Goal: Task Accomplishment & Management: Manage account settings

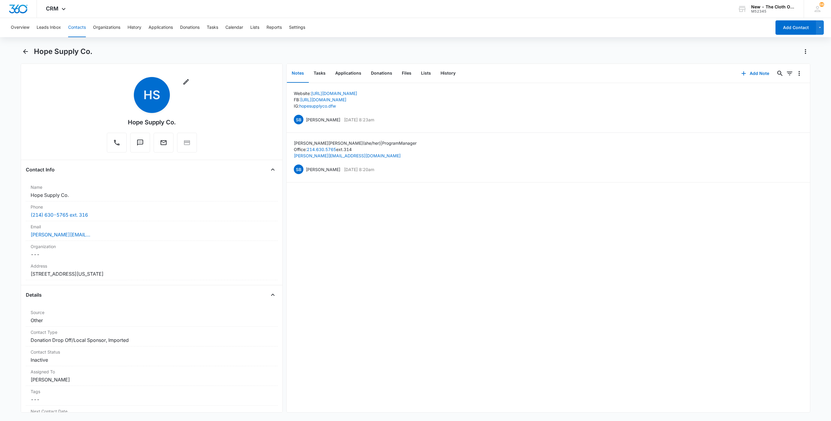
scroll to position [1538, 0]
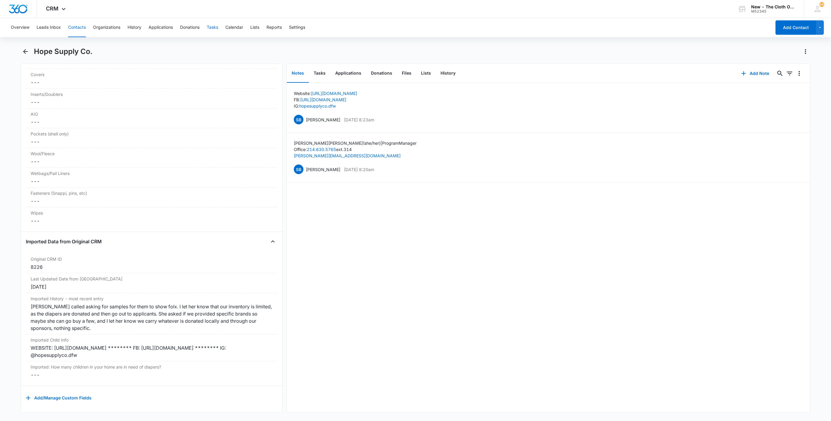
click at [214, 25] on button "Tasks" at bounding box center [212, 27] width 11 height 19
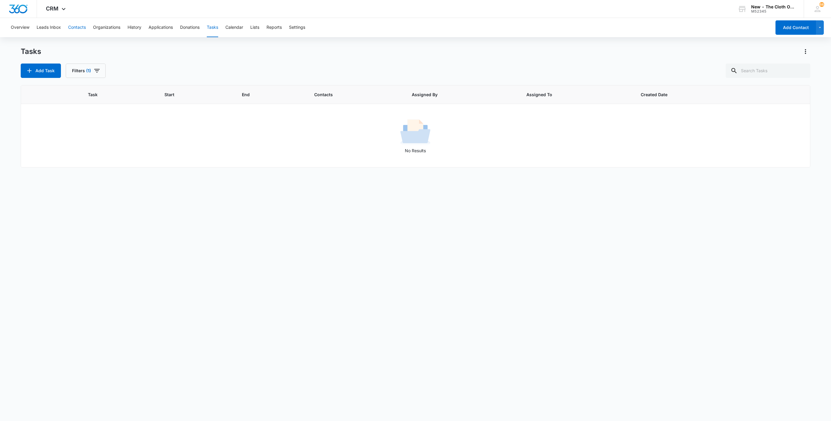
click at [80, 29] on button "Contacts" at bounding box center [77, 27] width 18 height 19
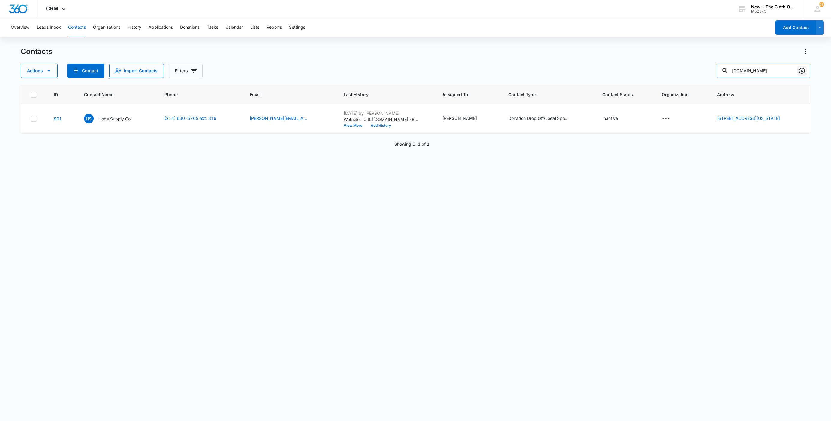
click at [802, 74] on icon "Clear" at bounding box center [801, 70] width 7 height 7
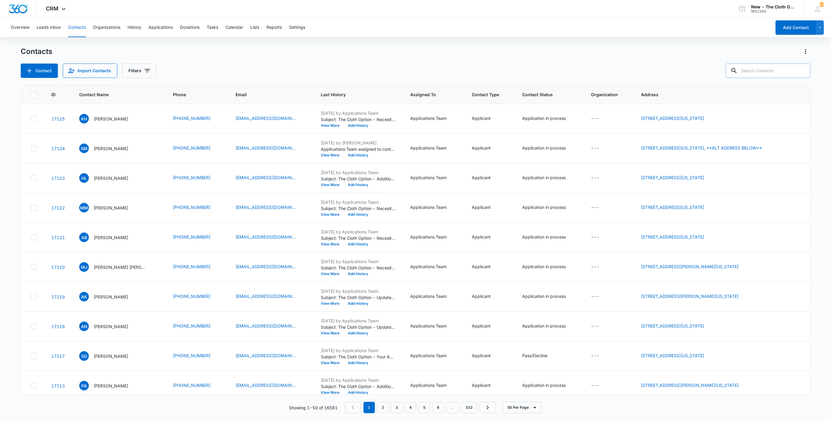
click at [73, 29] on button "Contacts" at bounding box center [77, 27] width 18 height 19
click at [46, 30] on button "Leads Inbox" at bounding box center [49, 27] width 24 height 19
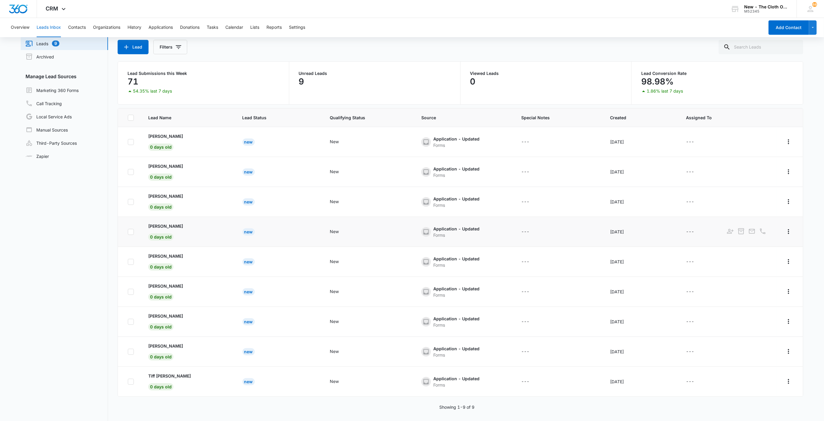
scroll to position [46, 0]
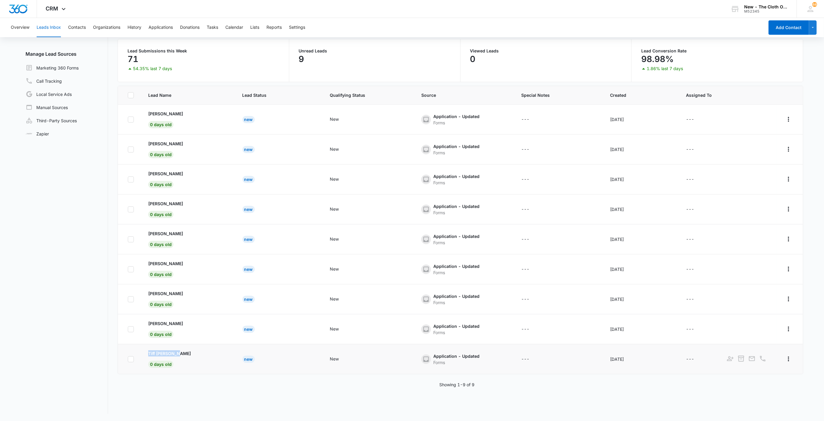
drag, startPoint x: 133, startPoint y: 349, endPoint x: 182, endPoint y: 350, distance: 48.3
click at [182, 350] on tr "Tiff [PERSON_NAME] 0 days old New New Application - Updated Forms --- [DATE] ---" at bounding box center [460, 360] width 685 height 30
copy p "Tiff [PERSON_NAME]"
click at [174, 350] on td "Tiff [PERSON_NAME] 0 days old" at bounding box center [188, 360] width 94 height 30
click at [174, 353] on p "Tiff [PERSON_NAME]" at bounding box center [169, 354] width 43 height 6
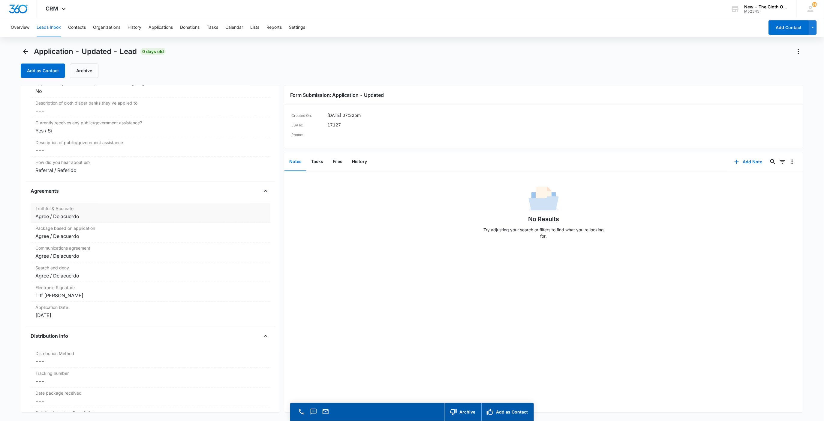
scroll to position [1125, 0]
click at [345, 162] on button "Files" at bounding box center [337, 162] width 19 height 19
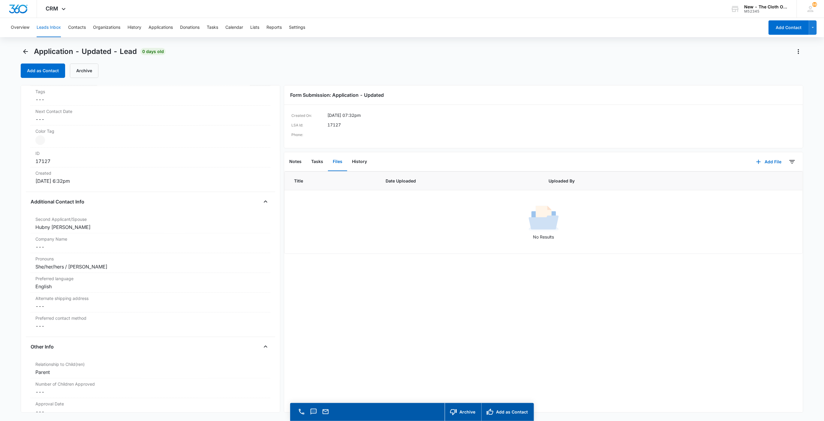
scroll to position [360, 0]
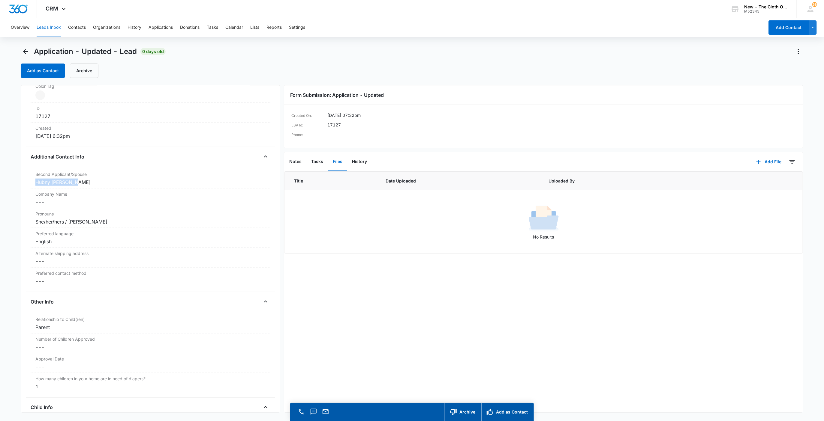
drag, startPoint x: 80, startPoint y: 183, endPoint x: 10, endPoint y: 181, distance: 70.2
click at [10, 181] on main "Application - Updated - Lead 0 days old Add as Contact Archive Application - Up…" at bounding box center [412, 243] width 824 height 392
copy div "Hubny [PERSON_NAME]"
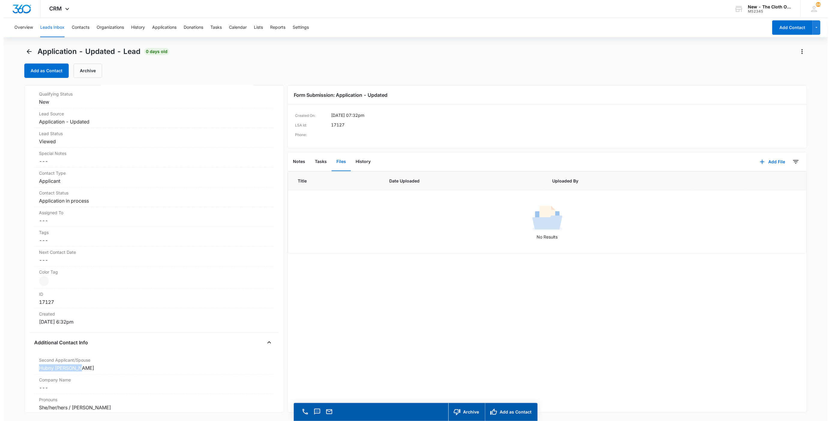
scroll to position [0, 0]
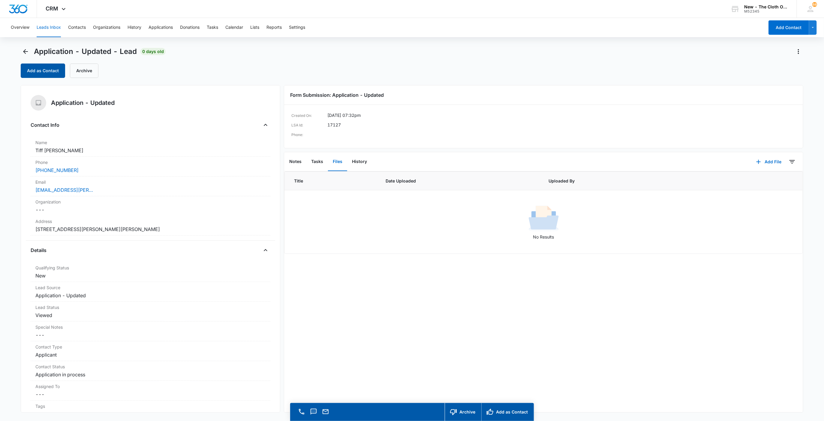
click at [49, 74] on button "Add as Contact" at bounding box center [43, 71] width 44 height 14
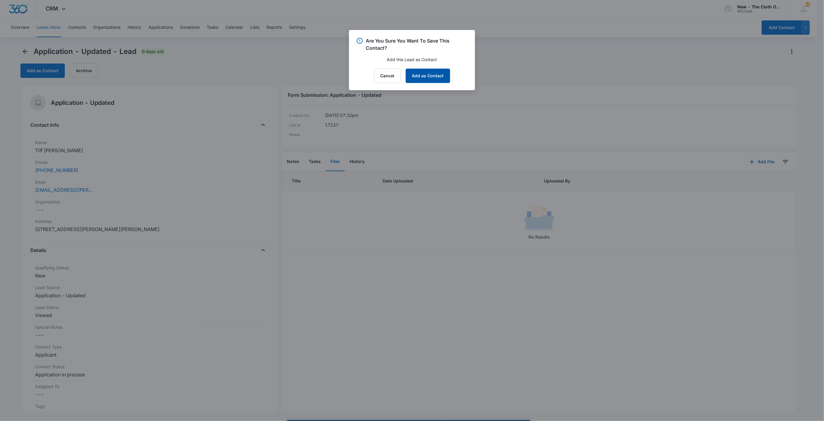
click at [427, 79] on button "Add as Contact" at bounding box center [428, 76] width 44 height 14
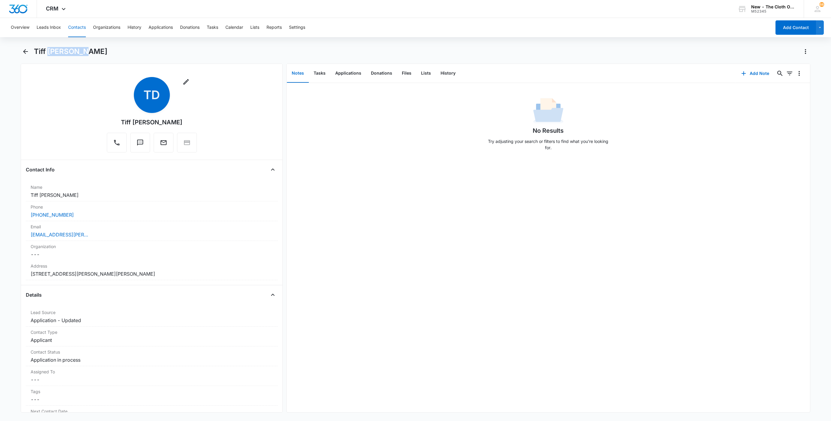
drag, startPoint x: 48, startPoint y: 50, endPoint x: 87, endPoint y: 53, distance: 39.2
click at [87, 53] on div "Tiff [PERSON_NAME]" at bounding box center [422, 52] width 776 height 10
copy h1 "[PERSON_NAME]"
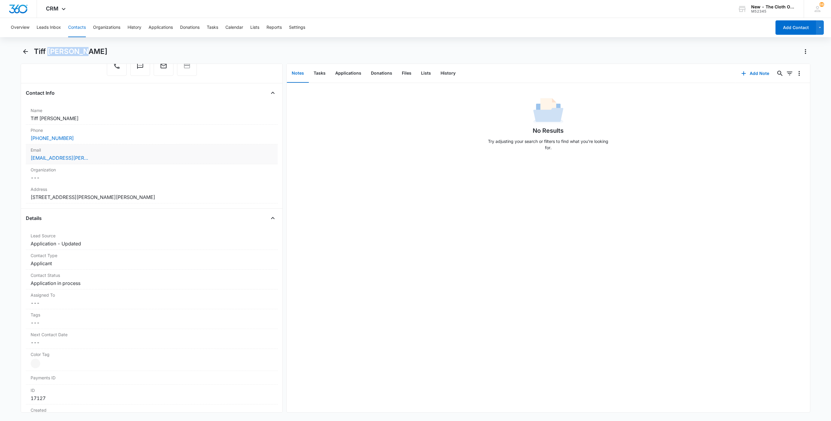
scroll to position [90, 0]
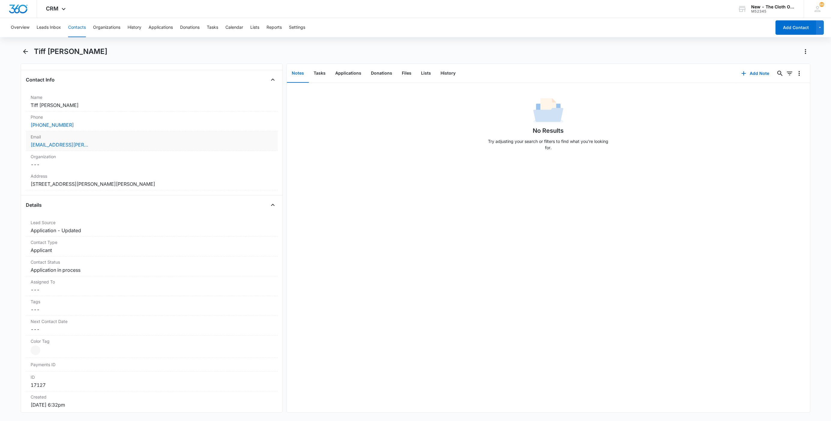
click at [105, 145] on div "[EMAIL_ADDRESS][PERSON_NAME][DOMAIN_NAME]" at bounding box center [152, 144] width 242 height 7
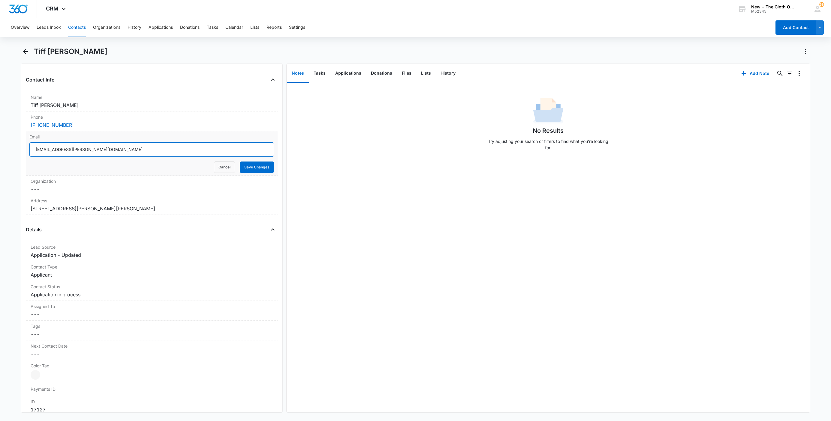
click at [132, 151] on input "[EMAIL_ADDRESS][PERSON_NAME][DOMAIN_NAME]" at bounding box center [151, 149] width 244 height 14
click at [216, 170] on button "Cancel" at bounding box center [224, 167] width 21 height 11
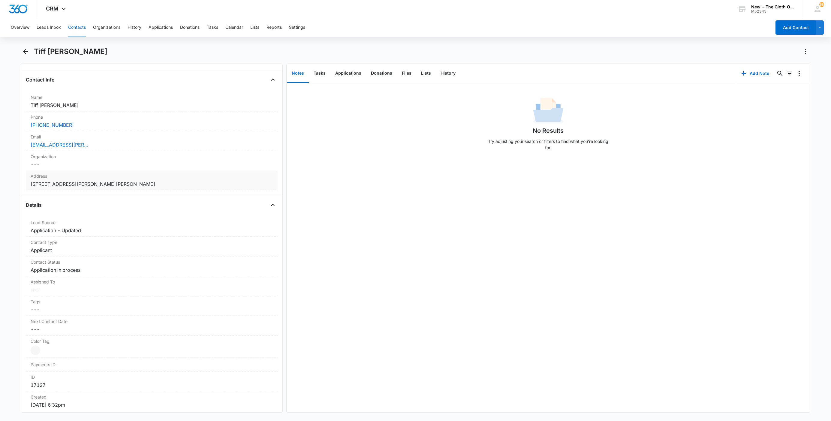
click at [167, 186] on dd "Cancel Save Changes [STREET_ADDRESS][PERSON_NAME][PERSON_NAME]" at bounding box center [152, 184] width 242 height 7
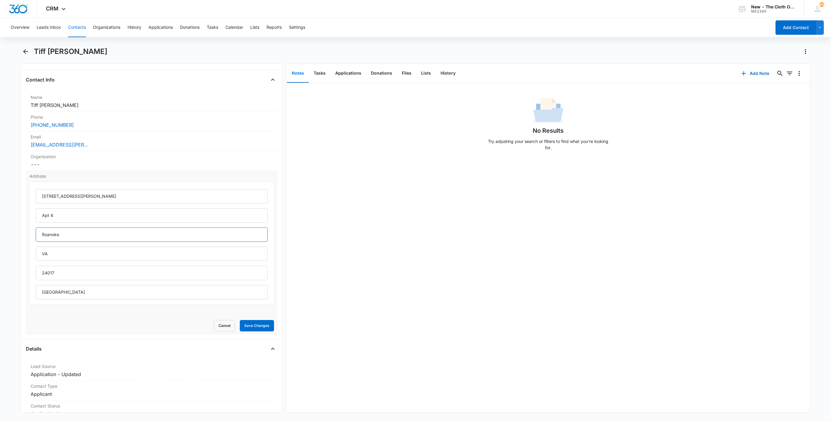
click at [89, 235] on input "Roanoke" at bounding box center [152, 235] width 232 height 14
type input "[US_STATE]"
click at [250, 322] on button "Save Changes" at bounding box center [257, 325] width 34 height 11
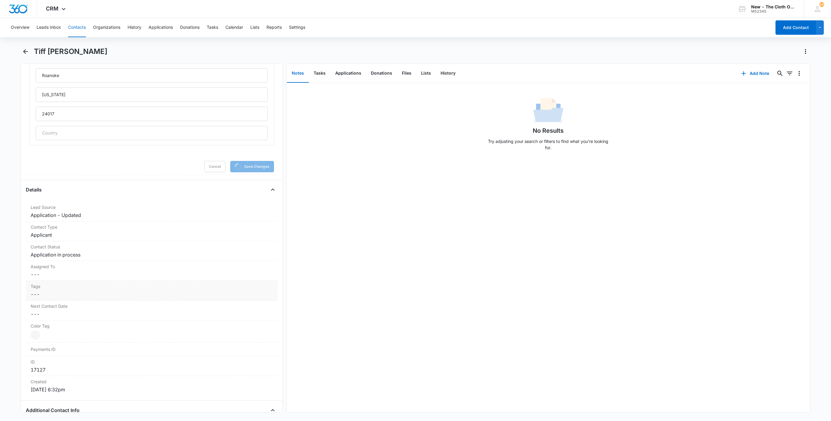
scroll to position [315, 0]
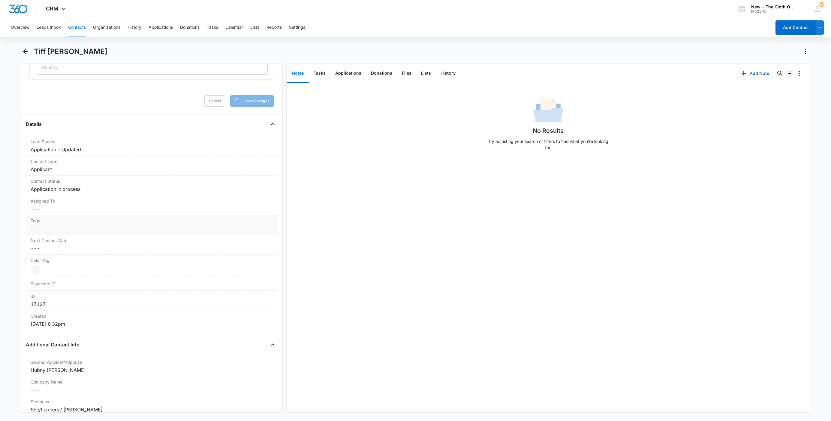
click at [80, 213] on dd "Cancel Save Changes ---" at bounding box center [152, 208] width 242 height 7
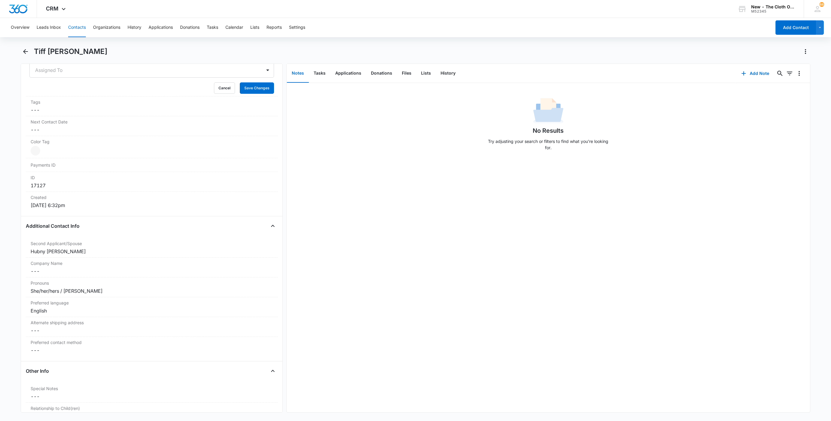
click at [58, 211] on div "Created [DATE] 6:32pm" at bounding box center [152, 201] width 252 height 19
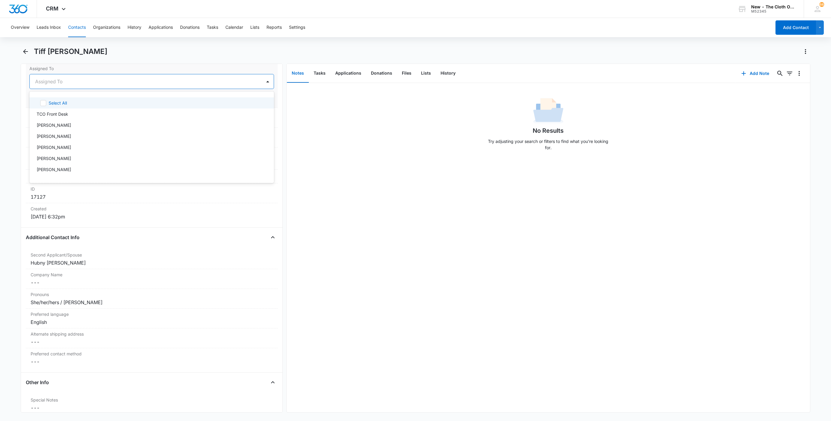
click at [48, 79] on div at bounding box center [144, 81] width 219 height 8
type input "app"
click at [97, 82] on div at bounding box center [168, 81] width 172 height 8
drag, startPoint x: 258, startPoint y: 114, endPoint x: 257, endPoint y: 108, distance: 5.5
click at [257, 112] on label "Tags" at bounding box center [152, 113] width 242 height 6
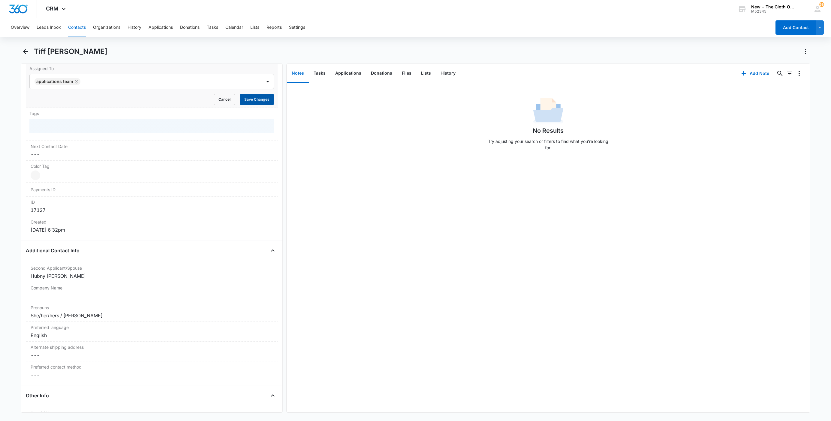
click at [256, 103] on button "Save Changes" at bounding box center [257, 99] width 34 height 11
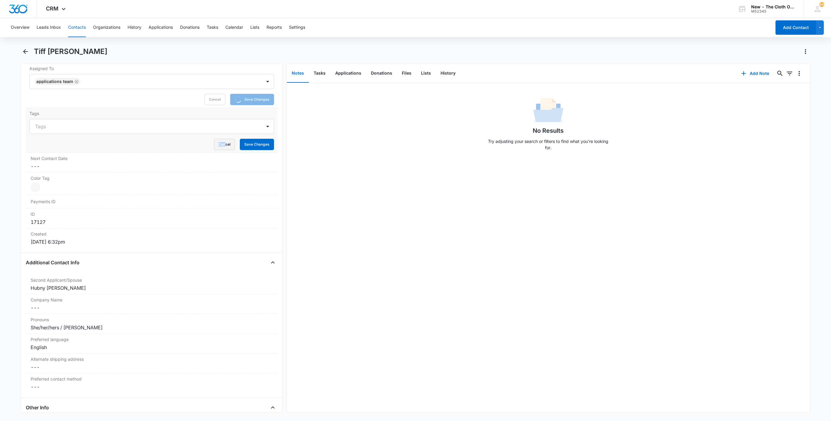
drag, startPoint x: 218, startPoint y: 138, endPoint x: 217, endPoint y: 142, distance: 4.3
click at [217, 142] on form "Tags Cancel Save Changes" at bounding box center [151, 134] width 244 height 31
click at [217, 142] on button "Cancel" at bounding box center [224, 144] width 21 height 11
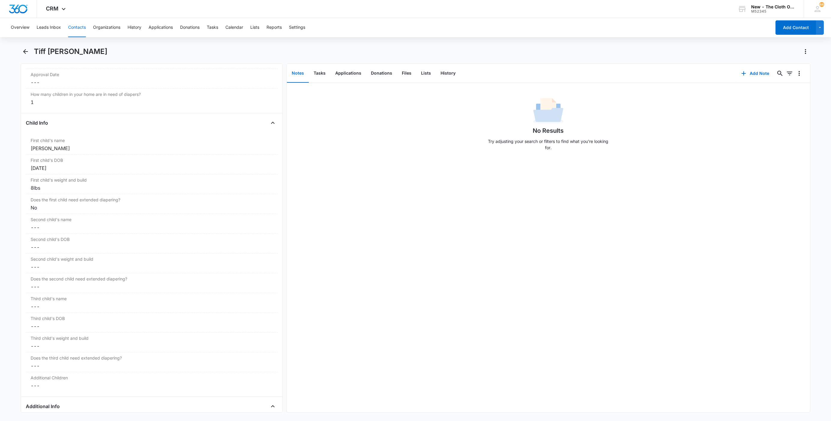
scroll to position [638, 0]
drag, startPoint x: 73, startPoint y: 177, endPoint x: 13, endPoint y: 178, distance: 59.4
click at [13, 178] on main "Tiff [PERSON_NAME] Remove TD Tiff [PERSON_NAME] Contact Info Name Cancel Save C…" at bounding box center [415, 233] width 831 height 373
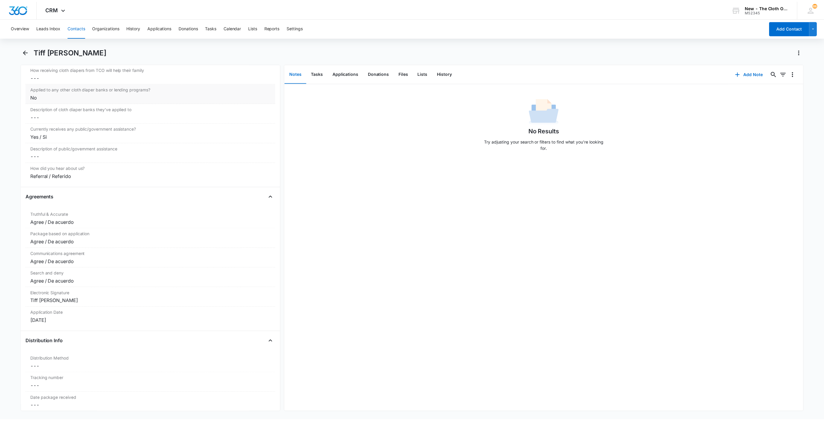
scroll to position [1133, 0]
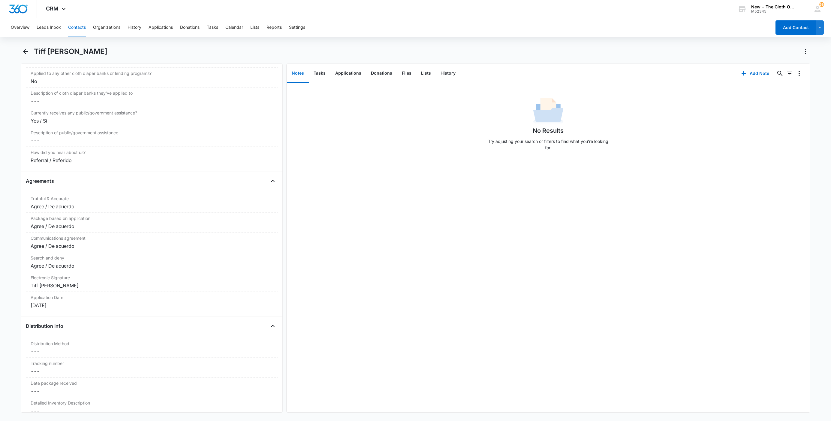
click at [74, 48] on h1 "Tiff [PERSON_NAME]" at bounding box center [70, 51] width 73 height 9
copy div "Tiff [PERSON_NAME] Remove"
click at [356, 71] on button "Applications" at bounding box center [348, 73] width 36 height 19
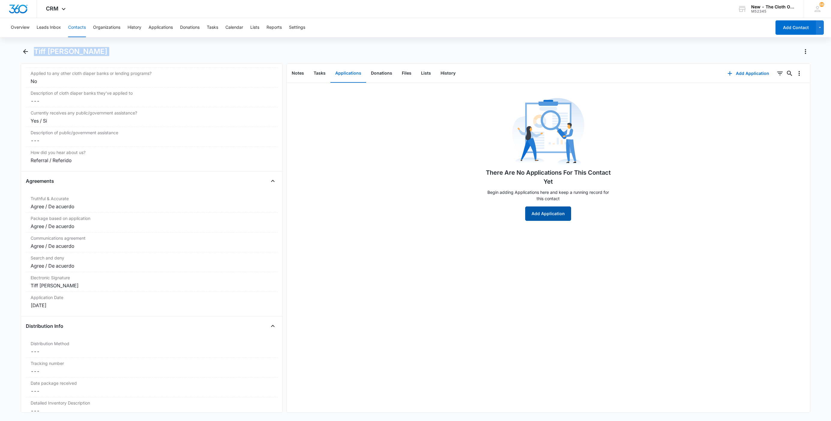
click at [528, 218] on button "Add Application" at bounding box center [548, 214] width 46 height 14
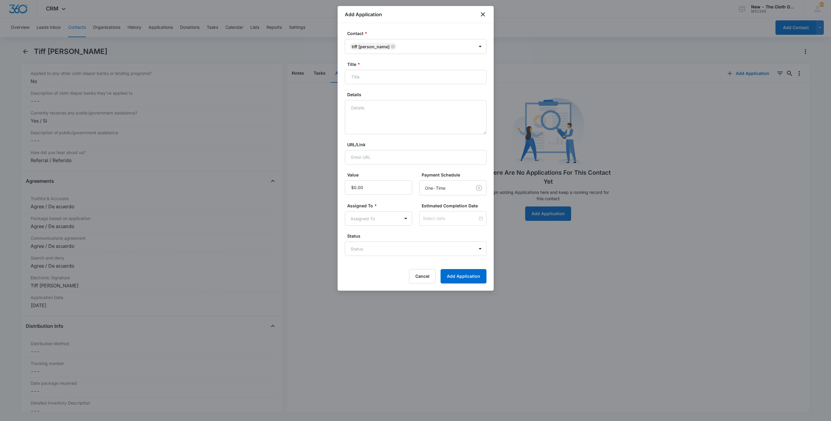
click at [381, 96] on label "Details" at bounding box center [418, 94] width 142 height 6
click at [381, 100] on textarea "Details" at bounding box center [416, 117] width 142 height 34
click at [382, 104] on textarea "Details" at bounding box center [416, 117] width 142 height 34
type textarea "08/13 - No docs rcvd. No profile found. FFST clear."
click at [382, 84] on input "Title *" at bounding box center [416, 77] width 142 height 14
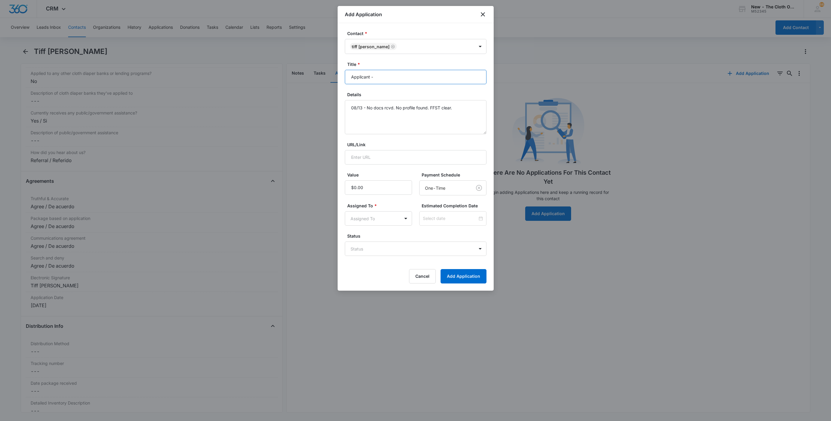
paste input "Tiff [PERSON_NAME]"
type input "Applicant - Tiff [PERSON_NAME]"
click at [366, 254] on body "CRM Apps Reputation Websites Forms CRM Email Social Shop Payments POS Ads Intel…" at bounding box center [415, 210] width 831 height 421
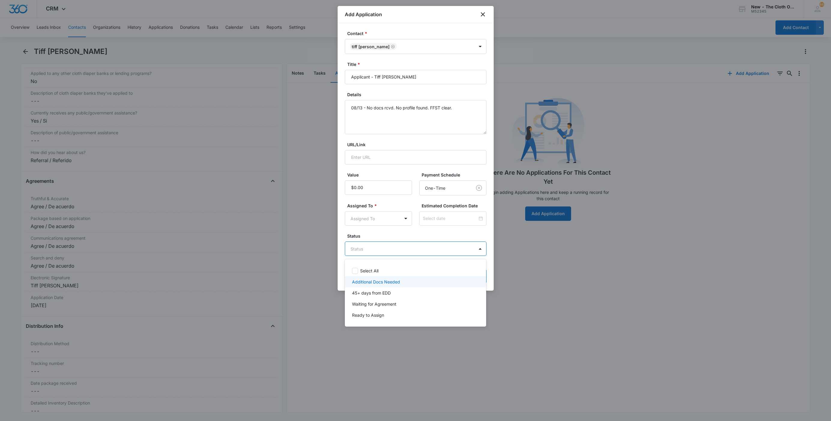
click at [367, 280] on p "Additional Docs Needed" at bounding box center [376, 282] width 48 height 6
click at [364, 222] on div at bounding box center [415, 210] width 831 height 421
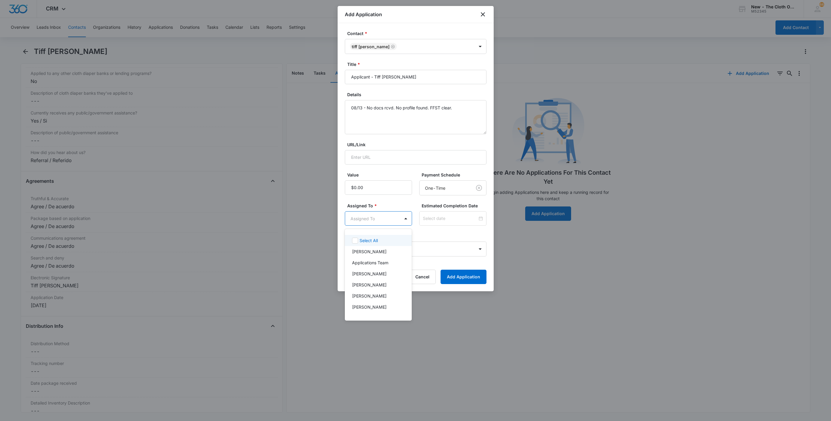
click at [364, 222] on body "CRM Apps Reputation Websites Forms CRM Email Social Shop Payments POS Ads Intel…" at bounding box center [415, 210] width 831 height 421
click at [370, 260] on p "Applications Team" at bounding box center [370, 263] width 36 height 6
click at [438, 213] on div at bounding box center [415, 210] width 831 height 421
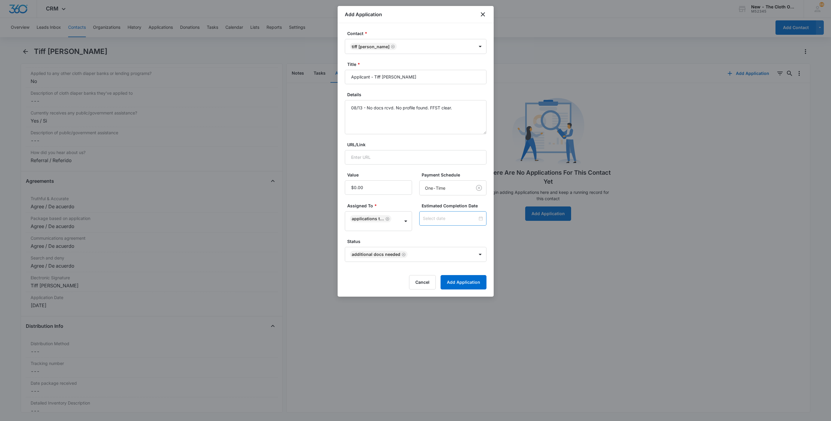
click at [438, 213] on div at bounding box center [452, 218] width 67 height 14
type input "[DATE]"
click at [445, 176] on div "20" at bounding box center [443, 173] width 7 height 7
click at [450, 244] on label "Status" at bounding box center [418, 241] width 142 height 6
drag, startPoint x: 456, startPoint y: 278, endPoint x: 456, endPoint y: 274, distance: 4.8
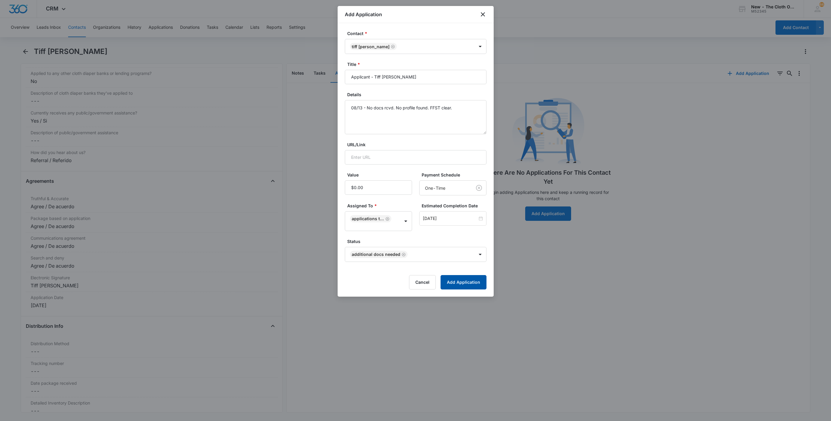
click at [456, 278] on button "Add Application" at bounding box center [463, 282] width 46 height 14
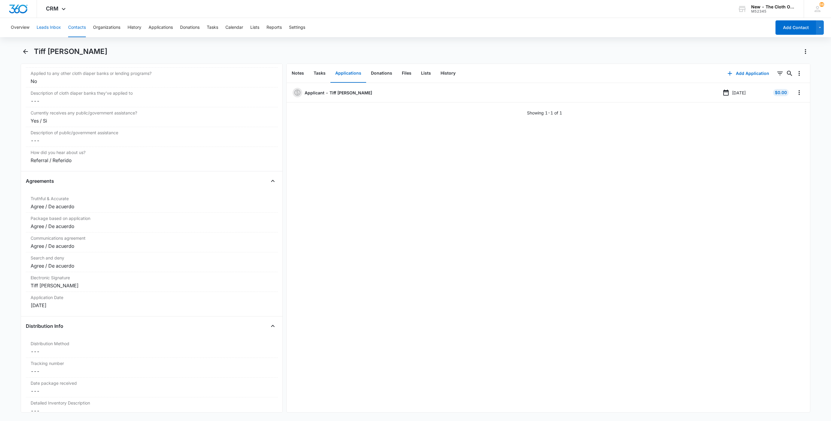
click at [48, 27] on button "Leads Inbox" at bounding box center [49, 27] width 24 height 19
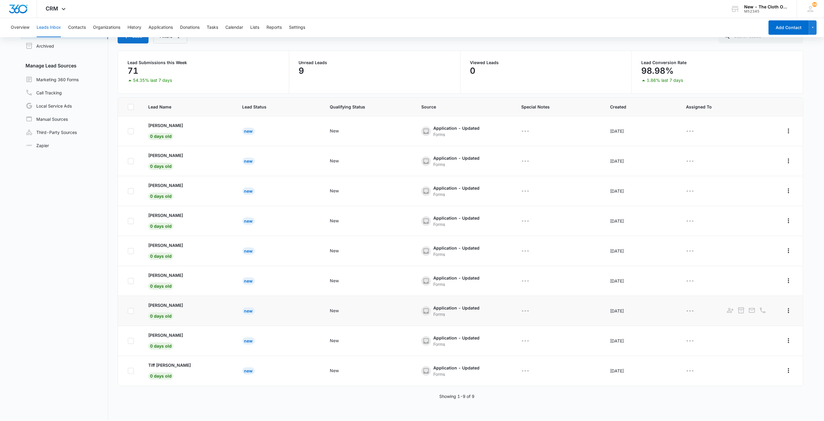
scroll to position [46, 0]
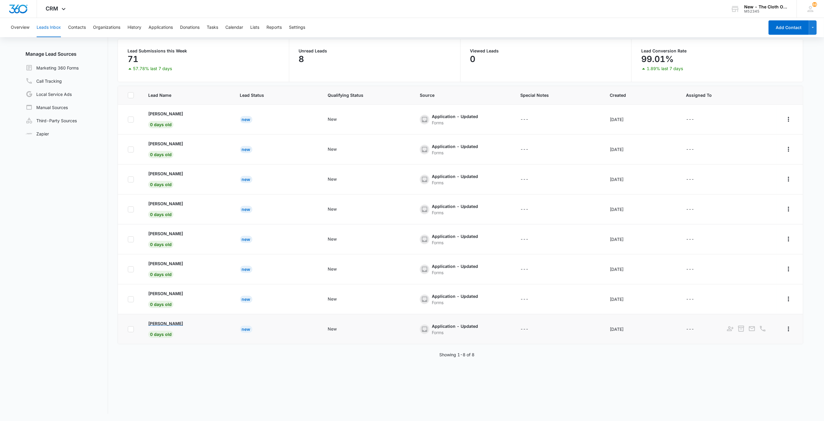
drag, startPoint x: 143, startPoint y: 319, endPoint x: 188, endPoint y: 322, distance: 45.4
click at [188, 322] on td "[PERSON_NAME] 0 days old" at bounding box center [187, 330] width 92 height 30
copy p "[PERSON_NAME]"
click at [176, 325] on p "[PERSON_NAME]" at bounding box center [165, 324] width 35 height 6
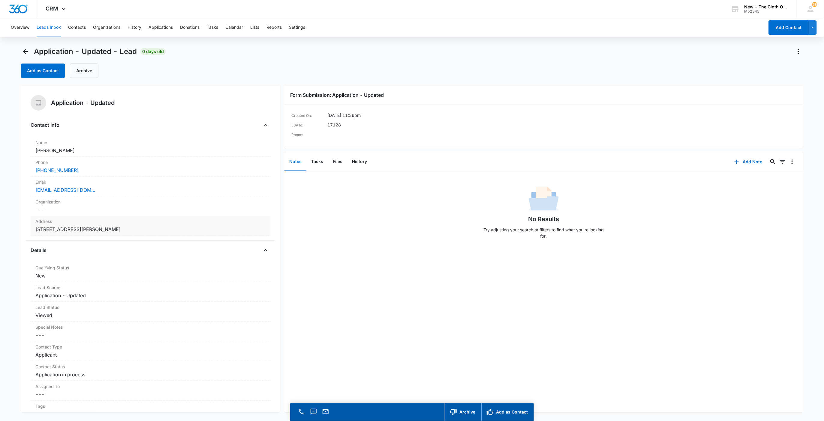
click at [204, 230] on dd "Cancel Save Changes [STREET_ADDRESS][PERSON_NAME]" at bounding box center [150, 229] width 230 height 7
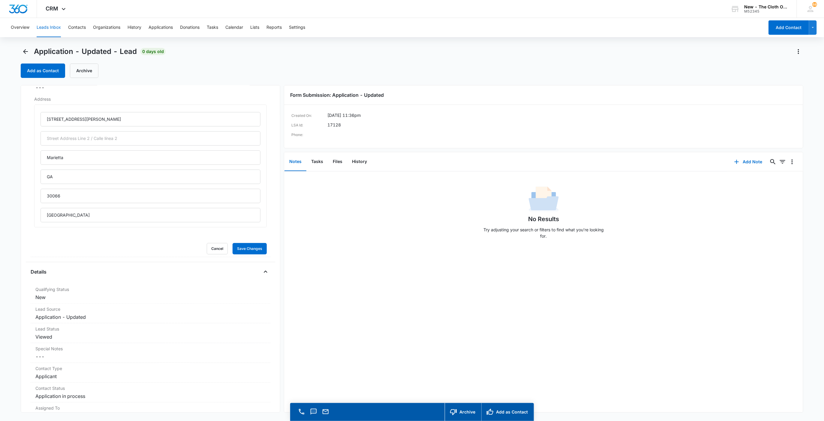
scroll to position [135, 0]
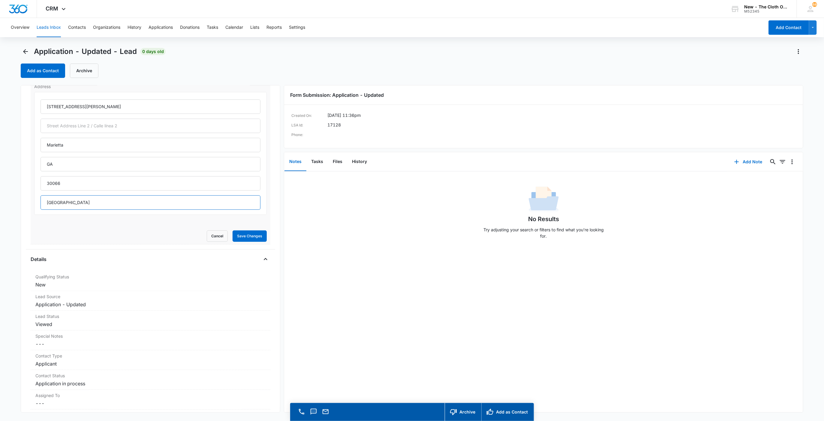
drag, startPoint x: 46, startPoint y: 206, endPoint x: 42, endPoint y: 207, distance: 3.9
click at [42, 207] on input "[GEOGRAPHIC_DATA]" at bounding box center [150, 203] width 220 height 14
drag, startPoint x: 54, startPoint y: 167, endPoint x: 36, endPoint y: 169, distance: 18.2
click at [36, 169] on div "[STREET_ADDRESS][PERSON_NAME]" at bounding box center [150, 153] width 233 height 123
type input "[US_STATE]"
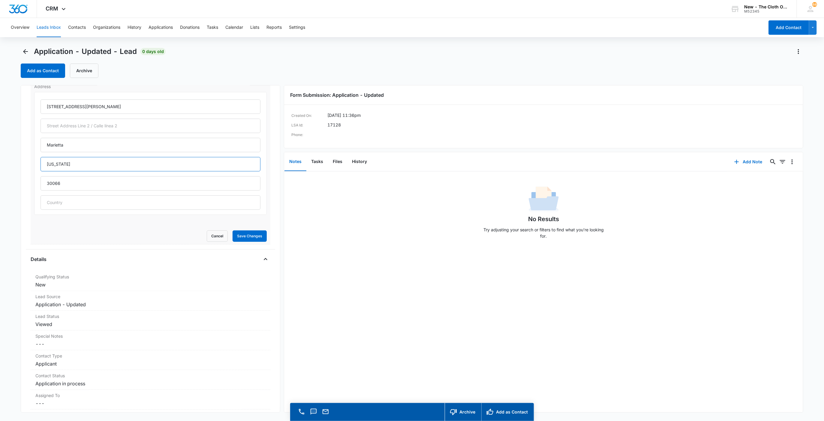
click at [232, 231] on button "Save Changes" at bounding box center [249, 236] width 34 height 11
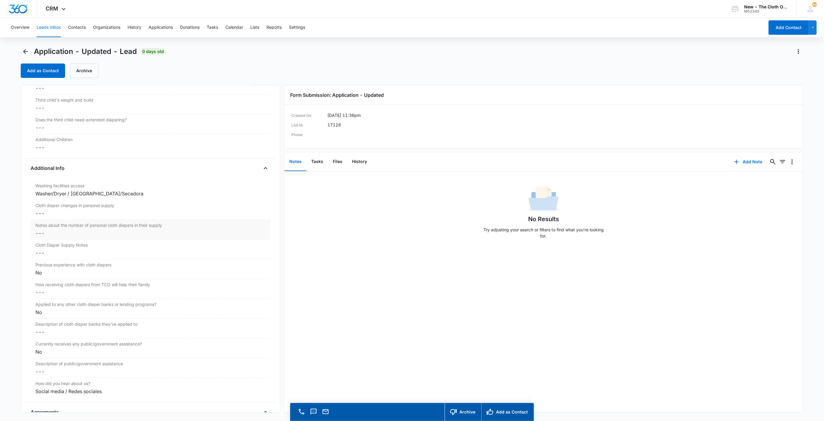
scroll to position [900, 0]
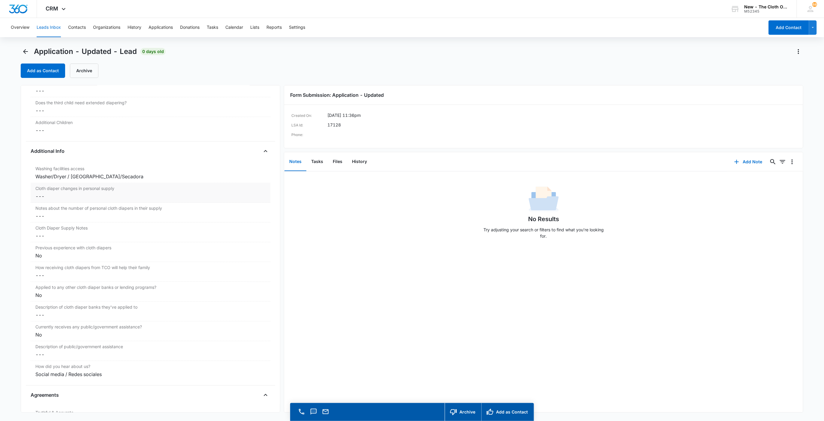
click at [46, 199] on dd "Cancel Save Changes ---" at bounding box center [150, 196] width 230 height 7
click at [49, 209] on input "Cloth diaper changes in personal supply" at bounding box center [150, 201] width 233 height 14
type input "0"
click at [232, 214] on button "Save Changes" at bounding box center [249, 219] width 34 height 11
click at [337, 162] on button "Files" at bounding box center [337, 162] width 19 height 19
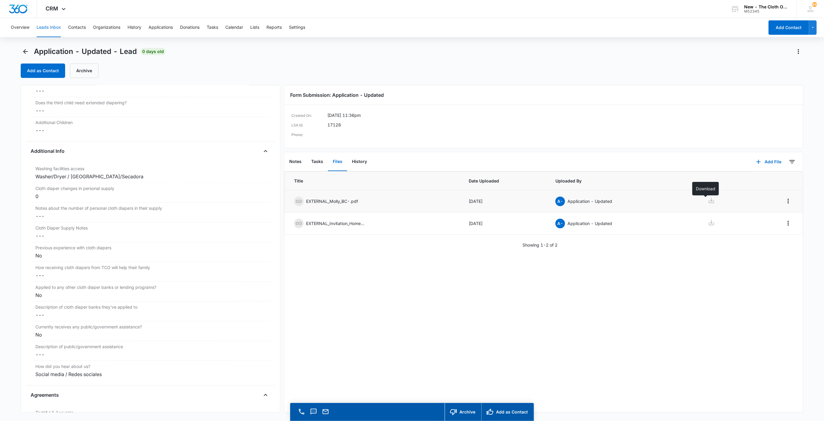
click at [709, 203] on icon at bounding box center [711, 200] width 5 height 5
click at [708, 224] on icon at bounding box center [711, 222] width 7 height 7
drag, startPoint x: 295, startPoint y: 161, endPoint x: 306, endPoint y: 171, distance: 14.9
click at [295, 161] on button "Notes" at bounding box center [295, 162] width 22 height 19
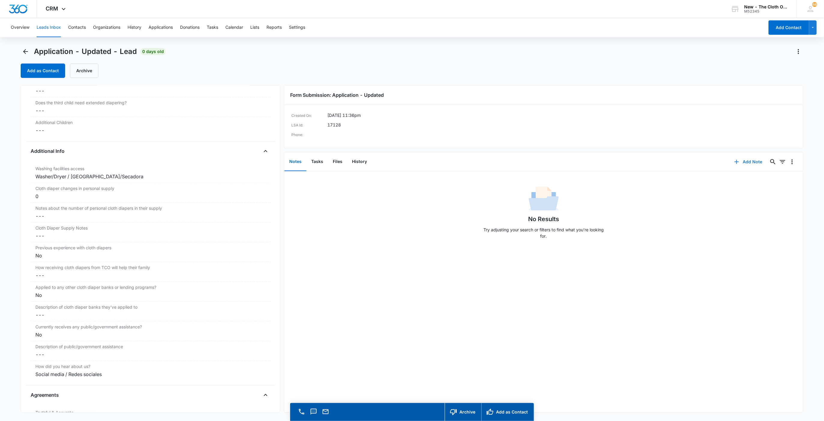
click at [733, 161] on icon "button" at bounding box center [736, 161] width 7 height 7
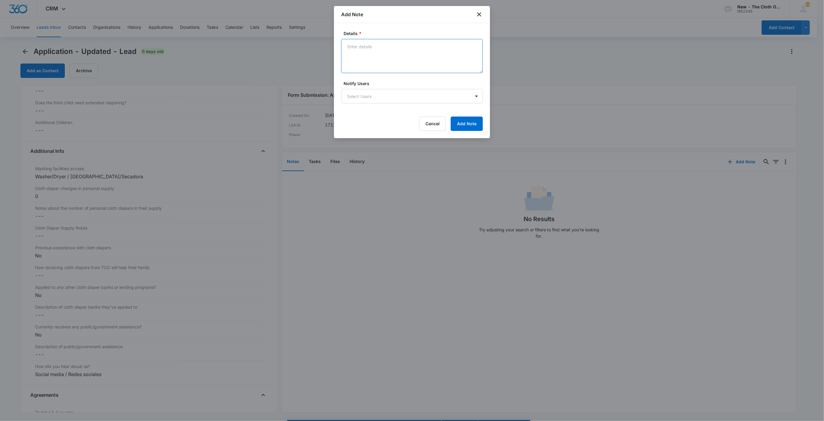
click at [423, 67] on textarea "Details *" at bounding box center [412, 56] width 142 height 34
paste textarea "[URL][DOMAIN_NAME][PERSON_NAME][PERSON_NAME]"
paste textarea "[PERSON_NAME] ([PERSON_NAME])"
paste textarea "[URL][DOMAIN_NAME]"
paste textarea "[PERSON_NAME]"
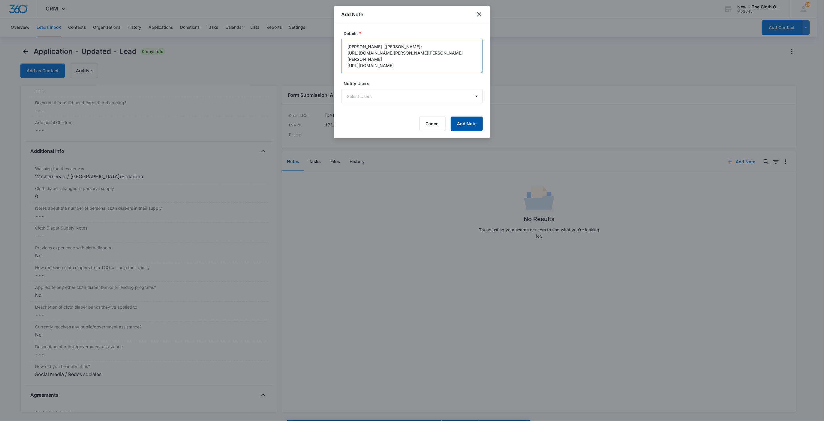
type textarea "[PERSON_NAME] ([PERSON_NAME]) [URL][DOMAIN_NAME][PERSON_NAME][PERSON_NAME] [PER…"
click at [459, 126] on button "Add Note" at bounding box center [467, 124] width 32 height 14
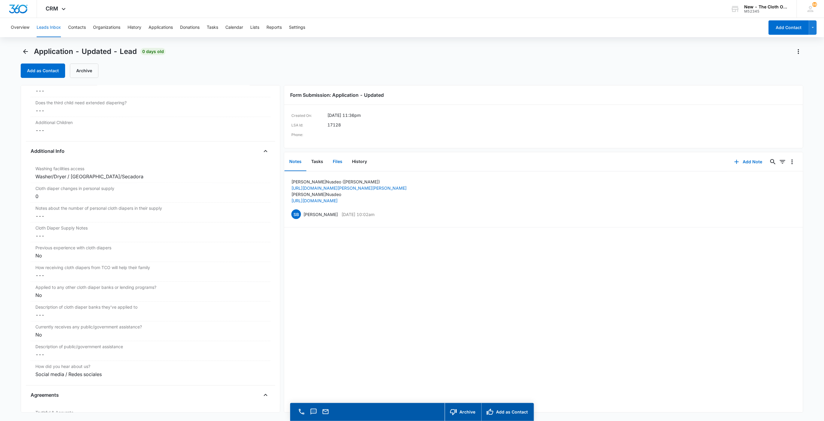
click at [335, 160] on button "Files" at bounding box center [337, 162] width 19 height 19
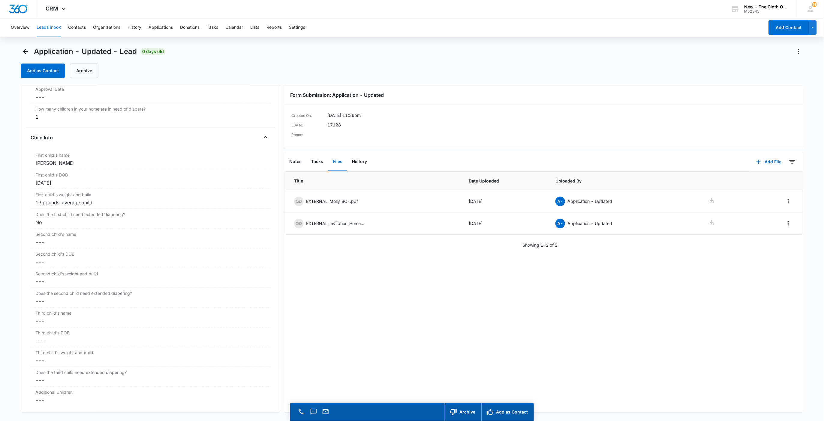
scroll to position [585, 0]
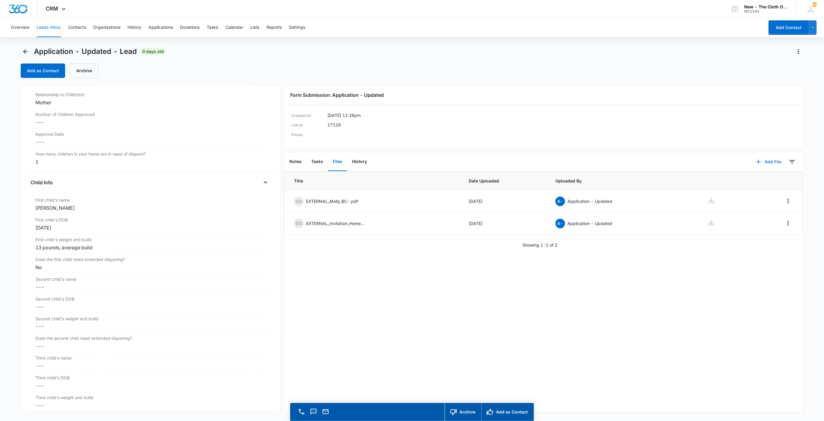
click at [759, 163] on button "Add File" at bounding box center [768, 162] width 37 height 14
click at [760, 181] on div "Upload Files" at bounding box center [760, 181] width 24 height 4
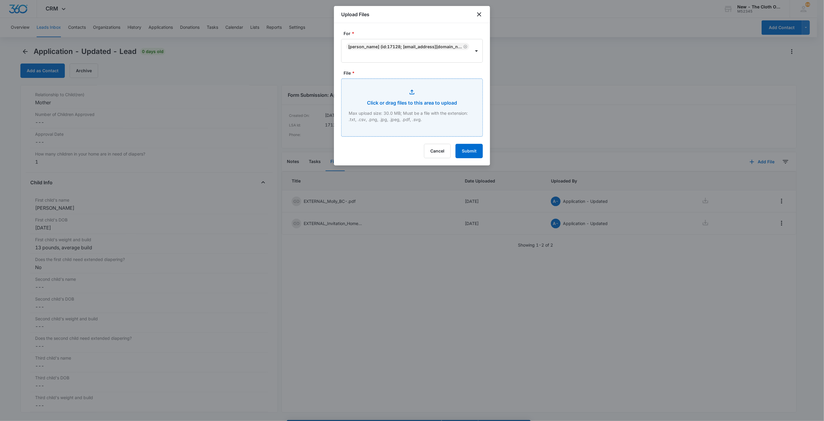
click at [436, 105] on input "File *" at bounding box center [411, 108] width 141 height 58
type input "C:\fakepath\Molly_BC.pdf"
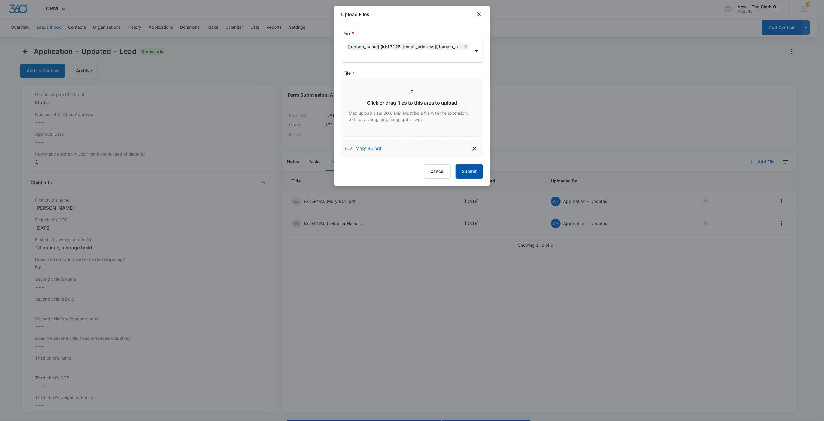
click at [472, 169] on button "Submit" at bounding box center [468, 171] width 27 height 14
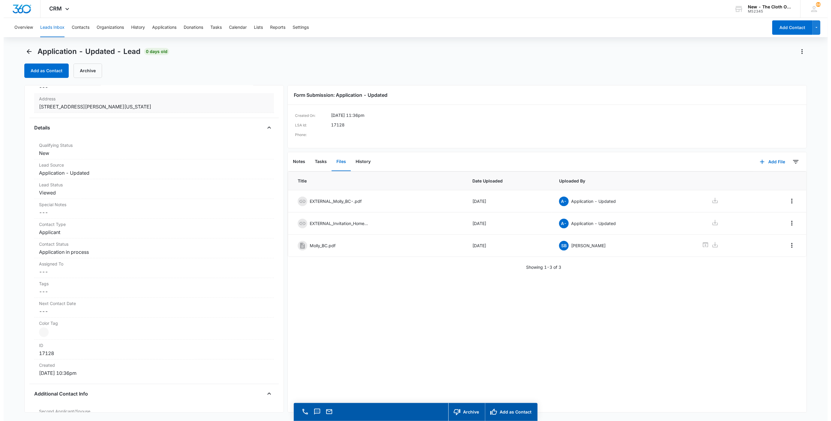
scroll to position [45, 0]
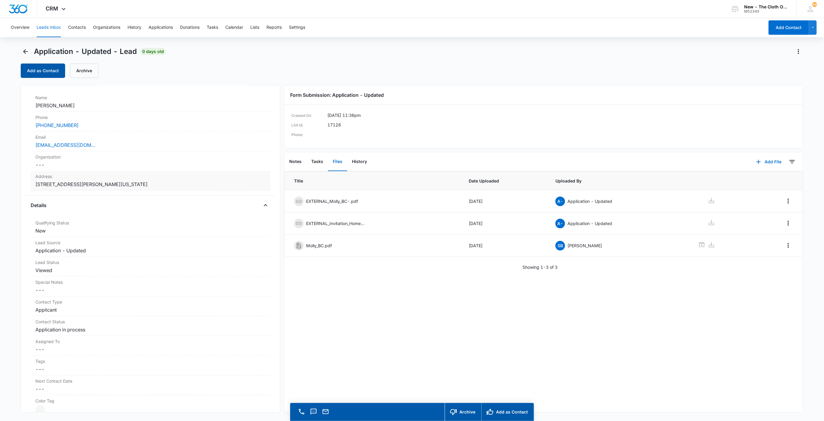
click at [48, 71] on button "Add as Contact" at bounding box center [43, 71] width 44 height 14
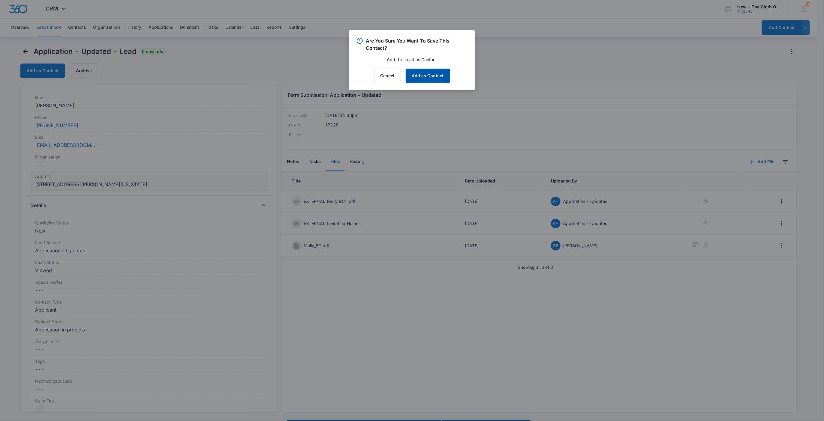
click at [424, 75] on button "Add as Contact" at bounding box center [428, 76] width 44 height 14
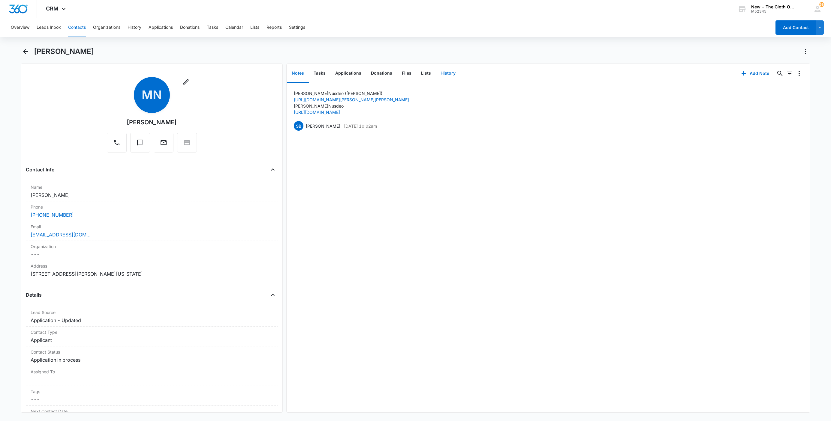
click at [448, 73] on button "History" at bounding box center [448, 73] width 25 height 19
click at [736, 73] on icon "button" at bounding box center [738, 73] width 4 height 4
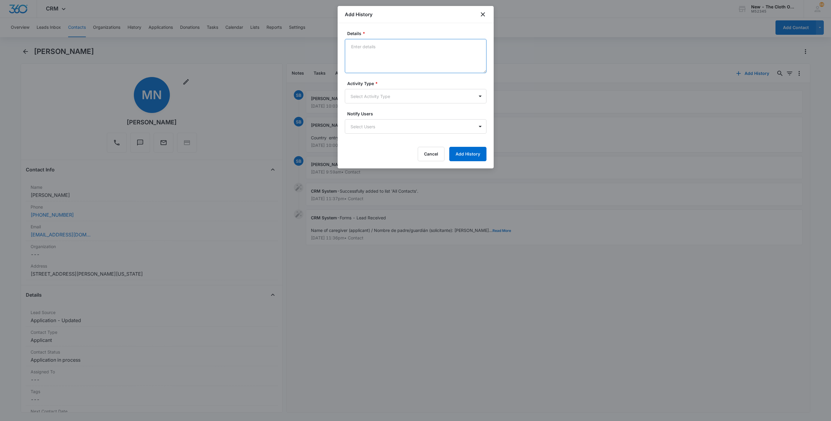
click at [399, 64] on textarea "Details *" at bounding box center [416, 56] width 142 height 34
type textarea "Lease expires [DATE]."
click at [395, 94] on body "CRM Apps Reputation Websites Forms CRM Email Social Shop Payments POS Ads Intel…" at bounding box center [415, 210] width 831 height 421
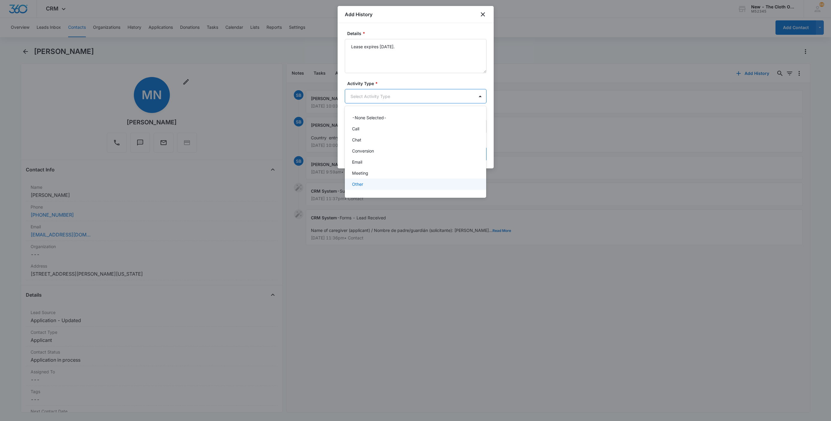
drag, startPoint x: 365, startPoint y: 187, endPoint x: 373, endPoint y: 183, distance: 9.7
click at [364, 187] on div "Other" at bounding box center [415, 184] width 126 height 6
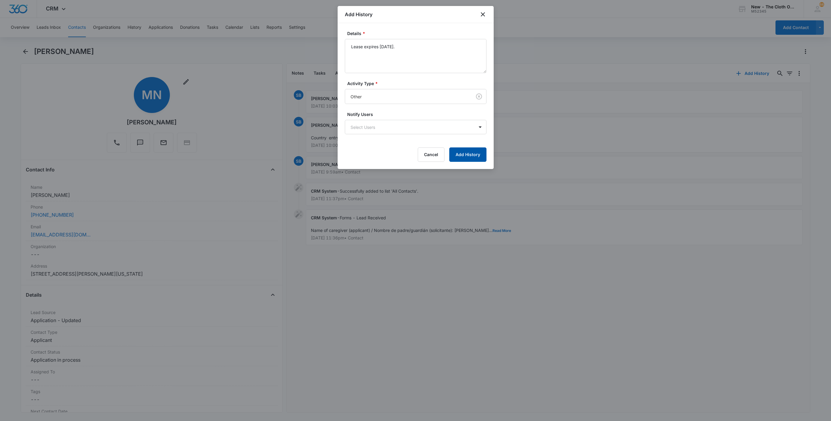
click at [471, 157] on button "Add History" at bounding box center [467, 155] width 37 height 14
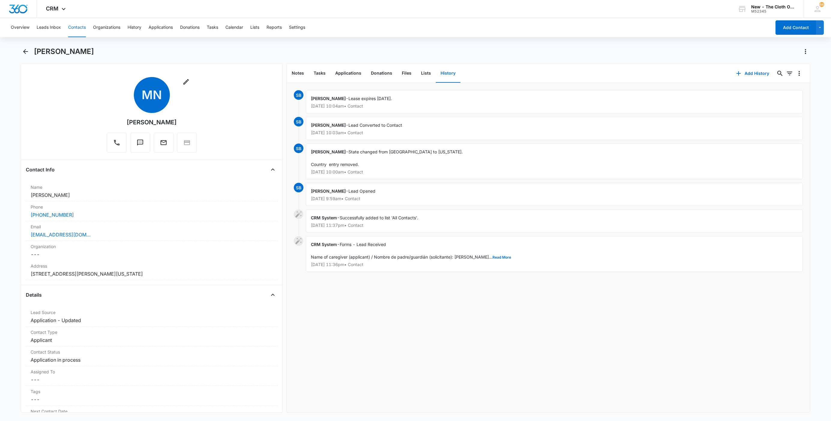
click at [57, 53] on h1 "[PERSON_NAME]" at bounding box center [64, 51] width 60 height 9
copy div "[PERSON_NAME] Remove"
click at [118, 232] on div "[EMAIL_ADDRESS][DOMAIN_NAME]" at bounding box center [152, 234] width 242 height 7
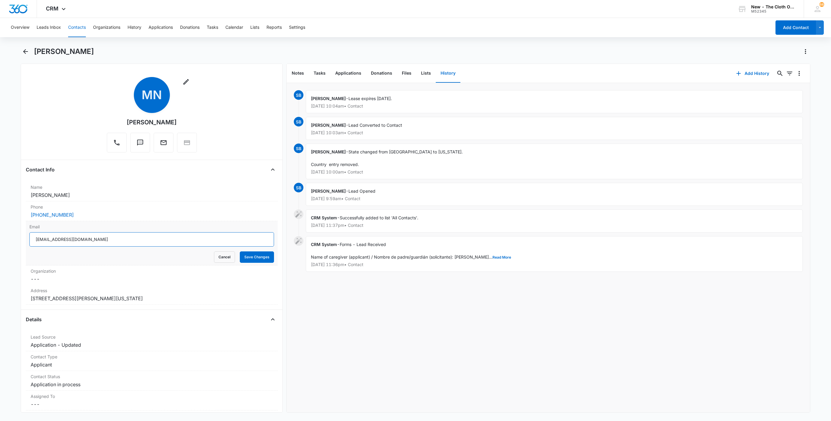
click at [124, 243] on input "[EMAIL_ADDRESS][DOMAIN_NAME]" at bounding box center [151, 239] width 244 height 14
click at [222, 262] on button "Cancel" at bounding box center [224, 257] width 21 height 11
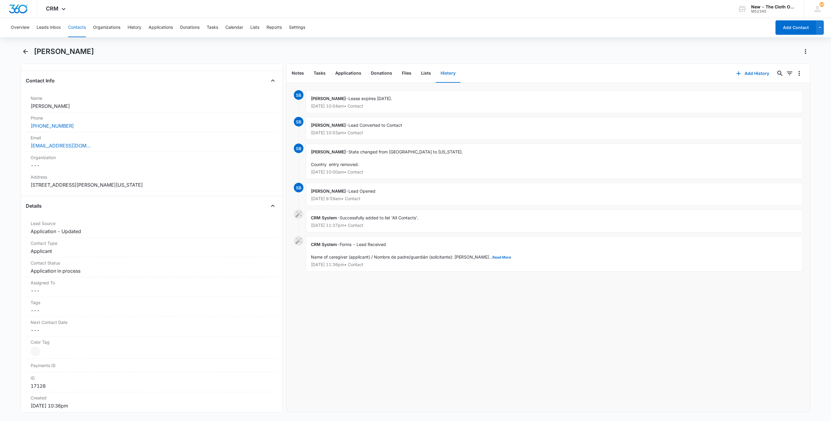
scroll to position [90, 0]
drag, startPoint x: 149, startPoint y: 184, endPoint x: 0, endPoint y: 178, distance: 148.9
click at [2, 190] on main "[PERSON_NAME] Remove MN [PERSON_NAME] Contact Info Name Cancel Save Changes [PE…" at bounding box center [415, 233] width 831 height 373
copy dd "[STREET_ADDRESS][PERSON_NAME][US_STATE]"
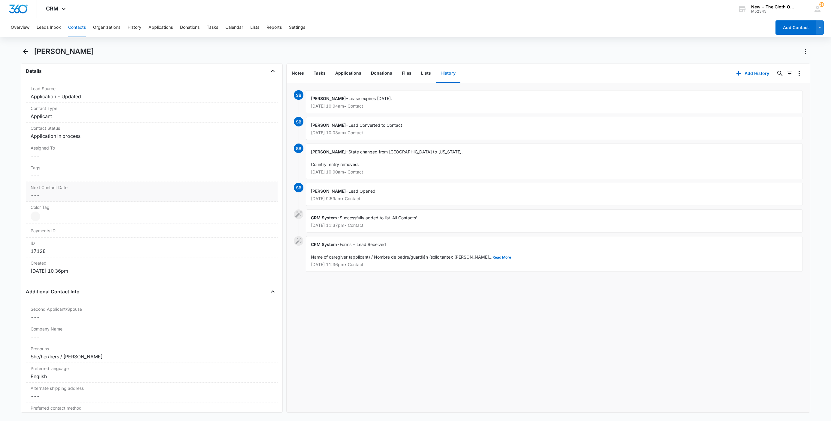
scroll to position [225, 0]
click at [39, 153] on dd "Cancel Save Changes ---" at bounding box center [152, 154] width 242 height 7
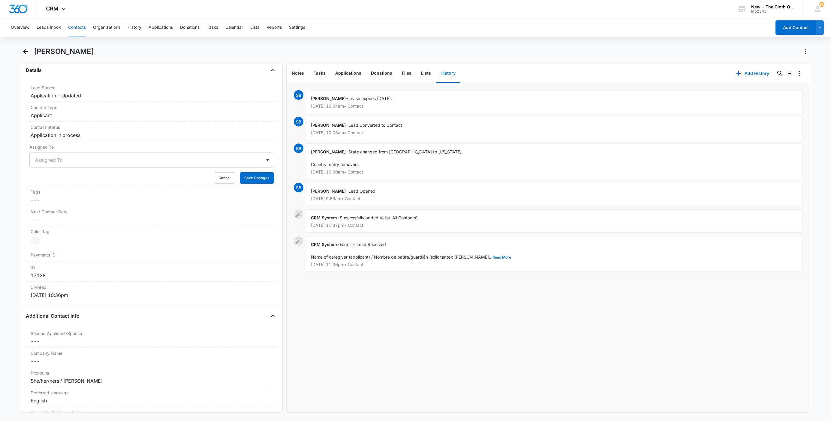
click at [41, 160] on div at bounding box center [144, 160] width 219 height 8
type input "app"
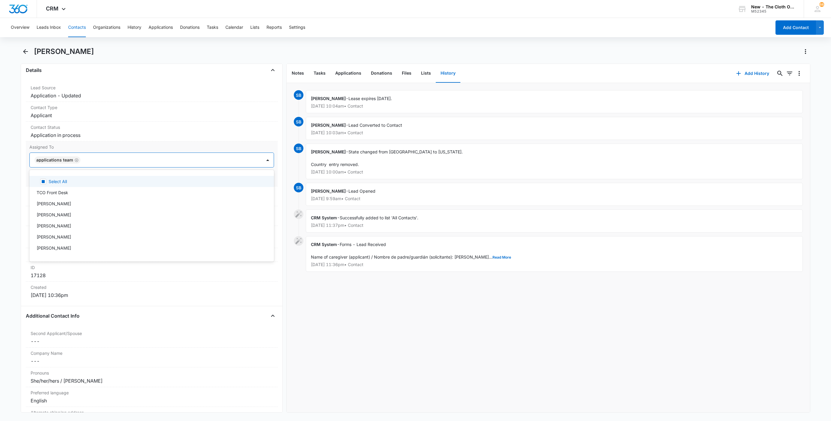
click at [133, 159] on div at bounding box center [168, 160] width 172 height 8
click at [240, 181] on button "Save Changes" at bounding box center [257, 177] width 34 height 11
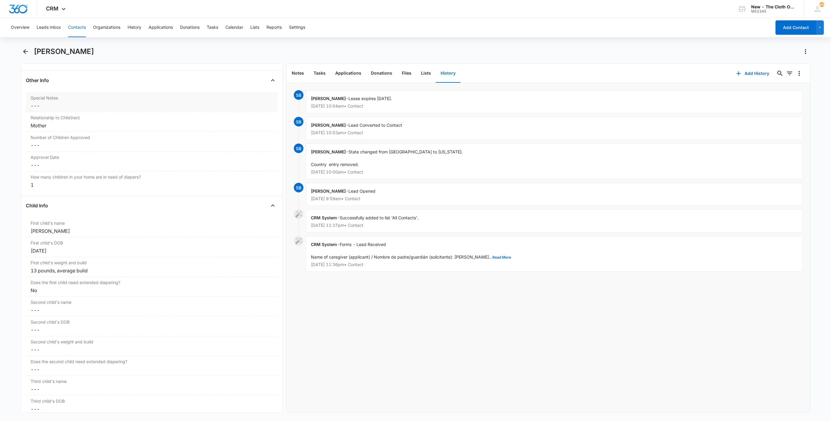
scroll to position [630, 0]
drag, startPoint x: 67, startPoint y: 212, endPoint x: 15, endPoint y: 211, distance: 51.6
click at [15, 211] on main "[PERSON_NAME] Remove MN [PERSON_NAME] Contact Info Name Cancel Save Changes [PE…" at bounding box center [415, 233] width 831 height 373
copy div "[PERSON_NAME]"
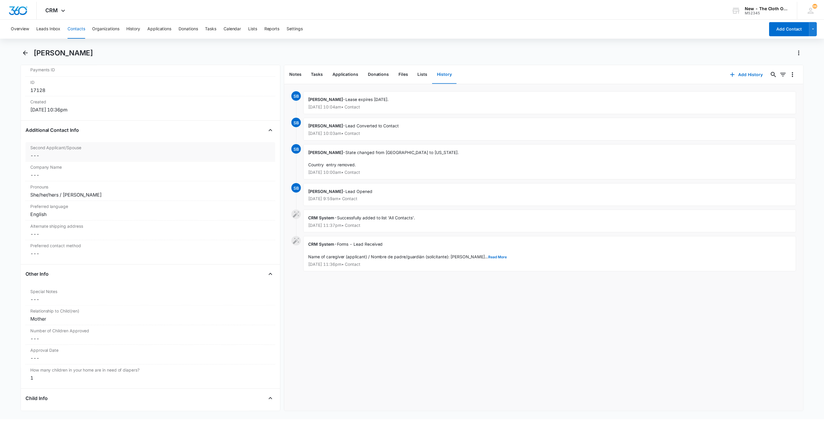
scroll to position [380, 0]
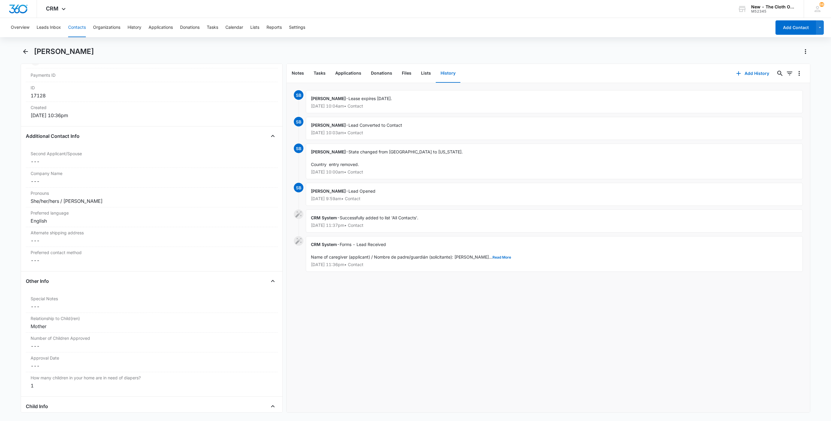
click at [45, 49] on h1 "[PERSON_NAME]" at bounding box center [64, 51] width 60 height 9
click at [45, 50] on h1 "[PERSON_NAME]" at bounding box center [64, 51] width 60 height 9
copy div "[PERSON_NAME] Remove"
drag, startPoint x: 342, startPoint y: 76, endPoint x: 352, endPoint y: 83, distance: 11.5
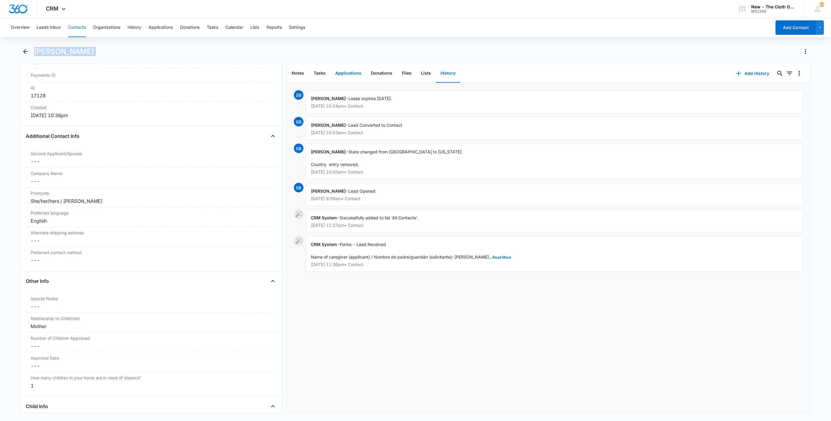
click at [342, 76] on button "Applications" at bounding box center [348, 73] width 36 height 19
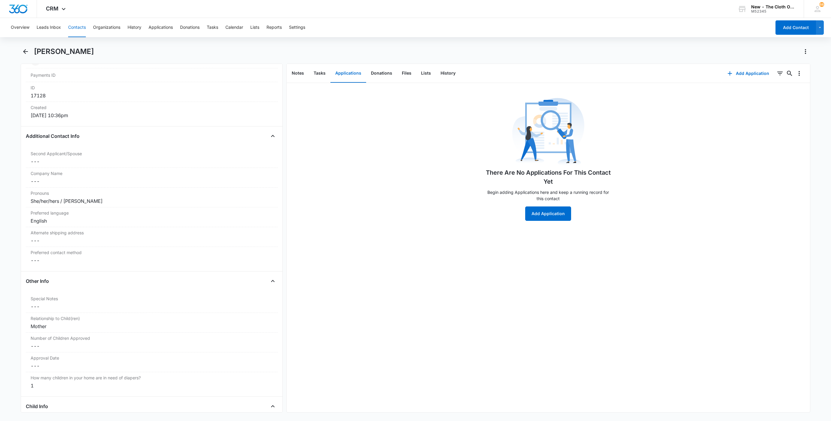
click at [532, 222] on div "There Are No Applications For This Contact Yet Begin adding Applications here a…" at bounding box center [547, 248] width 523 height 330
click at [532, 220] on button "Add Application" at bounding box center [548, 214] width 46 height 14
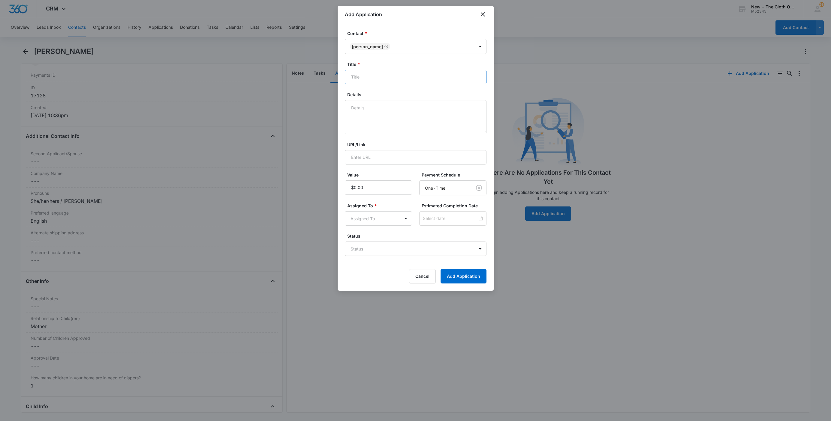
click at [369, 80] on input "Title *" at bounding box center [416, 77] width 142 height 14
paste input "[PERSON_NAME]"
type input "Applicant - [PERSON_NAME]"
type textarea "08/13 - Rcvd docs - ok. Profiles in Notes. FFST clear. Approved."
click at [361, 212] on div "Assigned To * Assigned To" at bounding box center [378, 214] width 67 height 23
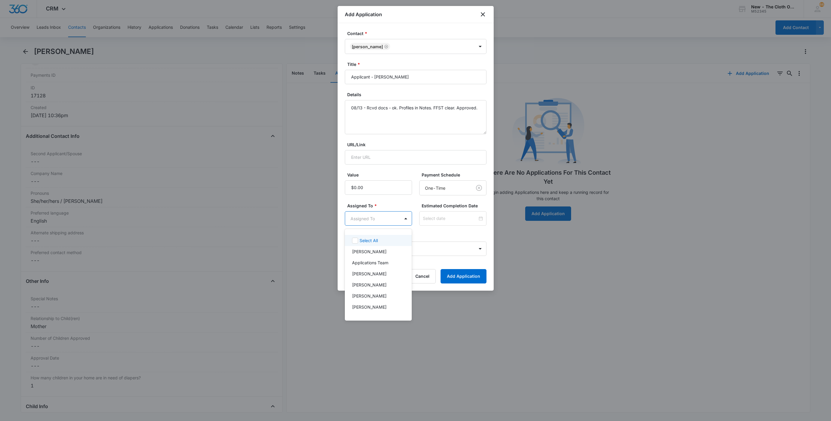
click at [361, 216] on body "CRM Apps Reputation Websites Forms CRM Email Social Shop Payments POS Ads Intel…" at bounding box center [415, 210] width 831 height 421
click at [359, 261] on p "Applications Team" at bounding box center [370, 263] width 36 height 6
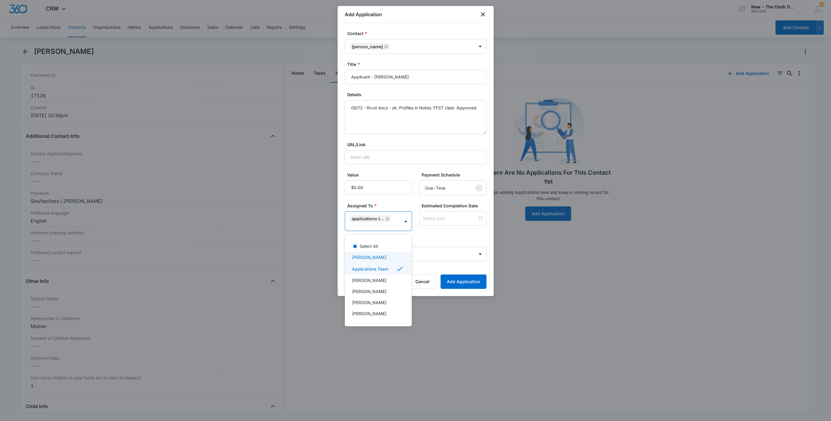
click at [432, 259] on div at bounding box center [415, 210] width 831 height 421
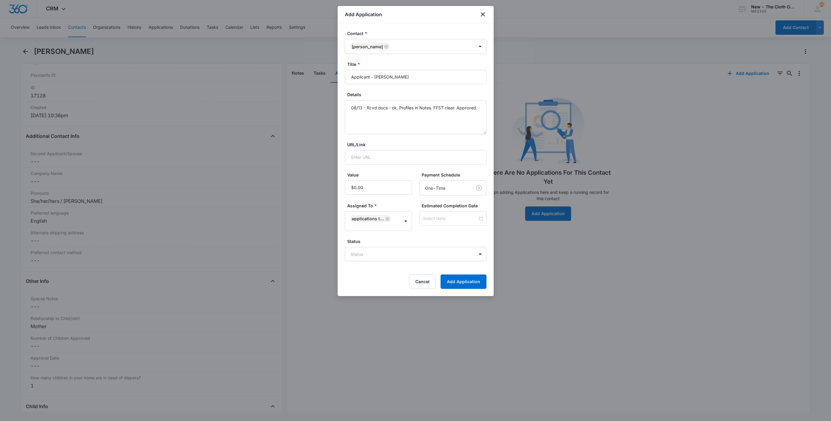
click at [432, 259] on body "CRM Apps Reputation Websites Forms CRM Email Social Shop Payments POS Ads Intel…" at bounding box center [415, 210] width 831 height 421
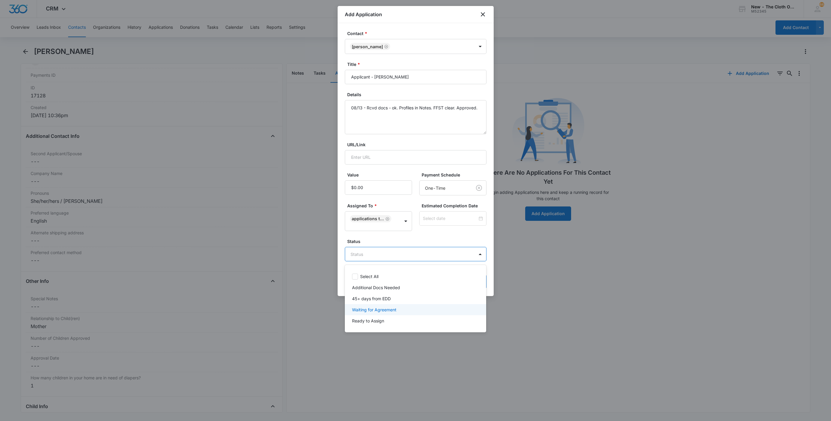
click at [369, 308] on p "Waiting for Agreement" at bounding box center [374, 310] width 44 height 6
click at [440, 214] on div at bounding box center [415, 210] width 831 height 421
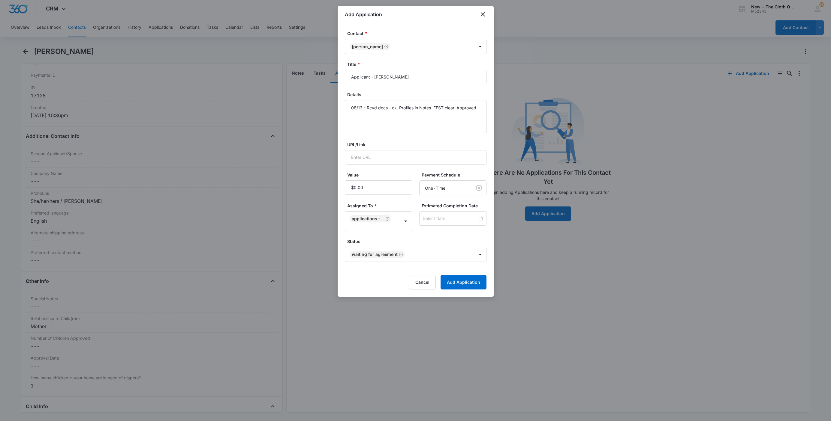
click at [440, 214] on div at bounding box center [452, 218] width 67 height 14
type input "[DATE]"
click at [443, 174] on div "20" at bounding box center [443, 173] width 7 height 7
click at [445, 227] on div "Estimated Completion Date [DATE] [DATE] Su Mo Tu We Th Fr Sa 27 28 29 30 31 1 2…" at bounding box center [452, 217] width 67 height 28
click at [468, 283] on button "Add Application" at bounding box center [463, 282] width 46 height 14
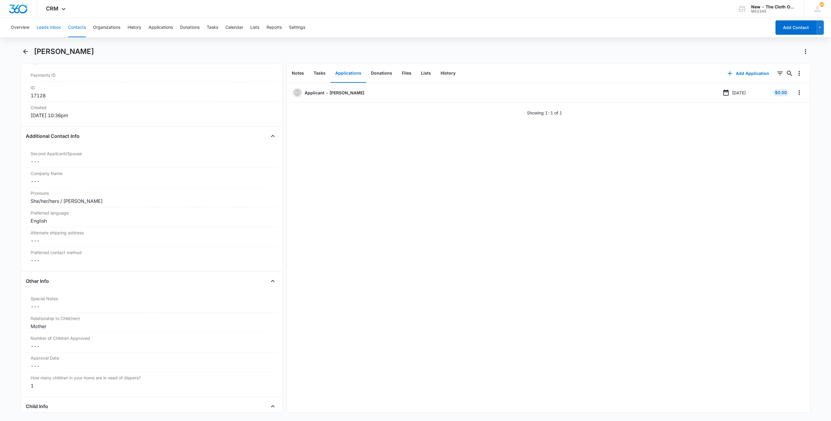
click at [47, 25] on button "Leads Inbox" at bounding box center [49, 27] width 24 height 19
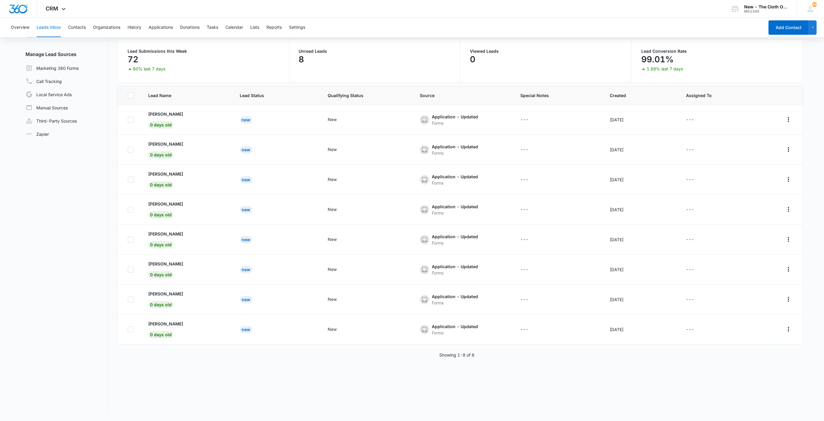
scroll to position [46, 0]
click at [161, 323] on p "[PERSON_NAME]" at bounding box center [165, 324] width 35 height 6
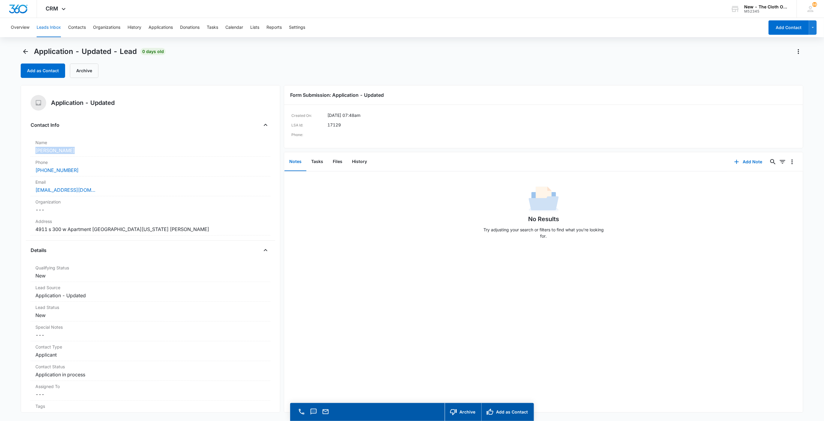
drag, startPoint x: 76, startPoint y: 151, endPoint x: 25, endPoint y: 150, distance: 50.4
click at [25, 150] on div "Application - Updated Contact Info Name Cancel Save Changes [PERSON_NAME] Phone…" at bounding box center [151, 249] width 260 height 328
copy dd "[PERSON_NAME]"
click at [733, 166] on icon "button" at bounding box center [736, 161] width 7 height 7
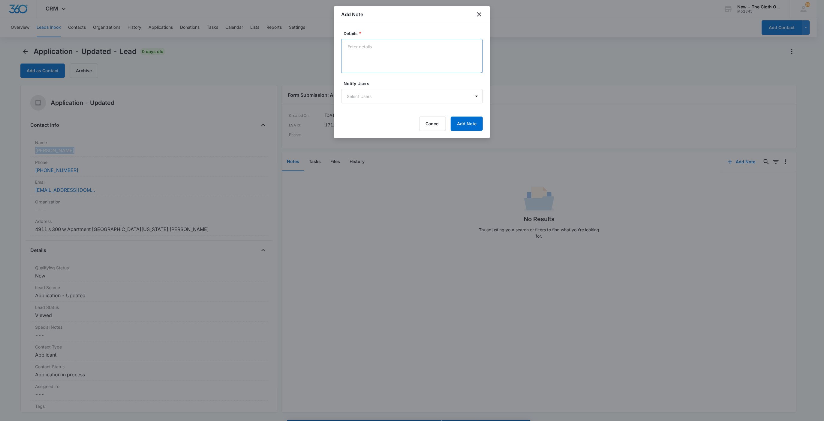
click at [351, 65] on textarea "Details *" at bounding box center [412, 56] width 142 height 34
paste textarea "[URL][DOMAIN_NAME][PERSON_NAME][PERSON_NAME]"
paste textarea "[PERSON_NAME]"
paste textarea "[URL][DOMAIN_NAME][PERSON_NAME]"
paste textarea "[PERSON_NAME]"
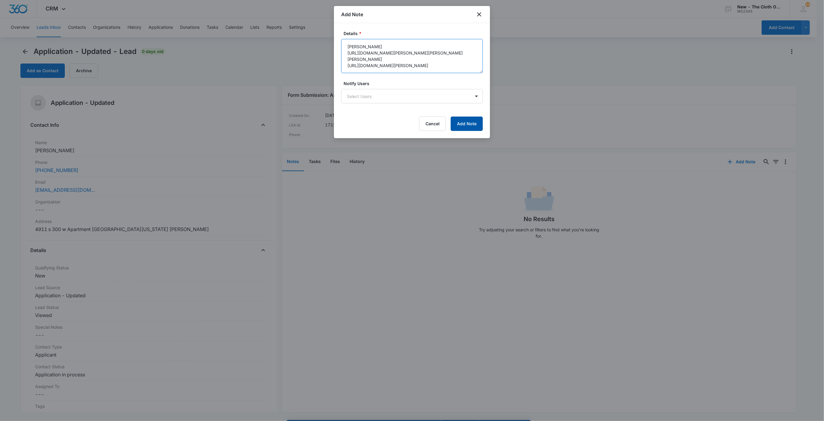
type textarea "[PERSON_NAME] [URL][DOMAIN_NAME][PERSON_NAME][PERSON_NAME] [PERSON_NAME] [URL][…"
click at [463, 128] on button "Add Note" at bounding box center [467, 124] width 32 height 14
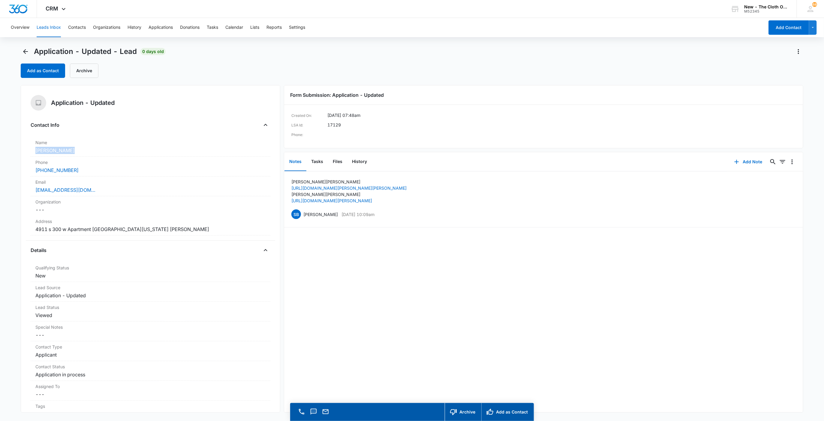
drag, startPoint x: 68, startPoint y: 153, endPoint x: 19, endPoint y: 147, distance: 49.3
click at [22, 148] on div "Application - Updated Contact Info Name Cancel Save Changes [PERSON_NAME] Phone…" at bounding box center [151, 249] width 260 height 328
click at [55, 76] on button "Add as Contact" at bounding box center [43, 71] width 44 height 14
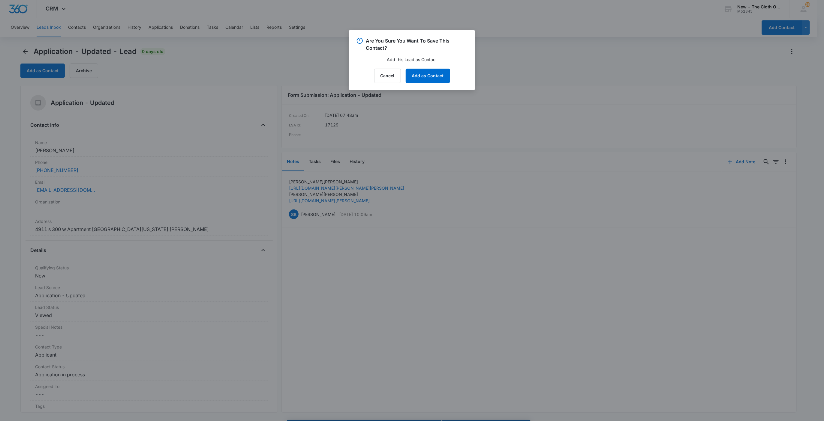
click at [423, 68] on div "Are You Sure You Want To Save This Contact? Add this Lead as Contact Cancel Add…" at bounding box center [412, 60] width 126 height 60
click at [424, 75] on button "Add as Contact" at bounding box center [428, 76] width 44 height 14
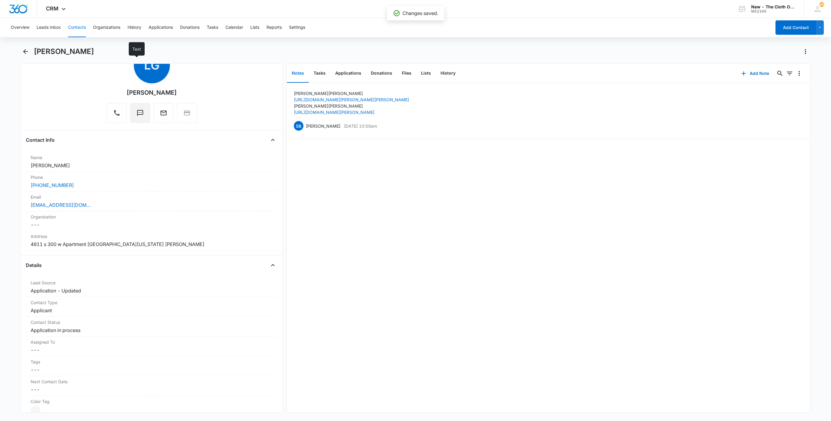
scroll to position [135, 0]
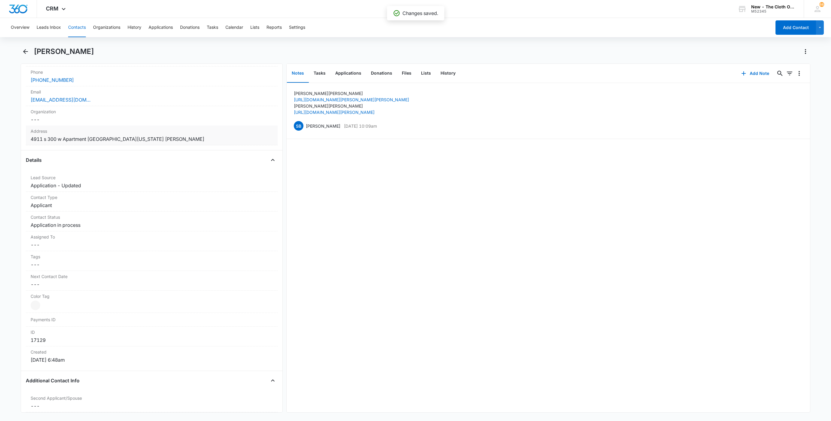
click at [225, 142] on dd "Cancel Save Changes [STREET_ADDRESS][US_STATE][PERSON_NAME]" at bounding box center [152, 139] width 242 height 7
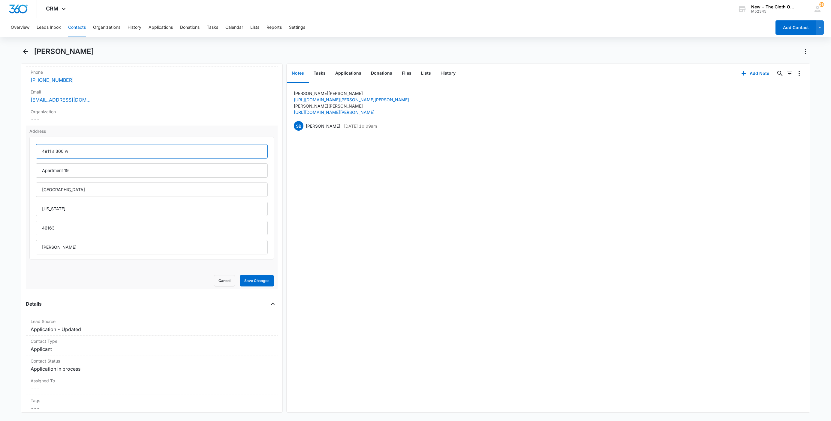
click at [54, 156] on input "4911 s 300 w" at bounding box center [152, 151] width 232 height 14
type input "4911 S 300 W"
type input "Apt 19"
click at [245, 283] on button "Save Changes" at bounding box center [257, 280] width 34 height 11
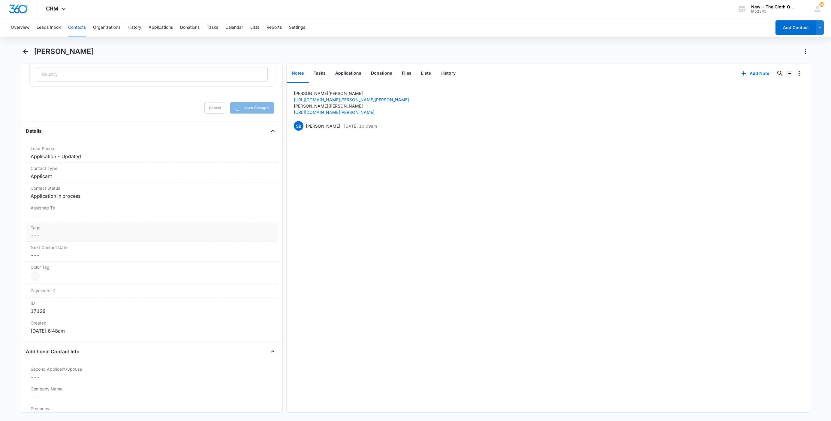
scroll to position [360, 0]
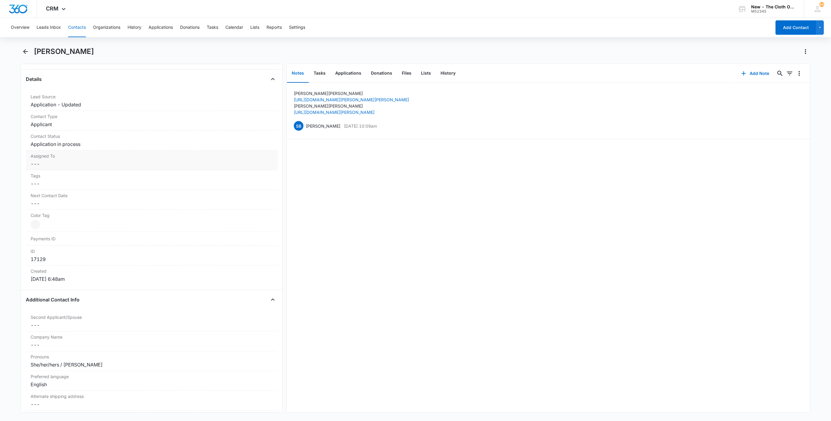
click at [58, 158] on label "Assigned To" at bounding box center [152, 156] width 242 height 6
click at [49, 171] on div at bounding box center [144, 169] width 219 height 8
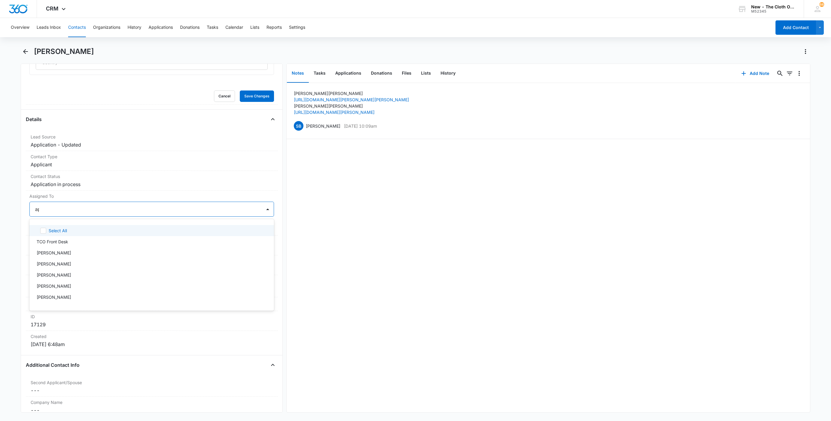
type input "app"
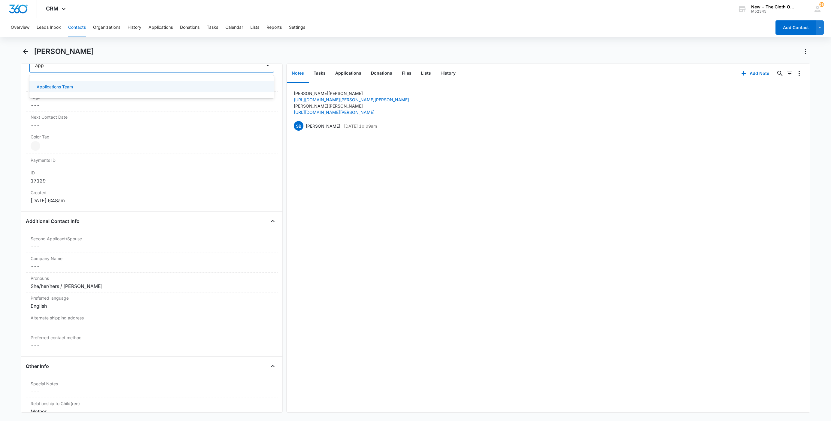
scroll to position [319, 0]
click at [134, 66] on div at bounding box center [168, 65] width 172 height 8
click at [254, 82] on button "Save Changes" at bounding box center [257, 83] width 34 height 11
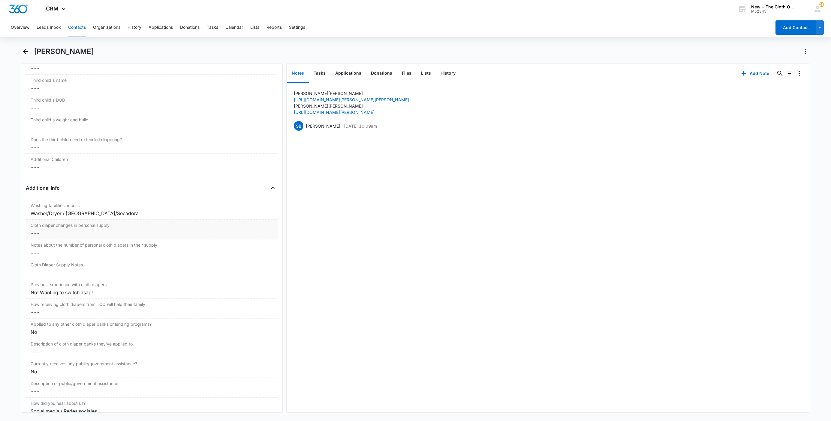
scroll to position [879, 0]
click at [37, 238] on dd "Cancel Save Changes ---" at bounding box center [152, 236] width 242 height 7
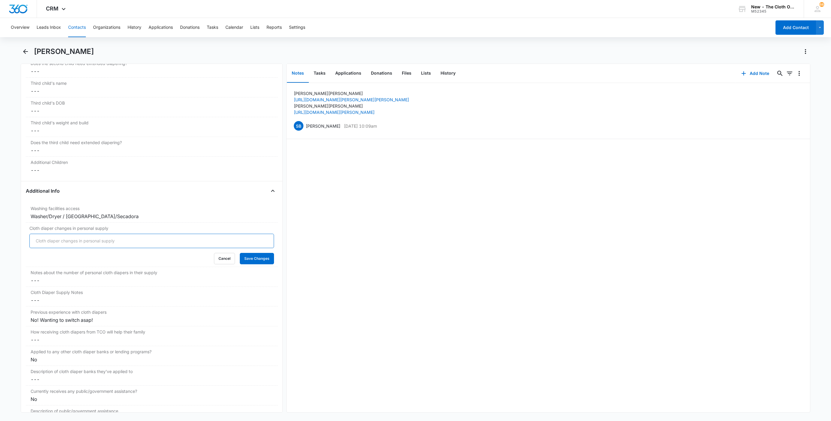
click at [34, 248] on input "Cloth diaper changes in personal supply" at bounding box center [151, 241] width 244 height 14
click at [240, 253] on button "Save Changes" at bounding box center [257, 258] width 34 height 11
type input "-1"
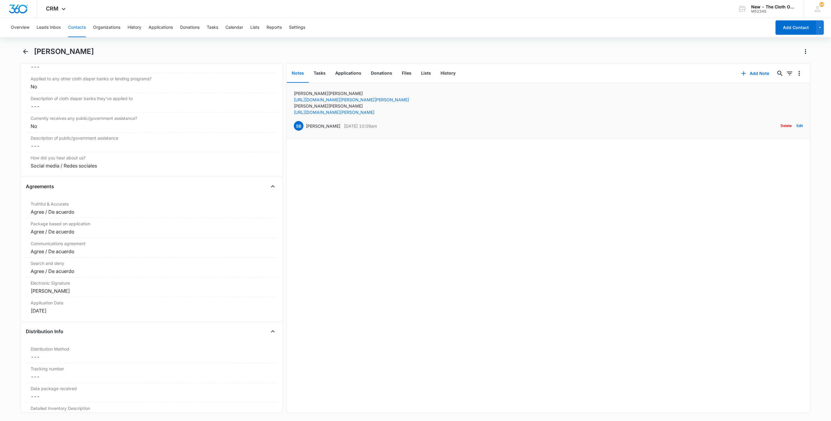
scroll to position [1124, 0]
click at [52, 53] on h1 "[PERSON_NAME]" at bounding box center [64, 51] width 60 height 9
click at [52, 54] on h1 "[PERSON_NAME]" at bounding box center [64, 51] width 60 height 9
click at [410, 76] on button "Files" at bounding box center [406, 73] width 19 height 19
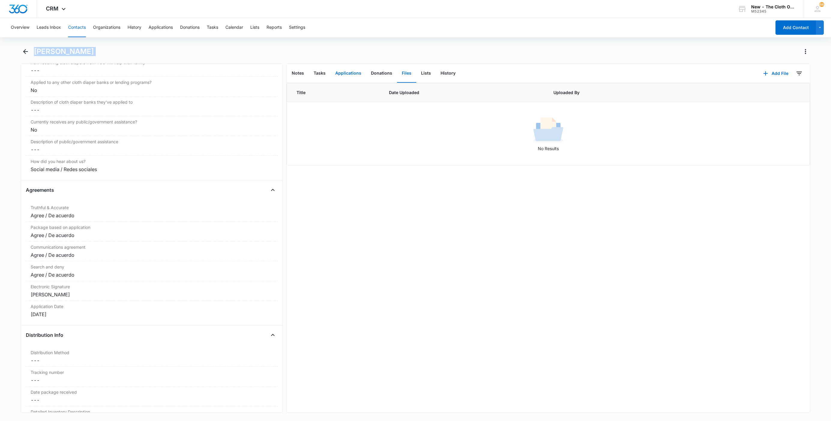
click at [341, 74] on button "Applications" at bounding box center [348, 73] width 36 height 19
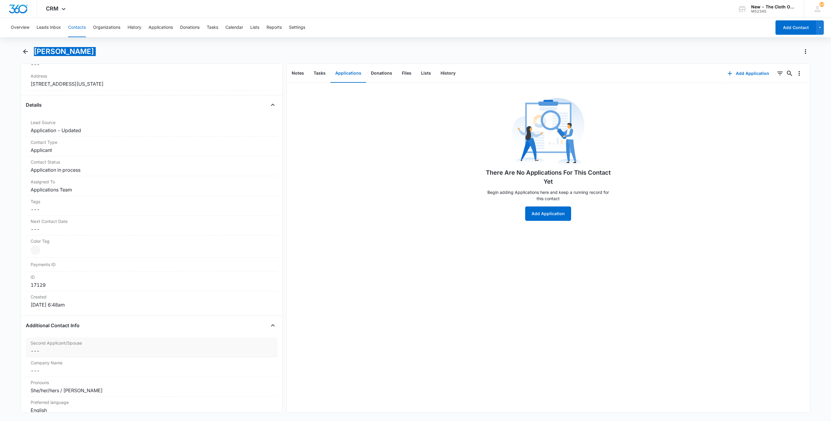
scroll to position [89, 0]
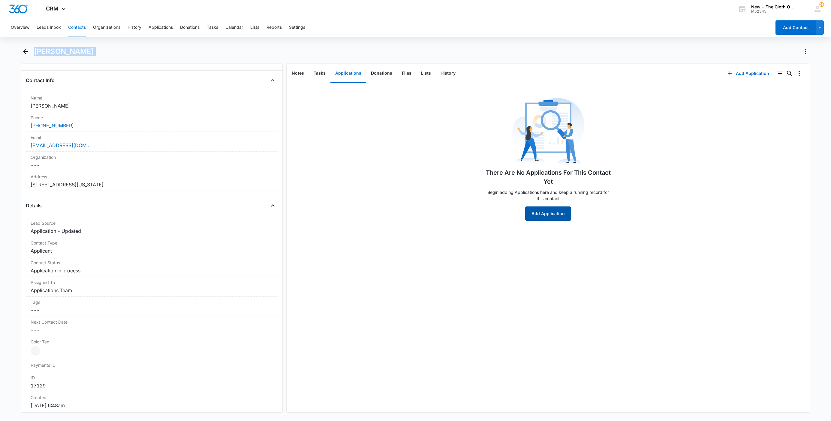
click at [536, 216] on button "Add Application" at bounding box center [548, 214] width 46 height 14
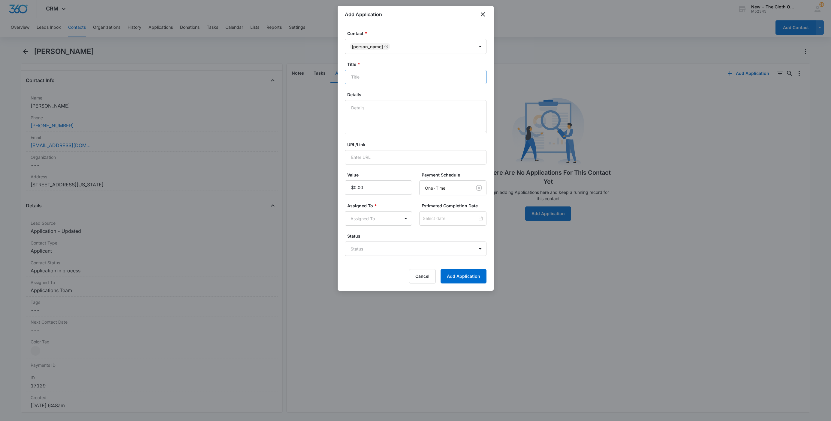
click at [409, 72] on input "Title *" at bounding box center [416, 77] width 142 height 14
paste input "[PERSON_NAME]"
type input "Applicant - [PERSON_NAME]"
type textarea "08/13 - No docs rcvd. Profile in Notes. FFST clear."
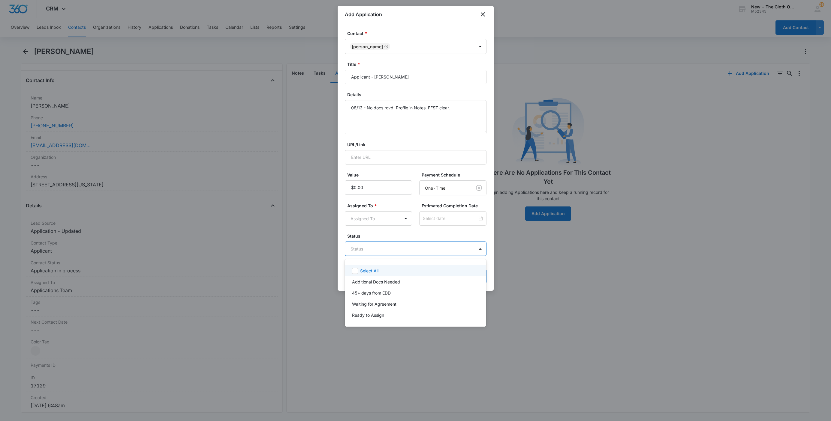
click at [359, 255] on body "CRM Apps Reputation Websites Forms CRM Email Social Shop Payments POS Ads Intel…" at bounding box center [415, 210] width 831 height 421
click at [355, 282] on p "Additional Docs Needed" at bounding box center [376, 282] width 48 height 6
click at [358, 216] on div at bounding box center [415, 210] width 831 height 421
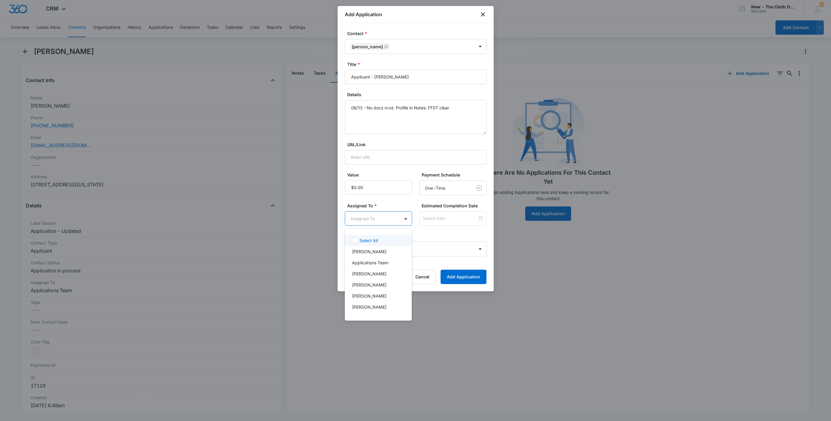
click at [358, 216] on body "CRM Apps Reputation Websites Forms CRM Email Social Shop Payments POS Ads Intel…" at bounding box center [415, 210] width 831 height 421
click at [385, 260] on p "Applications Team" at bounding box center [370, 263] width 36 height 6
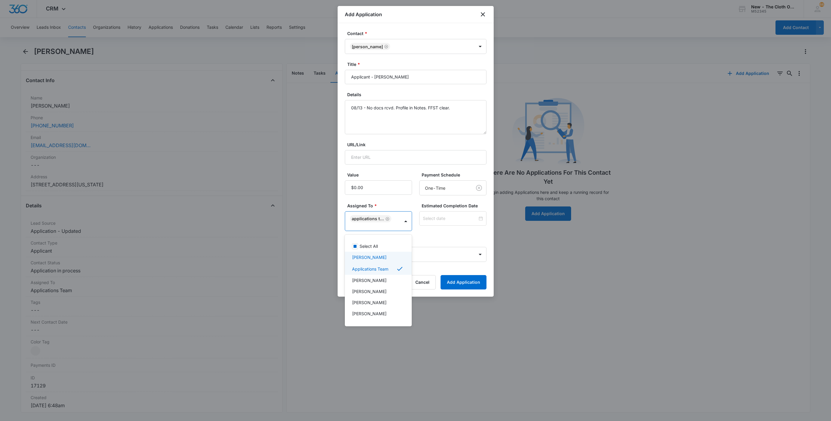
click at [433, 222] on div at bounding box center [415, 210] width 831 height 421
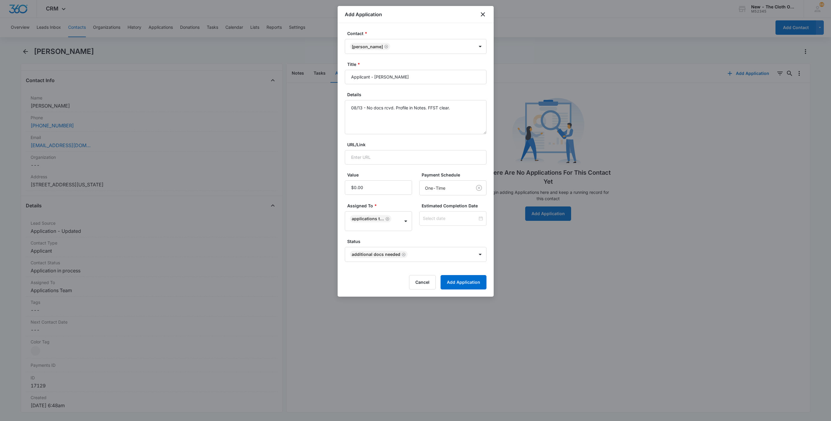
click at [433, 222] on input at bounding box center [450, 218] width 55 height 7
type input "[DATE]"
click at [442, 175] on div "20" at bounding box center [443, 173] width 7 height 7
click at [451, 238] on form "Contact * [PERSON_NAME] Title * Applicant - [PERSON_NAME] Details 08/13 - No do…" at bounding box center [416, 159] width 142 height 259
click at [463, 279] on button "Add Application" at bounding box center [463, 282] width 46 height 14
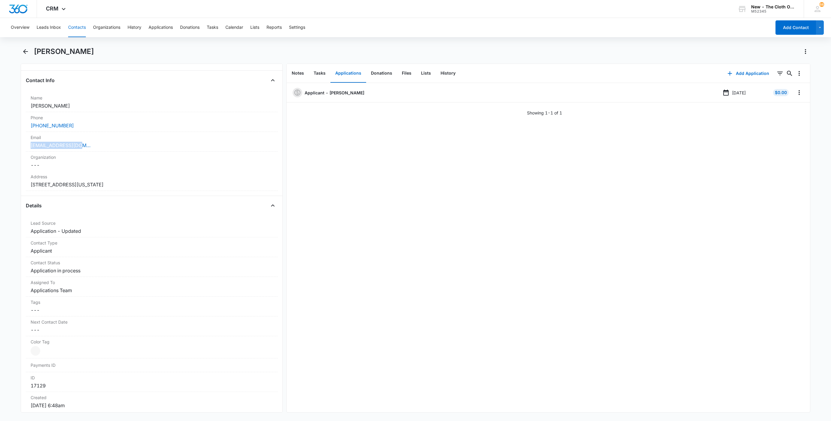
drag, startPoint x: 65, startPoint y: 149, endPoint x: 12, endPoint y: 147, distance: 53.2
click at [12, 147] on main "[PERSON_NAME] Remove LG [PERSON_NAME] Contact Info Name Cancel Save Changes [PE…" at bounding box center [415, 233] width 831 height 373
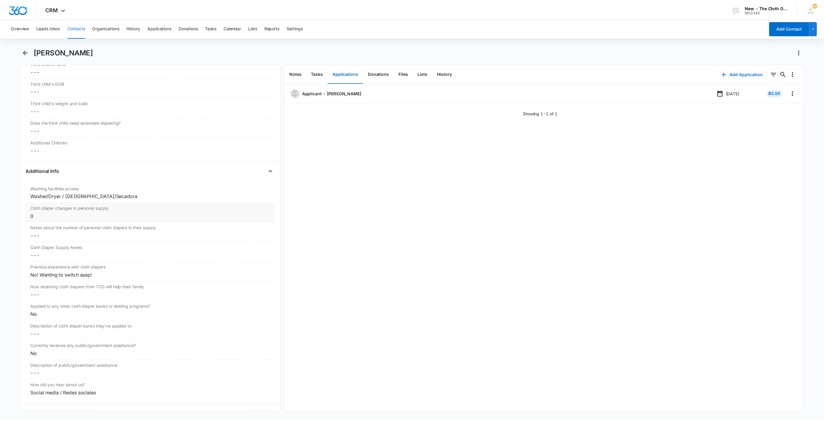
scroll to position [944, 0]
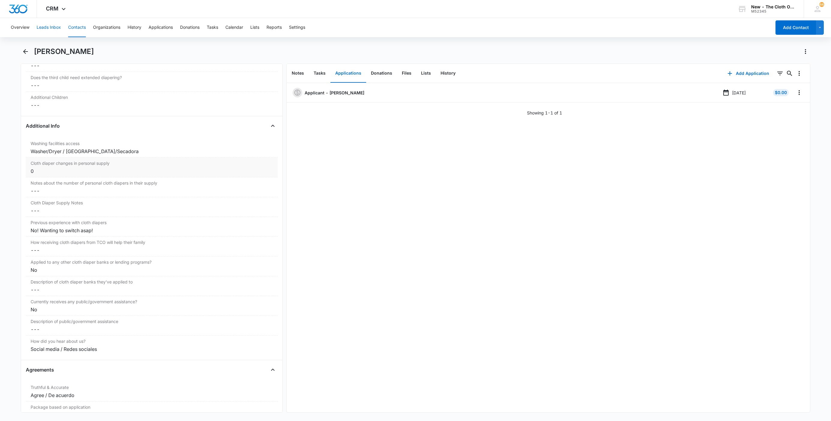
click at [43, 28] on button "Leads Inbox" at bounding box center [49, 27] width 24 height 19
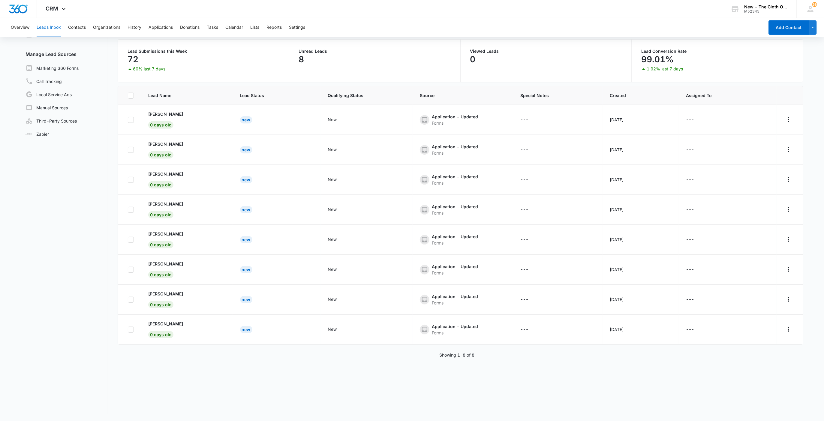
scroll to position [46, 0]
drag, startPoint x: 138, startPoint y: 292, endPoint x: 184, endPoint y: 293, distance: 46.2
click at [184, 293] on tr "[PERSON_NAME] 0 days old New New Application - Updated Forms --- [DATE] ---" at bounding box center [460, 300] width 685 height 30
click at [171, 294] on p "[PERSON_NAME]" at bounding box center [165, 294] width 35 height 6
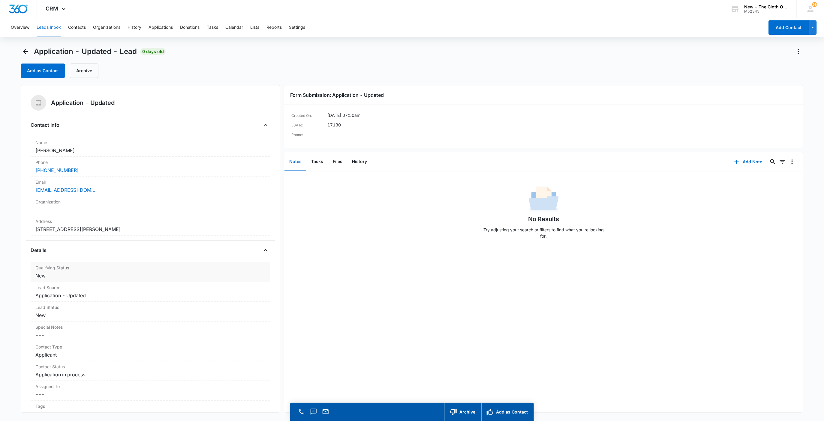
scroll to position [45, 0]
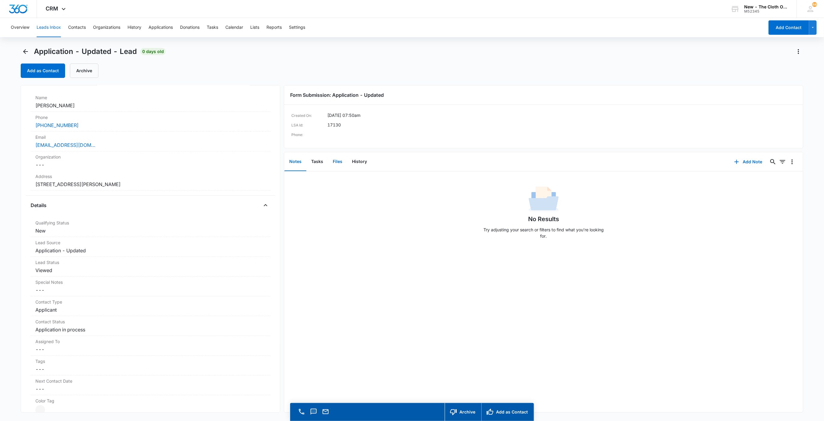
click at [338, 160] on button "Files" at bounding box center [337, 162] width 19 height 19
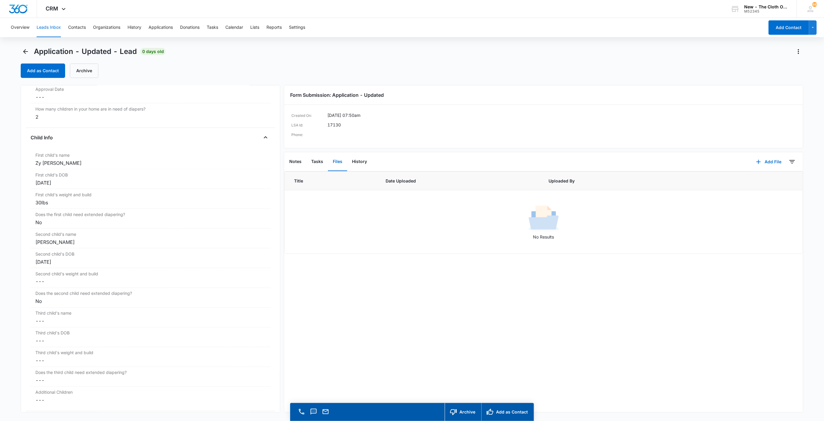
scroll to position [585, 0]
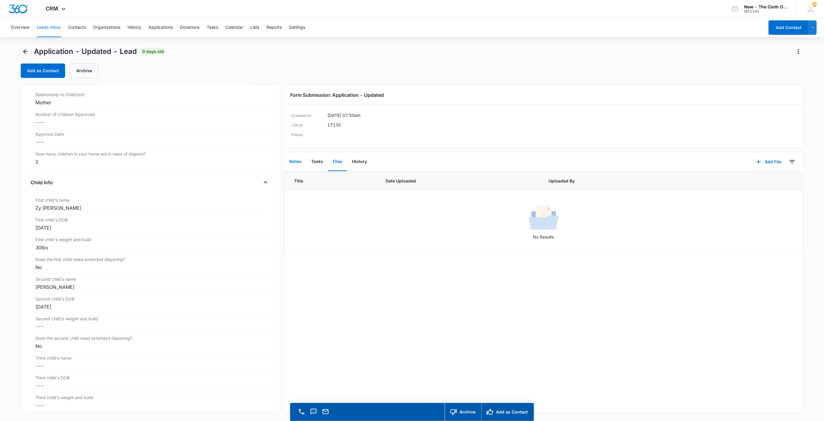
click at [297, 165] on button "Notes" at bounding box center [295, 162] width 22 height 19
click at [749, 158] on button "Add Note" at bounding box center [748, 162] width 40 height 14
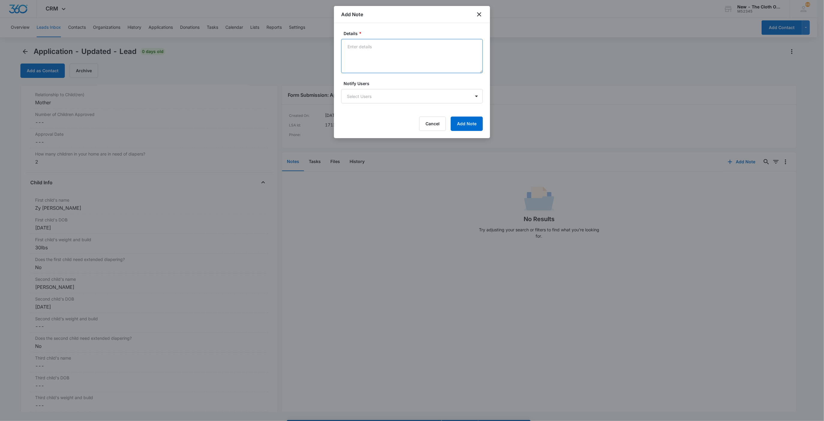
click at [373, 62] on textarea "Details *" at bounding box center [412, 56] width 142 height 34
paste textarea "[URL][DOMAIN_NAME][DOMAIN_NAME]"
paste textarea "[PERSON_NAME]"
type textarea "[PERSON_NAME] [URL][DOMAIN_NAME][DOMAIN_NAME]"
click at [471, 127] on button "Add Note" at bounding box center [467, 124] width 32 height 14
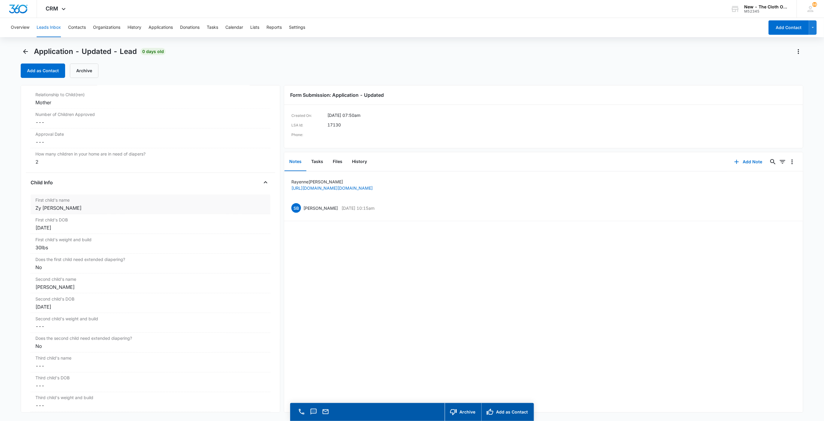
click at [74, 208] on div "Zy [PERSON_NAME]" at bounding box center [150, 208] width 230 height 7
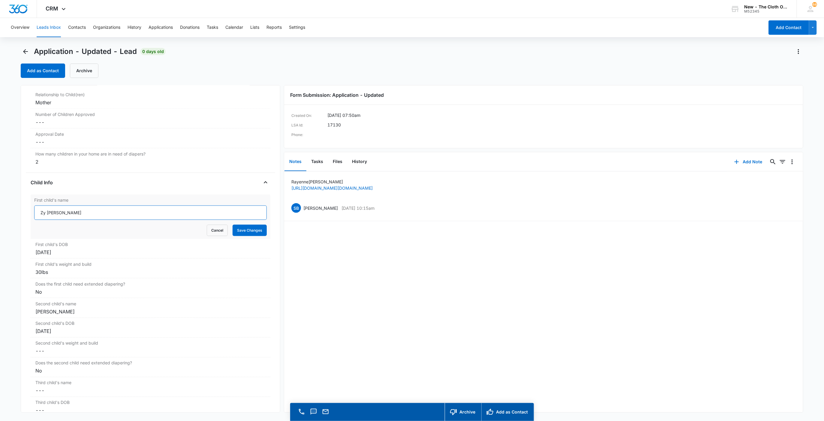
click at [45, 214] on input "Zy [PERSON_NAME]" at bounding box center [150, 213] width 233 height 14
type input "Zy`[PERSON_NAME]"
click at [233, 234] on button "Save Changes" at bounding box center [249, 230] width 34 height 11
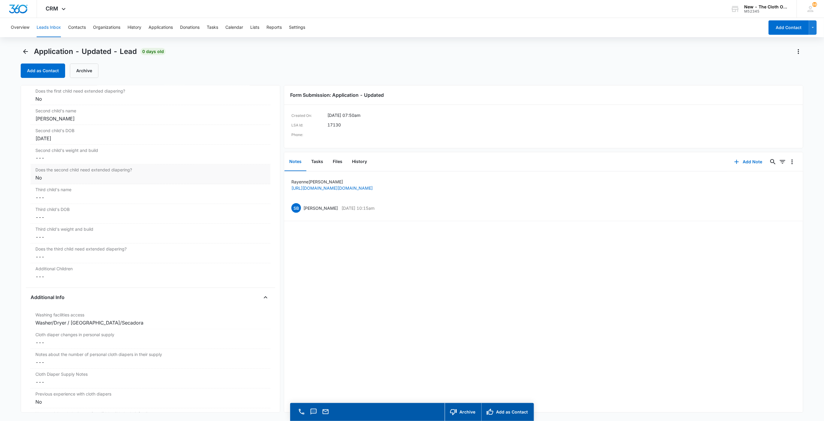
scroll to position [900, 0]
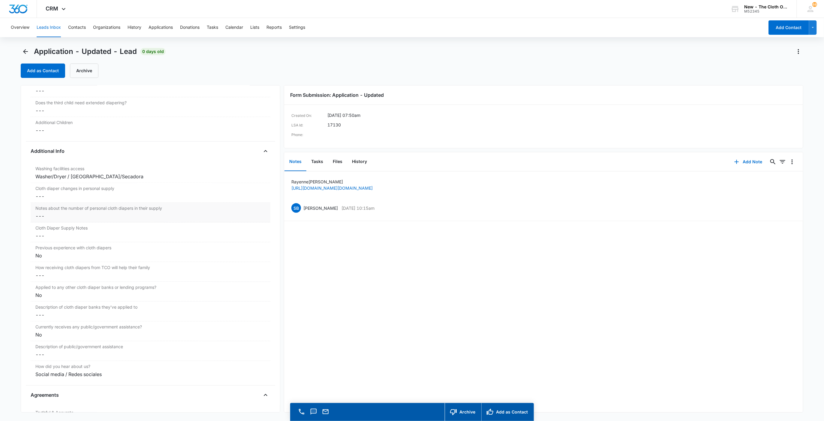
click at [45, 220] on dd "Cancel Save Changes ---" at bounding box center [150, 216] width 230 height 7
click at [46, 226] on input "Notes about the number of personal cloth diapers in their supply" at bounding box center [150, 221] width 233 height 14
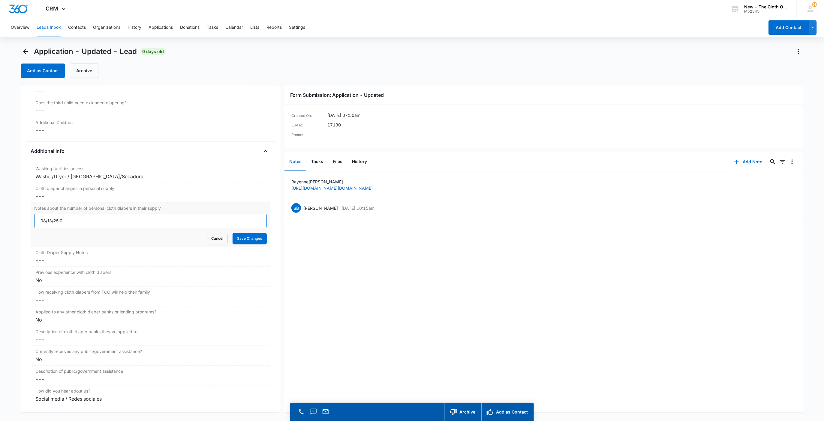
type input "08/13/25:0"
click at [232, 233] on button "Save Changes" at bounding box center [249, 238] width 34 height 11
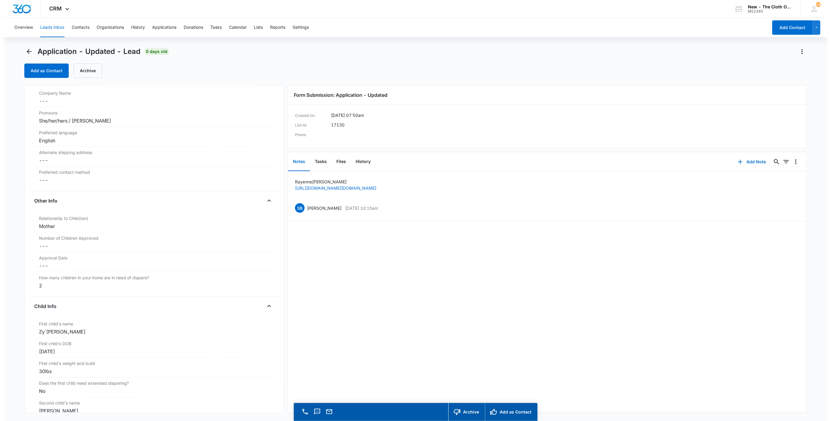
scroll to position [315, 0]
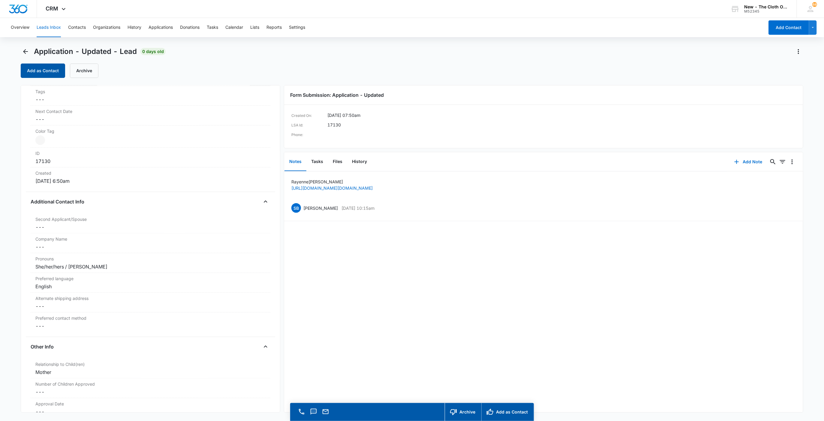
click at [52, 72] on button "Add as Contact" at bounding box center [43, 71] width 44 height 14
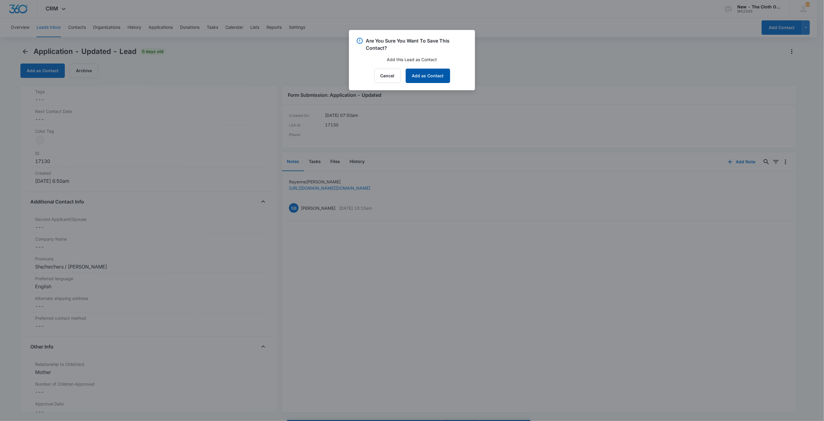
click at [431, 82] on button "Add as Contact" at bounding box center [428, 76] width 44 height 14
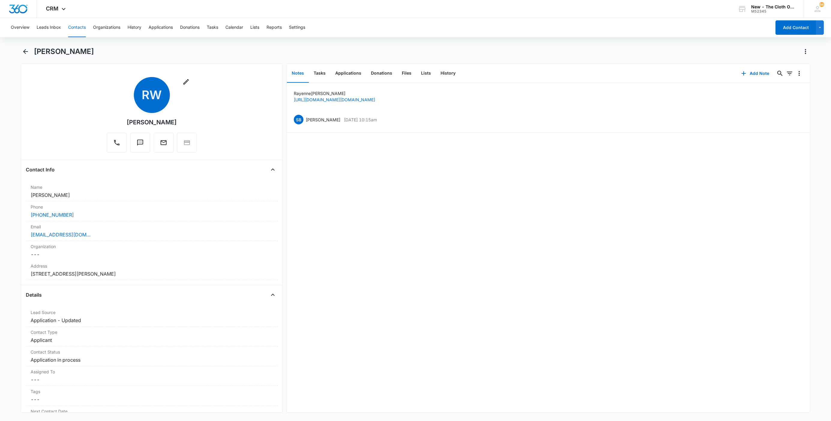
drag, startPoint x: 76, startPoint y: 197, endPoint x: 14, endPoint y: 200, distance: 61.3
click at [14, 200] on main "[PERSON_NAME] Remove [PERSON_NAME] Contact Info Name Cancel Save Changes [PERSO…" at bounding box center [415, 233] width 831 height 373
click at [102, 238] on div "[EMAIL_ADDRESS][DOMAIN_NAME]" at bounding box center [152, 234] width 242 height 7
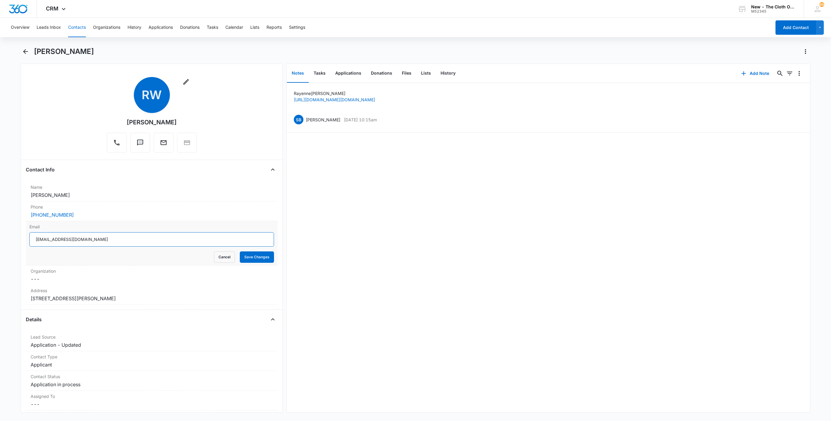
click at [134, 242] on input "[EMAIL_ADDRESS][DOMAIN_NAME]" at bounding box center [151, 239] width 244 height 14
click at [214, 258] on button "Cancel" at bounding box center [224, 257] width 21 height 11
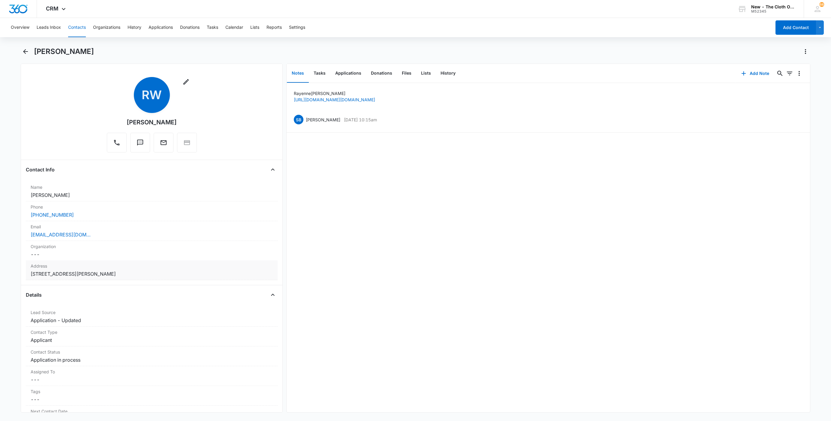
click at [164, 277] on dd "Cancel Save Changes [STREET_ADDRESS][PERSON_NAME]" at bounding box center [152, 274] width 242 height 7
drag, startPoint x: 69, startPoint y: 287, endPoint x: 124, endPoint y: 296, distance: 55.6
click at [114, 295] on div "[STREET_ADDRESS][PERSON_NAME]" at bounding box center [152, 334] width 232 height 110
type input "[STREET_ADDRESS]"
type input "[US_STATE]"
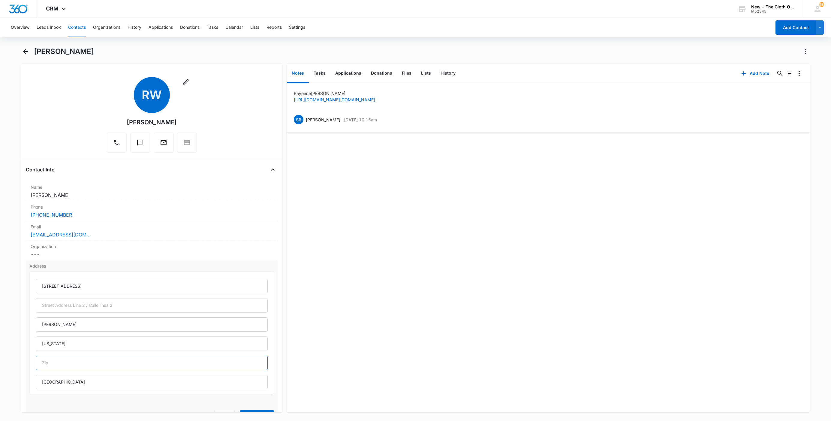
type input "46013"
click at [240, 410] on button "Save Changes" at bounding box center [257, 415] width 34 height 11
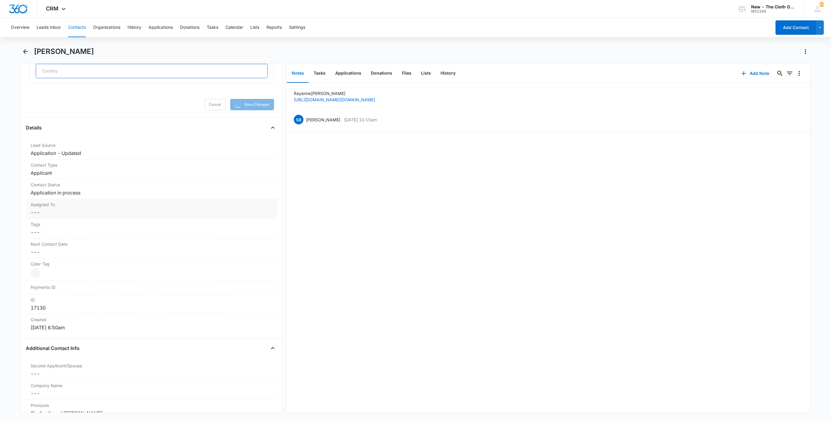
scroll to position [315, 0]
click at [56, 201] on label "Assigned To" at bounding box center [152, 201] width 242 height 6
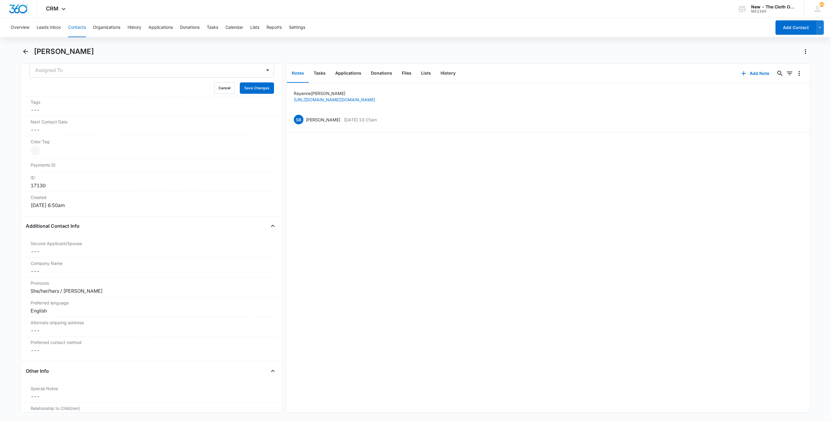
scroll to position [304, 0]
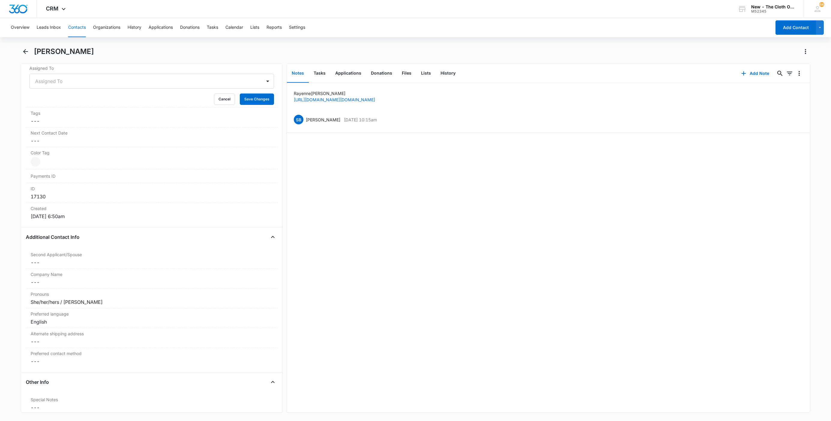
click at [55, 215] on div "Created [DATE] 6:50am" at bounding box center [152, 212] width 252 height 19
click at [36, 88] on div "Assigned To" at bounding box center [146, 81] width 232 height 14
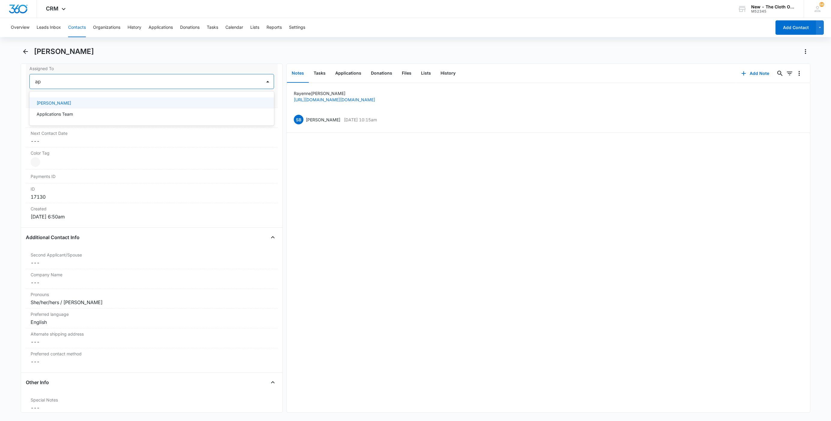
type input "app"
click at [96, 85] on div at bounding box center [168, 81] width 172 height 8
click at [248, 101] on button "Save Changes" at bounding box center [257, 99] width 34 height 11
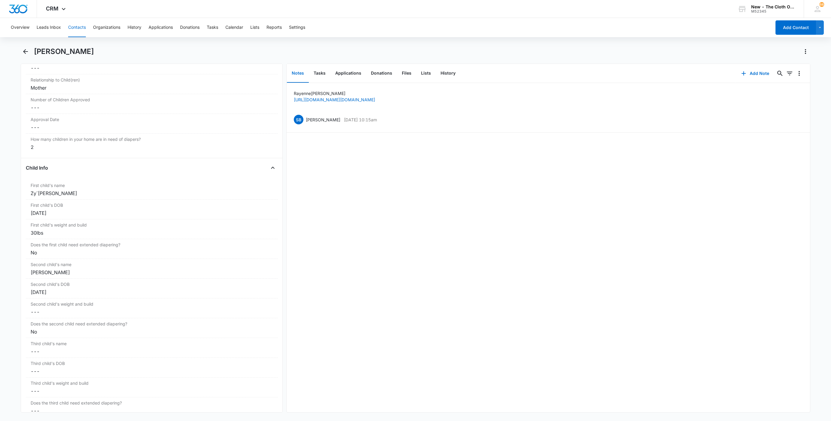
scroll to position [593, 0]
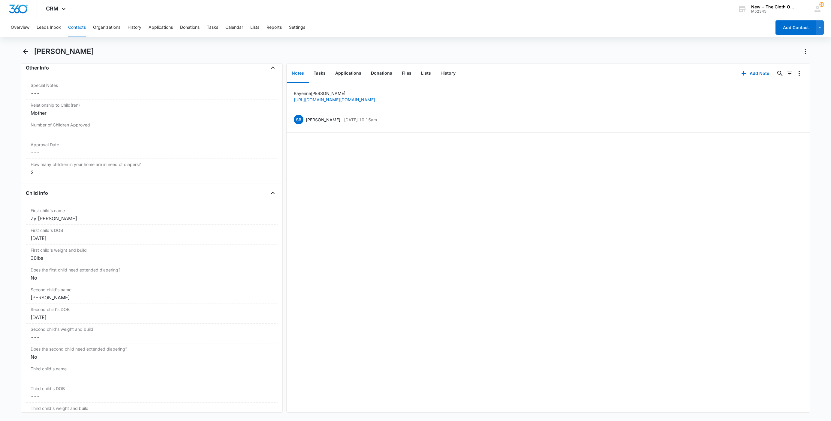
click at [64, 58] on div "[PERSON_NAME]" at bounding box center [415, 55] width 789 height 17
click at [64, 57] on div "[PERSON_NAME]" at bounding box center [415, 55] width 789 height 17
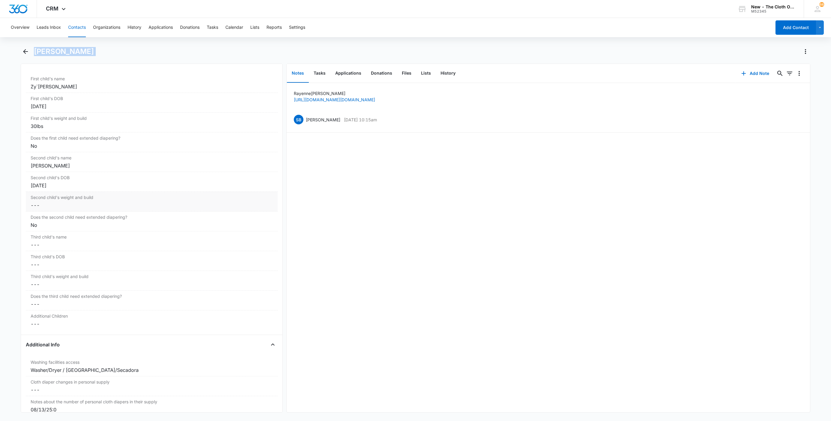
scroll to position [728, 0]
drag, startPoint x: 358, startPoint y: 75, endPoint x: 365, endPoint y: 73, distance: 7.9
click at [358, 75] on button "Applications" at bounding box center [348, 73] width 36 height 19
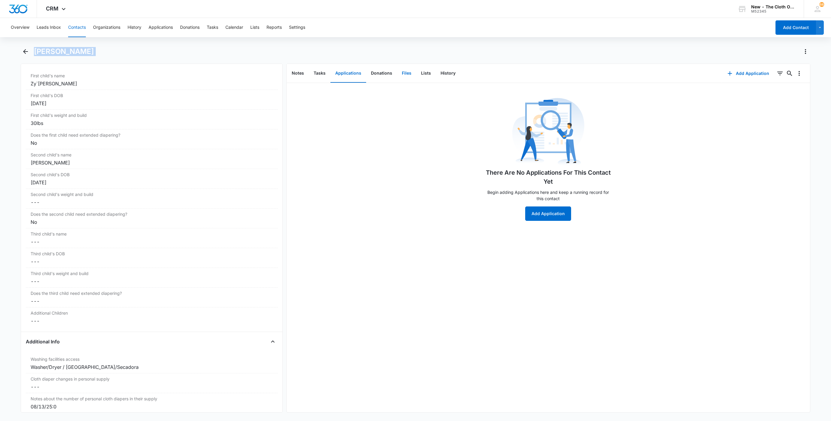
click at [402, 70] on button "Files" at bounding box center [406, 73] width 19 height 19
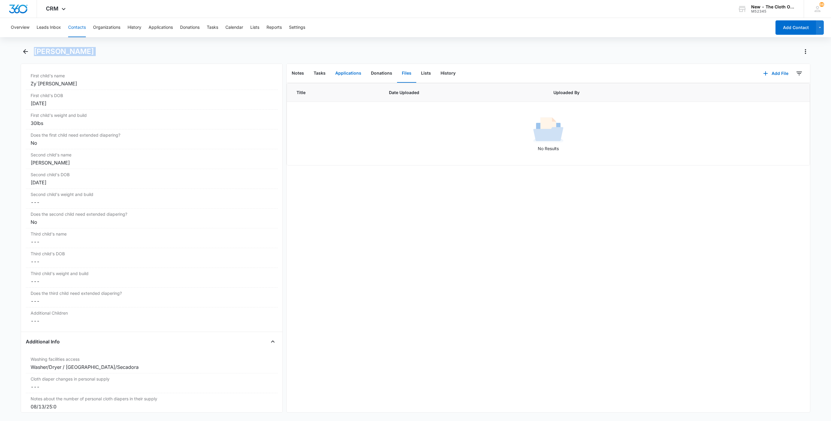
click at [351, 68] on button "Applications" at bounding box center [348, 73] width 36 height 19
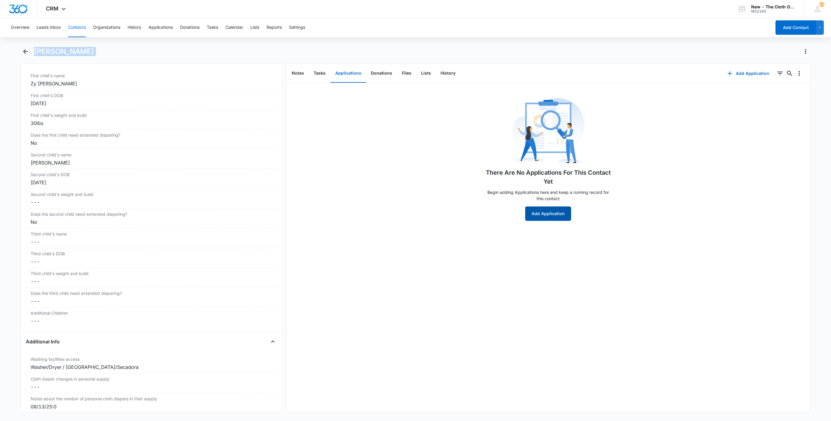
click at [559, 213] on button "Add Application" at bounding box center [548, 214] width 46 height 14
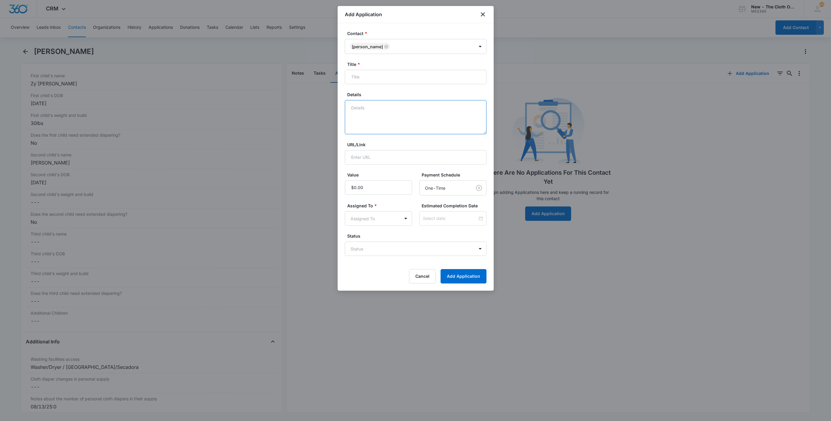
click at [398, 116] on textarea "Details" at bounding box center [416, 117] width 142 height 34
click at [402, 80] on input "Title *" at bounding box center [416, 77] width 142 height 14
paste input "[PERSON_NAME]"
type input "EDD [DATE] - Applicant - [PERSON_NAME] (addtl child)"
type textarea "08/13 - DEFERRED - no docs rcvd."
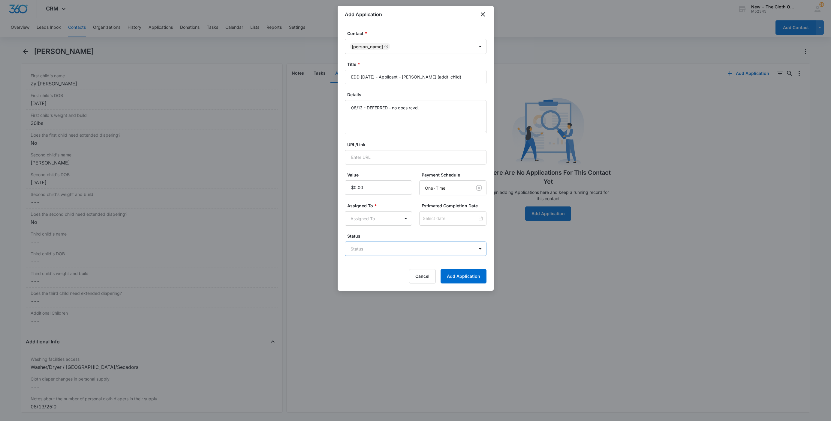
click at [364, 250] on body "CRM Apps Reputation Websites Forms CRM Email Social Shop Payments POS Ads Intel…" at bounding box center [415, 210] width 831 height 421
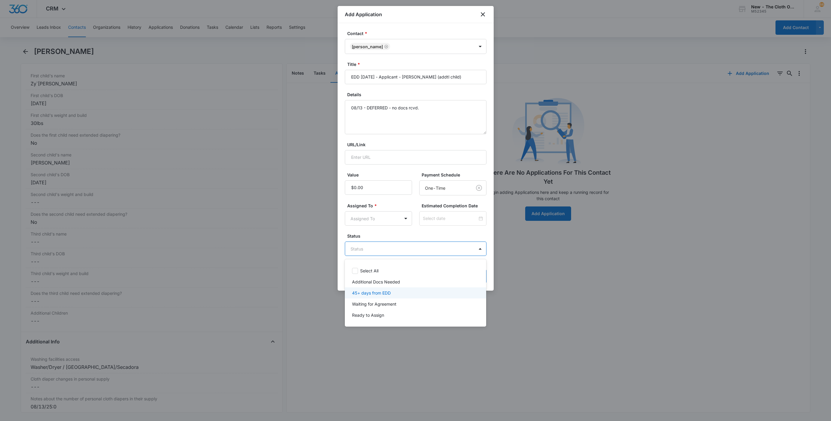
click at [367, 290] on p "45+ days from EDD" at bounding box center [371, 293] width 39 height 6
click at [369, 232] on div at bounding box center [415, 210] width 831 height 421
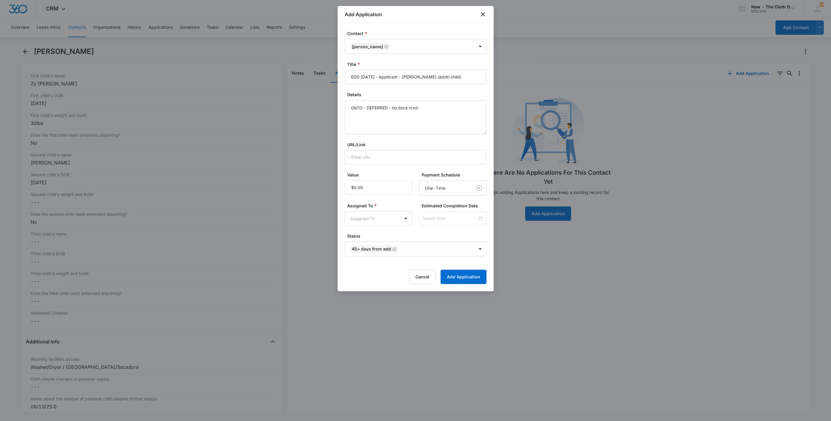
click at [370, 232] on form "Contact * [PERSON_NAME] Title * EDD [DATE] - Applicant - [PERSON_NAME] (addtl c…" at bounding box center [416, 157] width 142 height 254
click at [369, 228] on form "Contact * [PERSON_NAME] Title * EDD [DATE] - Applicant - [PERSON_NAME] (addtl c…" at bounding box center [416, 157] width 142 height 254
click at [369, 218] on body "CRM Apps Reputation Websites Forms CRM Email Social Shop Payments POS Ads Intel…" at bounding box center [415, 210] width 831 height 421
click at [379, 261] on p "Applications Team" at bounding box center [370, 263] width 36 height 6
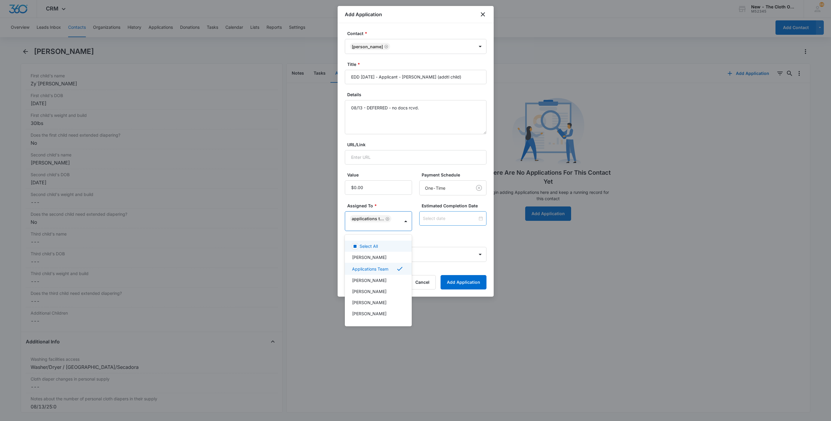
click at [432, 221] on div at bounding box center [415, 210] width 831 height 421
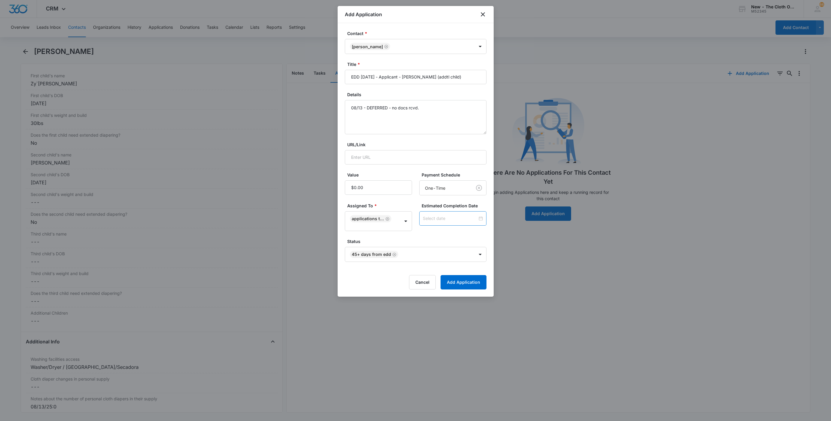
click at [432, 221] on input at bounding box center [450, 218] width 55 height 7
type input "[DATE]"
click at [475, 128] on button "button" at bounding box center [473, 124] width 7 height 12
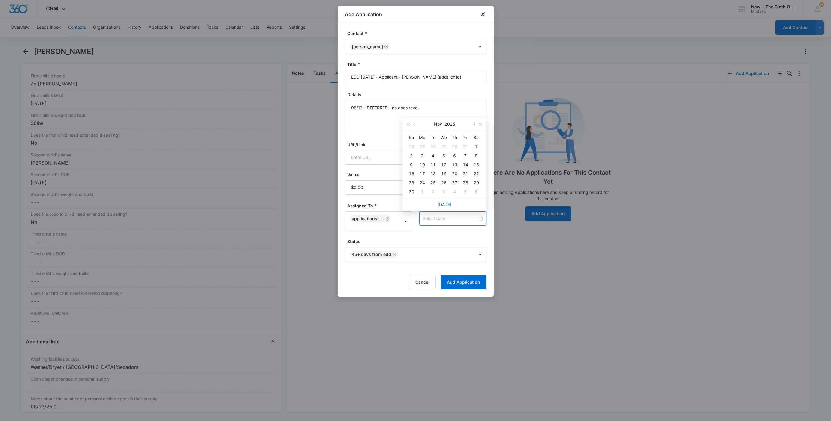
click at [475, 128] on button "button" at bounding box center [473, 124] width 7 height 12
type input "[DATE]"
click at [441, 164] on div "17" at bounding box center [443, 164] width 7 height 7
click at [444, 231] on div "Estimated Completion Date [DATE] [DATE] Su Mo Tu We Th Fr Sa 30 1 2 3 4 5 6 7 8…" at bounding box center [452, 217] width 67 height 28
click at [456, 288] on button "Add Application" at bounding box center [463, 282] width 46 height 14
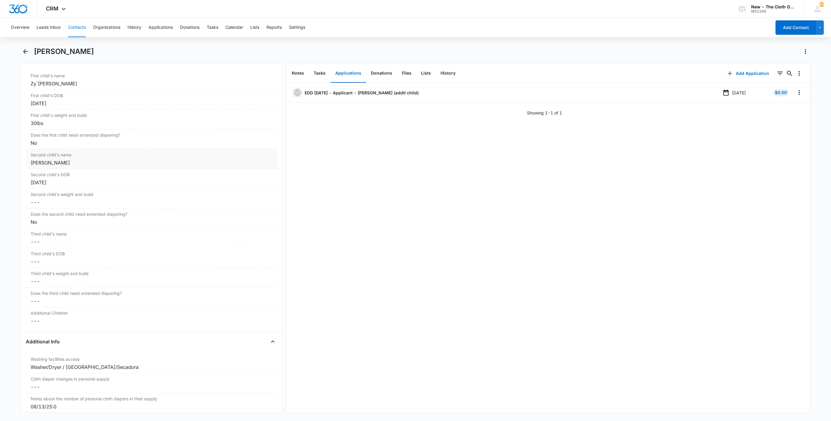
click at [30, 169] on div "Second child's name Cancel Save Changes [PERSON_NAME]" at bounding box center [152, 159] width 252 height 20
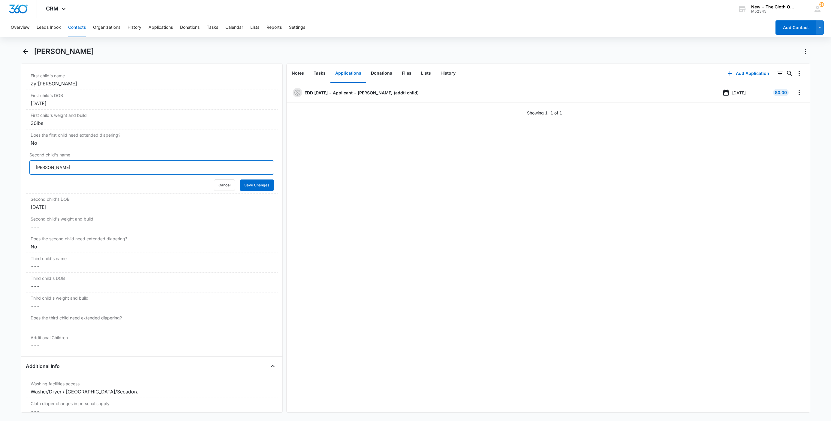
click at [33, 172] on input "[PERSON_NAME]" at bounding box center [151, 167] width 244 height 14
type input "DEFERRED: [PERSON_NAME]"
click at [240, 180] on button "Save Changes" at bounding box center [257, 185] width 34 height 11
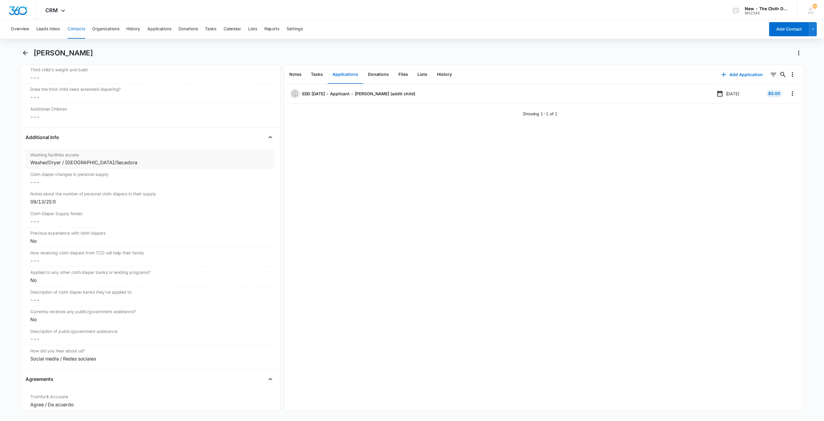
scroll to position [953, 0]
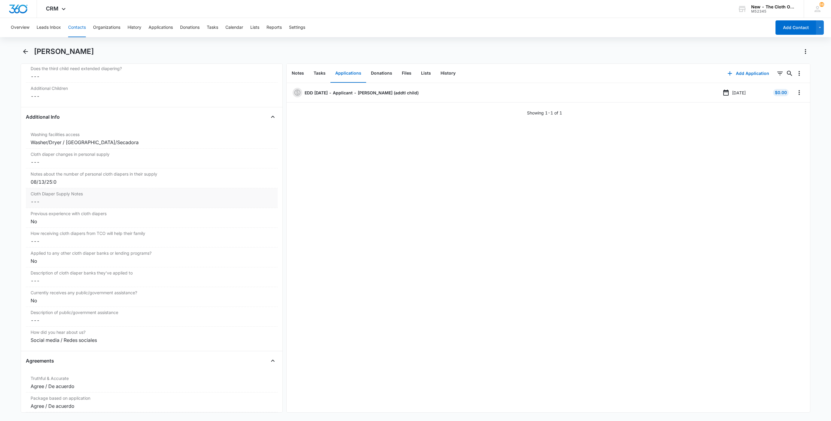
click at [58, 197] on label "Cloth Diaper Supply Notes" at bounding box center [152, 194] width 242 height 6
click at [216, 250] on button "Cancel" at bounding box center [224, 243] width 21 height 11
click at [85, 183] on div "Notes about the number of personal cloth diapers in their supply Cancel Save Ch…" at bounding box center [152, 179] width 252 height 20
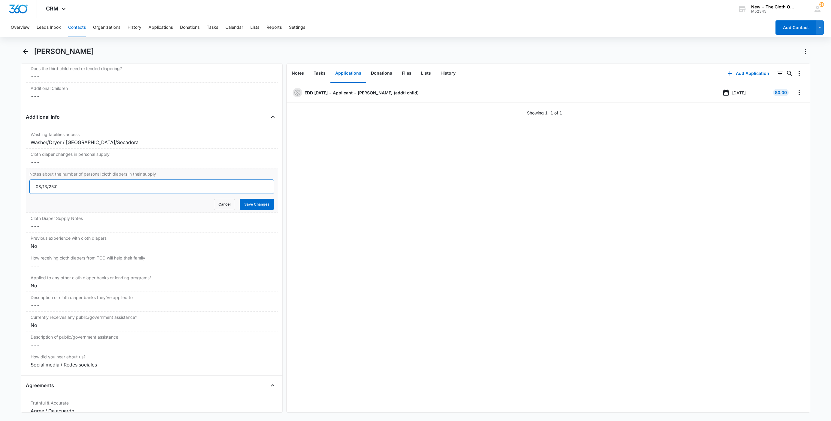
click at [55, 193] on input "08/13/25:0" at bounding box center [151, 187] width 244 height 14
type input "[DATE]: 0"
click at [240, 199] on button "Save Changes" at bounding box center [257, 204] width 34 height 11
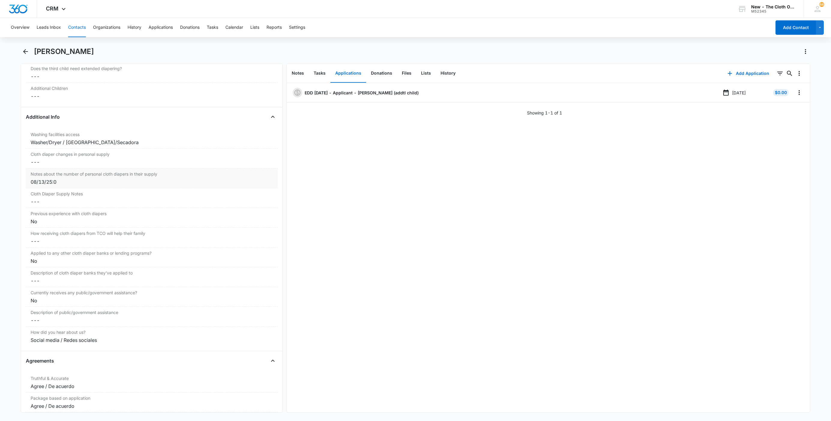
click at [52, 49] on h1 "[PERSON_NAME]" at bounding box center [64, 51] width 60 height 9
click at [729, 75] on button "Add Application" at bounding box center [748, 73] width 54 height 14
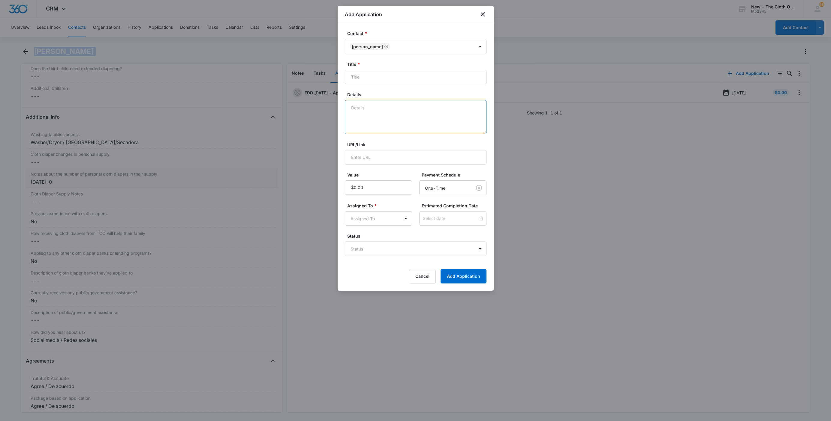
click at [393, 122] on textarea "Details" at bounding box center [416, 117] width 142 height 34
type textarea "08/13 - No docs rcvd. Profile in Notes. FFST clear. Deferred [PERSON_NAME]."
click at [379, 250] on body "CRM Apps Reputation Websites Forms CRM Email Social Shop Payments POS Ads Intel…" at bounding box center [415, 210] width 831 height 421
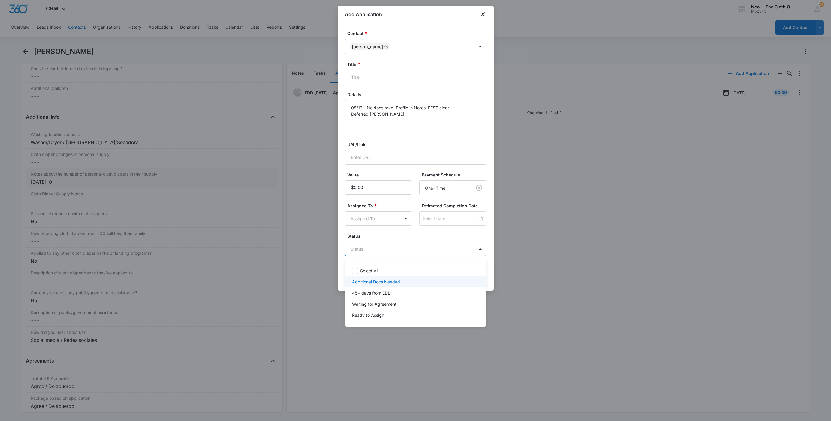
click at [380, 282] on p "Additional Docs Needed" at bounding box center [376, 282] width 48 height 6
click at [374, 229] on div at bounding box center [415, 210] width 831 height 421
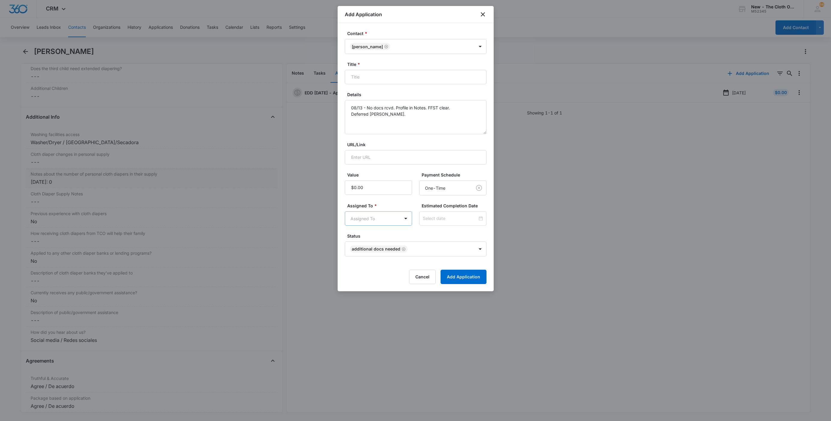
click at [374, 220] on body "CRM Apps Reputation Websites Forms CRM Email Social Shop Payments POS Ads Intel…" at bounding box center [415, 210] width 831 height 421
click at [383, 262] on p "Applications Team" at bounding box center [370, 263] width 36 height 6
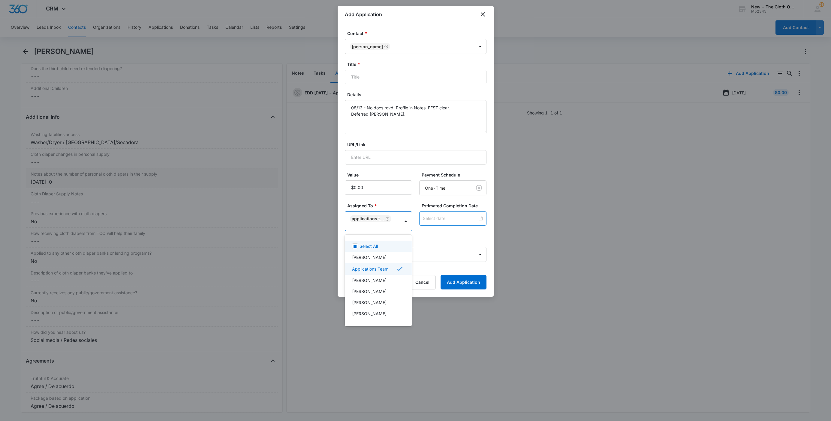
click at [438, 214] on div at bounding box center [415, 210] width 831 height 421
click at [438, 214] on div at bounding box center [452, 218] width 67 height 14
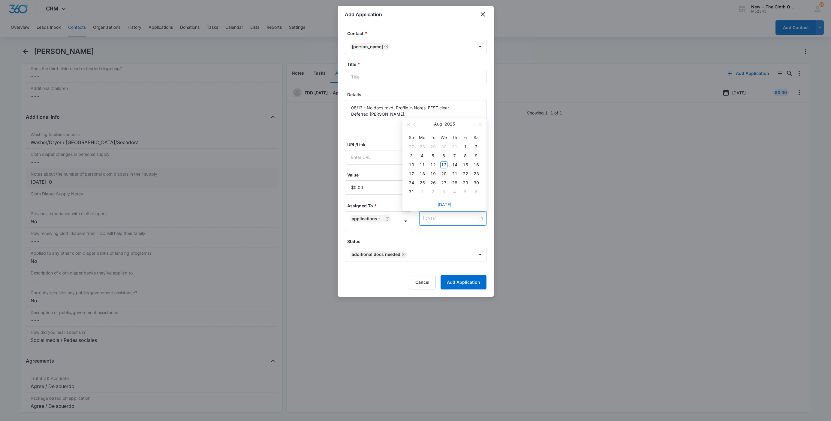
type input "[DATE]"
click at [443, 177] on div "20" at bounding box center [443, 173] width 7 height 7
click at [445, 76] on input "Title *" at bounding box center [416, 77] width 142 height 14
paste input "[PERSON_NAME]"
type input "Applicant - [PERSON_NAME]"
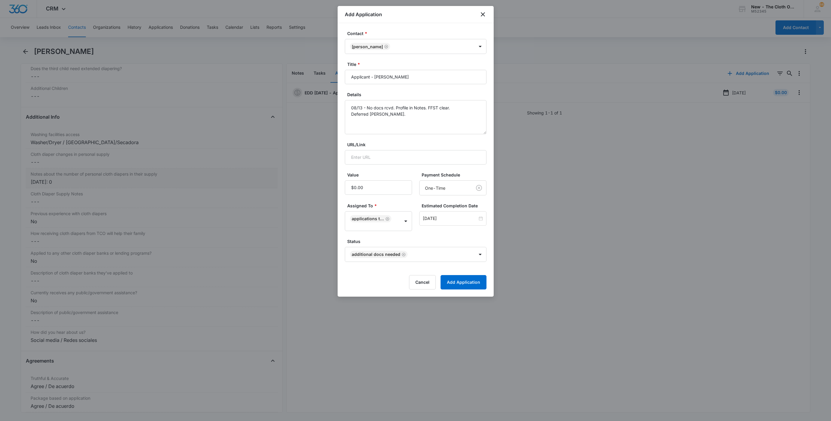
click at [437, 140] on form "Contact * [PERSON_NAME] Title * Applicant - [PERSON_NAME] Details 08/13 - No do…" at bounding box center [416, 159] width 142 height 259
click at [449, 286] on button "Add Application" at bounding box center [463, 282] width 46 height 14
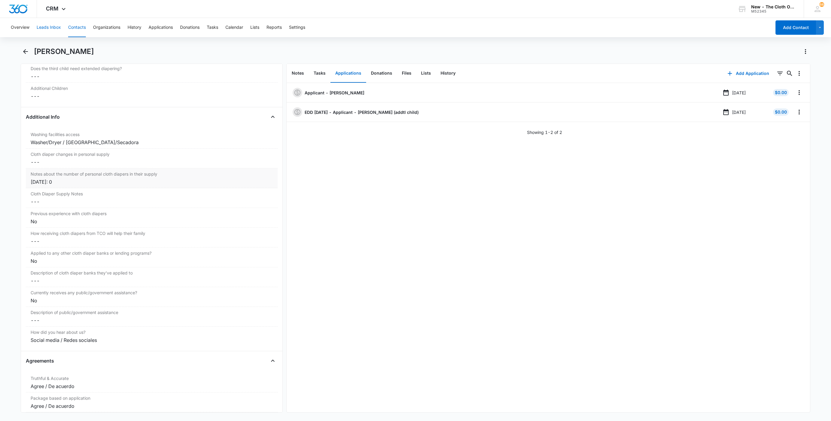
click at [53, 28] on button "Leads Inbox" at bounding box center [49, 27] width 24 height 19
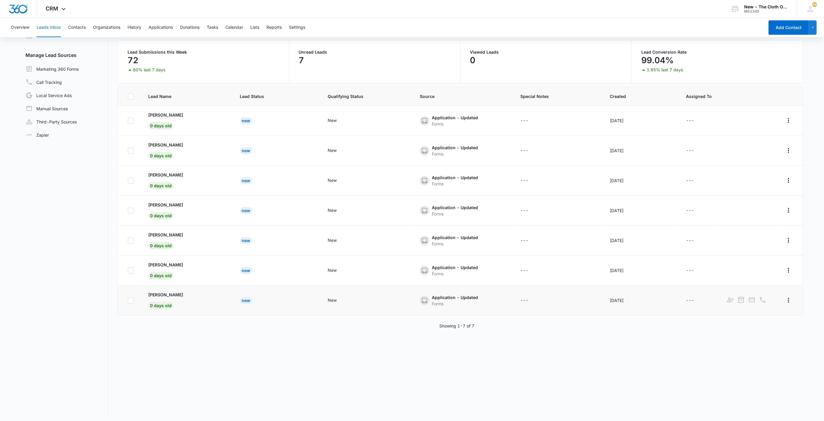
scroll to position [46, 0]
click at [144, 265] on td "[PERSON_NAME] 0 days old" at bounding box center [187, 270] width 92 height 30
click at [157, 266] on p "[PERSON_NAME]" at bounding box center [165, 264] width 35 height 6
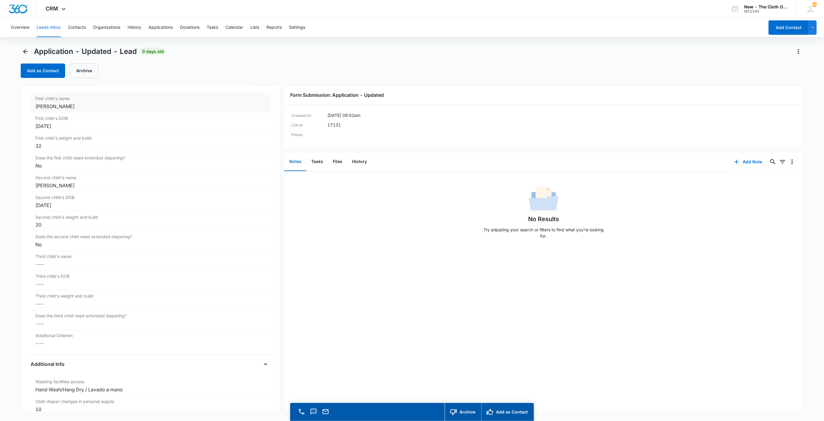
scroll to position [630, 0]
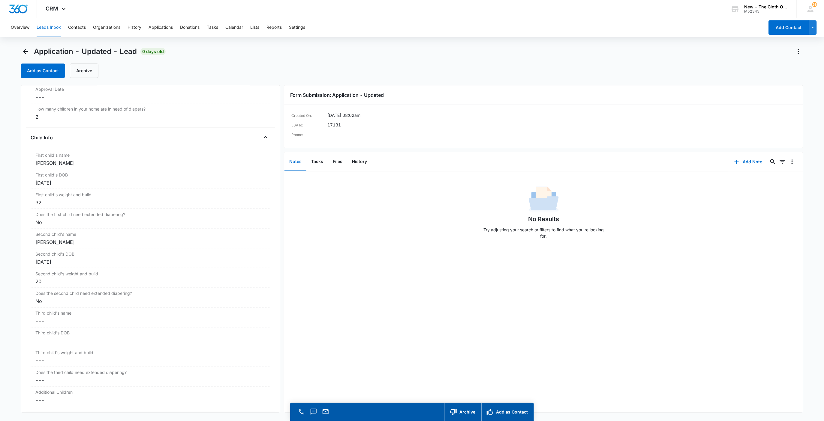
drag, startPoint x: 79, startPoint y: 166, endPoint x: -19, endPoint y: 154, distance: 99.1
click at [0, 154] on html "CRM Apps Reputation Websites Forms CRM Email Social Shop Payments POS Ads Intel…" at bounding box center [412, 210] width 824 height 421
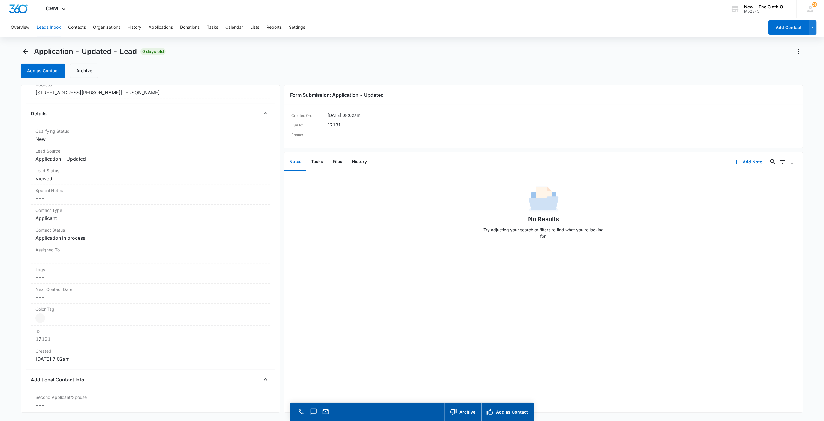
scroll to position [135, 0]
click at [334, 162] on button "Files" at bounding box center [337, 162] width 19 height 19
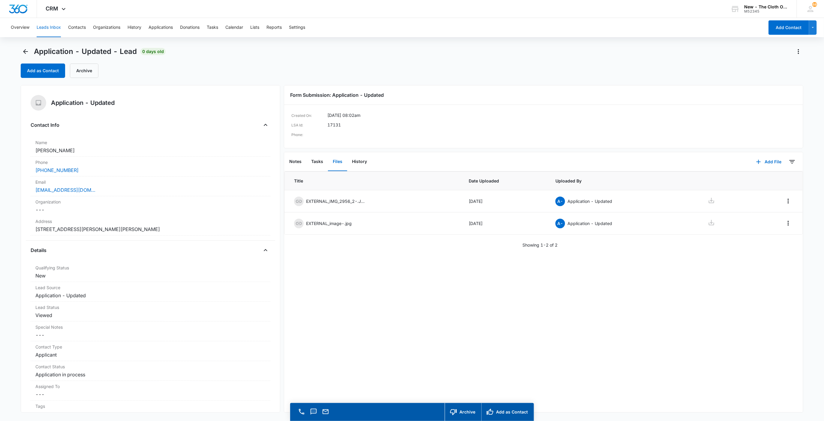
drag, startPoint x: 66, startPoint y: 150, endPoint x: 14, endPoint y: 147, distance: 51.7
click at [15, 148] on main "Application - Updated - Lead 0 days old Add as Contact Archive Application - Up…" at bounding box center [412, 243] width 824 height 392
click at [709, 225] on icon at bounding box center [711, 222] width 5 height 5
click at [709, 202] on icon at bounding box center [711, 200] width 5 height 5
click at [723, 25] on div "Overview Leads Inbox Contacts Organizations History Applications Donations Task…" at bounding box center [385, 27] width 757 height 19
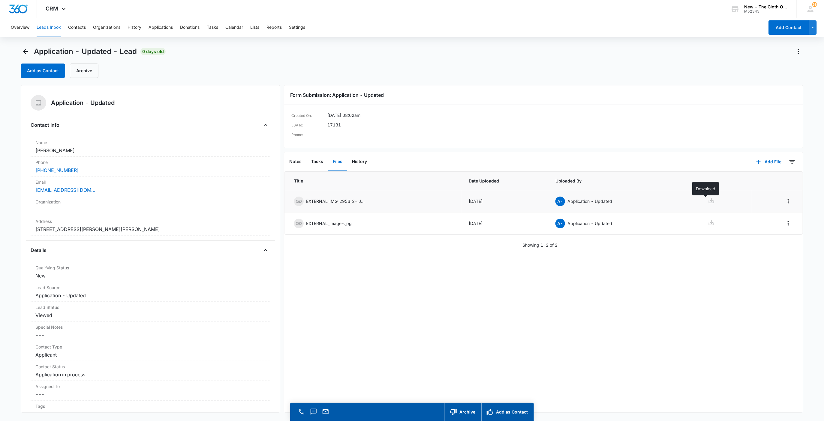
click at [709, 203] on icon at bounding box center [711, 200] width 5 height 5
click at [115, 192] on div "[EMAIL_ADDRESS][DOMAIN_NAME]" at bounding box center [150, 190] width 230 height 7
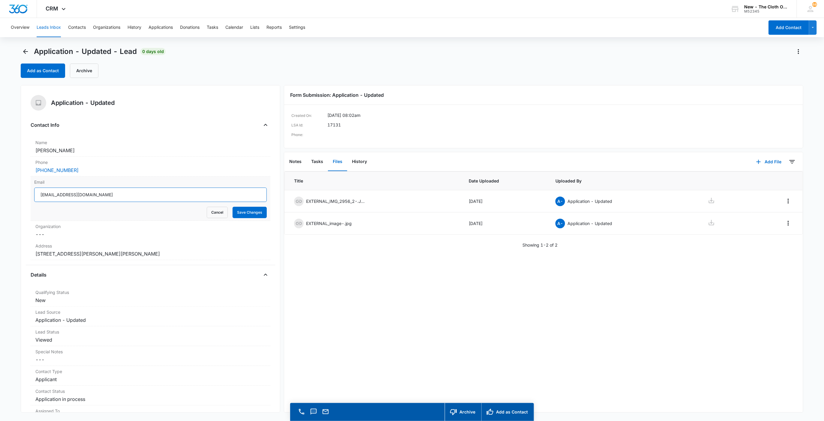
click at [131, 196] on input "[EMAIL_ADDRESS][DOMAIN_NAME]" at bounding box center [150, 195] width 233 height 14
click at [210, 215] on button "Cancel" at bounding box center [217, 212] width 21 height 11
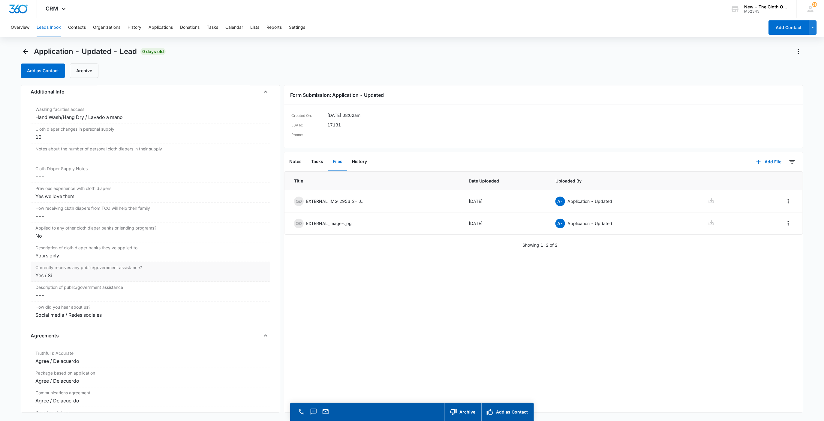
scroll to position [945, 0]
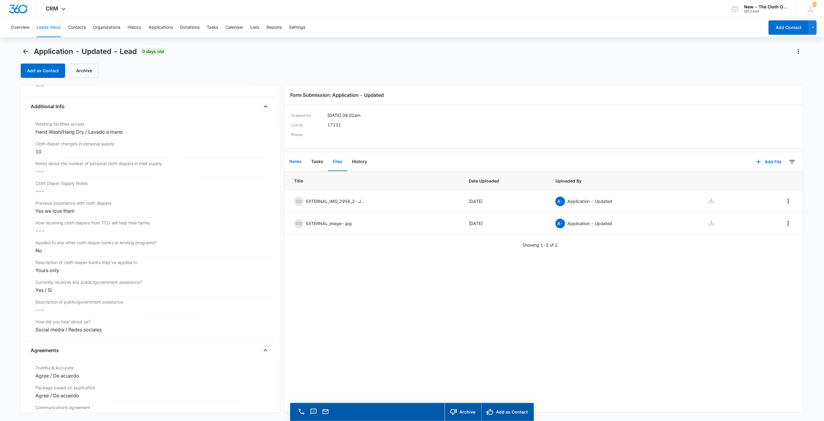
click at [295, 159] on button "Notes" at bounding box center [295, 162] width 22 height 19
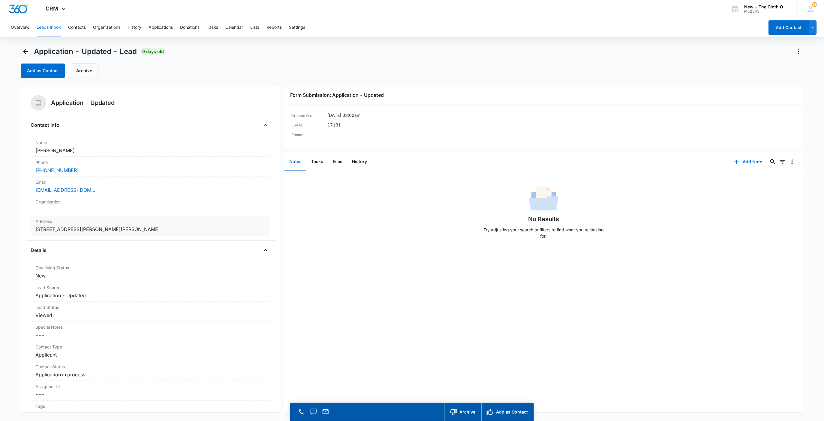
click at [143, 229] on dd "Cancel Save Changes [STREET_ADDRESS][PERSON_NAME][PERSON_NAME]" at bounding box center [150, 229] width 230 height 7
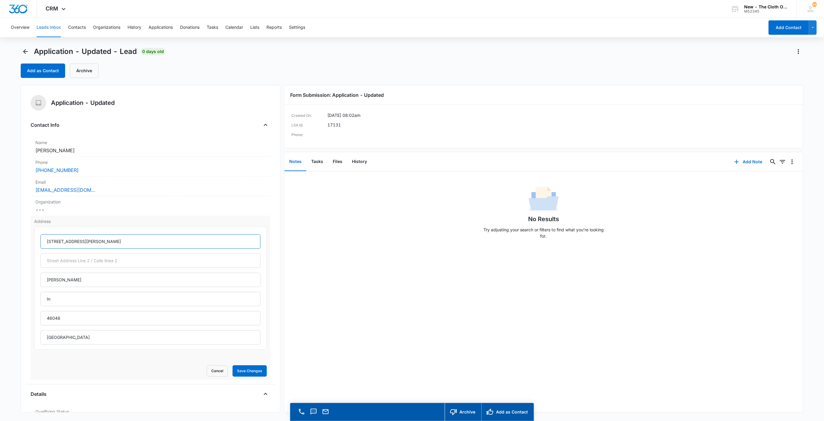
click at [131, 240] on input "[STREET_ADDRESS][PERSON_NAME]" at bounding box center [150, 242] width 220 height 14
type input "[STREET_ADDRESS][PERSON_NAME]"
type input "Indianai"
click at [232, 366] on button "Save Changes" at bounding box center [249, 371] width 34 height 11
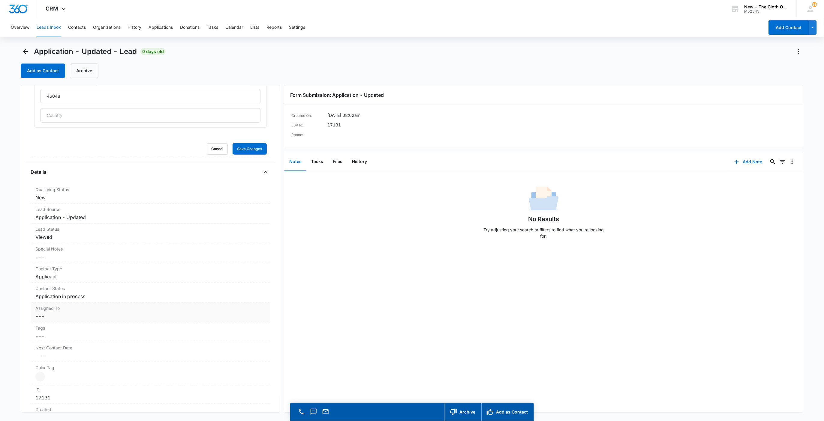
click at [56, 313] on dd "Cancel Save Changes ---" at bounding box center [150, 316] width 230 height 7
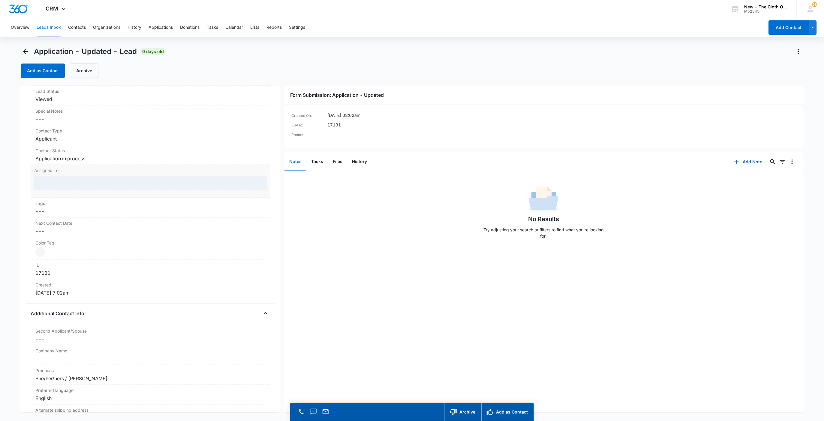
scroll to position [215, 0]
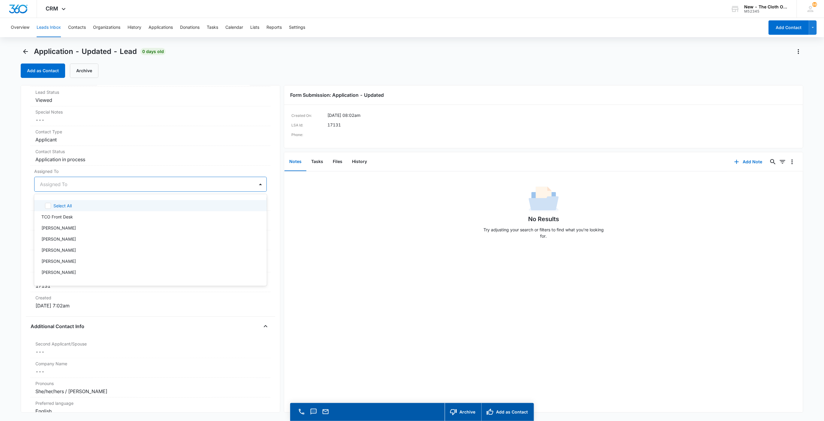
click at [55, 184] on div at bounding box center [143, 184] width 207 height 8
type input "app"
click at [97, 187] on div at bounding box center [167, 184] width 160 height 8
click at [238, 203] on button "Save Changes" at bounding box center [249, 202] width 34 height 11
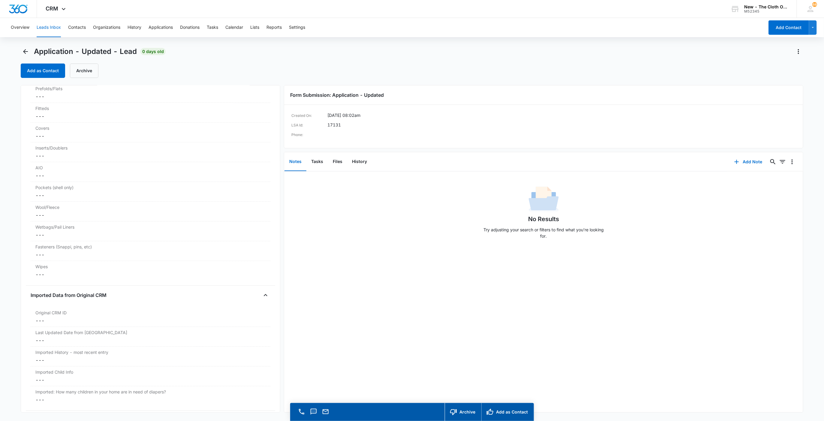
scroll to position [1491, 0]
click at [49, 26] on button "Leads Inbox" at bounding box center [49, 27] width 24 height 19
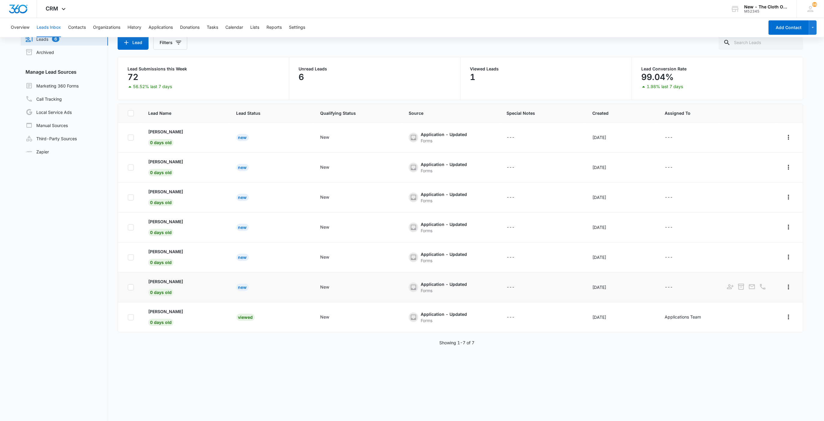
scroll to position [46, 0]
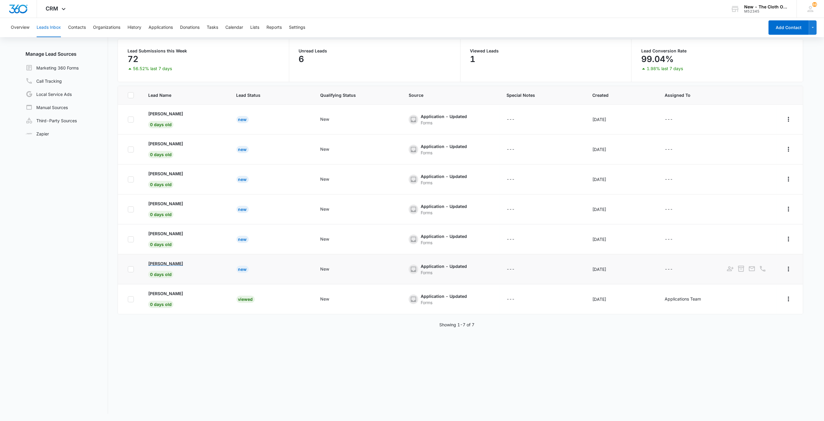
click at [149, 264] on p "[PERSON_NAME]" at bounding box center [165, 264] width 35 height 6
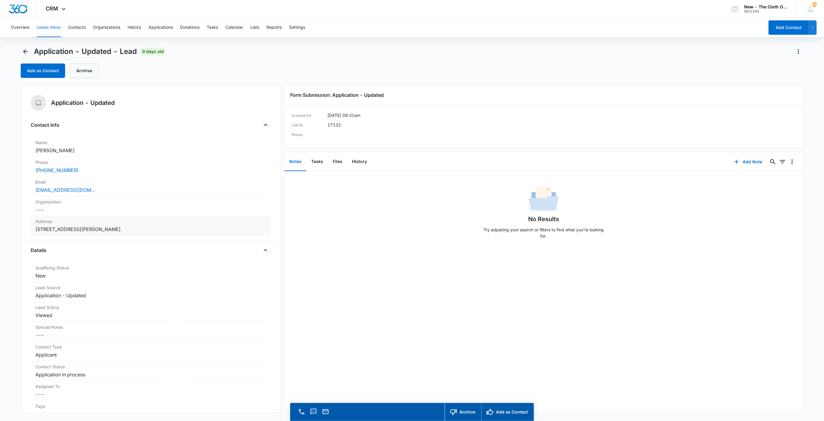
scroll to position [45, 0]
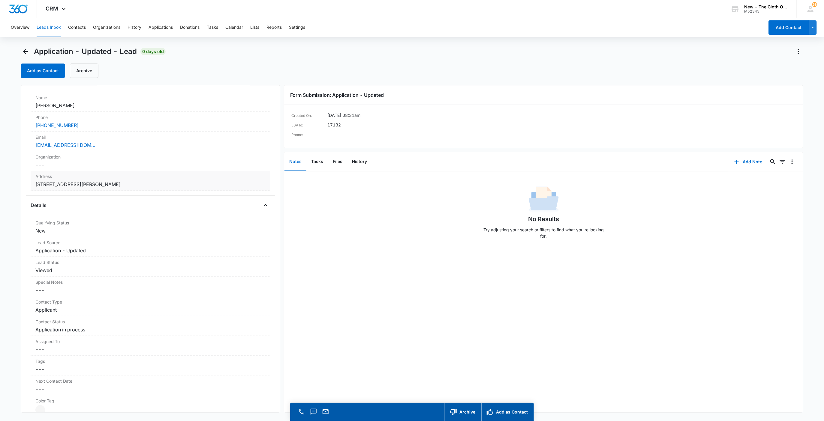
click at [136, 186] on dd "Cancel Save Changes [STREET_ADDRESS][PERSON_NAME]" at bounding box center [150, 184] width 230 height 7
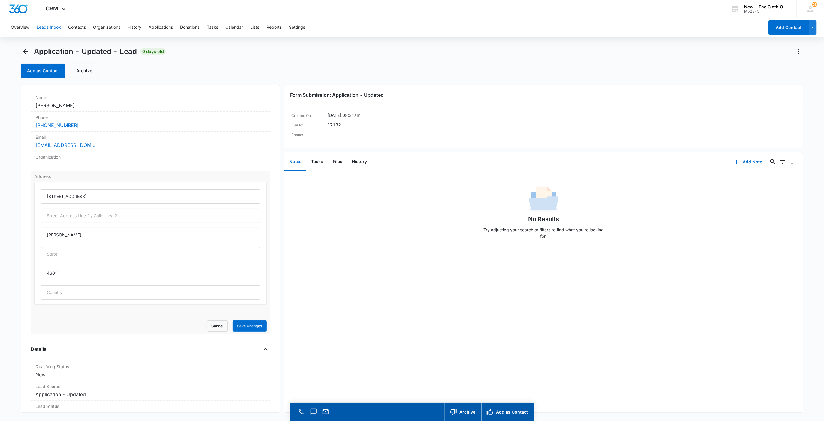
click at [51, 256] on input "text" at bounding box center [150, 254] width 220 height 14
type input "[US_STATE]"
click at [240, 332] on button "Save Changes" at bounding box center [249, 326] width 34 height 11
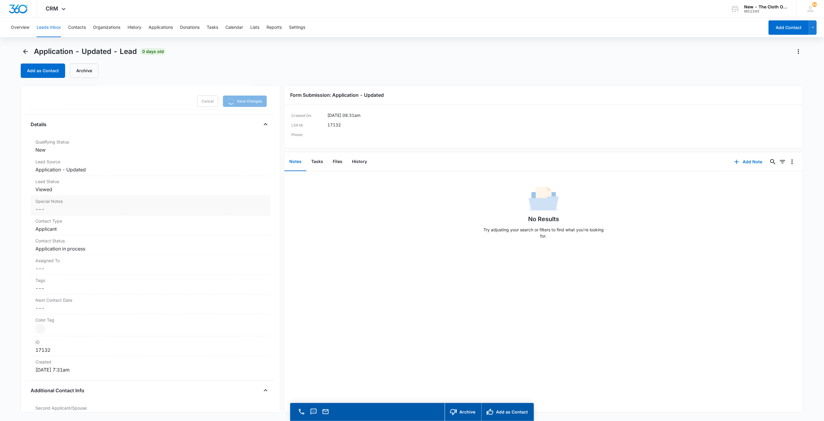
scroll to position [315, 0]
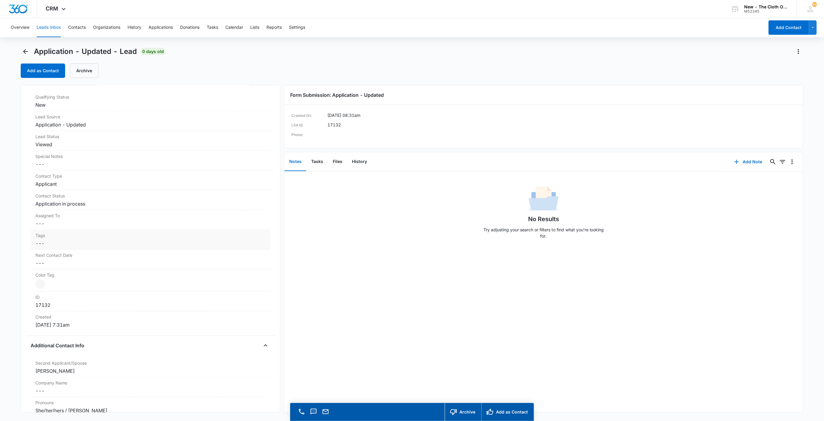
click at [64, 232] on div "Tags Cancel Save Changes ---" at bounding box center [151, 240] width 240 height 20
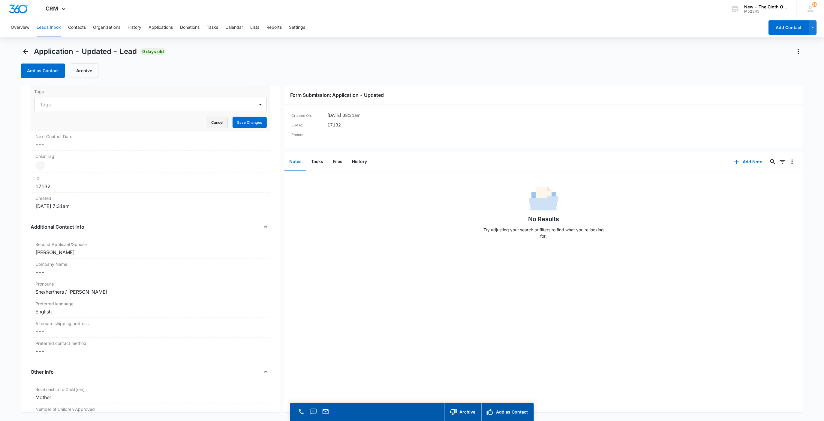
click at [207, 128] on button "Cancel" at bounding box center [217, 122] width 21 height 11
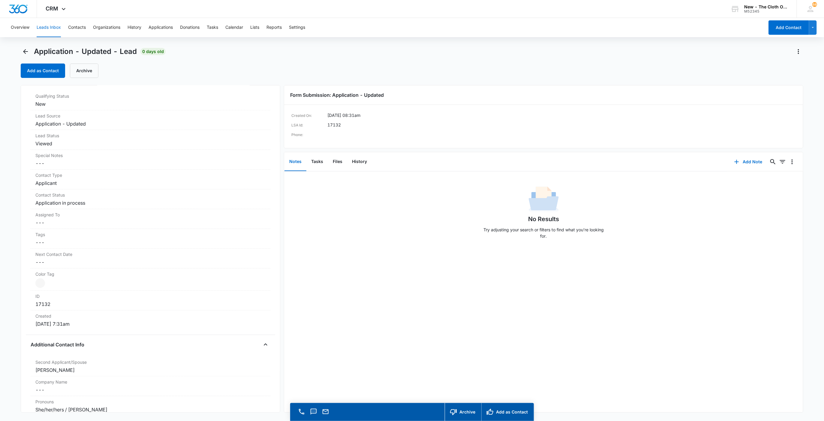
scroll to position [171, 0]
click at [46, 222] on dd "Cancel Save Changes ---" at bounding box center [150, 223] width 230 height 7
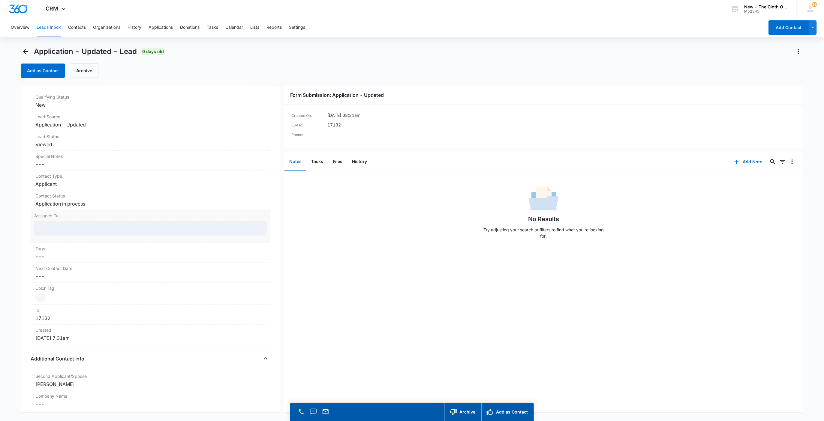
click at [56, 236] on div at bounding box center [150, 228] width 233 height 14
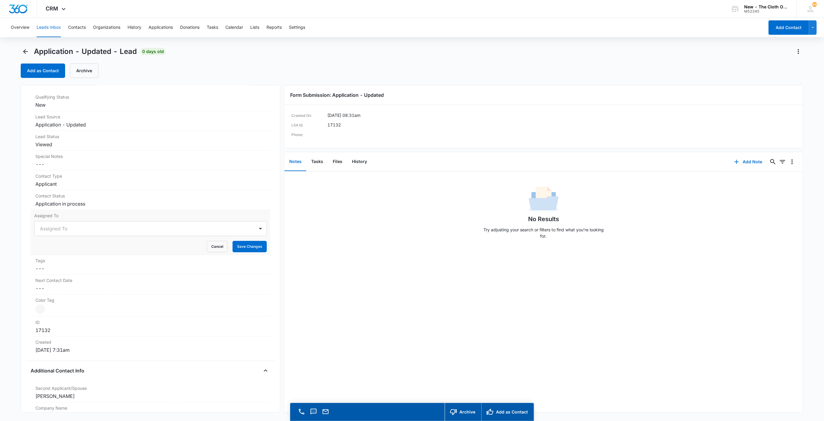
click at [55, 232] on div at bounding box center [143, 229] width 207 height 8
type input "app"
drag, startPoint x: 107, startPoint y: 236, endPoint x: 130, endPoint y: 232, distance: 22.7
click at [108, 236] on div "Applications Team" at bounding box center [144, 229] width 220 height 14
click at [239, 247] on button "Save Changes" at bounding box center [249, 246] width 34 height 11
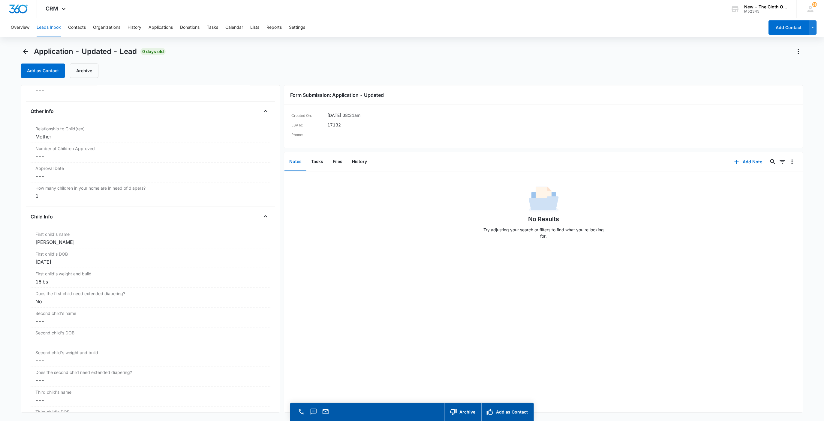
scroll to position [621, 0]
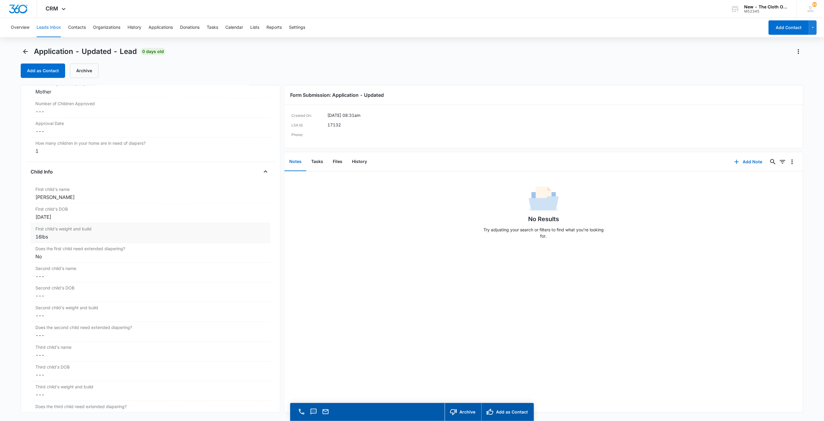
click at [41, 239] on div "16lbs" at bounding box center [150, 236] width 230 height 7
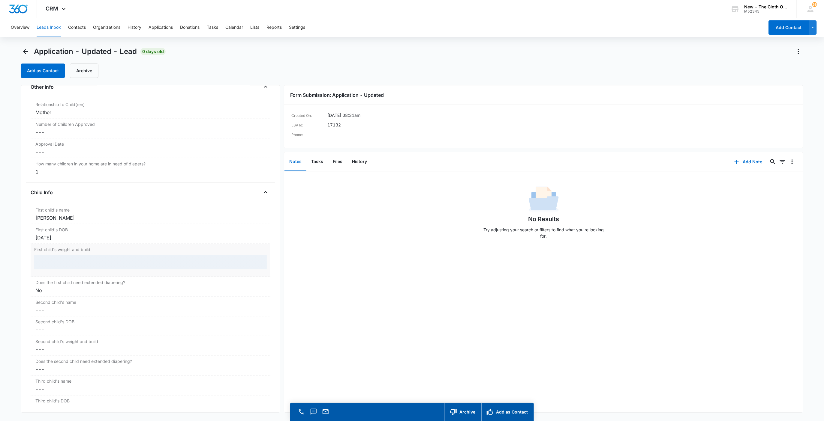
scroll to position [595, 0]
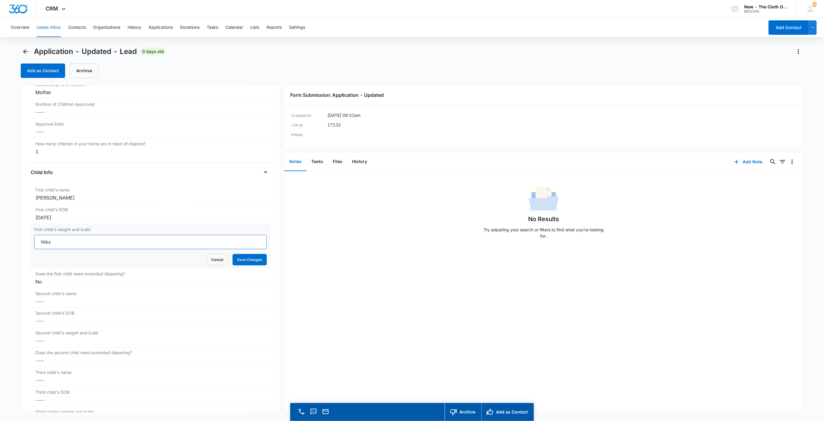
click at [45, 245] on input "16lbs" at bounding box center [150, 242] width 233 height 14
type input "16 lbs"
click at [241, 263] on button "Save Changes" at bounding box center [249, 259] width 34 height 11
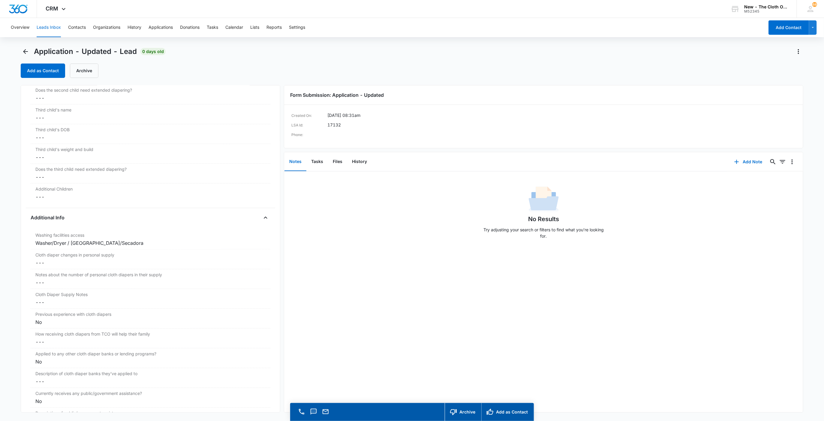
scroll to position [865, 0]
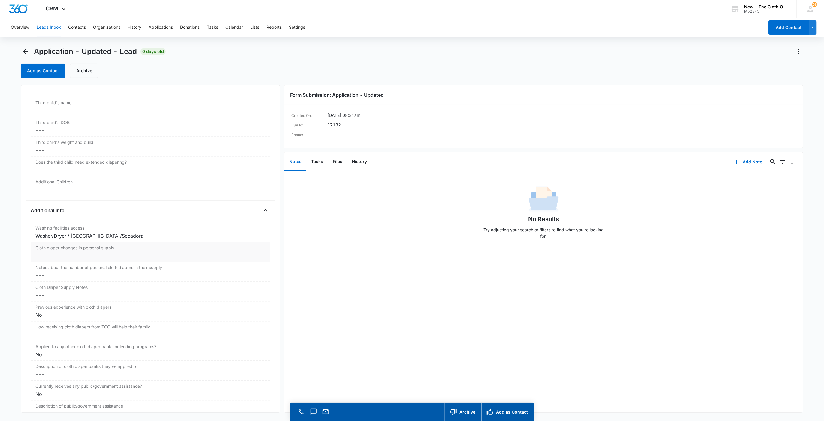
click at [39, 258] on dd "Cancel Save Changes ---" at bounding box center [150, 256] width 230 height 7
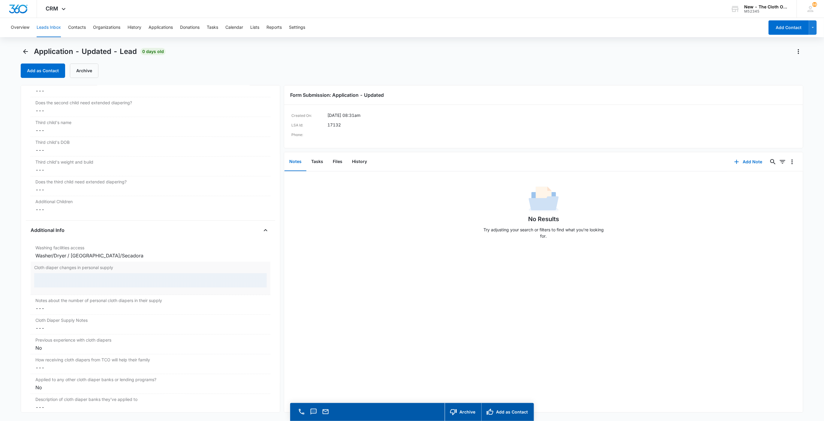
scroll to position [841, 0]
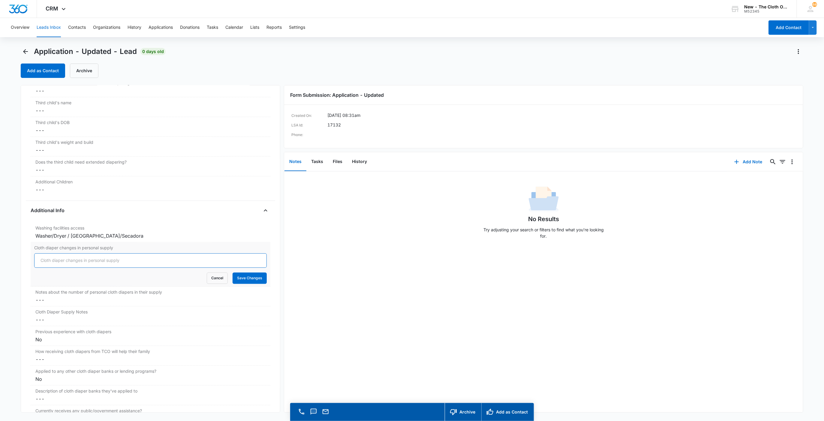
click at [49, 268] on input "Cloth diaper changes in personal supply" at bounding box center [150, 261] width 233 height 14
click at [232, 273] on button "Save Changes" at bounding box center [249, 278] width 34 height 11
type input "-1"
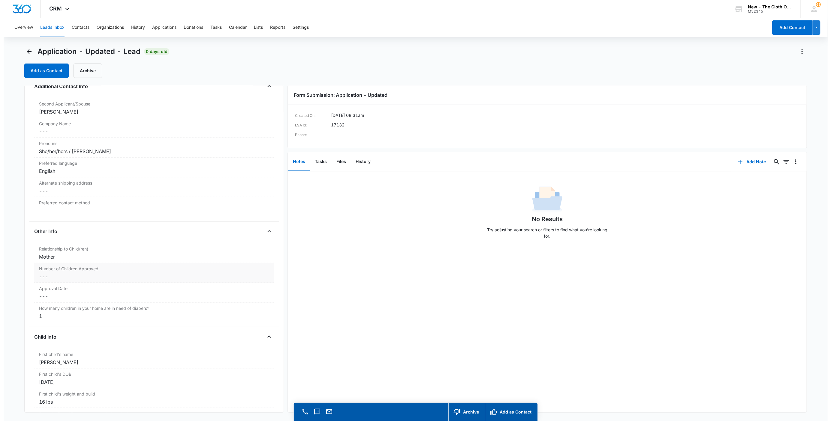
scroll to position [520, 0]
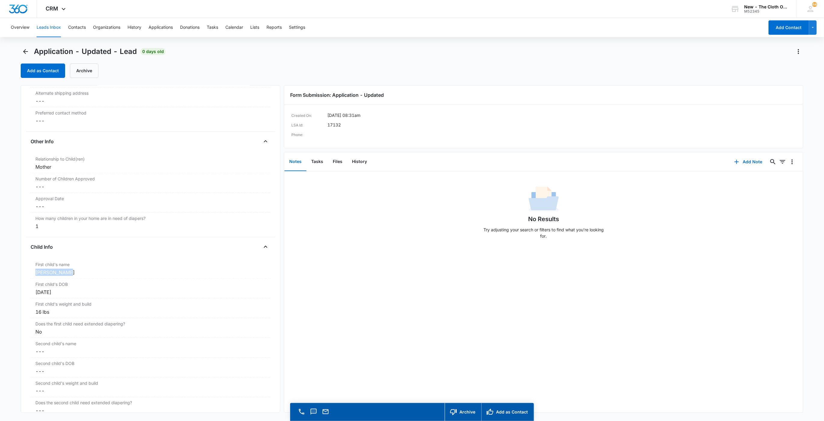
drag, startPoint x: 69, startPoint y: 275, endPoint x: 14, endPoint y: 274, distance: 54.9
click at [15, 275] on main "Application - Updated - Lead 0 days old Add as Contact Archive Application - Up…" at bounding box center [412, 243] width 824 height 392
click at [337, 158] on button "Files" at bounding box center [337, 162] width 19 height 19
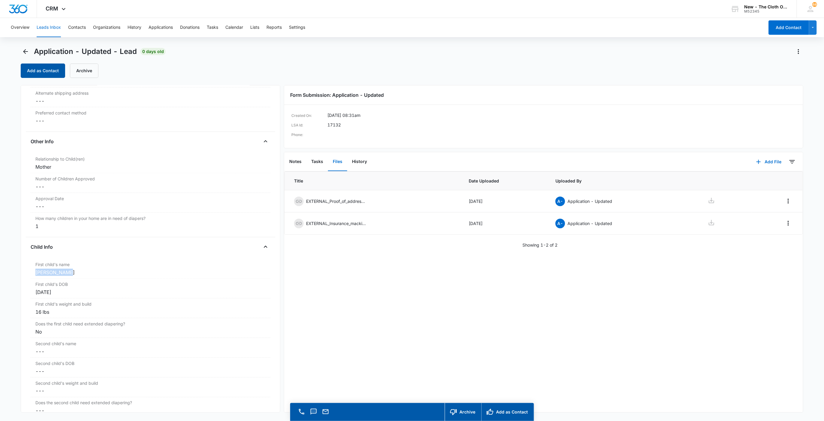
click at [49, 73] on button "Add as Contact" at bounding box center [43, 71] width 44 height 14
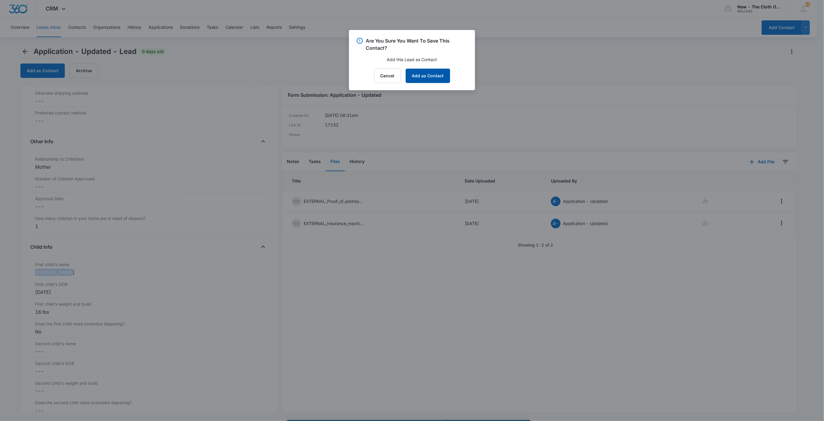
click at [445, 78] on button "Add as Contact" at bounding box center [428, 76] width 44 height 14
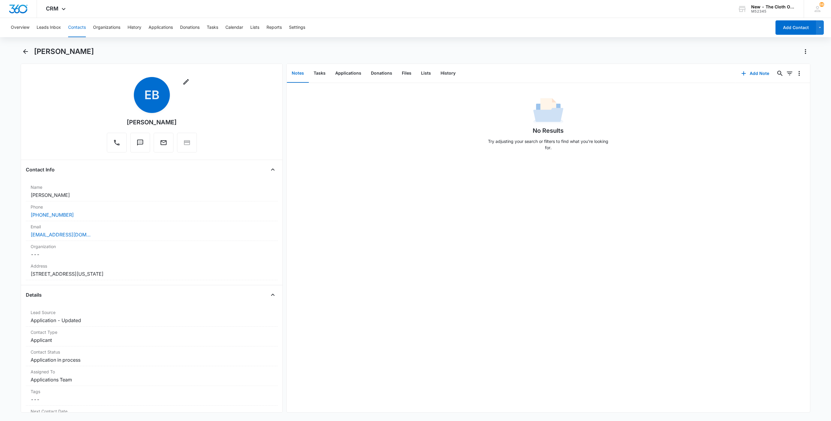
click at [53, 52] on h1 "[PERSON_NAME]" at bounding box center [64, 51] width 60 height 9
click at [53, 51] on h1 "[PERSON_NAME]" at bounding box center [64, 51] width 60 height 9
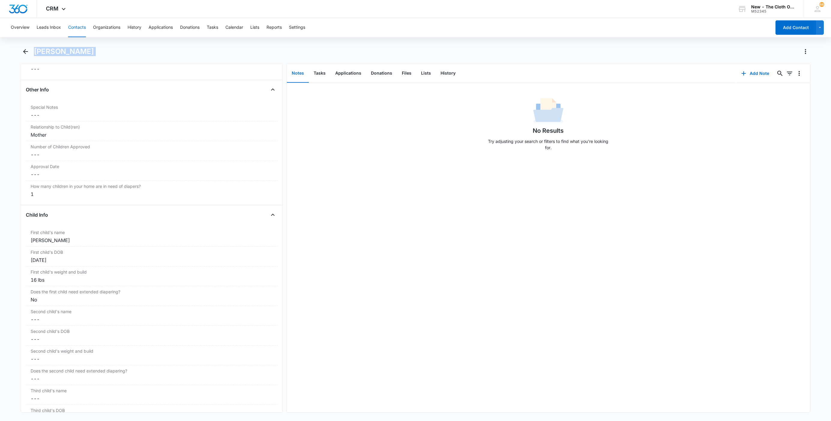
scroll to position [585, 0]
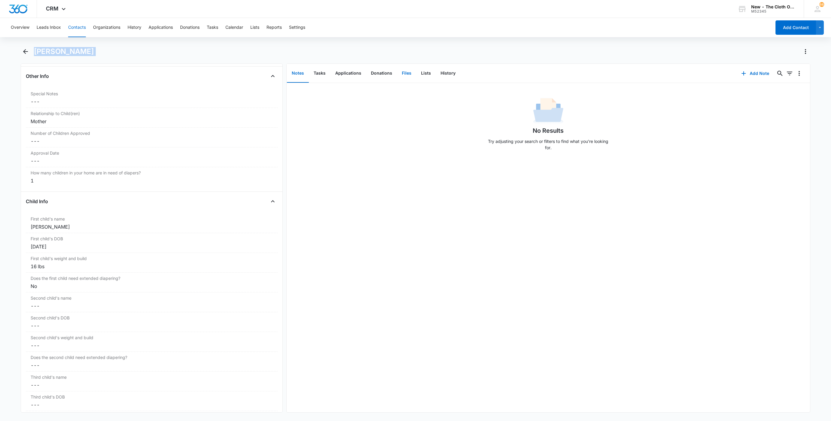
click at [402, 72] on button "Files" at bounding box center [406, 73] width 19 height 19
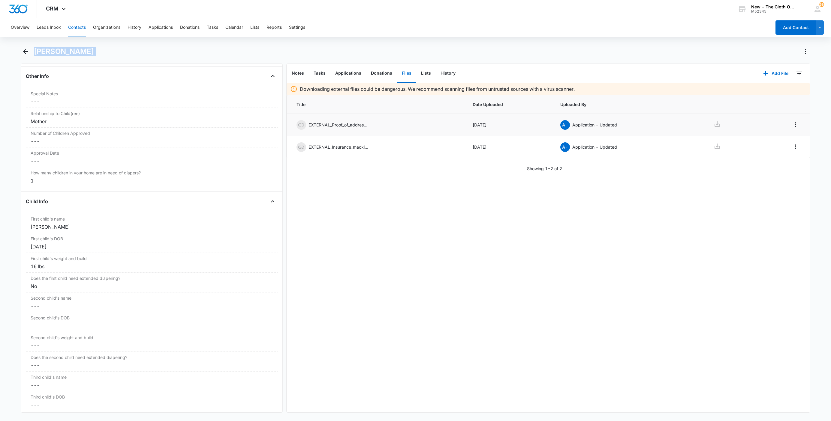
click at [713, 129] on link at bounding box center [716, 125] width 7 height 9
drag, startPoint x: 52, startPoint y: 231, endPoint x: 20, endPoint y: 229, distance: 32.7
click at [20, 229] on main "[PERSON_NAME] Remove EB [PERSON_NAME] Contact Info Name Cancel Save Changes [PE…" at bounding box center [415, 233] width 831 height 373
click at [713, 151] on link at bounding box center [716, 147] width 7 height 9
click at [29, 232] on div "First child's name Cancel Save Changes [PERSON_NAME]" at bounding box center [152, 224] width 252 height 20
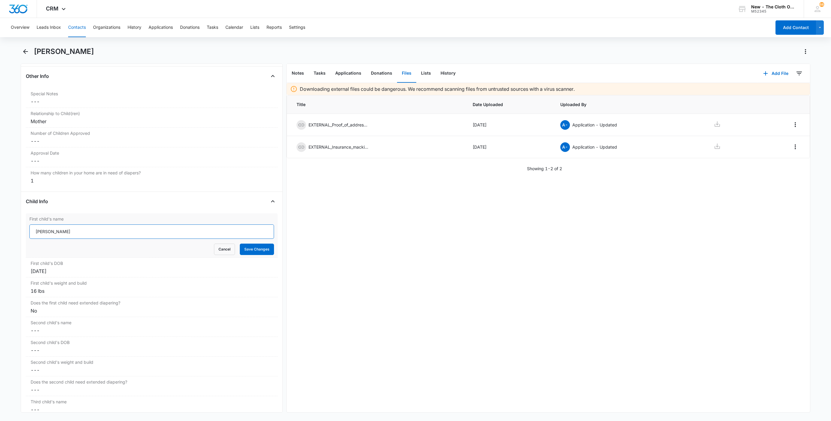
click at [130, 239] on input "[PERSON_NAME]" at bounding box center [151, 232] width 244 height 14
type input "[PERSON_NAME] '[PERSON_NAME]' [PERSON_NAME]"
click at [242, 255] on button "Save Changes" at bounding box center [257, 249] width 34 height 11
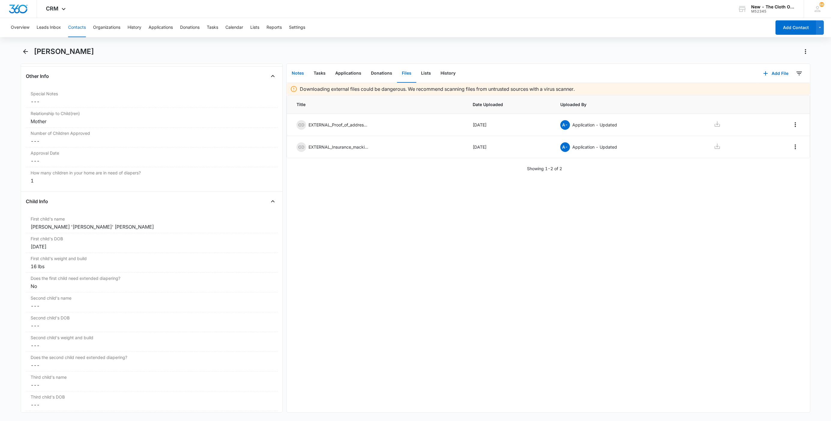
click at [301, 76] on button "Notes" at bounding box center [298, 73] width 22 height 19
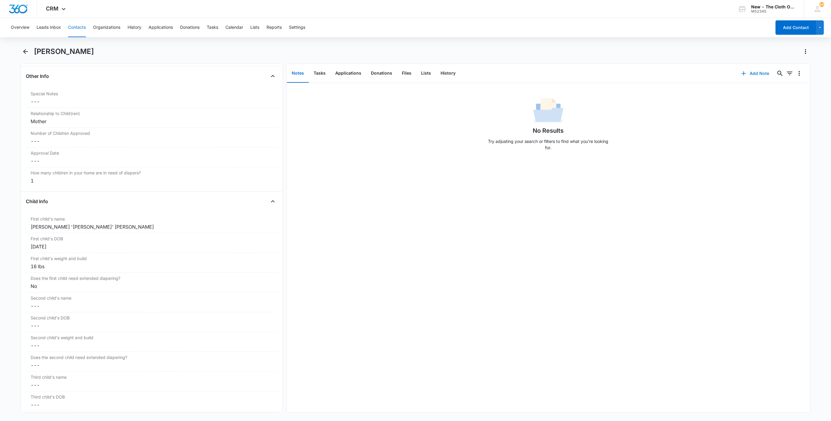
click at [751, 76] on button "Add Note" at bounding box center [755, 73] width 40 height 14
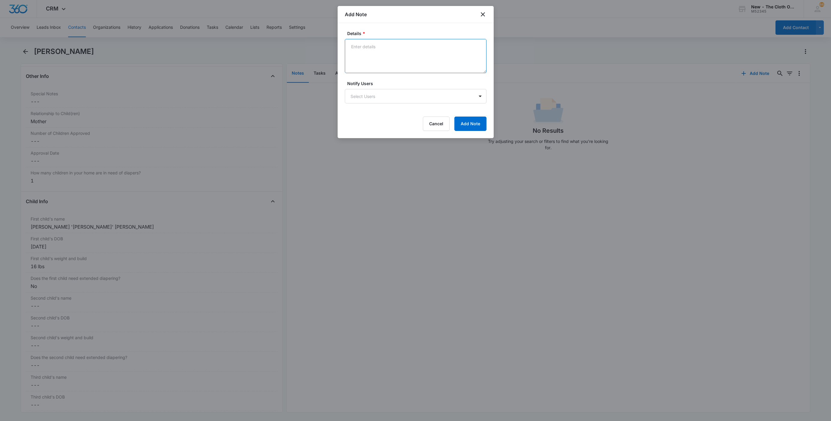
click at [401, 49] on textarea "Details *" at bounding box center [416, 56] width 142 height 34
paste textarea "[URL][DOMAIN_NAME][PERSON_NAME][PERSON_NAME]"
paste textarea "[PERSON_NAME] (Brown)"
paste textarea "[URL][DOMAIN_NAME]"
paste textarea "[PERSON_NAME]"
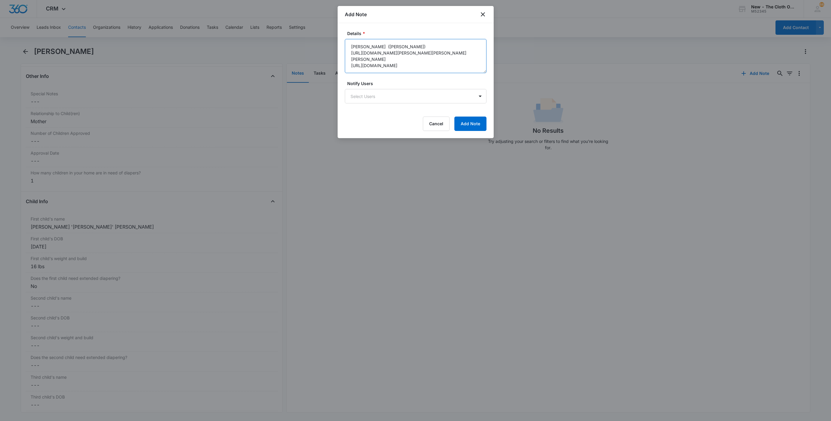
drag, startPoint x: 378, startPoint y: 45, endPoint x: 345, endPoint y: 43, distance: 33.3
click at [345, 43] on textarea "[PERSON_NAME] ([PERSON_NAME]) [URL][DOMAIN_NAME][PERSON_NAME][PERSON_NAME] [PER…" at bounding box center [416, 56] width 142 height 34
type textarea "[PERSON_NAME] ([PERSON_NAME]) [URL][DOMAIN_NAME][PERSON_NAME][PERSON_NAME] [PER…"
click at [472, 122] on button "Add Note" at bounding box center [470, 124] width 32 height 14
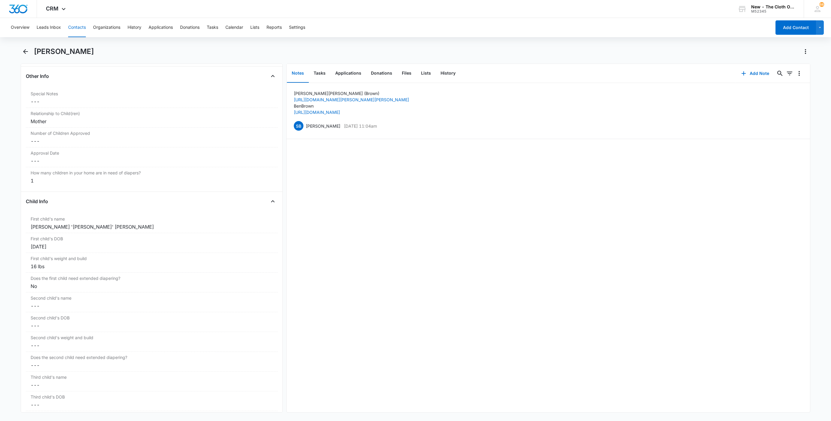
click at [50, 55] on h1 "[PERSON_NAME]" at bounding box center [64, 51] width 60 height 9
click at [351, 75] on button "Applications" at bounding box center [348, 73] width 36 height 19
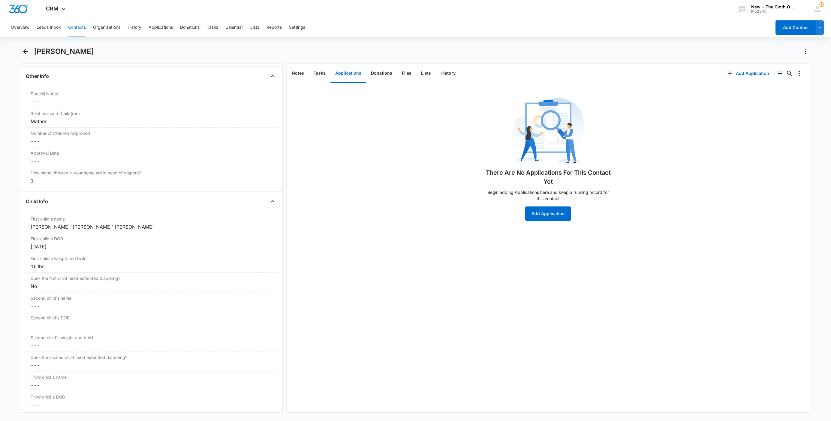
click at [521, 215] on div "There Are No Applications For This Contact Yet Begin adding Applications here a…" at bounding box center [548, 158] width 126 height 125
click at [526, 216] on button "Add Application" at bounding box center [548, 214] width 46 height 14
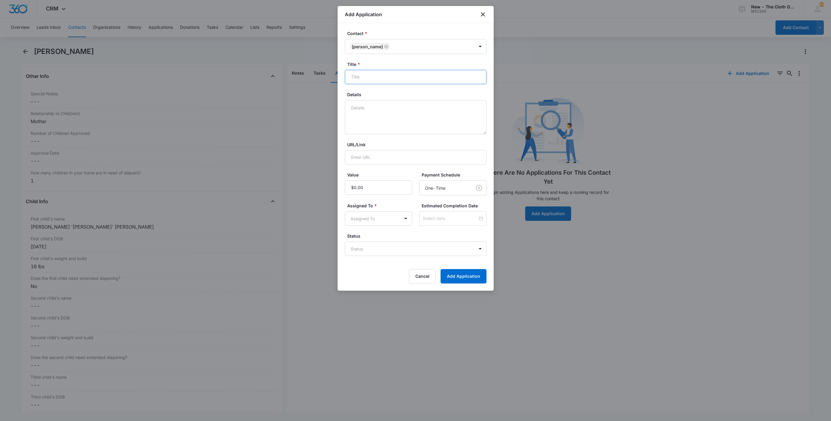
click at [374, 76] on input "Title *" at bounding box center [416, 77] width 142 height 14
paste input "[PERSON_NAME]"
type input "Applicant - [PERSON_NAME]"
type textarea "08/13 - Address doc dated >[DATE]. Insurance card does not verify age of child.…"
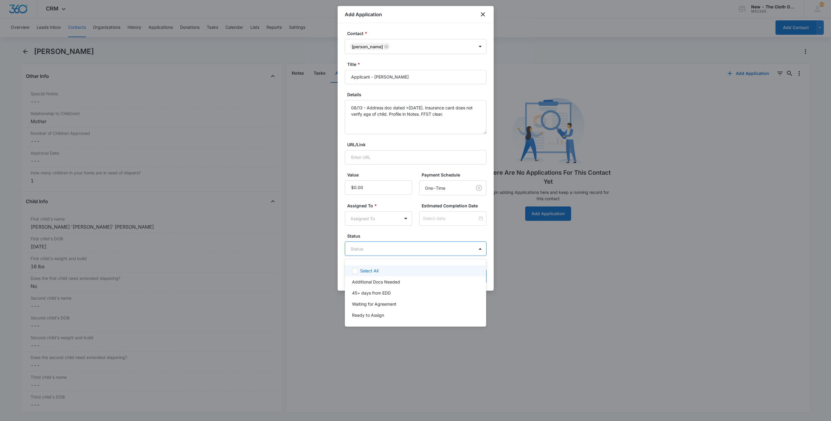
click at [357, 247] on body "CRM Apps Reputation Websites Forms CRM Email Social Shop Payments POS Ads Intel…" at bounding box center [415, 210] width 831 height 421
click at [364, 279] on p "Additional Docs Needed" at bounding box center [376, 282] width 48 height 6
click at [361, 214] on div at bounding box center [415, 210] width 831 height 421
click at [361, 214] on body "CRM Apps Reputation Websites Forms CRM Email Social Shop Payments POS Ads Intel…" at bounding box center [415, 210] width 831 height 421
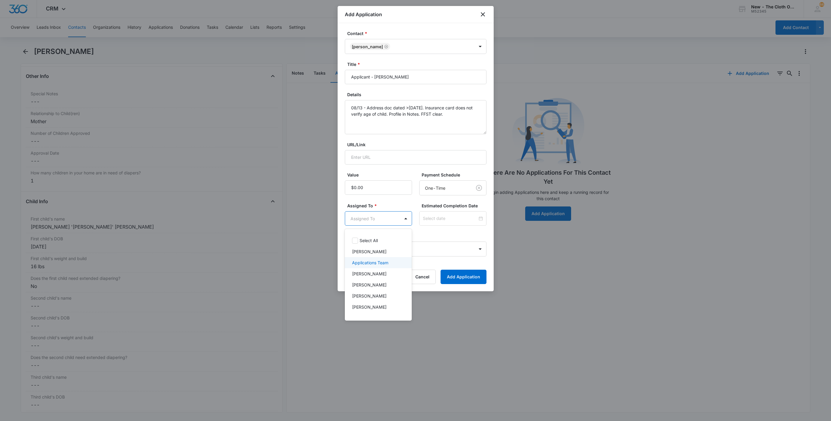
click at [373, 260] on p "Applications Team" at bounding box center [370, 263] width 36 height 6
click at [430, 219] on div at bounding box center [415, 210] width 831 height 421
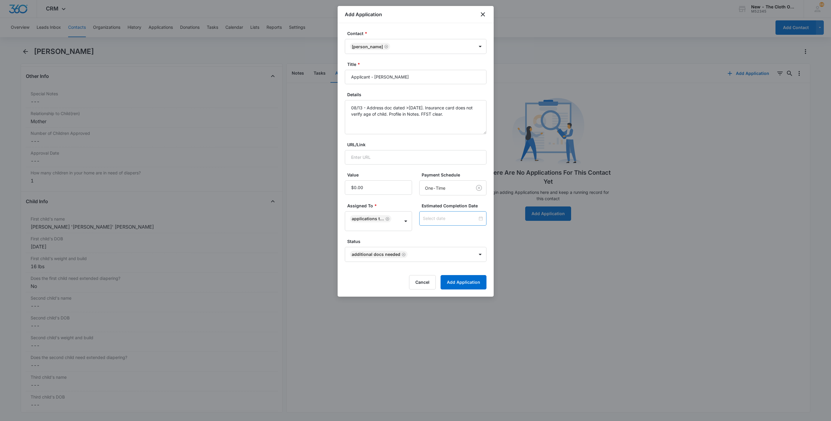
click at [430, 219] on input at bounding box center [450, 218] width 55 height 7
click at [444, 169] on td "13" at bounding box center [443, 164] width 11 height 9
click at [445, 214] on div "[DATE]" at bounding box center [452, 218] width 67 height 14
type input "[DATE]"
drag, startPoint x: 446, startPoint y: 175, endPoint x: 450, endPoint y: 195, distance: 20.2
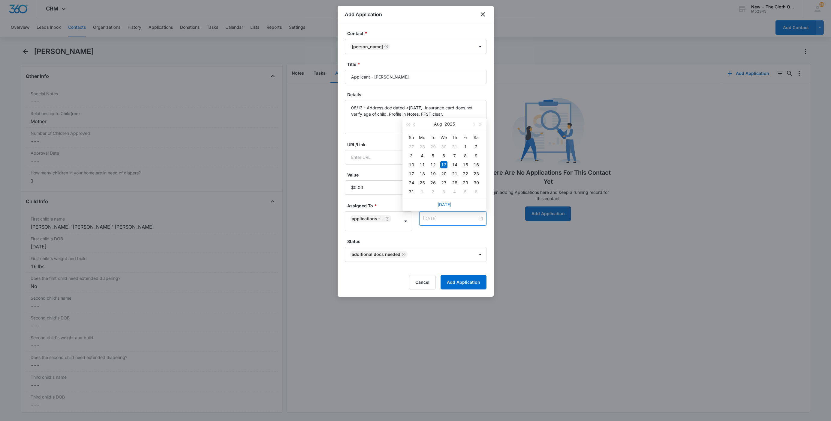
click at [446, 176] on div "20" at bounding box center [443, 173] width 7 height 7
click at [447, 229] on div "Estimated Completion Date [DATE] [DATE] Su Mo Tu We Th Fr Sa 27 28 29 30 31 1 2…" at bounding box center [452, 217] width 67 height 28
click at [460, 285] on button "Add Application" at bounding box center [463, 282] width 46 height 14
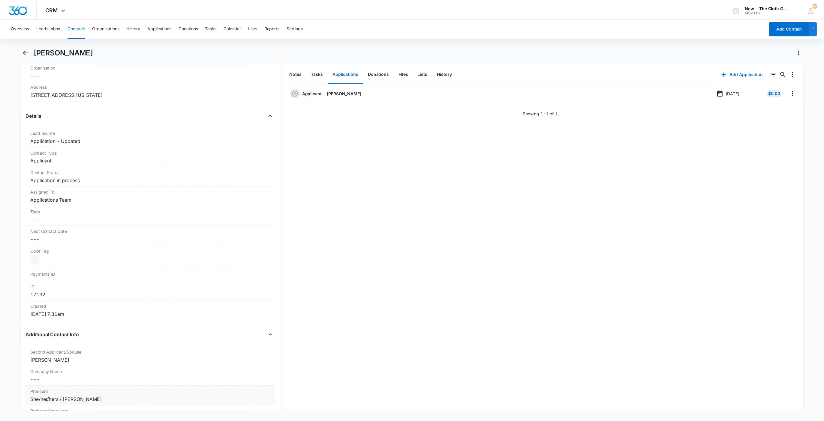
scroll to position [135, 0]
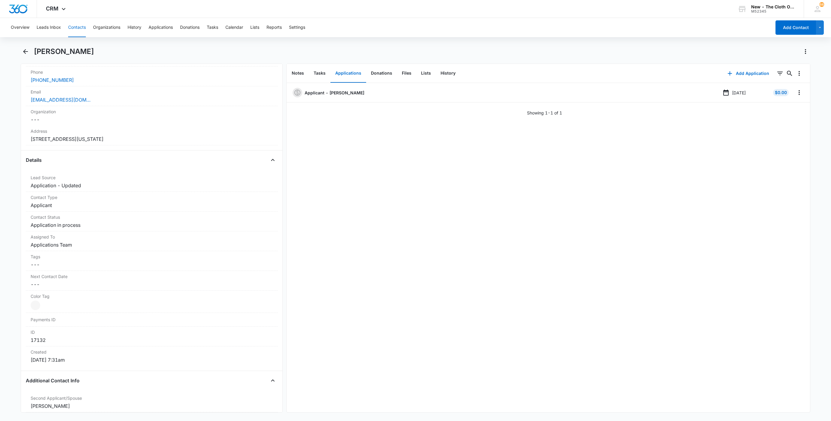
drag, startPoint x: 107, startPoint y: 140, endPoint x: 4, endPoint y: 130, distance: 103.1
click at [4, 130] on main "[PERSON_NAME] Remove EB [PERSON_NAME] Contact Info Name Cancel Save Changes [PE…" at bounding box center [415, 233] width 831 height 373
click at [6, 119] on main "[PERSON_NAME] Remove EB [PERSON_NAME] Contact Info Name Cancel Save Changes [PE…" at bounding box center [415, 233] width 831 height 373
drag, startPoint x: 103, startPoint y: 104, endPoint x: 11, endPoint y: 102, distance: 92.1
click at [11, 102] on main "[PERSON_NAME] Remove EB [PERSON_NAME] Contact Info Name Cancel Save Changes [PE…" at bounding box center [415, 233] width 831 height 373
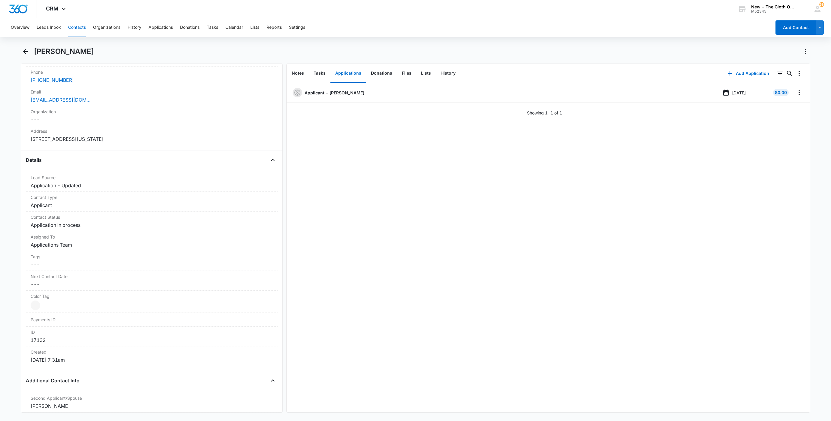
click at [51, 55] on h1 "[PERSON_NAME]" at bounding box center [64, 51] width 60 height 9
click at [43, 25] on button "Leads Inbox" at bounding box center [49, 27] width 24 height 19
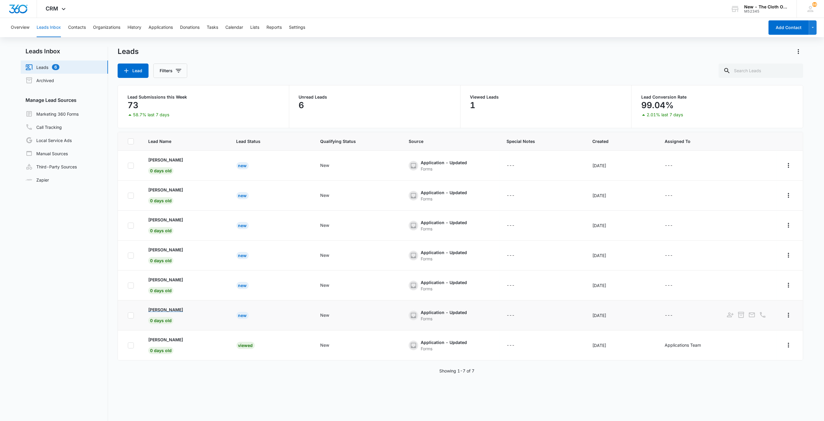
click at [177, 313] on p "[PERSON_NAME]" at bounding box center [165, 310] width 35 height 6
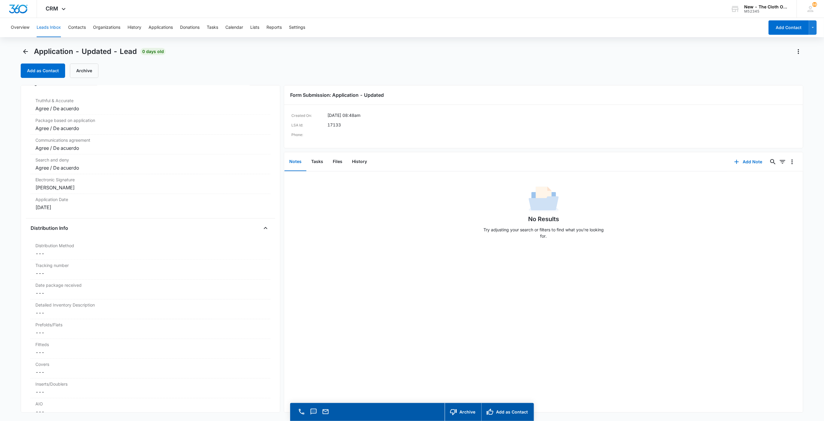
scroll to position [1215, 0]
drag, startPoint x: 71, startPoint y: 194, endPoint x: 18, endPoint y: 193, distance: 53.4
click at [16, 193] on main "Application - Updated - Lead 0 days old Add as Contact Archive Application - Up…" at bounding box center [412, 243] width 824 height 392
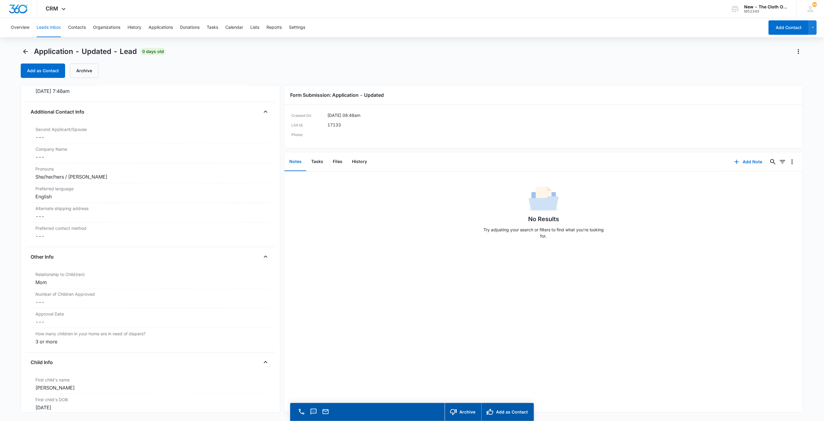
scroll to position [630, 0]
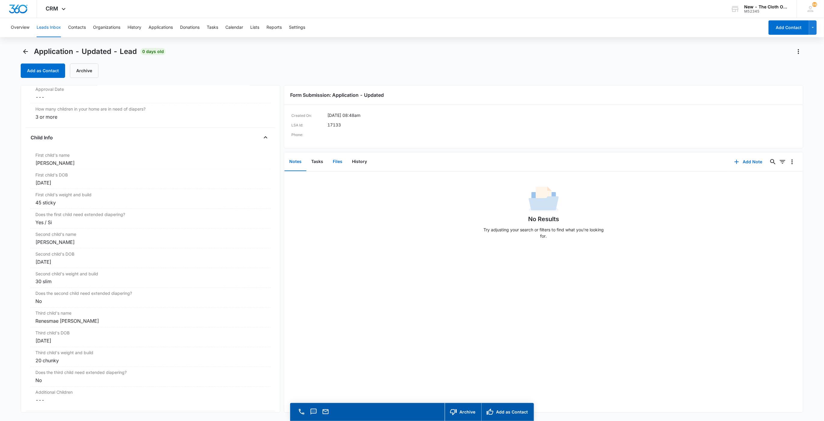
click at [336, 166] on button "Files" at bounding box center [337, 162] width 19 height 19
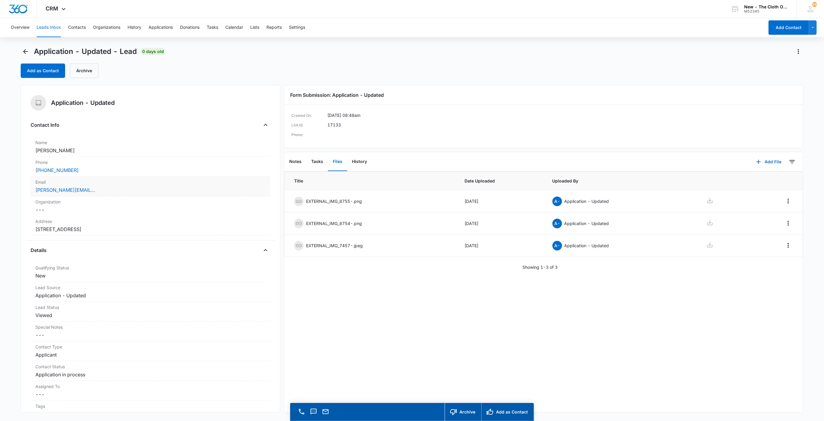
click at [146, 189] on div "[PERSON_NAME][EMAIL_ADDRESS][DOMAIN_NAME]" at bounding box center [150, 190] width 230 height 7
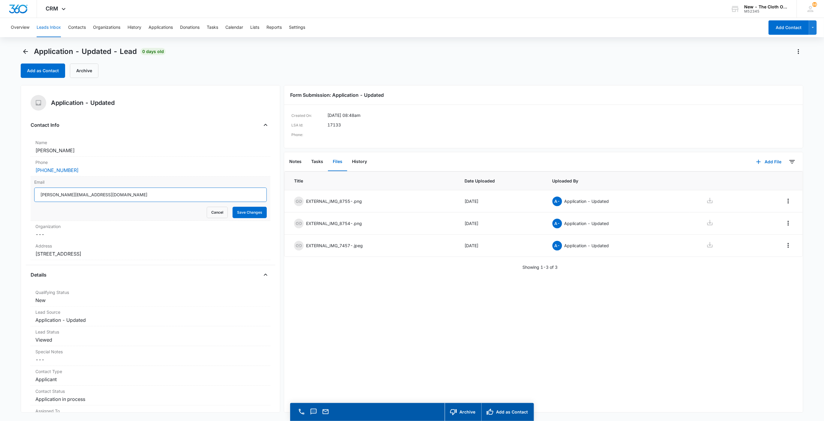
click at [127, 195] on input "[PERSON_NAME][EMAIL_ADDRESS][DOMAIN_NAME]" at bounding box center [150, 195] width 233 height 14
click at [211, 214] on button "Cancel" at bounding box center [217, 212] width 21 height 11
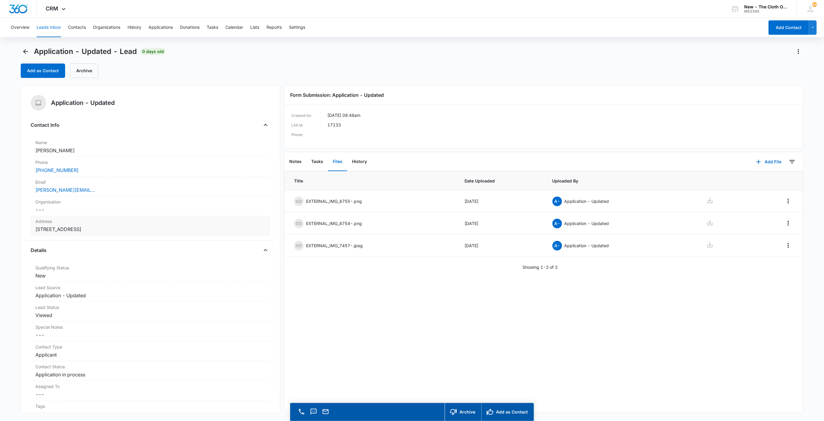
click at [117, 232] on dd "Cancel Save Changes [STREET_ADDRESS]" at bounding box center [150, 229] width 230 height 7
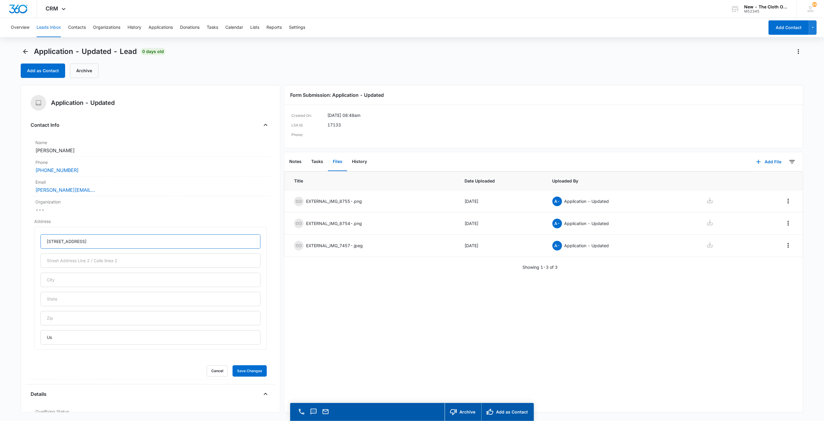
drag, startPoint x: 118, startPoint y: 244, endPoint x: -19, endPoint y: 243, distance: 137.7
click at [0, 243] on html "CRM Apps Reputation Websites Forms CRM Email Social Shop Payments POS Ads Intel…" at bounding box center [412, 210] width 824 height 421
paste input "[GEOGRAPHIC_DATA]"
type input "[STREET_ADDRESS]"
type input "[GEOGRAPHIC_DATA]"
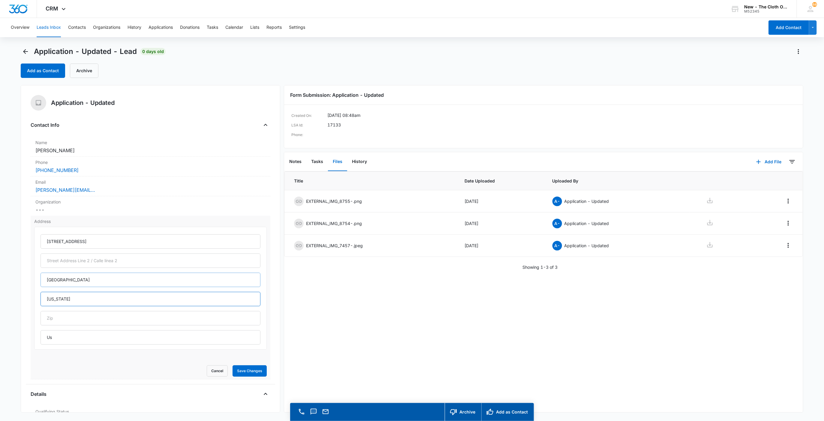
type input "[US_STATE]"
type input "47362"
click at [232, 366] on button "Save Changes" at bounding box center [249, 371] width 34 height 11
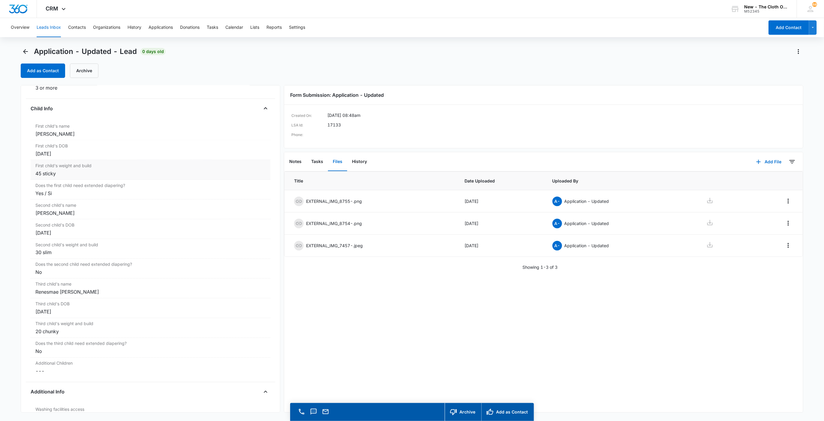
scroll to position [675, 0]
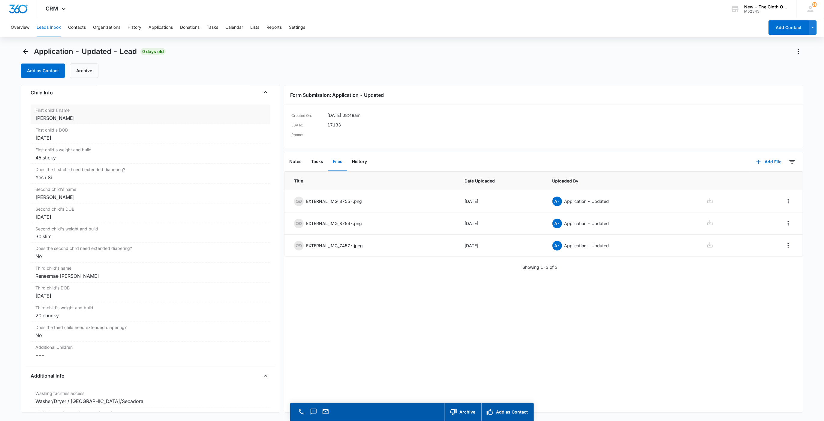
click at [78, 121] on div "[PERSON_NAME]" at bounding box center [150, 118] width 230 height 7
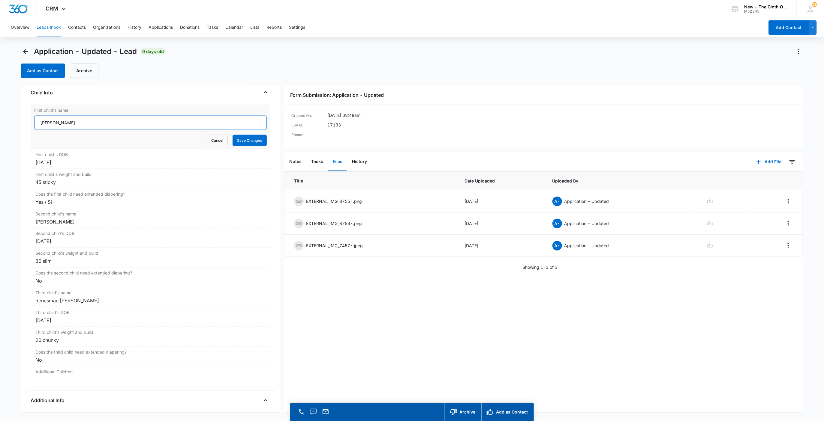
click at [144, 126] on input "[PERSON_NAME]" at bounding box center [150, 123] width 233 height 14
click at [84, 166] on div "[DATE]" at bounding box center [150, 162] width 230 height 7
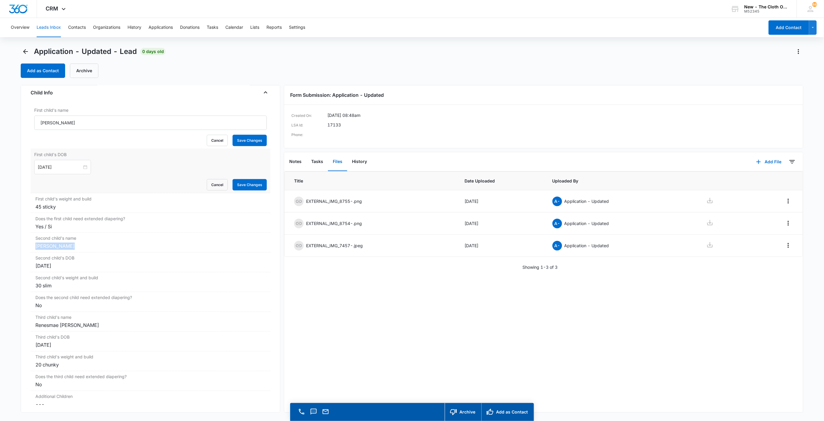
drag, startPoint x: 66, startPoint y: 250, endPoint x: 22, endPoint y: 249, distance: 43.5
click at [22, 249] on div "Application - Updated Contact Info Name Cancel Save Changes [PERSON_NAME] Phone…" at bounding box center [151, 249] width 260 height 328
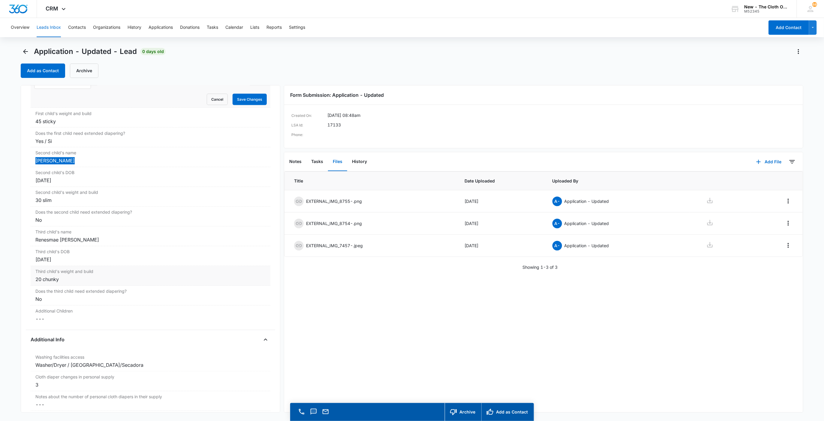
scroll to position [810, 0]
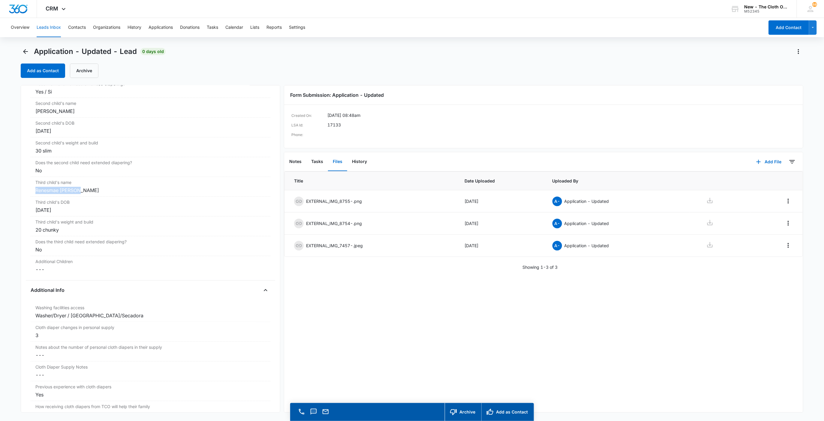
drag, startPoint x: 84, startPoint y: 194, endPoint x: 13, endPoint y: 196, distance: 71.1
click at [13, 196] on main "Application - Updated - Lead 0 days old Add as Contact Archive Application - Up…" at bounding box center [412, 243] width 824 height 392
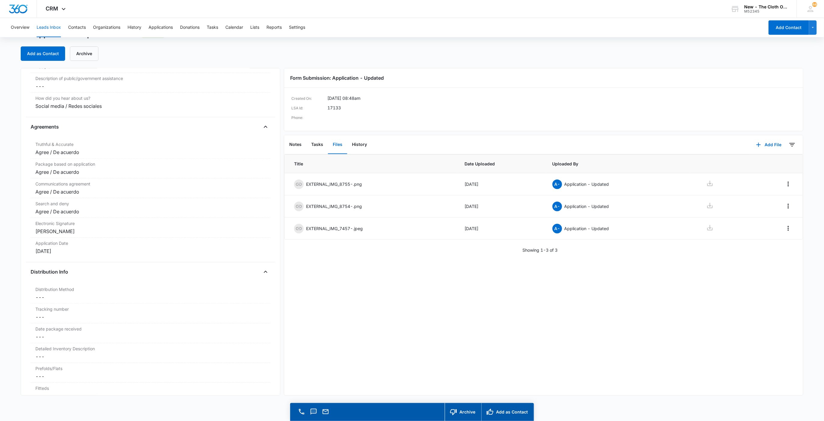
scroll to position [1215, 0]
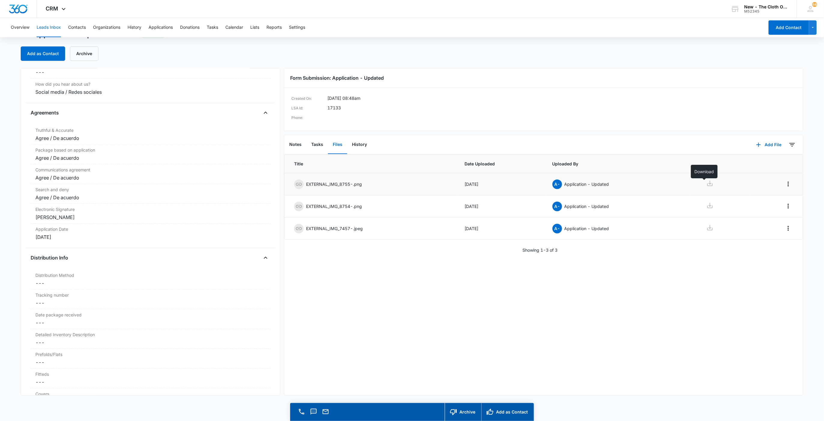
click at [706, 183] on icon at bounding box center [709, 183] width 7 height 7
click at [707, 302] on div "Title Date Uploaded Uploaded By EXTERNAL_IMG_8755-.png [DATE] A- Application - …" at bounding box center [543, 274] width 519 height 241
click at [706, 208] on icon at bounding box center [709, 205] width 7 height 7
click at [706, 229] on icon at bounding box center [709, 227] width 7 height 7
click at [79, 30] on button "Contacts" at bounding box center [77, 27] width 18 height 19
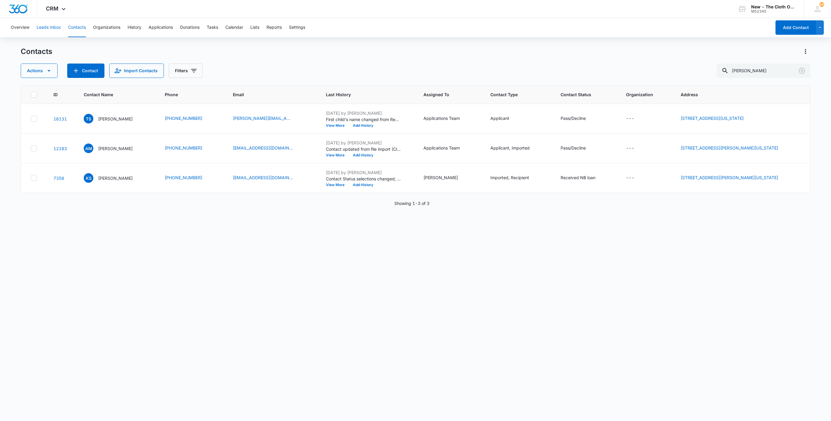
click at [51, 31] on button "Leads Inbox" at bounding box center [49, 27] width 24 height 19
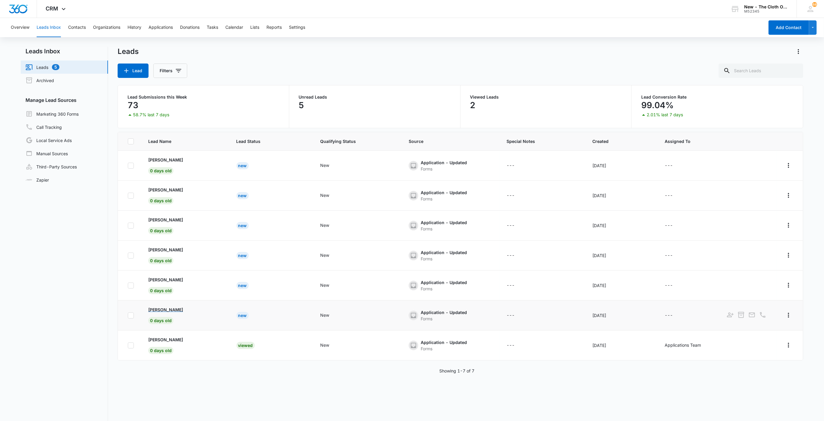
click at [164, 310] on p "[PERSON_NAME]" at bounding box center [165, 310] width 35 height 6
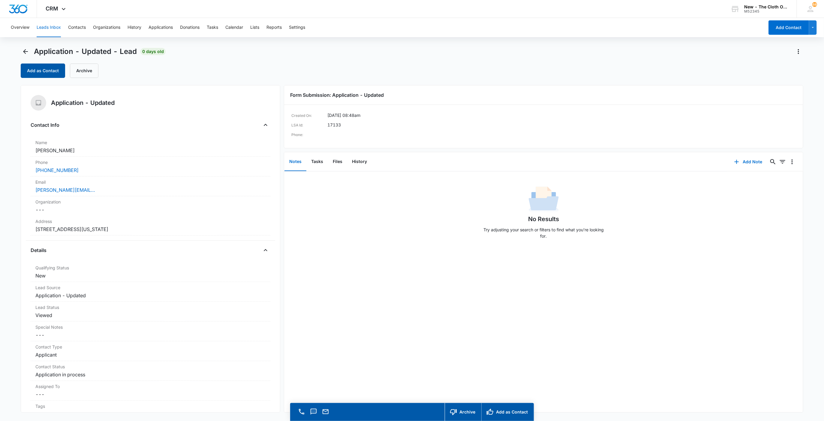
click at [42, 72] on button "Add as Contact" at bounding box center [43, 71] width 44 height 14
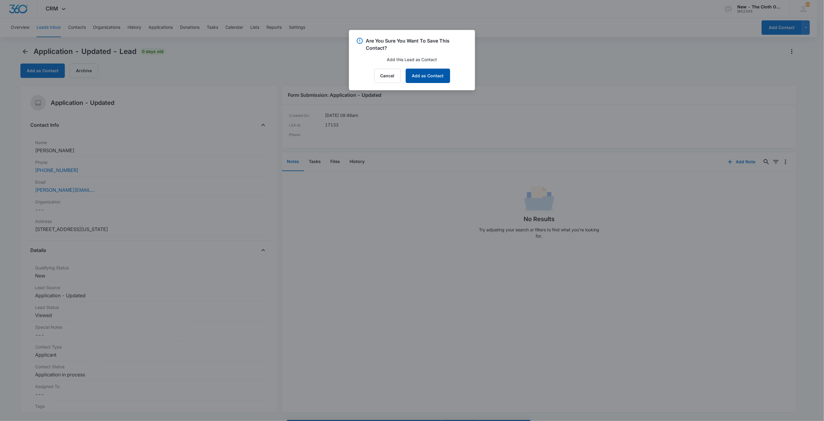
click at [435, 76] on button "Add as Contact" at bounding box center [428, 76] width 44 height 14
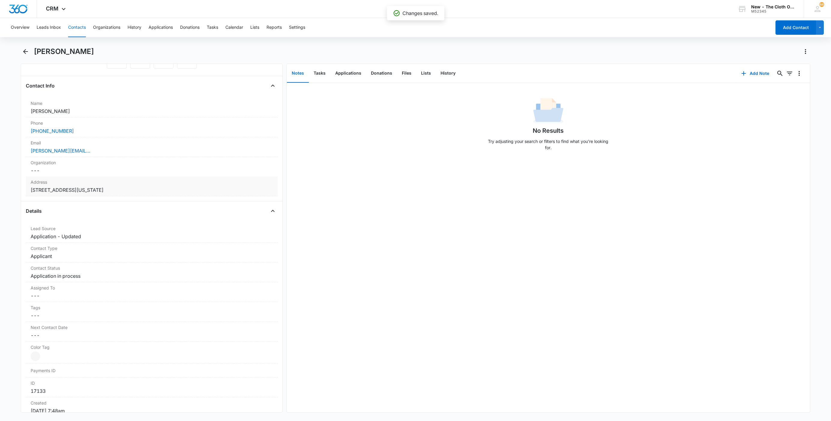
scroll to position [90, 0]
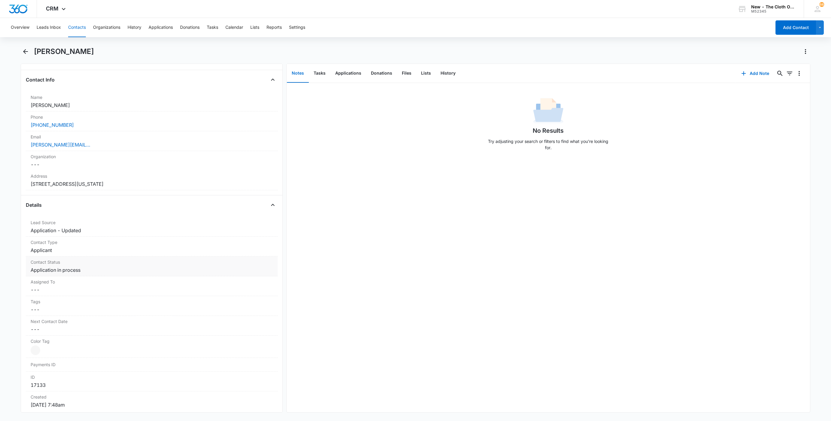
click at [59, 270] on dd "Cancel Save Changes Application in process" at bounding box center [152, 270] width 242 height 7
click at [84, 277] on icon "Remove Application in process" at bounding box center [86, 275] width 4 height 4
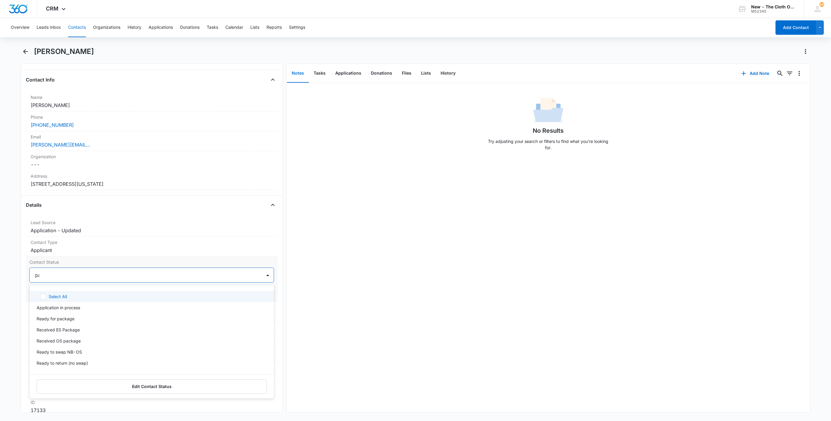
type input "pas"
click at [84, 277] on div "Passed diapers on - note recipient" at bounding box center [72, 275] width 72 height 4
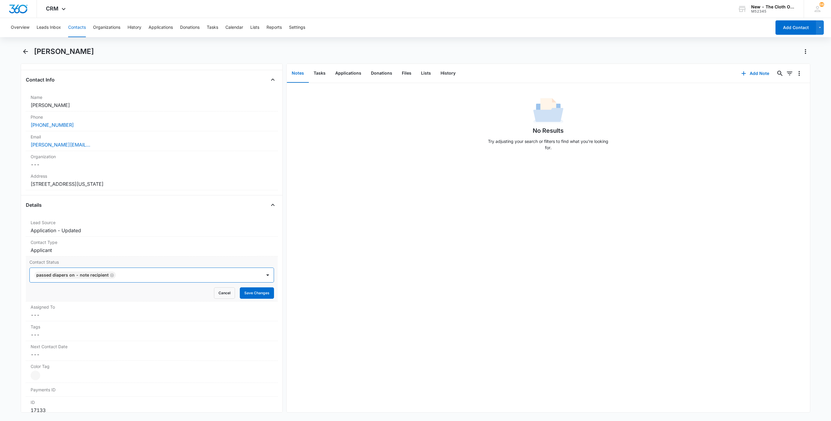
click at [114, 275] on div "Passed diapers on - note recipient" at bounding box center [74, 275] width 81 height 7
click at [110, 277] on icon "Remove Passed diapers on - note recipient" at bounding box center [112, 275] width 4 height 4
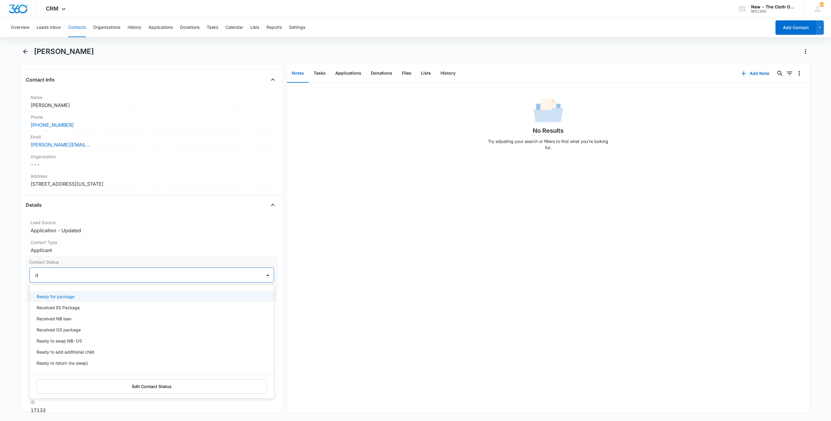
type input "de"
click at [86, 294] on div "Pass/Decline" at bounding box center [151, 296] width 244 height 11
click at [92, 279] on div at bounding box center [163, 275] width 182 height 8
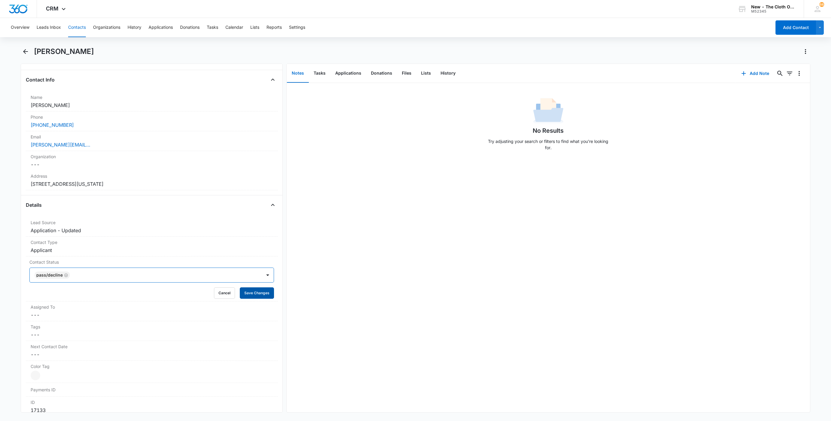
click at [251, 292] on button "Save Changes" at bounding box center [257, 293] width 34 height 11
click at [49, 308] on label "Assigned To" at bounding box center [152, 307] width 242 height 6
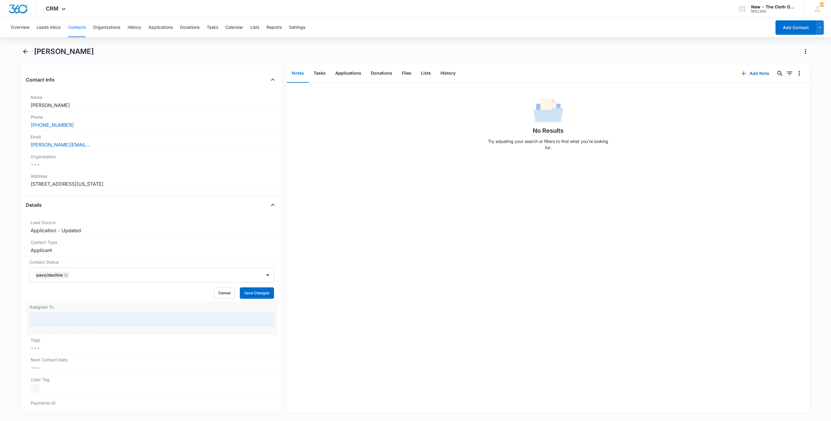
click at [46, 320] on div at bounding box center [151, 320] width 244 height 14
click at [44, 298] on div at bounding box center [144, 295] width 219 height 8
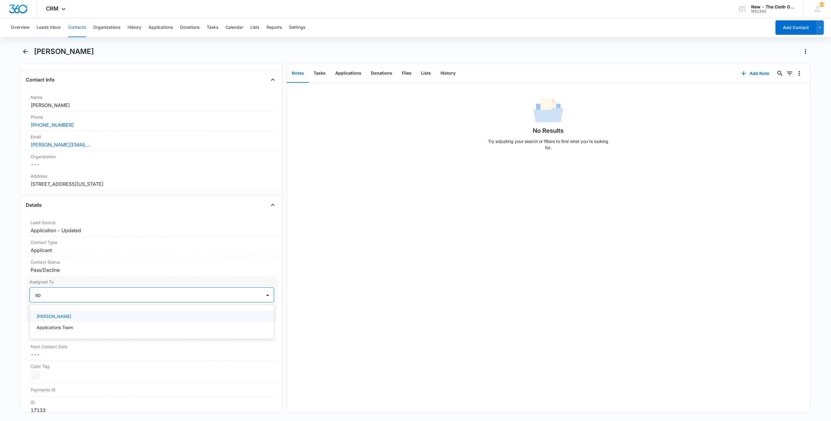
type input "app"
click at [102, 289] on div "Applications Team" at bounding box center [151, 295] width 244 height 15
click at [246, 318] on button "Save Changes" at bounding box center [257, 312] width 34 height 11
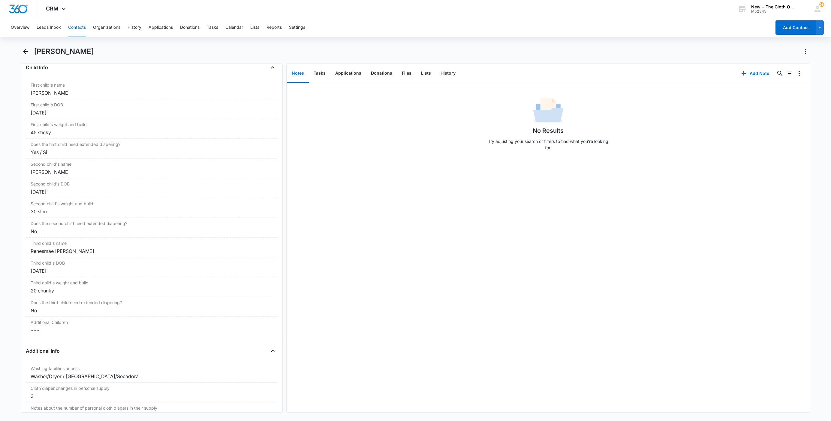
scroll to position [734, 0]
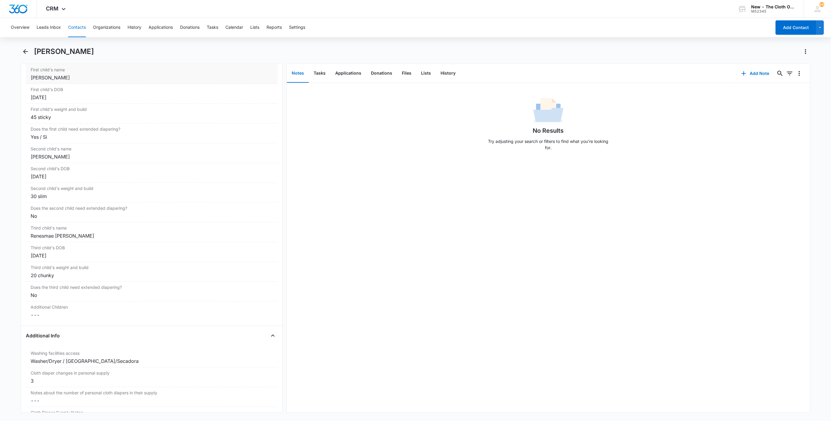
click at [97, 84] on div "First child's name Cancel Save Changes [PERSON_NAME]" at bounding box center [152, 74] width 252 height 20
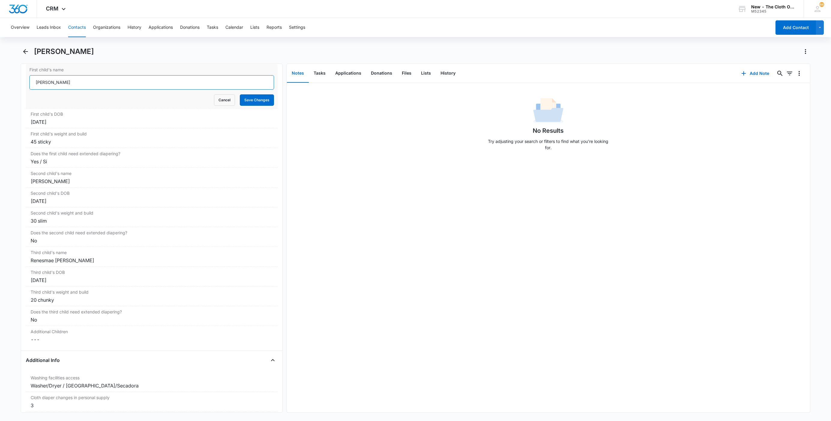
click at [73, 84] on input "[PERSON_NAME]" at bounding box center [151, 82] width 244 height 14
paste input "Renesmae [PERSON_NAME]"
type input "Renesmae [PERSON_NAME]"
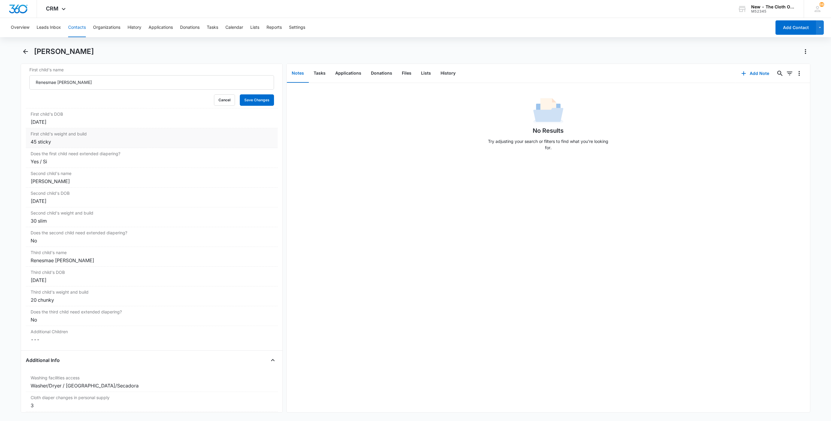
click at [81, 128] on div "First child's DOB Cancel Save Changes [DATE]" at bounding box center [152, 119] width 252 height 20
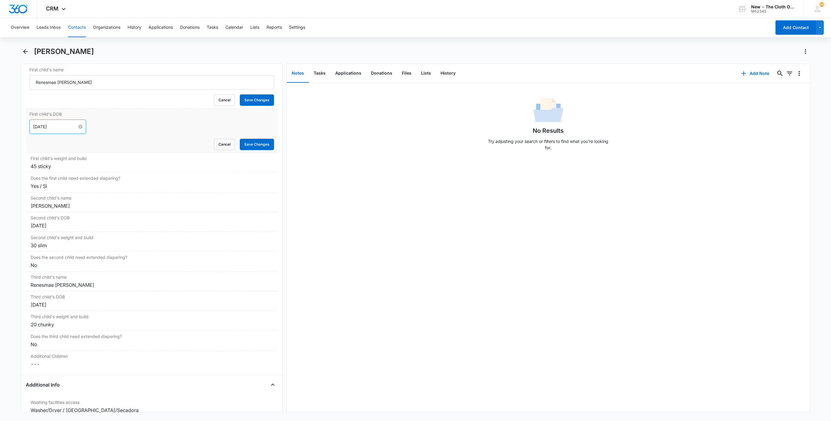
click at [69, 129] on input "[DATE]" at bounding box center [55, 127] width 44 height 7
drag, startPoint x: 41, startPoint y: 132, endPoint x: 17, endPoint y: 129, distance: 23.9
click at [17, 129] on main "[PERSON_NAME] Remove TW [PERSON_NAME] Contact Info Name Cancel Save Changes [PE…" at bounding box center [415, 233] width 831 height 373
paste input "[DATE]"
click at [82, 183] on div "13" at bounding box center [81, 185] width 7 height 7
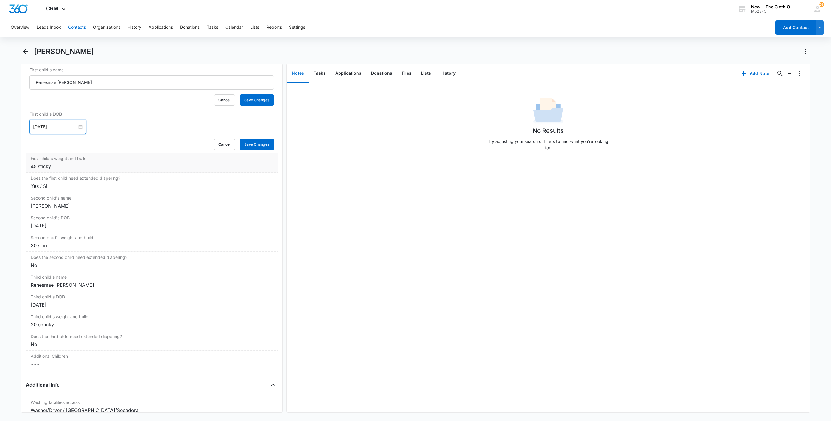
type input "[DATE]"
click at [62, 170] on div "45 sticky" at bounding box center [152, 166] width 242 height 7
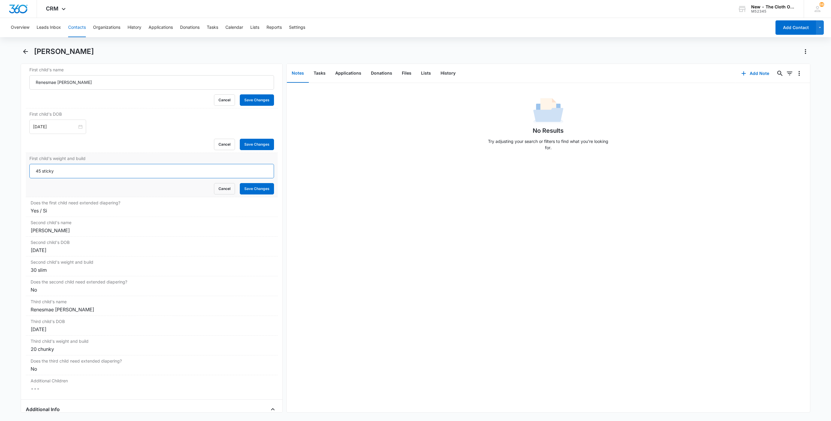
click at [68, 178] on input "45 sticky" at bounding box center [151, 171] width 244 height 14
type input "0"
type input "20 lb, chunky"
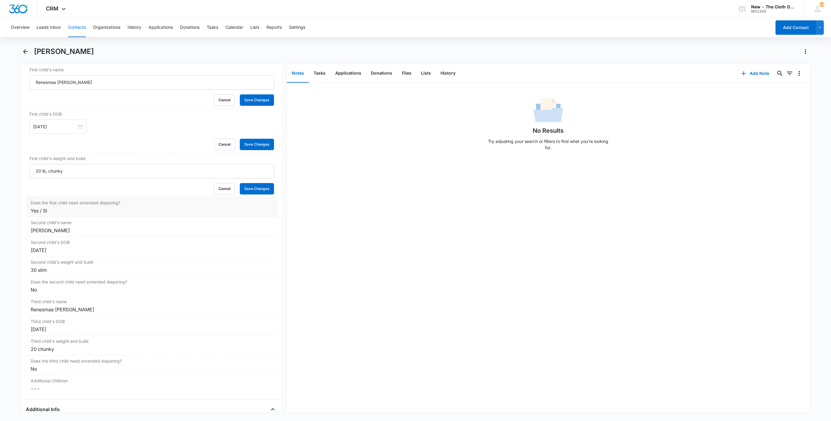
drag, startPoint x: 57, startPoint y: 215, endPoint x: 60, endPoint y: 211, distance: 4.5
click at [55, 214] on div "Yes / Si" at bounding box center [152, 210] width 242 height 7
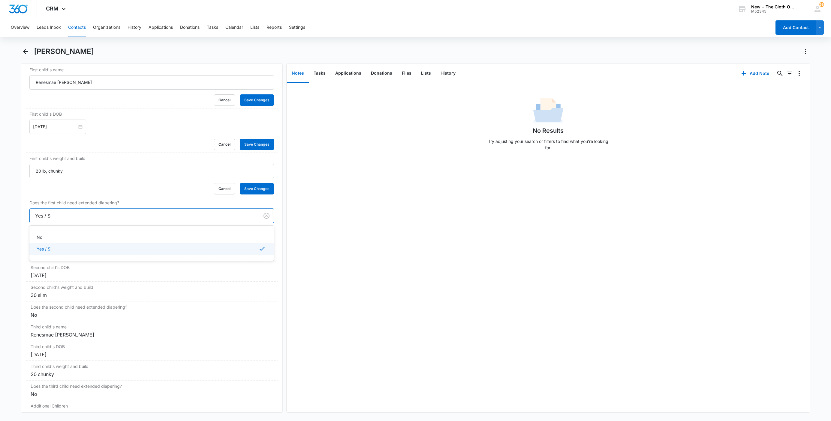
click at [48, 220] on div at bounding box center [143, 216] width 216 height 8
click at [49, 241] on div "No" at bounding box center [151, 237] width 229 height 6
click at [257, 237] on button "Save Changes" at bounding box center [257, 233] width 34 height 11
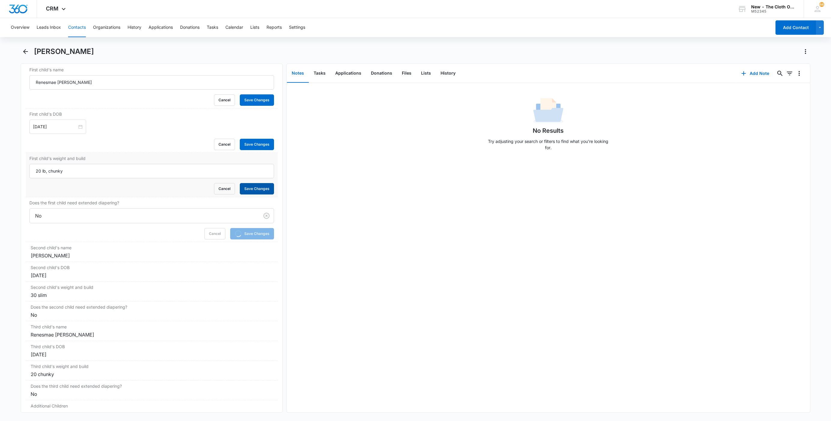
click at [250, 188] on button "Save Changes" at bounding box center [257, 188] width 34 height 11
click at [249, 150] on button "Save Changes" at bounding box center [257, 144] width 34 height 11
click at [246, 106] on button "Save Changes" at bounding box center [257, 99] width 34 height 11
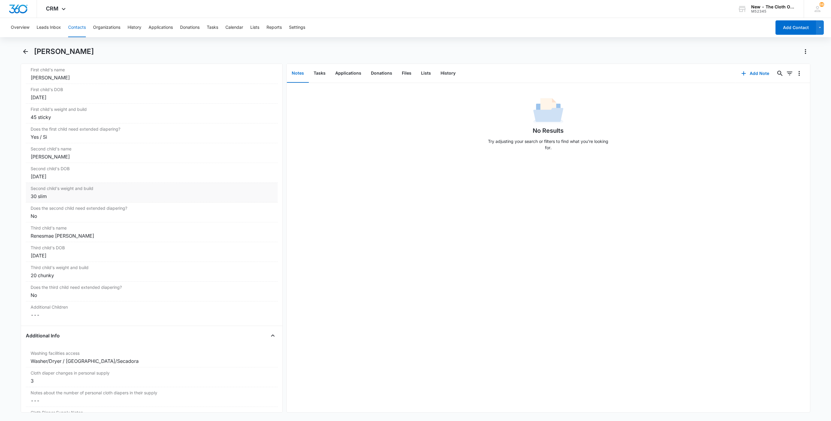
click at [39, 200] on div "30 slim" at bounding box center [152, 196] width 242 height 7
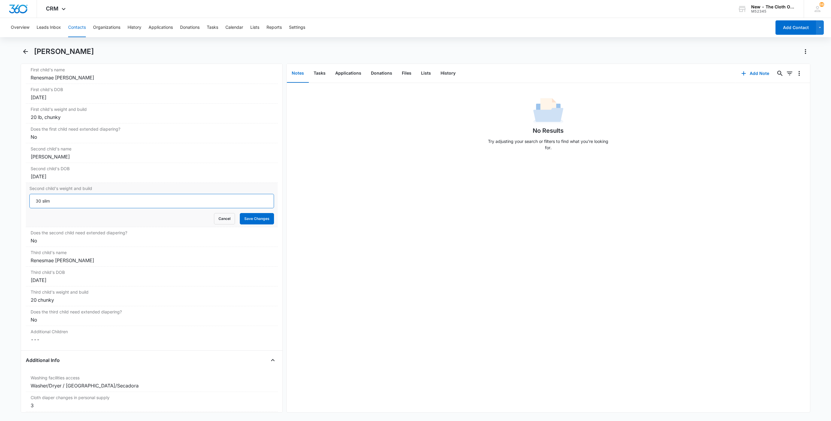
click at [42, 203] on input "30 slim" at bounding box center [151, 201] width 244 height 14
type input "30 lb, slim"
click at [244, 220] on button "Save Changes" at bounding box center [257, 218] width 34 height 11
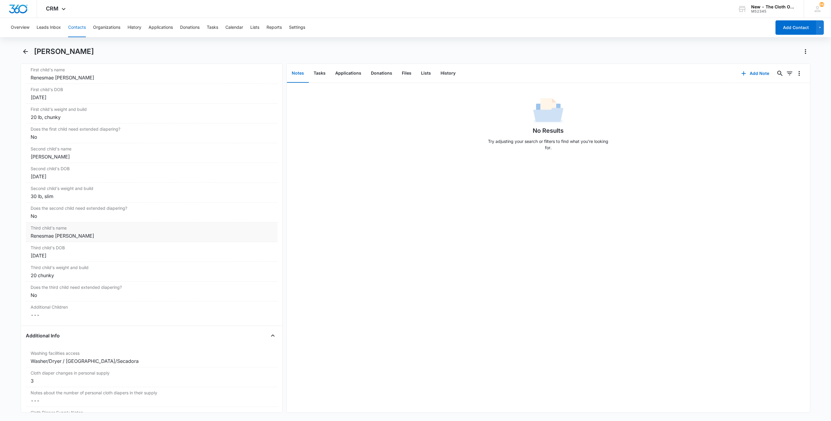
click at [76, 240] on div "Renesmae [PERSON_NAME]" at bounding box center [152, 235] width 242 height 7
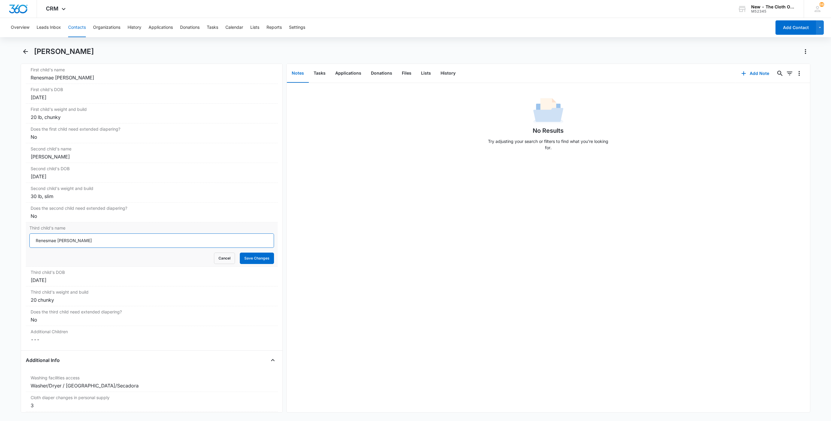
click at [91, 248] on input "Renesmae [PERSON_NAME]" at bounding box center [151, 241] width 244 height 14
paste input "[PERSON_NAME] **MN DOC NEEDED**"
type input "[PERSON_NAME] **MN DOC NEEDED**"
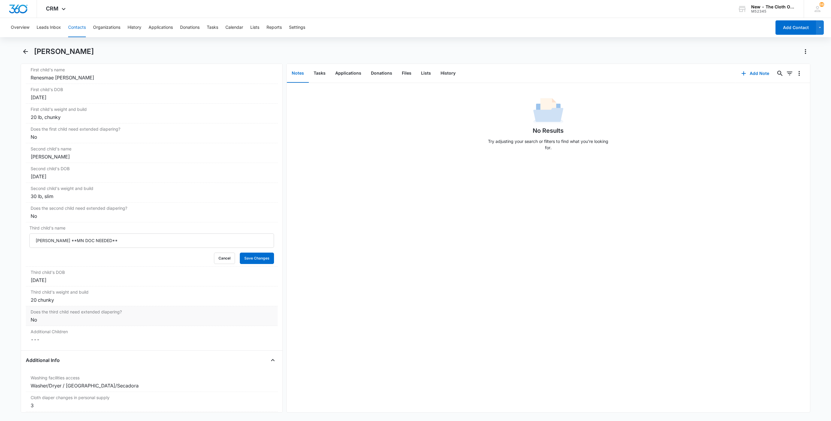
click at [47, 324] on div "No" at bounding box center [152, 319] width 242 height 7
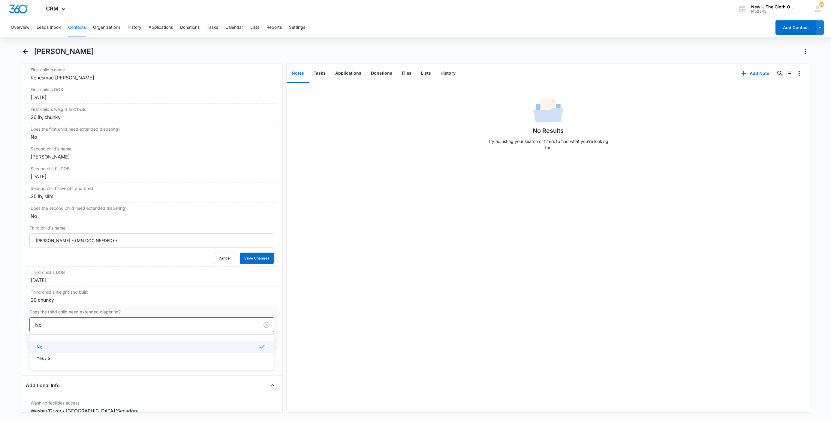
click at [47, 328] on div at bounding box center [143, 325] width 216 height 8
click at [45, 362] on p "Yes / Si" at bounding box center [44, 358] width 15 height 6
click at [58, 304] on div "20 chunky" at bounding box center [152, 300] width 242 height 7
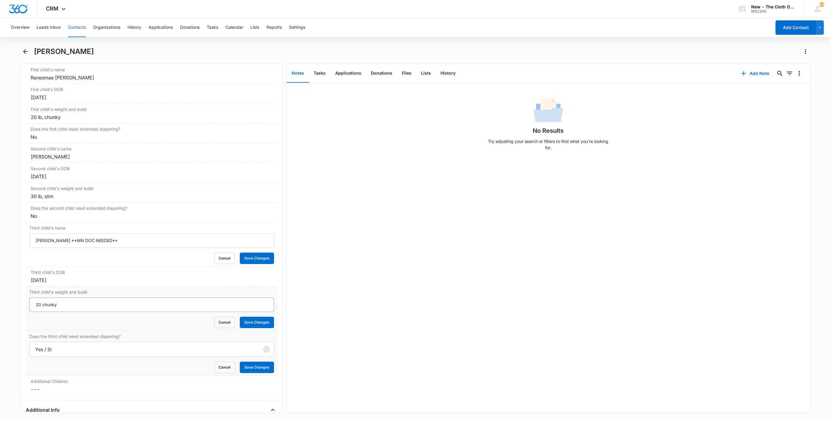
click at [69, 309] on input "20 chunky" at bounding box center [151, 305] width 244 height 14
type input "45 lb, sticky"
click at [66, 284] on div "[DATE]" at bounding box center [152, 280] width 242 height 7
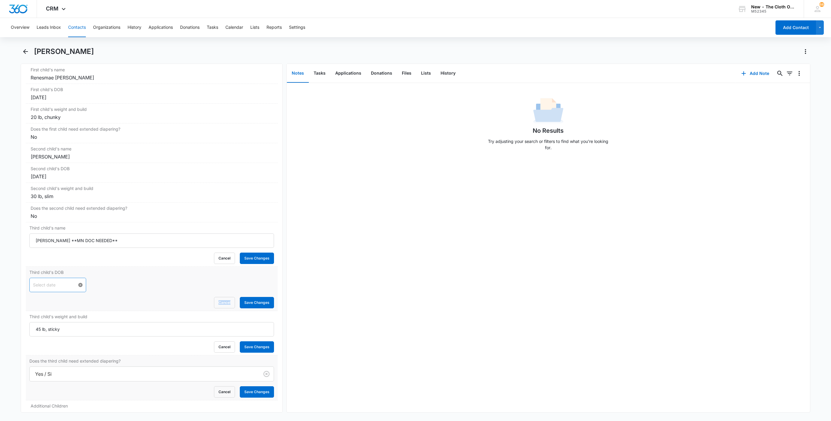
click at [76, 289] on div at bounding box center [57, 285] width 49 height 7
type input "[DATE]"
click at [106, 305] on span "button" at bounding box center [107, 305] width 3 height 3
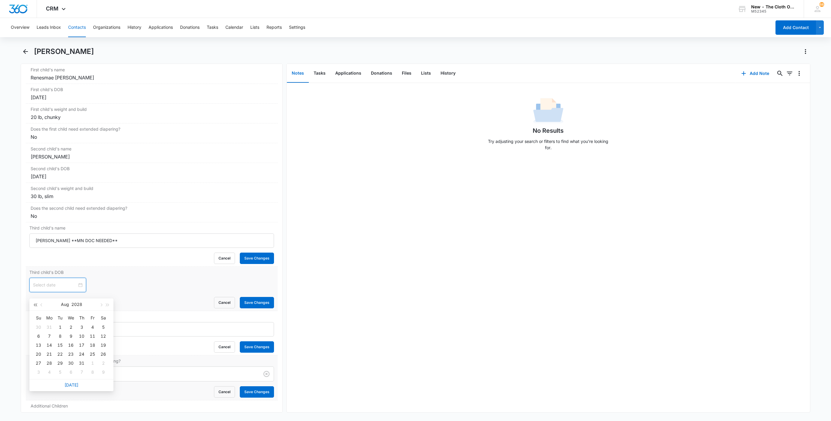
click at [34, 305] on span "button" at bounding box center [35, 305] width 3 height 3
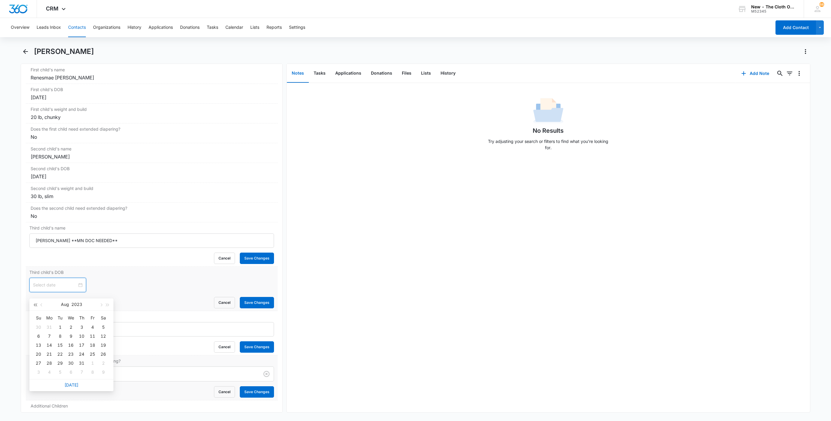
click at [34, 305] on span "button" at bounding box center [35, 305] width 3 height 3
click at [101, 306] on button "button" at bounding box center [100, 305] width 7 height 12
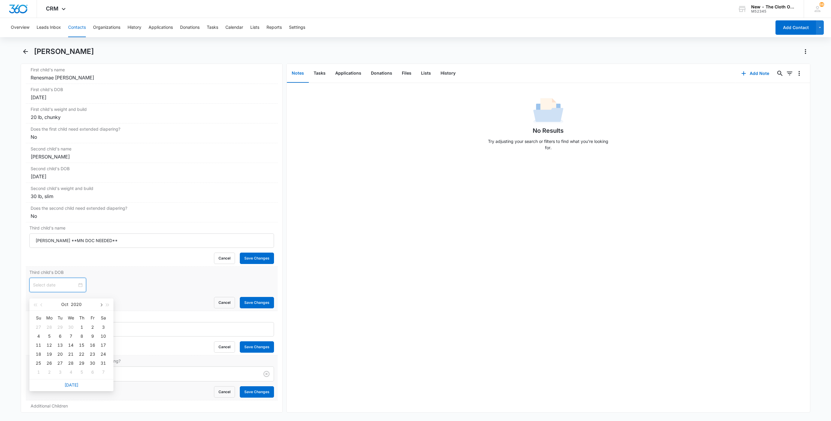
click at [101, 306] on button "button" at bounding box center [100, 305] width 7 height 12
type input "[DATE]"
click at [60, 327] on div "3" at bounding box center [59, 327] width 7 height 7
click at [253, 394] on button "Save Changes" at bounding box center [257, 392] width 34 height 11
click at [252, 347] on button "Save Changes" at bounding box center [257, 347] width 34 height 11
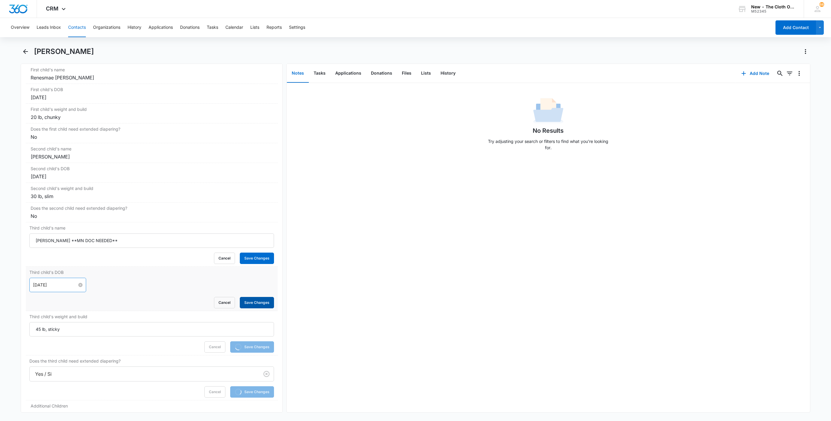
click at [251, 303] on button "Save Changes" at bounding box center [257, 302] width 34 height 11
click at [251, 260] on button "Save Changes" at bounding box center [257, 258] width 34 height 11
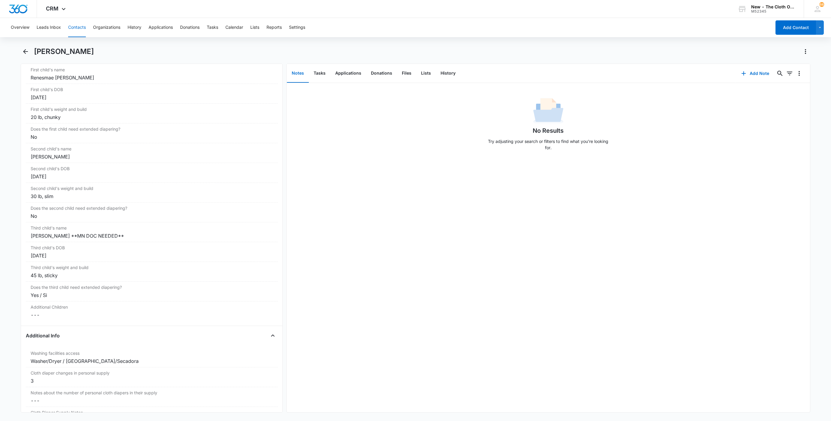
click at [57, 53] on h1 "[PERSON_NAME]" at bounding box center [64, 51] width 60 height 9
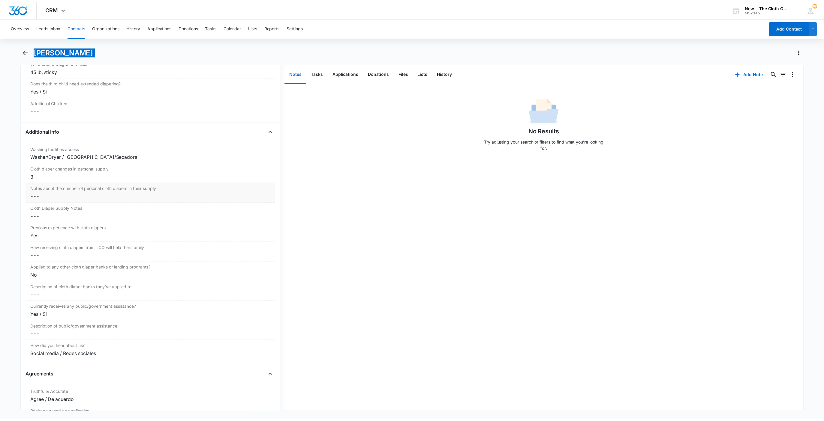
scroll to position [959, 0]
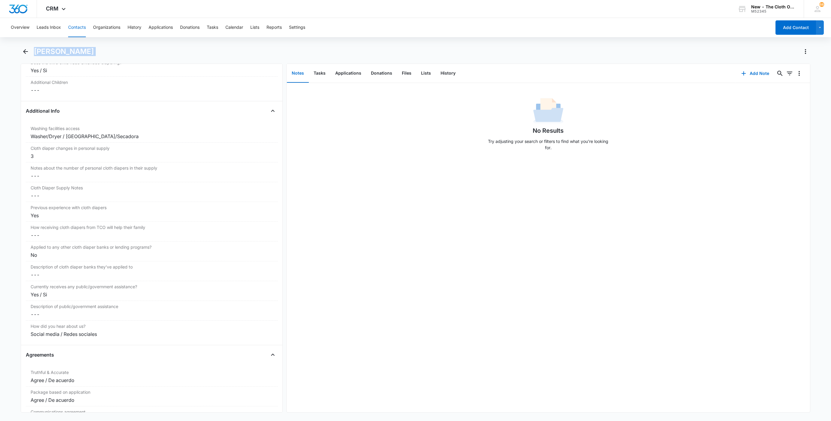
click at [77, 27] on button "Contacts" at bounding box center [77, 27] width 18 height 19
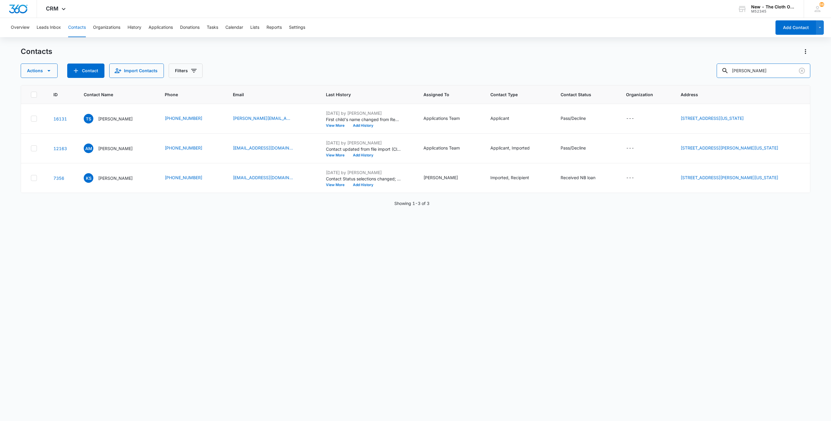
drag, startPoint x: 765, startPoint y: 68, endPoint x: 691, endPoint y: 67, distance: 73.8
click at [691, 67] on div "Actions Contact Import Contacts Filters [PERSON_NAME]" at bounding box center [415, 71] width 789 height 14
paste input "[PERSON_NAME]"
type input "[PERSON_NAME]"
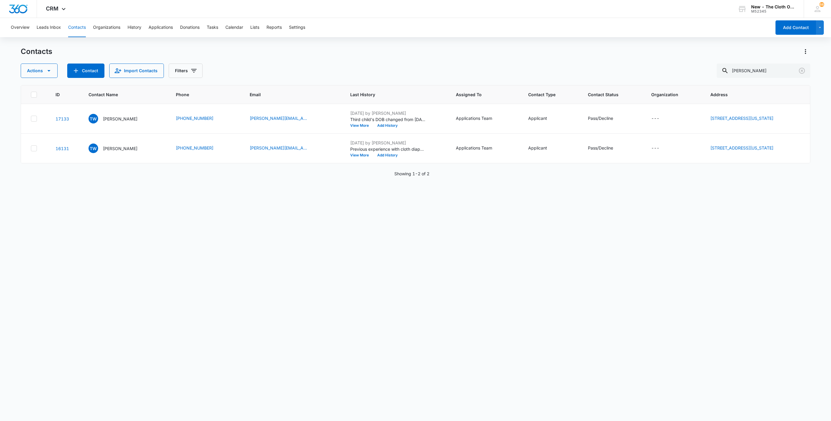
click at [32, 96] on icon at bounding box center [33, 94] width 5 height 5
click at [31, 95] on input "checkbox" at bounding box center [31, 94] width 0 height 0
checkbox input "true"
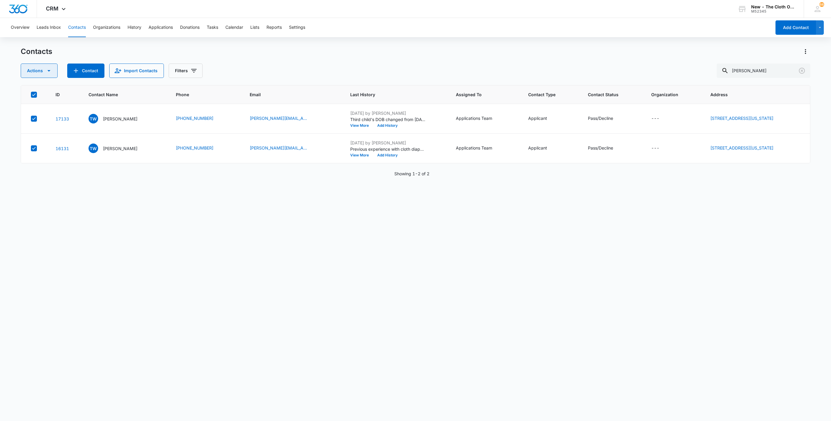
click at [46, 74] on icon "button" at bounding box center [48, 70] width 7 height 7
click at [36, 102] on button "Merge" at bounding box center [53, 99] width 65 height 9
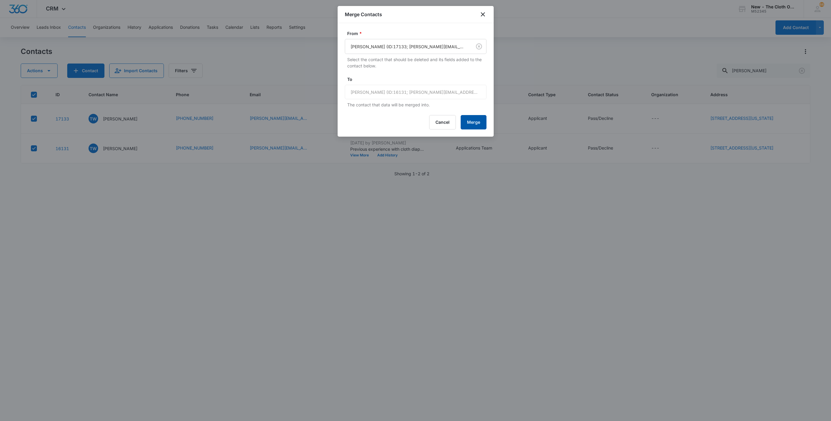
click at [476, 124] on button "Merge" at bounding box center [473, 122] width 26 height 14
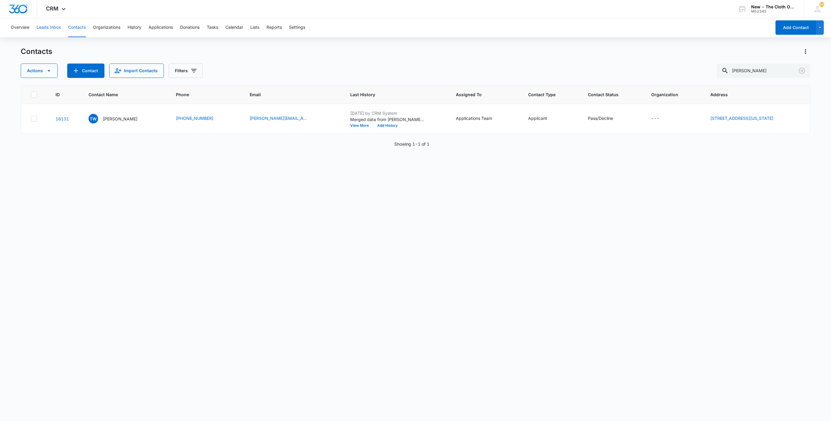
click at [55, 28] on button "Leads Inbox" at bounding box center [49, 27] width 24 height 19
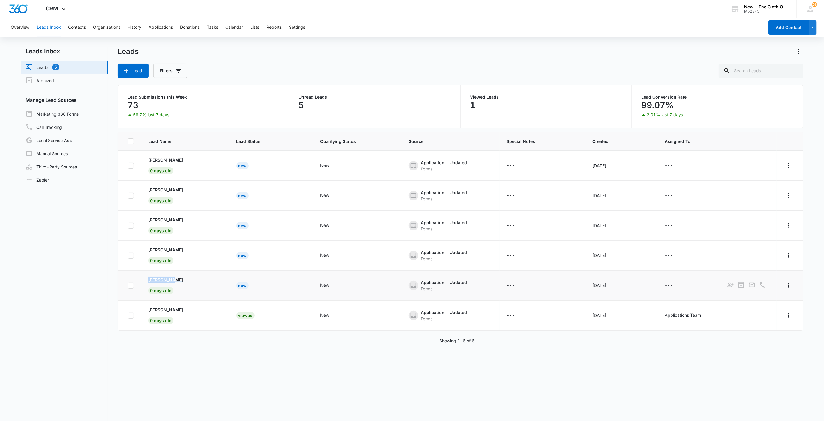
drag, startPoint x: 143, startPoint y: 279, endPoint x: 188, endPoint y: 279, distance: 45.3
click at [188, 279] on td "[PERSON_NAME] 0 days old" at bounding box center [185, 286] width 88 height 30
click at [154, 277] on td "[PERSON_NAME] 0 days old" at bounding box center [185, 286] width 88 height 30
click at [154, 279] on p "[PERSON_NAME]" at bounding box center [165, 280] width 35 height 6
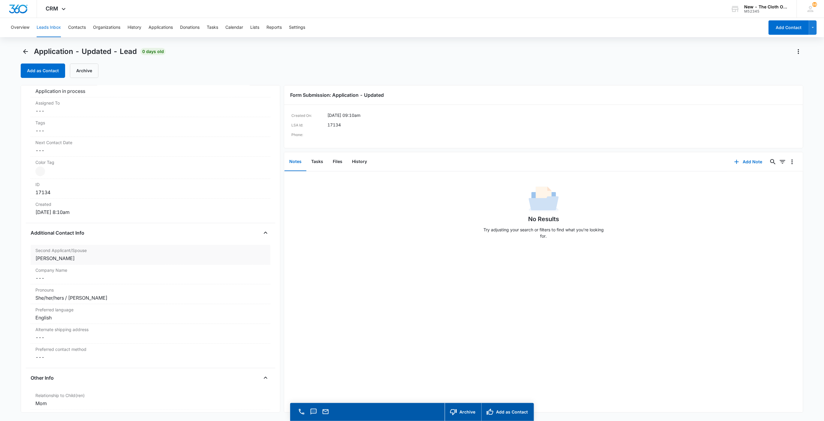
scroll to position [270, 0]
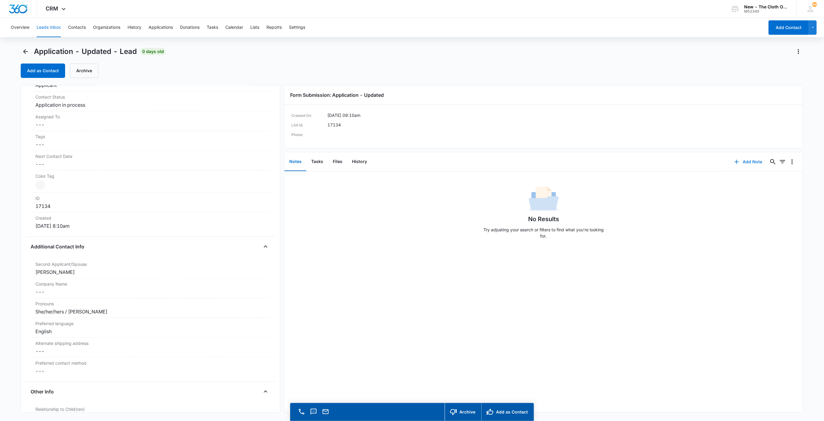
click at [736, 166] on button "Add Note" at bounding box center [748, 162] width 40 height 14
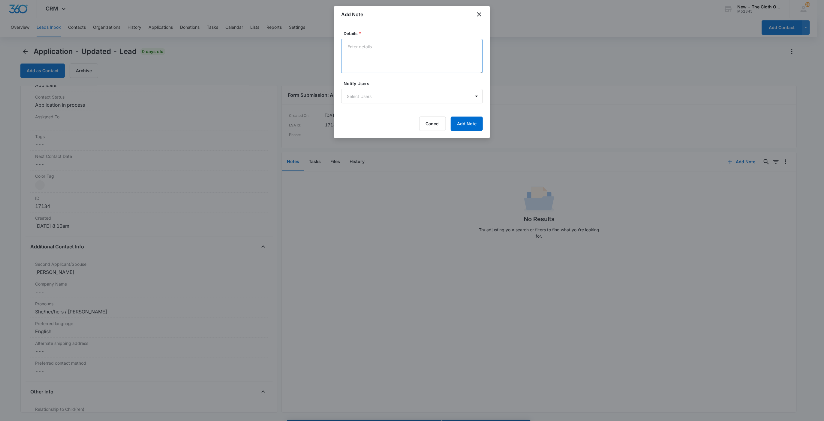
click at [409, 60] on textarea "Details *" at bounding box center [412, 56] width 142 height 34
paste textarea "[URL][DOMAIN_NAME]"
paste textarea "[PERSON_NAME]"
paste textarea "[URL][DOMAIN_NAME][DOMAIN_NAME]"
paste textarea "[PERSON_NAME]"
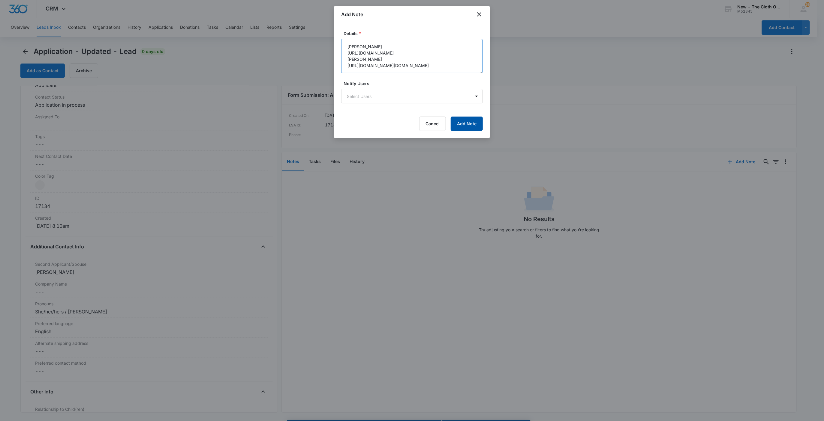
type textarea "[PERSON_NAME] [URL][DOMAIN_NAME] [PERSON_NAME] [URL][DOMAIN_NAME][DOMAIN_NAME]"
click at [472, 121] on button "Add Note" at bounding box center [467, 124] width 32 height 14
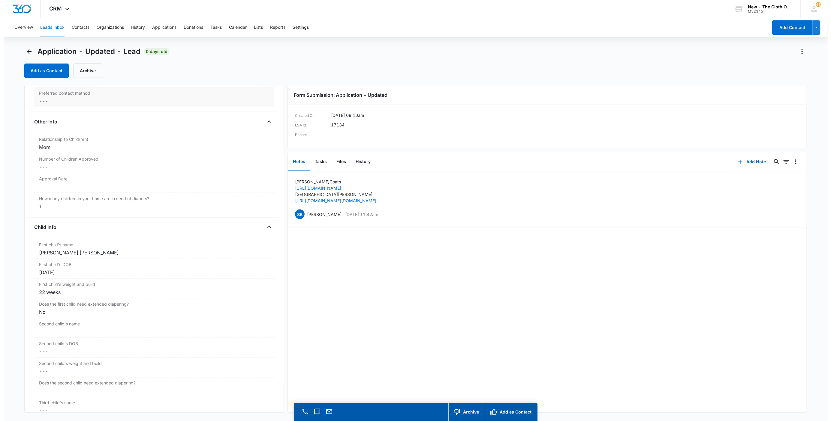
scroll to position [540, 0]
click at [73, 28] on button "Contacts" at bounding box center [77, 27] width 18 height 19
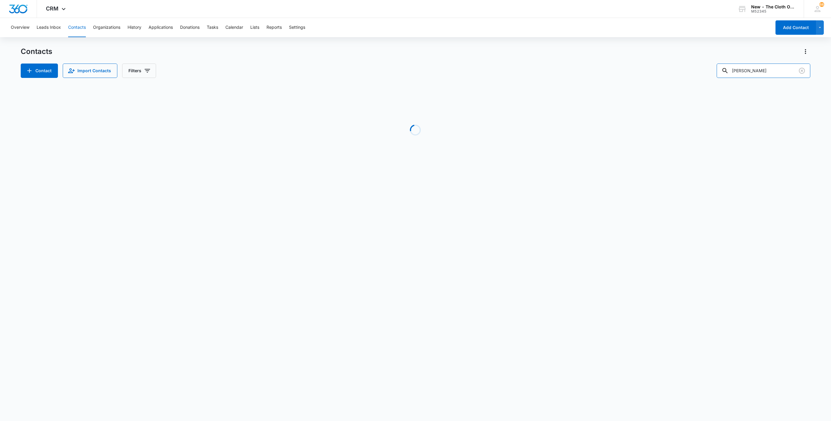
drag, startPoint x: 774, startPoint y: 70, endPoint x: 699, endPoint y: 65, distance: 75.8
click at [697, 64] on div "Contact Import Contacts Filters [PERSON_NAME]" at bounding box center [415, 71] width 789 height 14
type input "[PERSON_NAME]"
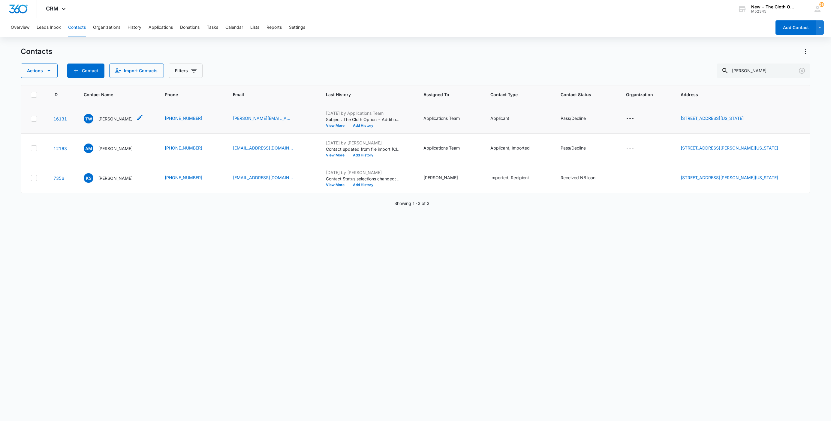
click at [114, 118] on p "[PERSON_NAME]" at bounding box center [115, 119] width 34 height 6
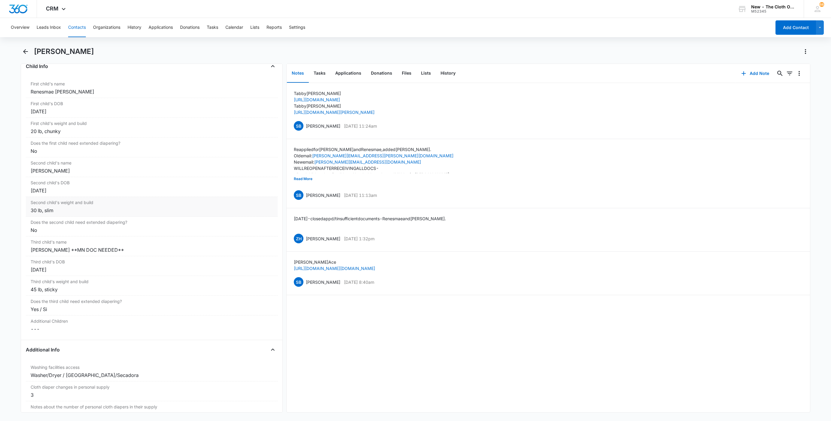
scroll to position [720, 0]
click at [137, 254] on div "[PERSON_NAME] **MN DOC NEEDED**" at bounding box center [152, 250] width 242 height 7
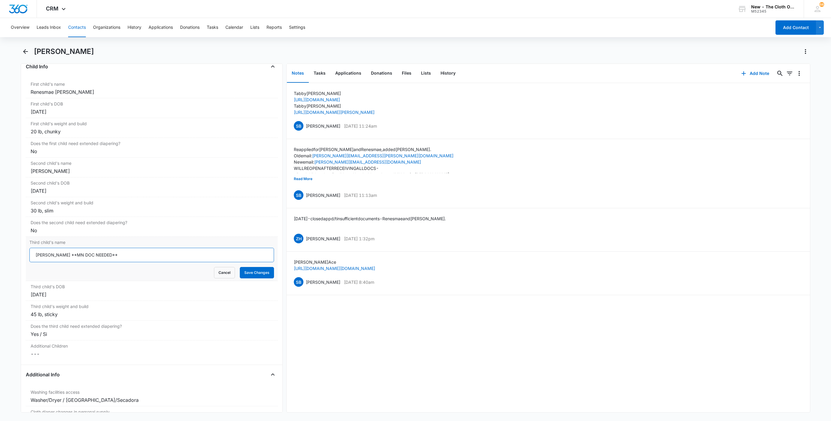
drag, startPoint x: 63, startPoint y: 260, endPoint x: 186, endPoint y: 273, distance: 123.0
click at [186, 273] on form "[PERSON_NAME] **MN DOC NEEDED** Cancel Save Changes" at bounding box center [151, 263] width 244 height 31
type input "[PERSON_NAME]"
click at [240, 275] on button "Save Changes" at bounding box center [257, 272] width 34 height 11
click at [57, 337] on div "Yes / Si" at bounding box center [152, 334] width 242 height 7
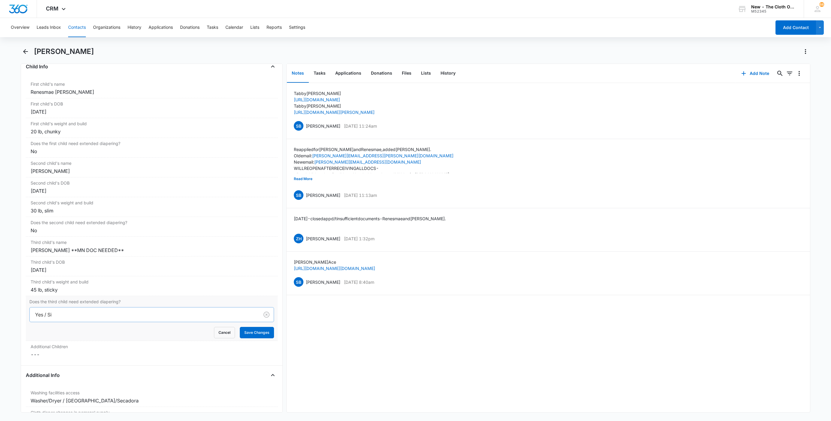
click at [64, 316] on div at bounding box center [143, 315] width 216 height 8
click at [44, 340] on div "No" at bounding box center [151, 336] width 229 height 6
click at [13, 312] on main "[PERSON_NAME] Remove TW [PERSON_NAME] Contact Info Name Cancel Save Changes [PE…" at bounding box center [415, 233] width 831 height 373
click at [249, 339] on button "Save Changes" at bounding box center [257, 332] width 34 height 11
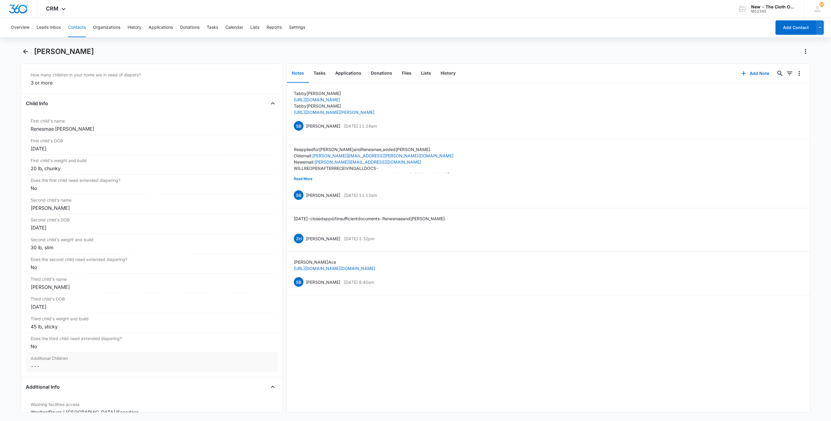
scroll to position [675, 0]
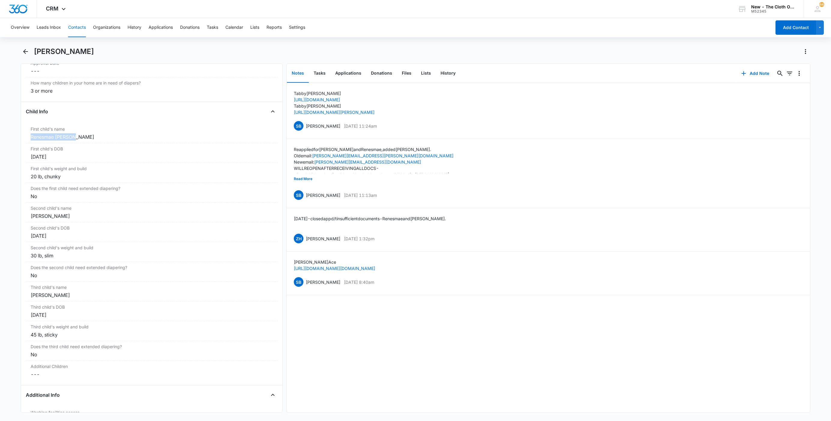
drag, startPoint x: 75, startPoint y: 140, endPoint x: 19, endPoint y: 139, distance: 55.8
click at [19, 139] on main "[PERSON_NAME] Remove TW [PERSON_NAME] Contact Info Name Cancel Save Changes [PE…" at bounding box center [415, 233] width 831 height 373
click at [53, 291] on label "Third child's name" at bounding box center [152, 287] width 242 height 6
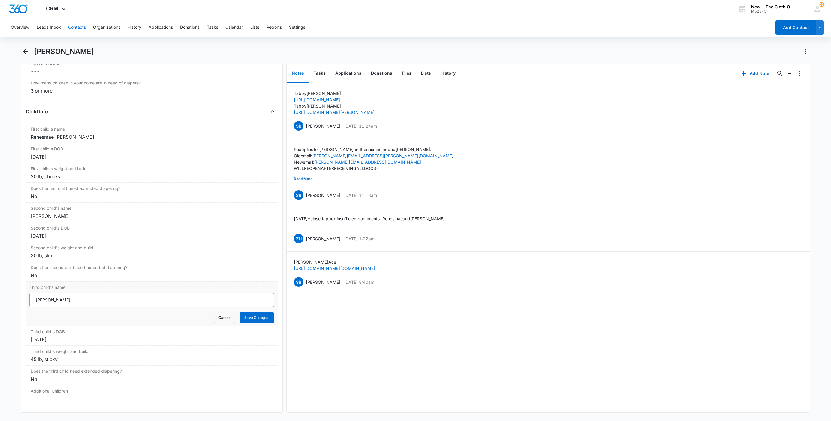
scroll to position [0, 0]
click at [33, 307] on input "[PERSON_NAME]" at bounding box center [151, 300] width 244 height 14
type input "DECLINED D/T AGE: [PERSON_NAME]"
click at [253, 324] on button "Save Changes" at bounding box center [257, 317] width 34 height 11
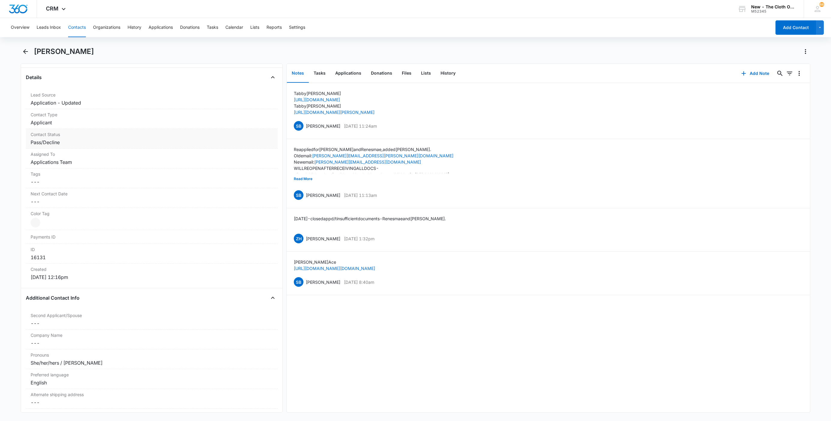
scroll to position [135, 0]
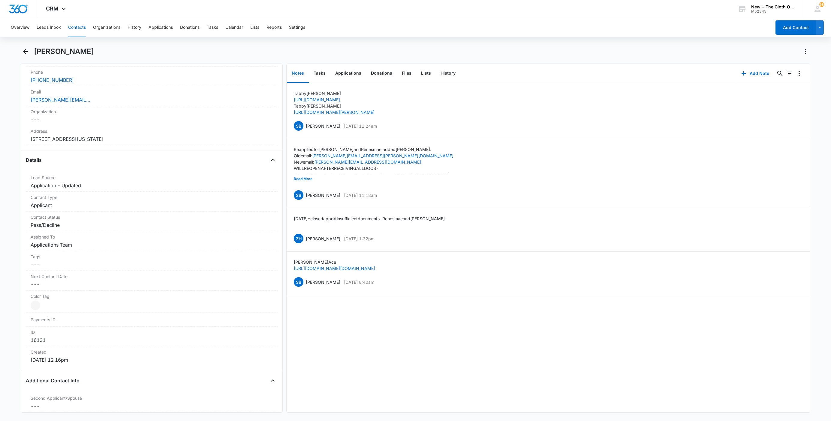
drag, startPoint x: 149, startPoint y: 145, endPoint x: 22, endPoint y: 139, distance: 127.3
click at [22, 142] on div "Remove TW [PERSON_NAME] Contact Info Name Cancel Save Changes [PERSON_NAME] Pho…" at bounding box center [152, 238] width 262 height 349
drag, startPoint x: 88, startPoint y: 51, endPoint x: 33, endPoint y: 49, distance: 55.3
click at [33, 49] on div "[PERSON_NAME]" at bounding box center [415, 55] width 789 height 17
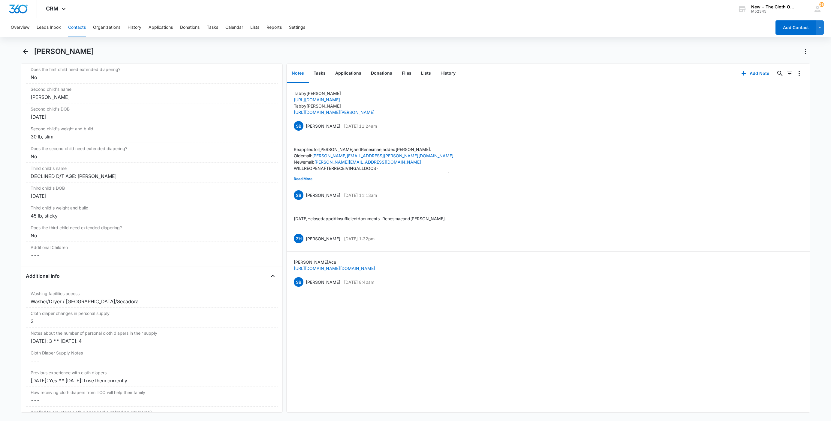
scroll to position [810, 0]
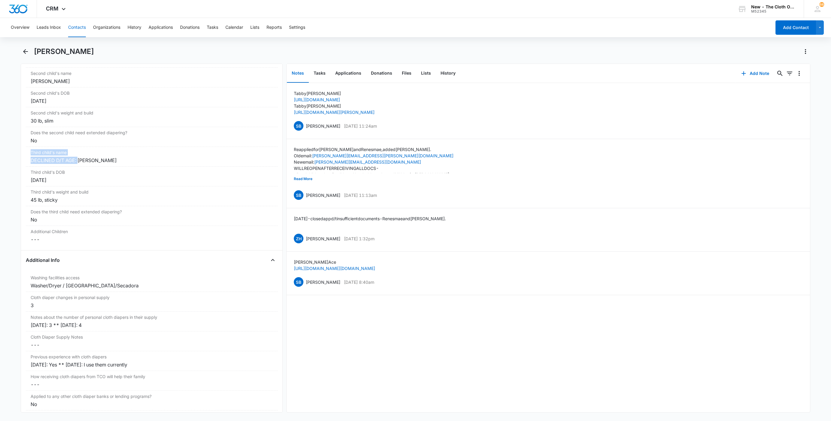
drag, startPoint x: 80, startPoint y: 164, endPoint x: -4, endPoint y: 160, distance: 84.1
click at [0, 160] on html "CRM Apps Reputation Websites Forms CRM Email Social Shop Payments POS Ads Intel…" at bounding box center [415, 210] width 831 height 421
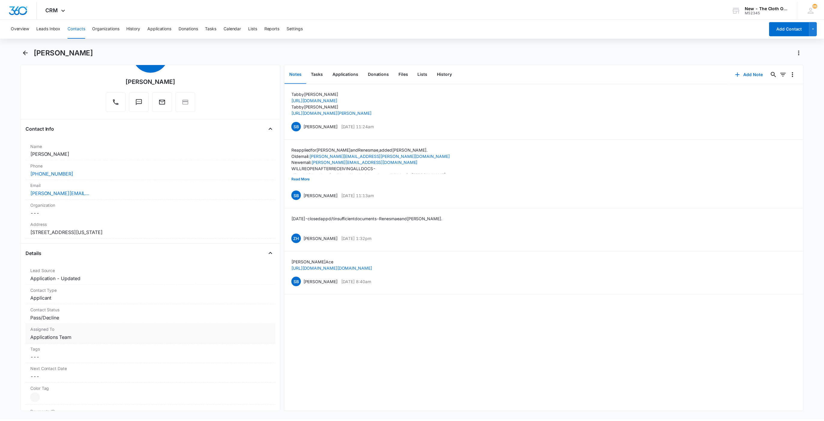
scroll to position [0, 0]
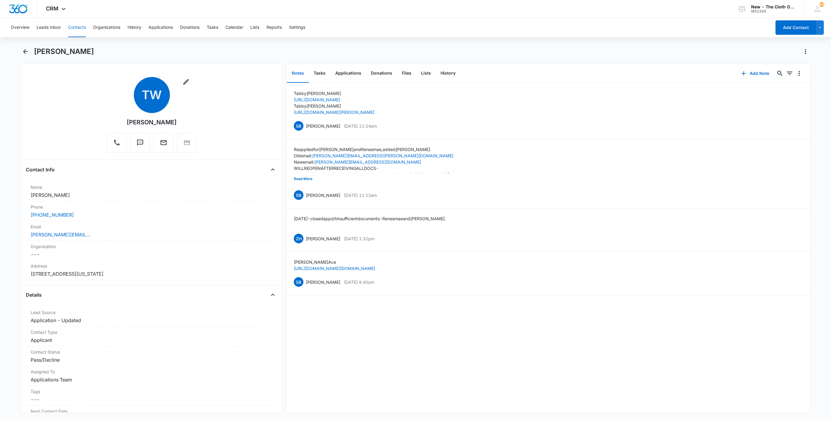
drag, startPoint x: 71, startPoint y: 194, endPoint x: 13, endPoint y: 192, distance: 58.2
click at [13, 192] on main "[PERSON_NAME] Remove TW [PERSON_NAME] Contact Info Name Cancel Save Changes [PE…" at bounding box center [415, 233] width 831 height 373
click at [137, 238] on div "[PERSON_NAME][EMAIL_ADDRESS][DOMAIN_NAME]" at bounding box center [152, 234] width 242 height 7
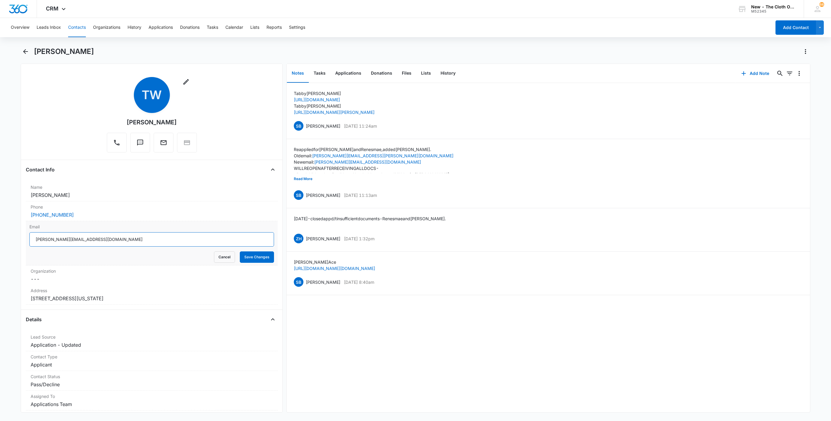
click at [144, 244] on input "[PERSON_NAME][EMAIL_ADDRESS][DOMAIN_NAME]" at bounding box center [151, 239] width 244 height 14
click at [214, 260] on button "Cancel" at bounding box center [224, 257] width 21 height 11
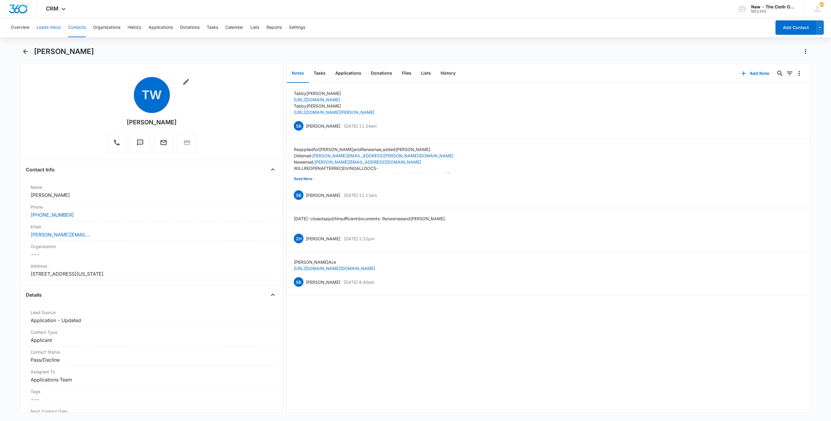
click at [41, 24] on button "Leads Inbox" at bounding box center [49, 27] width 24 height 19
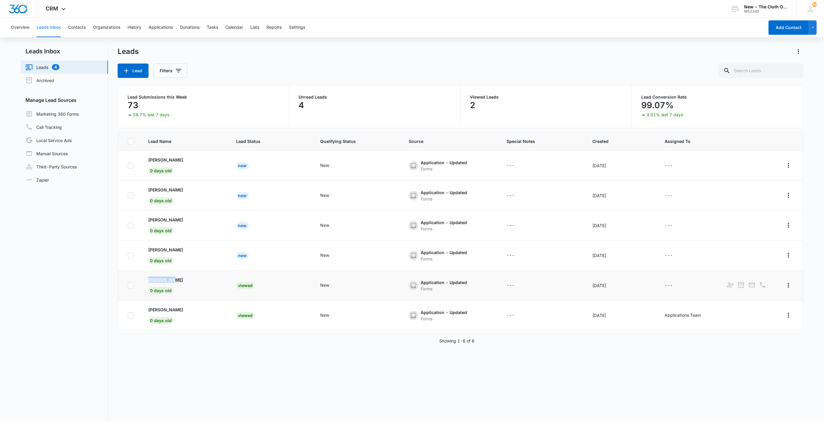
drag, startPoint x: 145, startPoint y: 281, endPoint x: 187, endPoint y: 282, distance: 42.6
click at [187, 282] on td "[PERSON_NAME] 0 days old" at bounding box center [185, 286] width 88 height 30
click at [158, 276] on td "[PERSON_NAME] 0 days old" at bounding box center [185, 286] width 88 height 30
click at [158, 277] on td "[PERSON_NAME] 0 days old" at bounding box center [185, 286] width 88 height 30
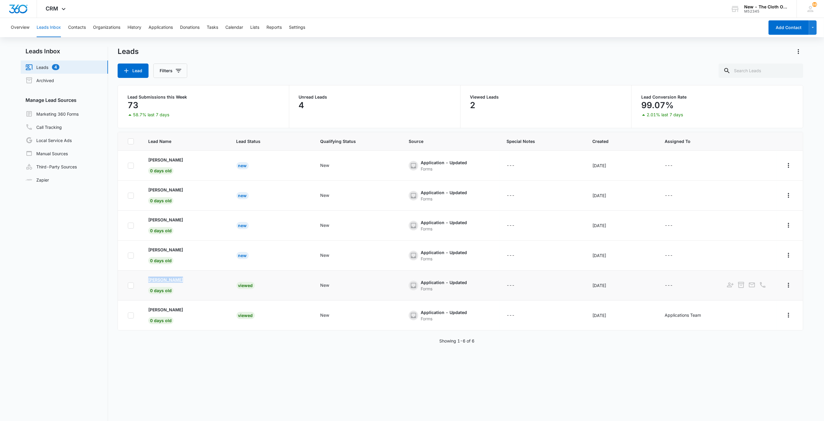
click at [159, 278] on p "[PERSON_NAME]" at bounding box center [165, 280] width 35 height 6
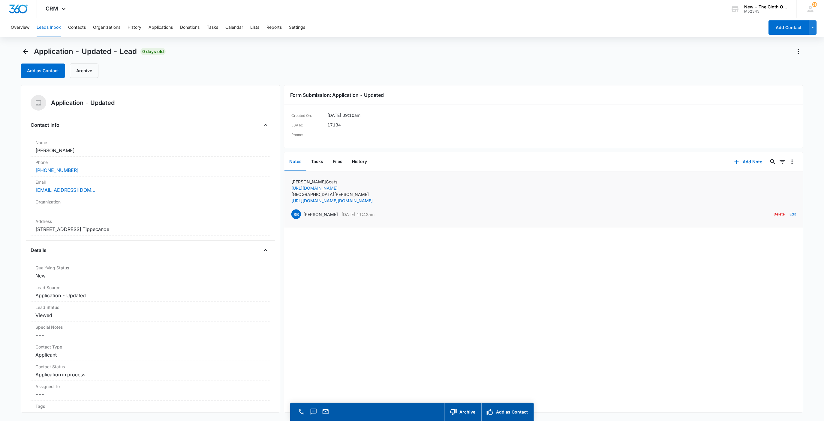
click at [337, 186] on link "[URL][DOMAIN_NAME]" at bounding box center [314, 188] width 46 height 5
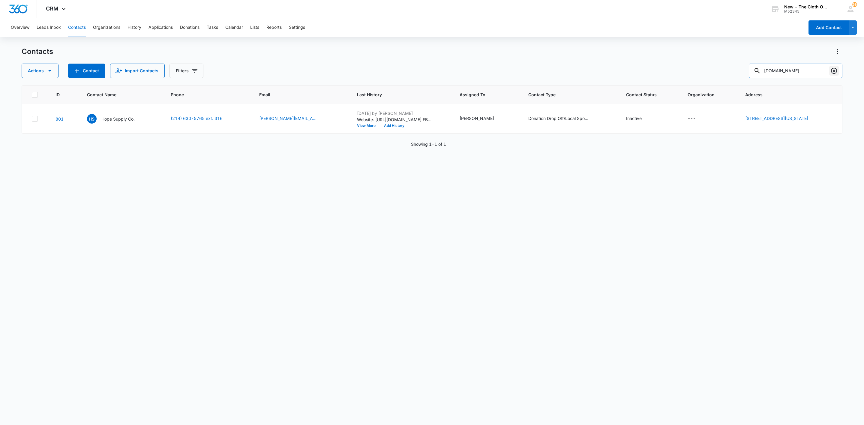
click at [832, 75] on button "Clear" at bounding box center [834, 71] width 10 height 10
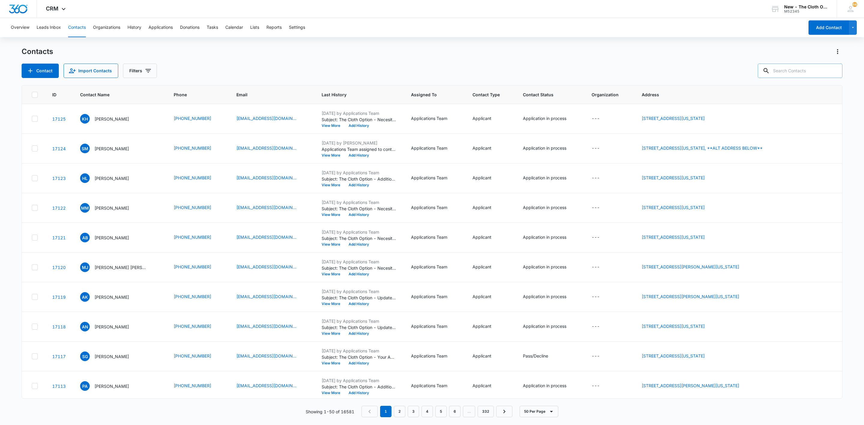
click at [788, 73] on input "text" at bounding box center [800, 71] width 85 height 14
paste input "Tiff [PERSON_NAME]"
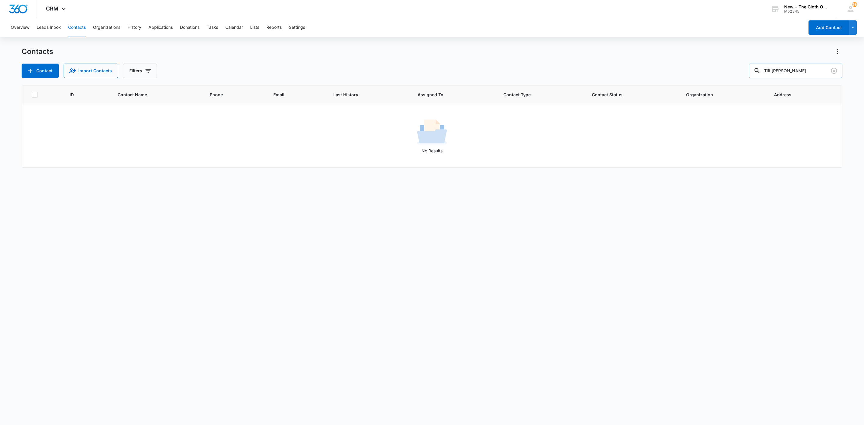
drag, startPoint x: 805, startPoint y: 66, endPoint x: 771, endPoint y: 70, distance: 33.9
click at [773, 71] on input "Tiff [PERSON_NAME]" at bounding box center [796, 71] width 94 height 14
paste input "text"
type input "T"
paste input "[PERSON_NAME]"
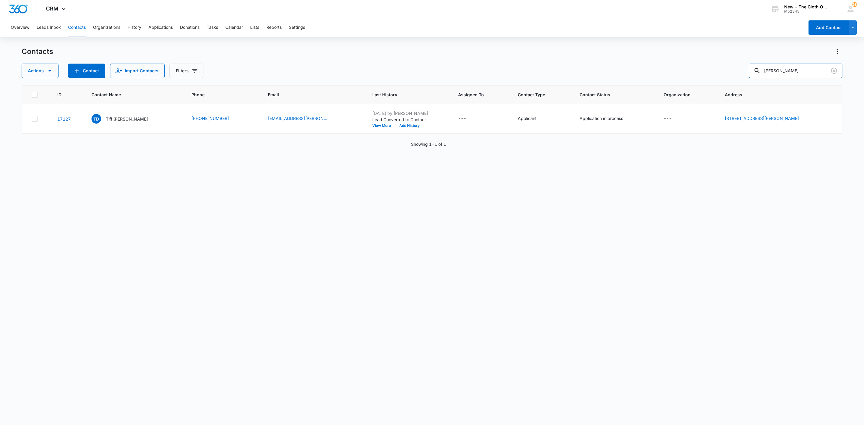
drag, startPoint x: 813, startPoint y: 74, endPoint x: 716, endPoint y: 68, distance: 97.0
click at [716, 68] on div "Actions Contact Import Contacts Filters Dieudonne" at bounding box center [432, 71] width 821 height 14
paste input "[PERSON_NAME]"
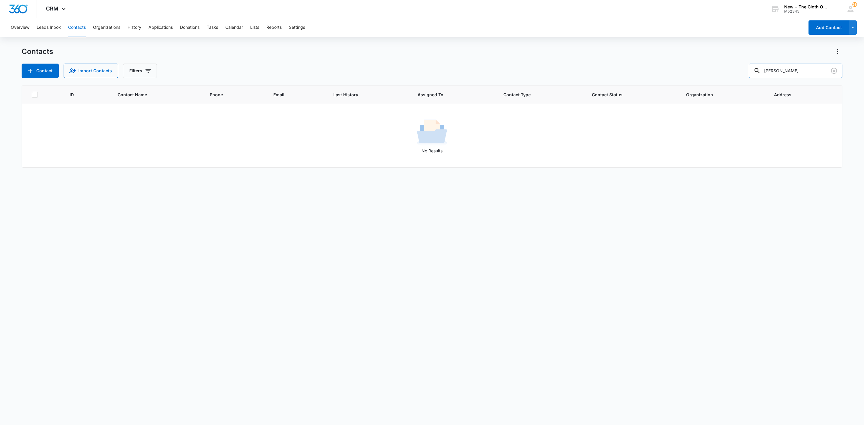
drag, startPoint x: 790, startPoint y: 72, endPoint x: 758, endPoint y: 70, distance: 32.7
click at [758, 71] on input "[PERSON_NAME]" at bounding box center [796, 71] width 94 height 14
drag, startPoint x: 784, startPoint y: 68, endPoint x: 735, endPoint y: 67, distance: 48.9
click at [738, 66] on div "Contact Import Contacts Filters Nusdeo" at bounding box center [432, 71] width 821 height 14
drag, startPoint x: 779, startPoint y: 72, endPoint x: 740, endPoint y: 73, distance: 39.3
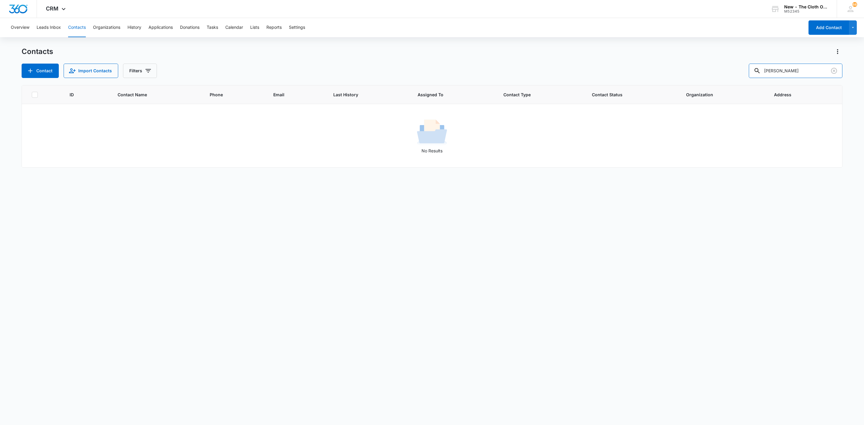
click at [741, 72] on div "Contact Import Contacts Filters grubaugh" at bounding box center [432, 71] width 821 height 14
paste input "[PERSON_NAME]"
drag, startPoint x: 816, startPoint y: 71, endPoint x: 756, endPoint y: 65, distance: 60.3
click at [756, 65] on input "[PERSON_NAME]" at bounding box center [796, 71] width 94 height 14
paste input "Klaserner"
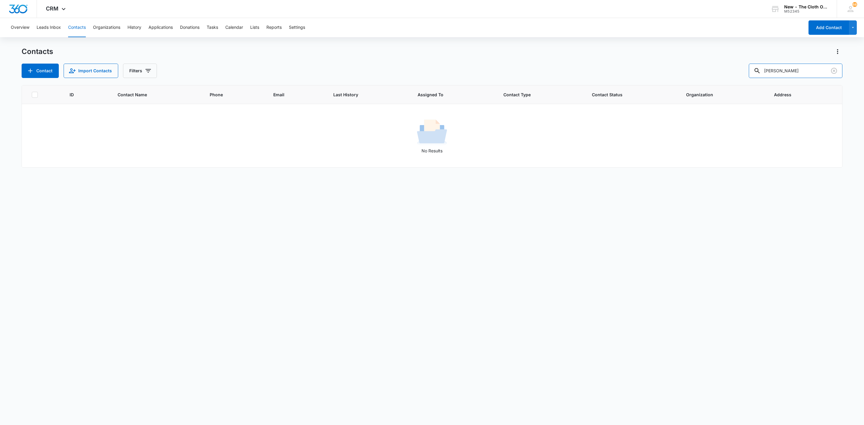
type input "Klaserner"
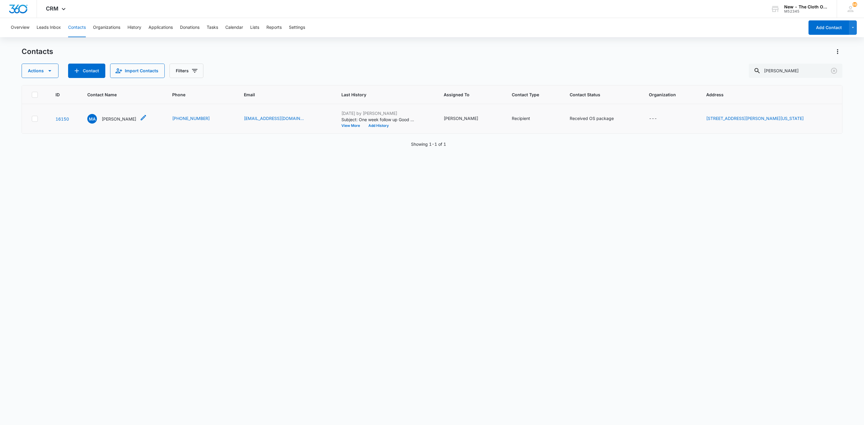
click at [116, 115] on div "MA Miranda Anderson" at bounding box center [111, 119] width 49 height 10
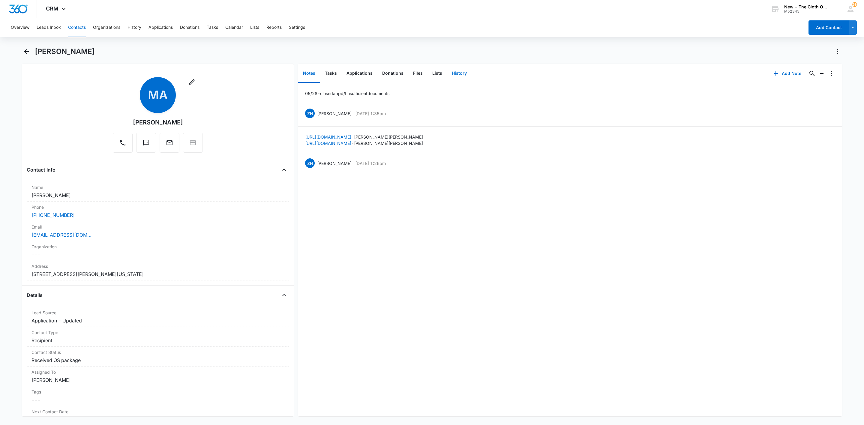
click at [457, 69] on button "History" at bounding box center [459, 73] width 25 height 19
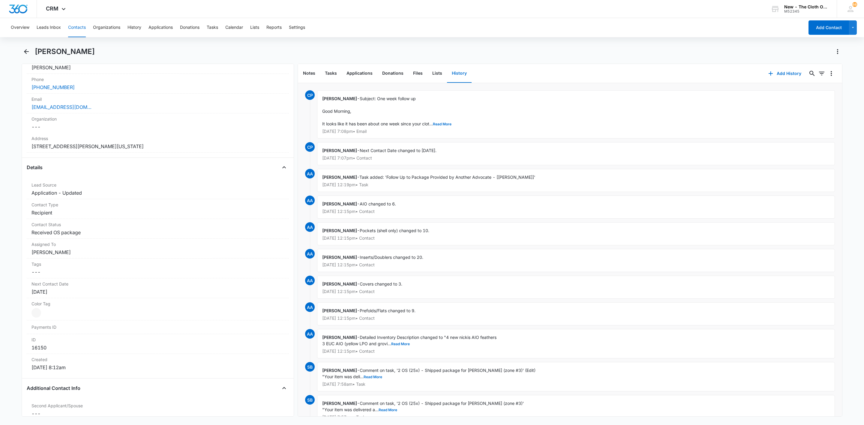
scroll to position [107, 0]
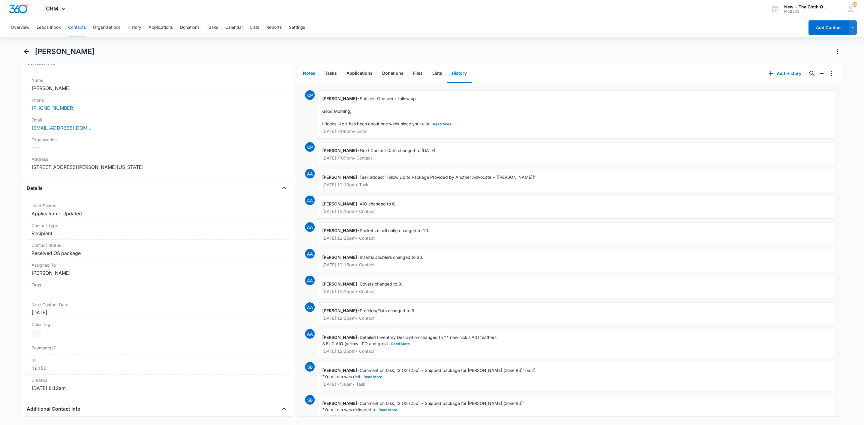
click at [307, 72] on button "Notes" at bounding box center [309, 73] width 22 height 19
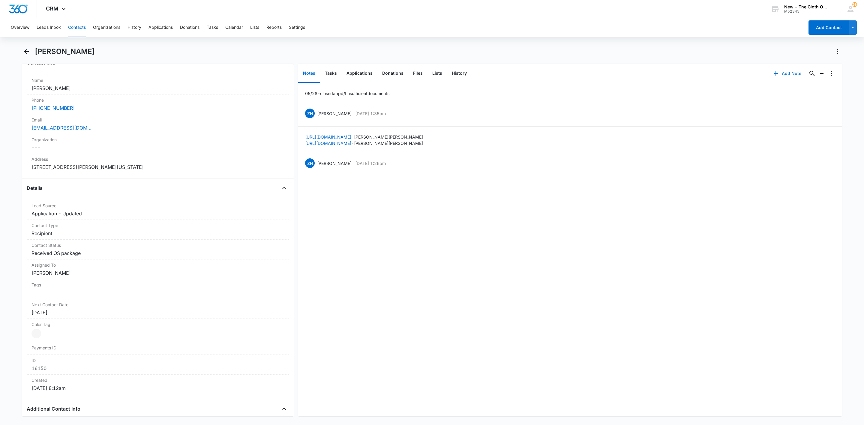
click at [779, 76] on button "Add Note" at bounding box center [787, 73] width 40 height 14
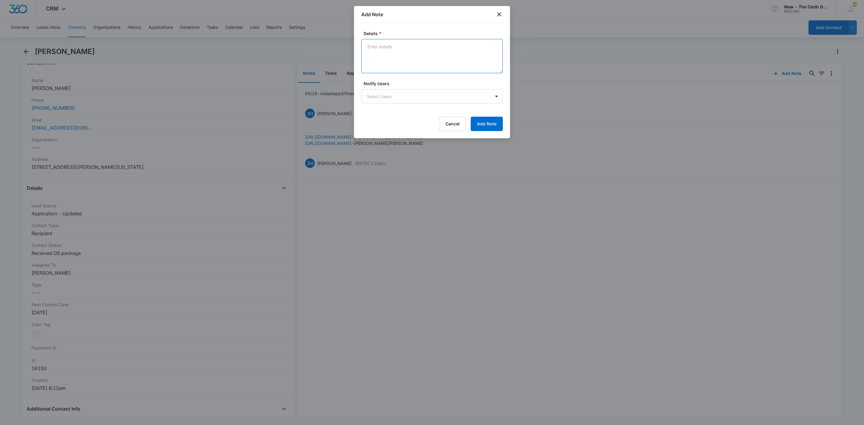
click at [417, 58] on textarea "Details *" at bounding box center [432, 56] width 142 height 34
click at [458, 69] on textarea "08/13/25 - Reapplied for same children. p# same. new email address being used. …" at bounding box center [432, 56] width 142 height 34
type textarea "08/13/25 - Reapplied for same children. p# same. new email address being used. …"
click at [491, 126] on button "Add Note" at bounding box center [487, 124] width 32 height 14
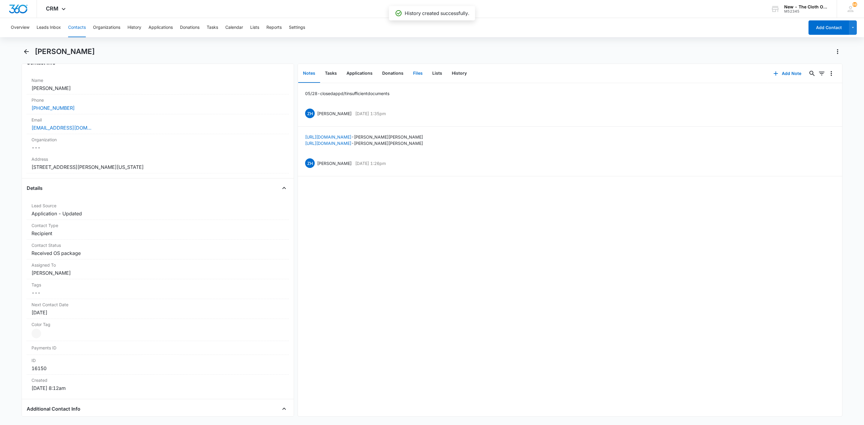
click at [419, 70] on button "Files" at bounding box center [417, 73] width 19 height 19
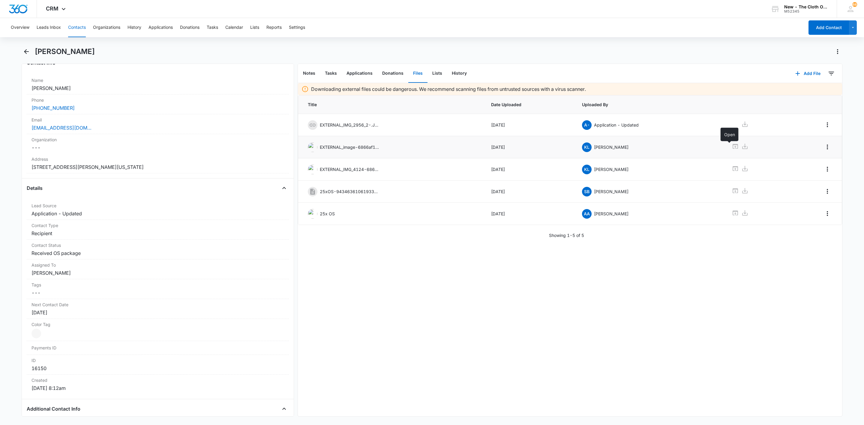
click at [732, 146] on icon at bounding box center [735, 146] width 7 height 7
click at [732, 169] on icon at bounding box center [735, 168] width 7 height 7
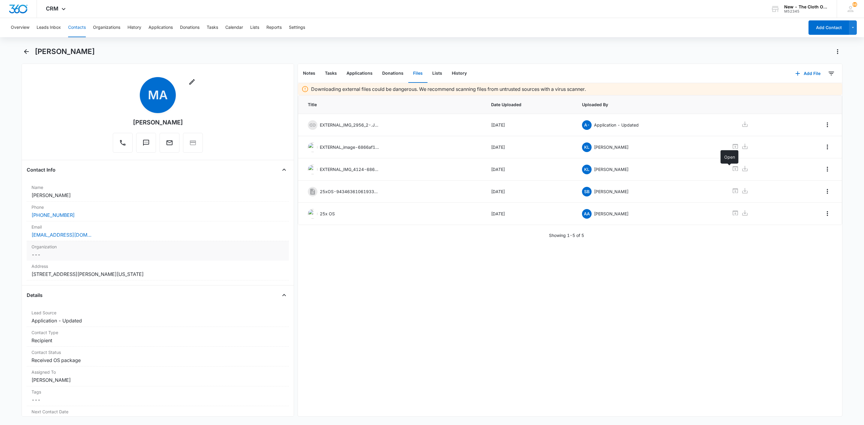
click at [113, 238] on div "babyranxx1126@gmail.com" at bounding box center [157, 234] width 253 height 7
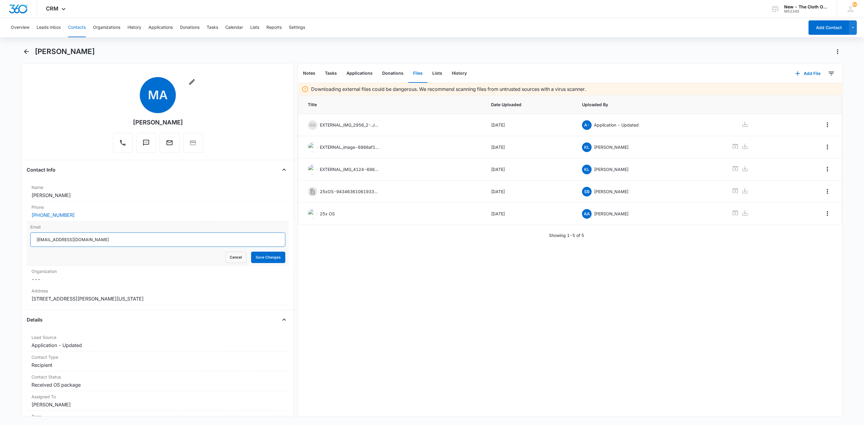
click at [161, 241] on input "babyranxx1126@gmail.com" at bounding box center [157, 239] width 255 height 14
click at [227, 256] on button "Cancel" at bounding box center [235, 257] width 21 height 11
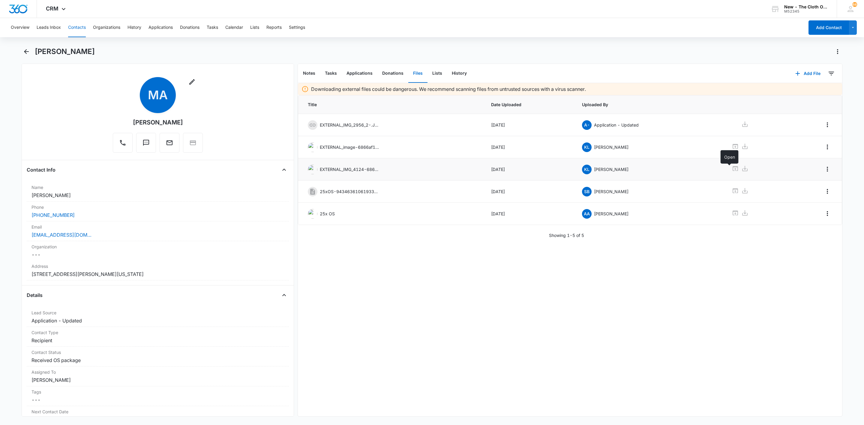
click at [732, 171] on icon at bounding box center [735, 168] width 7 height 7
click at [306, 72] on button "Notes" at bounding box center [309, 73] width 22 height 19
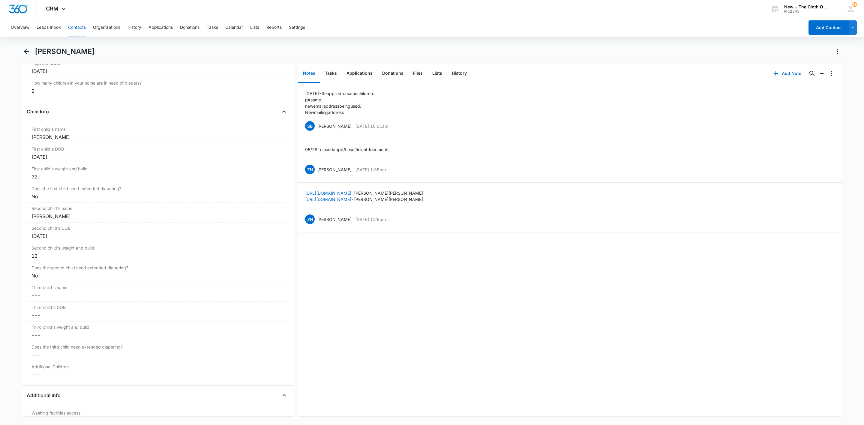
scroll to position [720, 0]
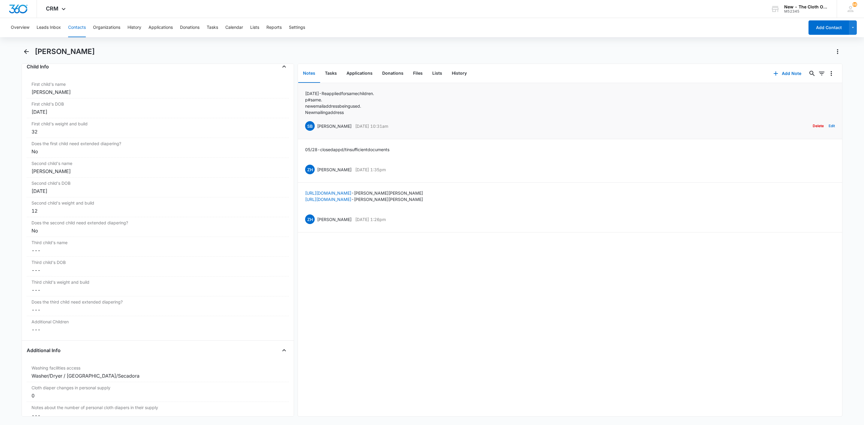
click at [829, 128] on button "Edit" at bounding box center [832, 125] width 6 height 11
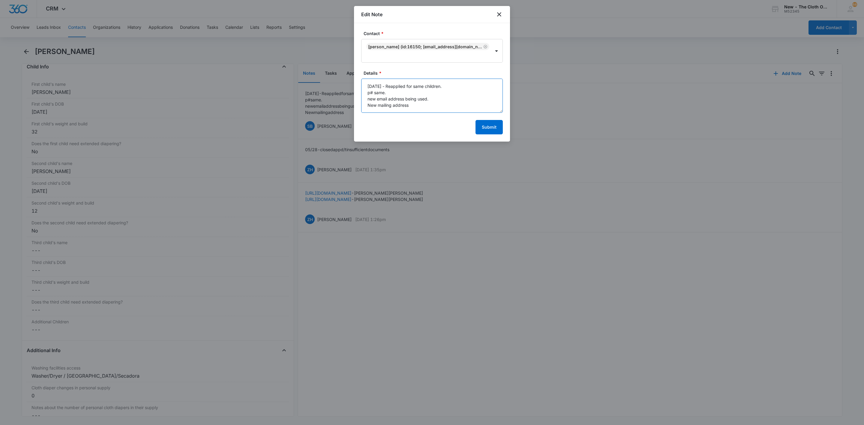
click at [449, 108] on textarea "08/13/25 - Reapplied for same children. p# same. new email address being used. …" at bounding box center [432, 96] width 142 height 34
type textarea "08/13/25 - Reapplied for same children. p# same. new email address being used. …"
click at [486, 130] on button "Submit" at bounding box center [488, 127] width 27 height 14
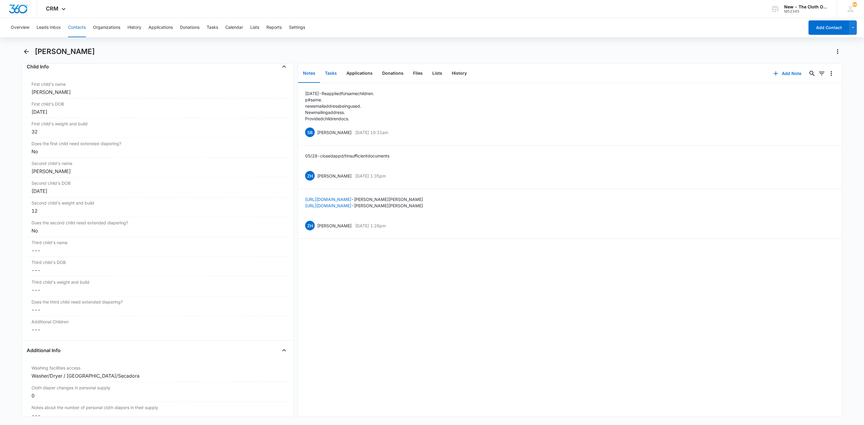
click at [331, 74] on button "Tasks" at bounding box center [331, 73] width 22 height 19
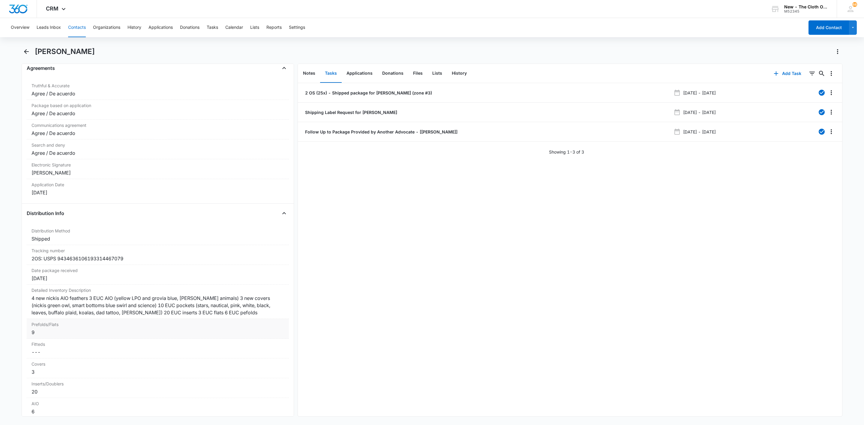
scroll to position [1260, 0]
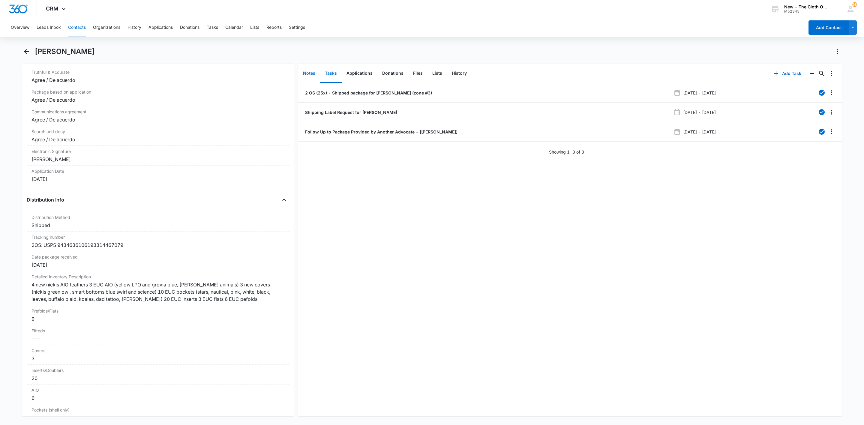
click at [306, 74] on button "Notes" at bounding box center [309, 73] width 22 height 19
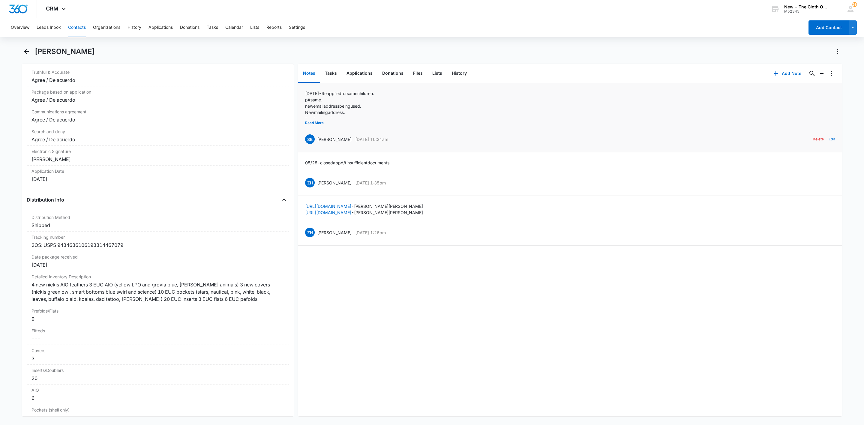
click at [829, 138] on button "Edit" at bounding box center [832, 138] width 6 height 11
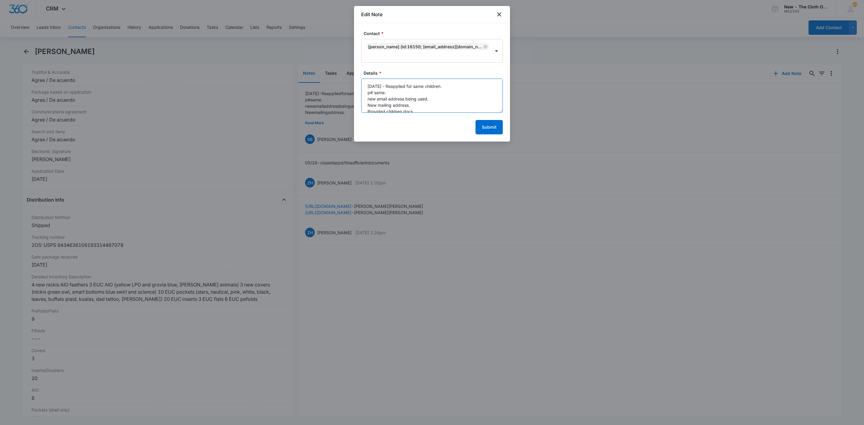
click at [415, 106] on textarea "08/13/25 - Reapplied for same children. p# same. new email address being used. …" at bounding box center [432, 96] width 142 height 34
type textarea "08/13/25 - Reapplied for same children. p# same. new email address being used. …"
click at [489, 129] on button "Submit" at bounding box center [488, 127] width 27 height 14
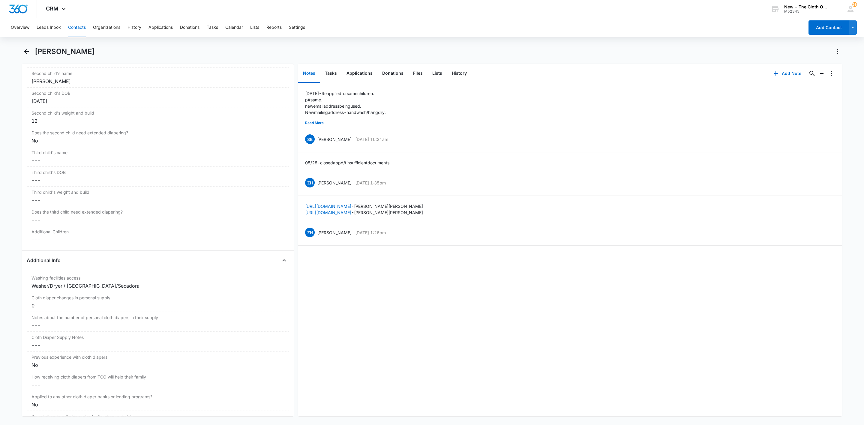
scroll to position [855, 0]
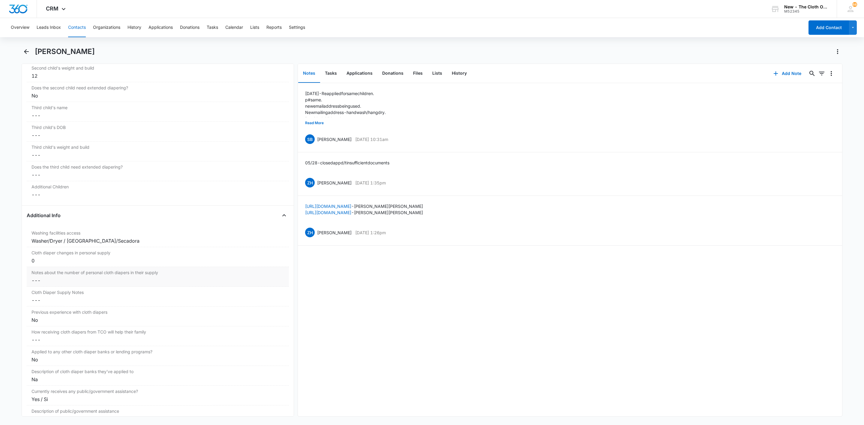
click at [135, 284] on dd "Cancel Save Changes ---" at bounding box center [157, 280] width 253 height 7
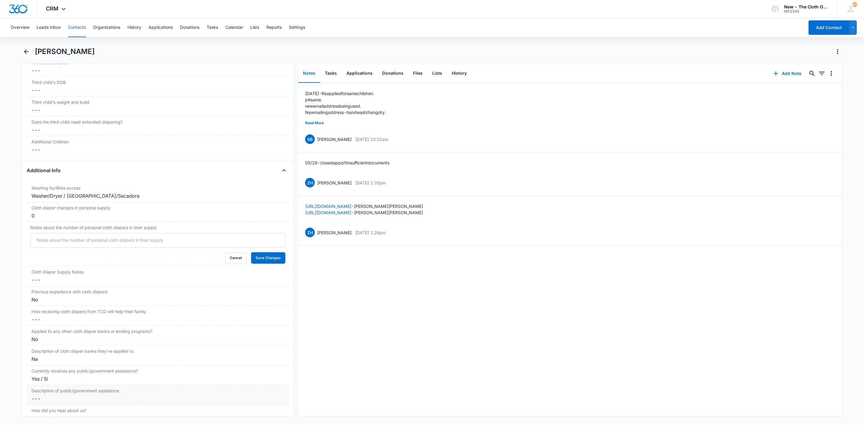
scroll to position [920, 0]
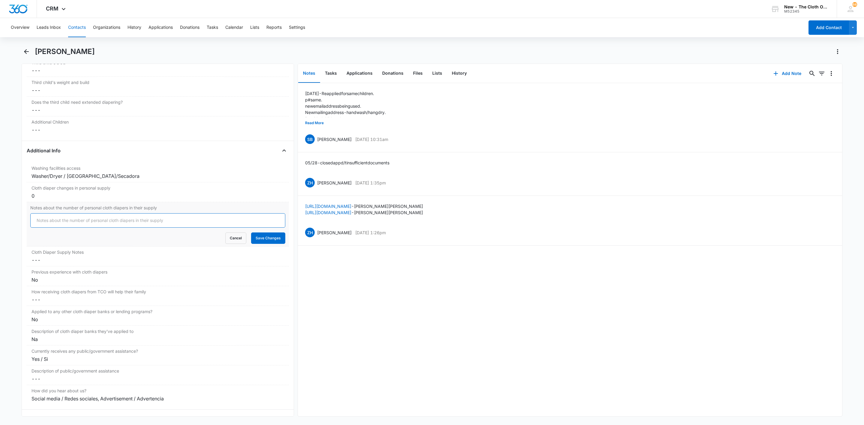
click at [114, 223] on input "Notes about the number of personal cloth diapers in their supply" at bounding box center [157, 220] width 255 height 14
type input "08/13/25: 10 ** 07/21/25: 25x OS TCO ** 04/15/25:0"
click at [251, 240] on button "Save Changes" at bounding box center [268, 237] width 34 height 11
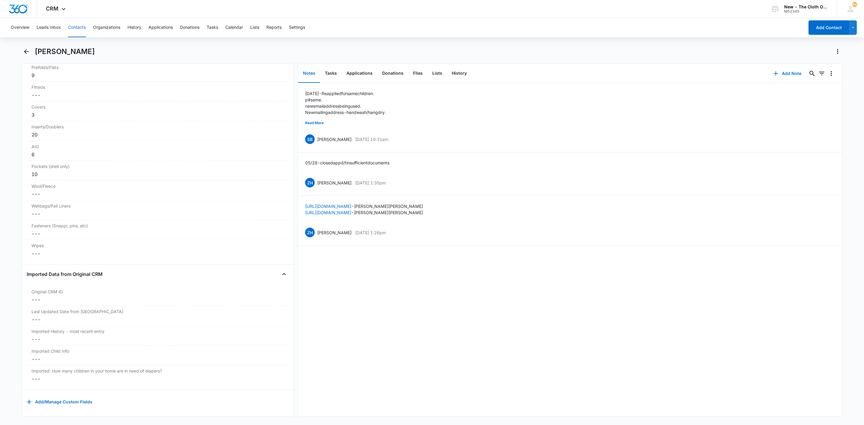
scroll to position [1520, 0]
click at [416, 70] on button "Files" at bounding box center [417, 73] width 19 height 19
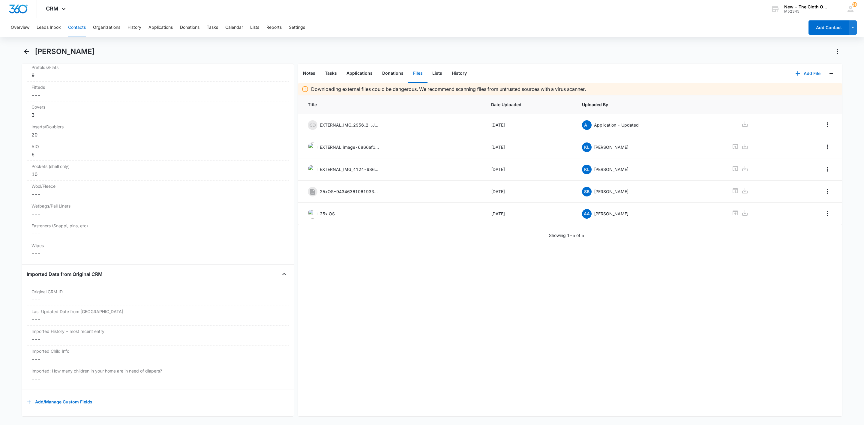
click at [803, 74] on button "Add File" at bounding box center [807, 73] width 37 height 14
click at [805, 92] on button "Upload Files" at bounding box center [804, 92] width 46 height 9
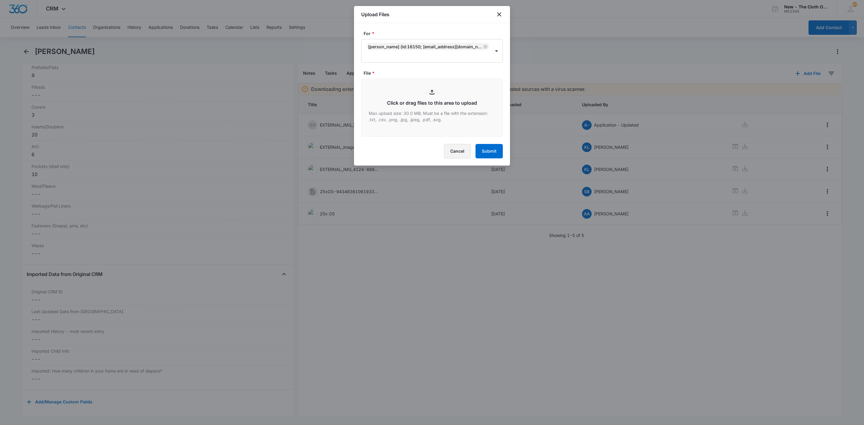
click at [450, 148] on button "Cancel" at bounding box center [457, 151] width 27 height 14
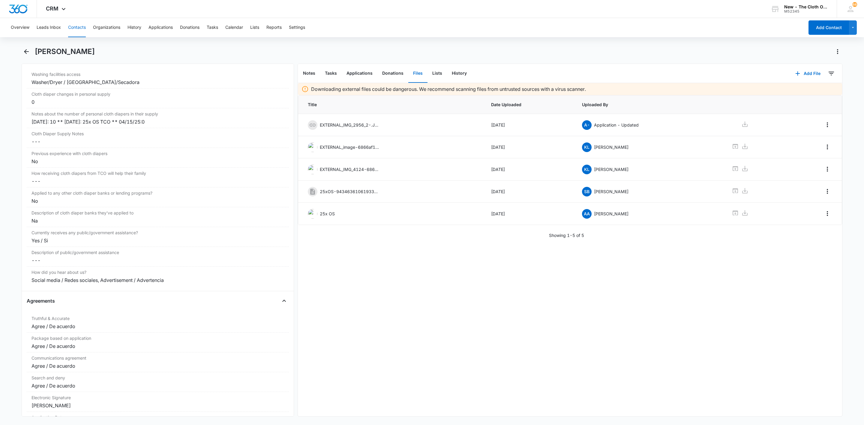
scroll to position [981, 0]
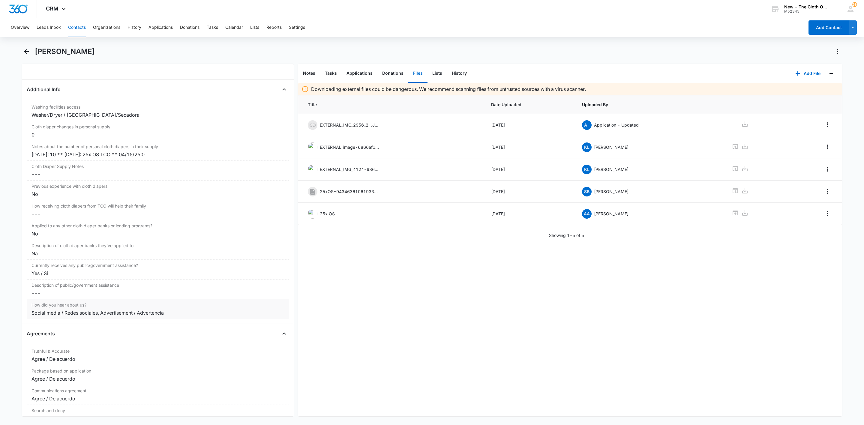
click at [219, 316] on div "Social media / Redes sociales, Advertisement / Advertencia" at bounding box center [157, 312] width 253 height 7
click at [151, 337] on form "Social media / Redes sociales Cancel Save Changes" at bounding box center [157, 325] width 255 height 31
click at [261, 342] on button "Save Changes" at bounding box center [268, 335] width 34 height 11
click at [307, 72] on button "Notes" at bounding box center [309, 73] width 22 height 19
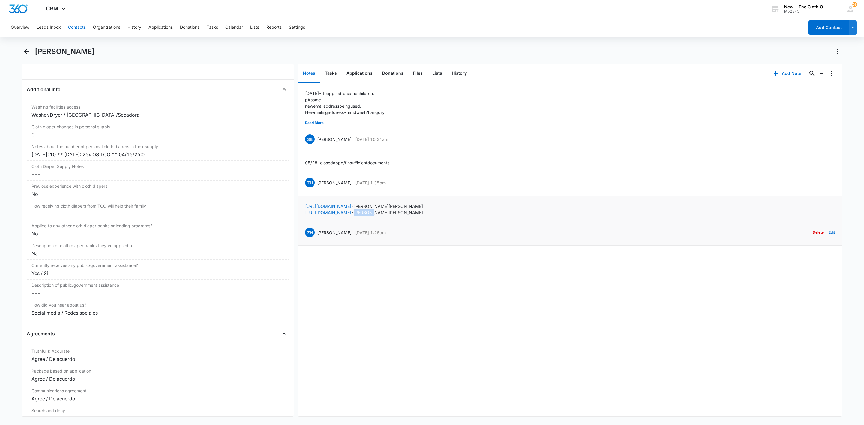
drag, startPoint x: 437, startPoint y: 213, endPoint x: 454, endPoint y: 211, distance: 17.2
click at [423, 211] on p "https://www.facebook.com/profile.php?id=100070518817022 - Miranda Anderson" at bounding box center [364, 212] width 118 height 6
click at [421, 215] on p "https://www.facebook.com/profile.php?id=100070518817022 - Miranda Anderson" at bounding box center [364, 212] width 118 height 6
click at [422, 210] on p "https://www.facebook.com/profile.php?id=100070518817022 - Miranda Anderson" at bounding box center [364, 212] width 118 height 6
click at [351, 212] on link "https://www.facebook.com/profile.php?id=100070518817022" at bounding box center [328, 212] width 46 height 5
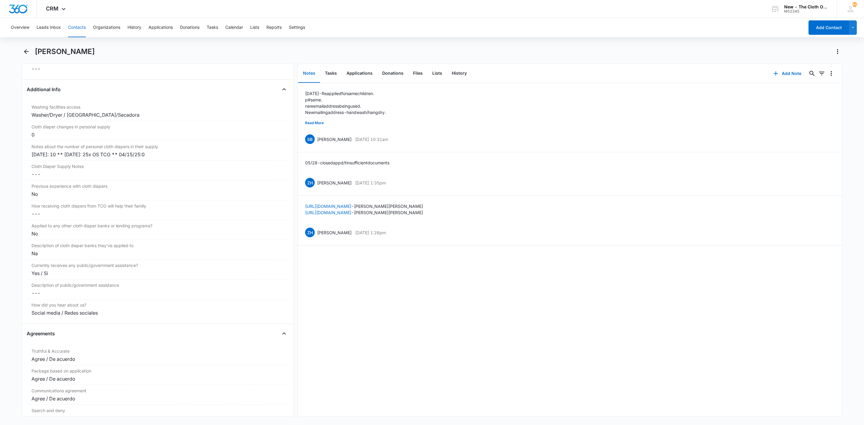
click at [77, 24] on button "Contacts" at bounding box center [77, 27] width 18 height 19
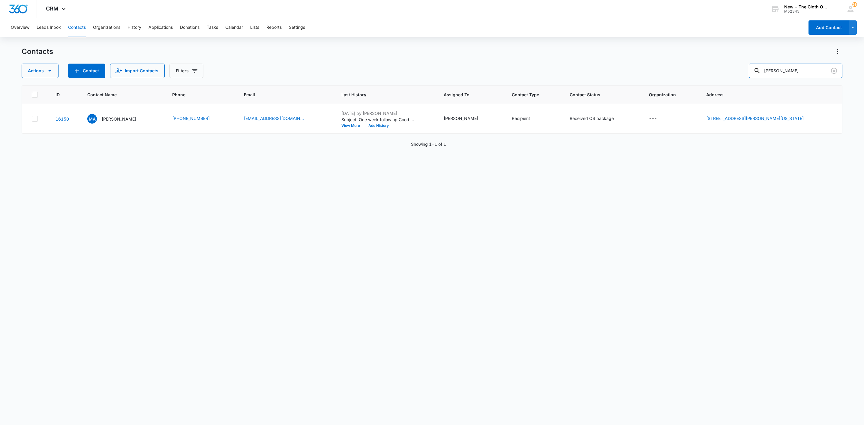
drag, startPoint x: 809, startPoint y: 72, endPoint x: 730, endPoint y: 78, distance: 79.7
click at [730, 78] on div "Actions Contact Import Contacts Filters Klaserner" at bounding box center [432, 71] width 821 height 14
type input "erica brown"
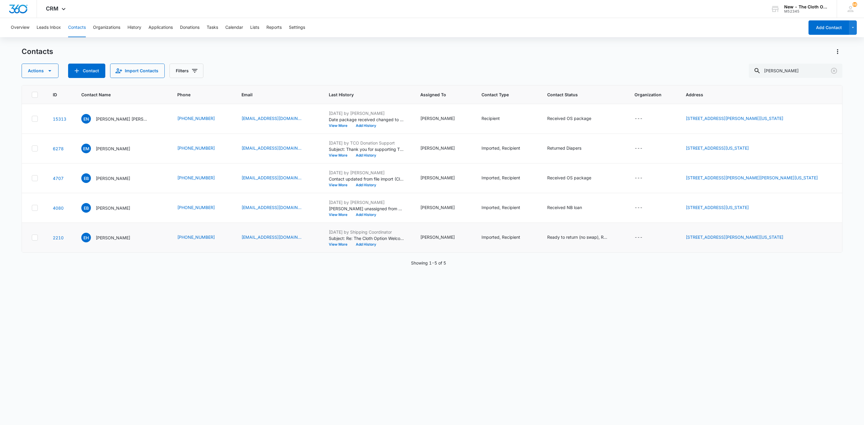
drag, startPoint x: 779, startPoint y: 239, endPoint x: 786, endPoint y: 240, distance: 6.3
click at [787, 239] on icon "Address - 101 Gerald Dr,, Aston, Pennsylvania, 19014 - Select to Edit Field" at bounding box center [790, 237] width 7 height 7
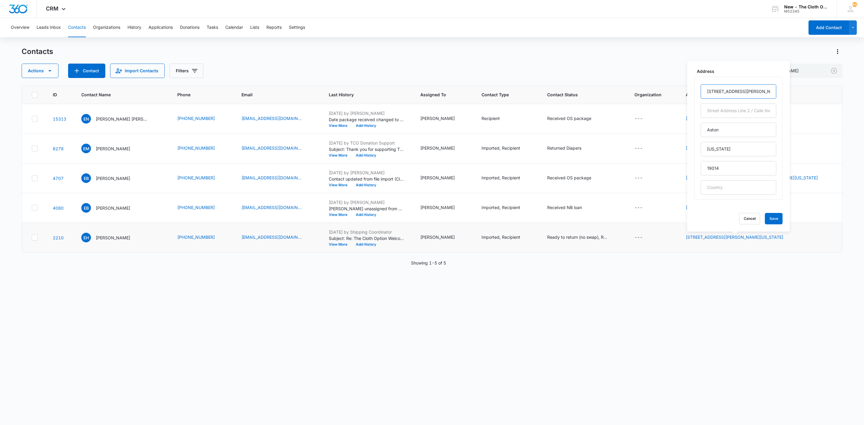
click at [747, 93] on input "101 Gerald Dr," at bounding box center [739, 91] width 76 height 14
type input "101 Gerald Dr"
click at [765, 221] on button "Save" at bounding box center [774, 218] width 18 height 11
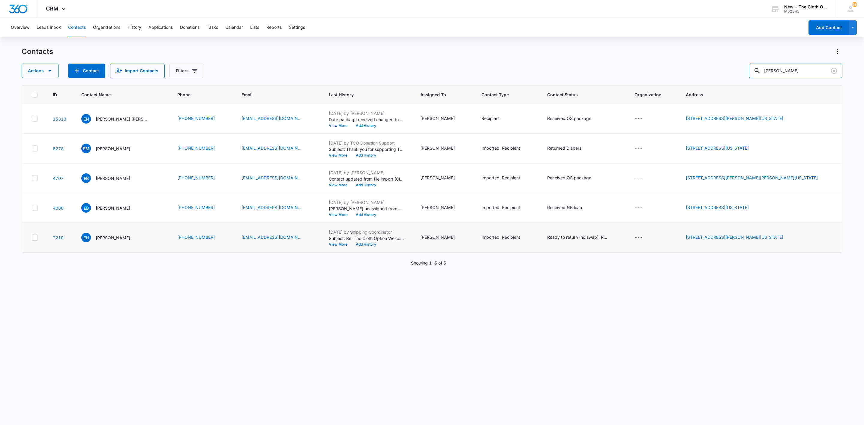
drag, startPoint x: 806, startPoint y: 71, endPoint x: 745, endPoint y: 68, distance: 61.3
click at [745, 68] on div "Actions Contact Import Contacts Filters erica brown" at bounding box center [432, 71] width 821 height 14
paste input "Mackie B"
type input "[PERSON_NAME]"
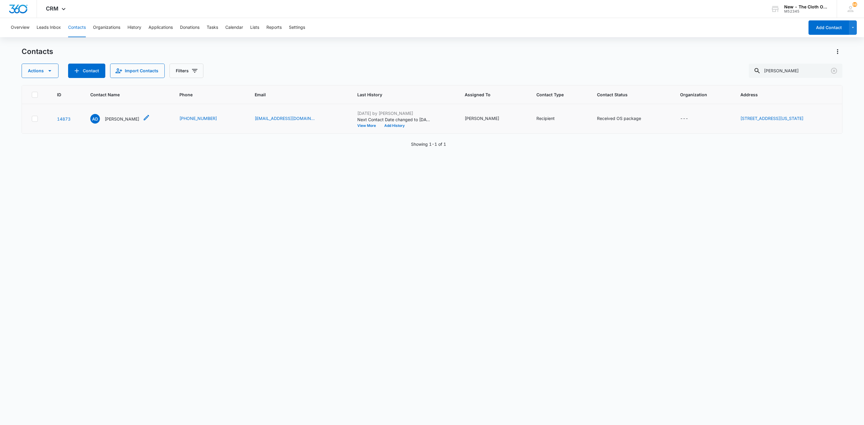
click at [123, 119] on p "Amber Drown" at bounding box center [122, 119] width 34 height 6
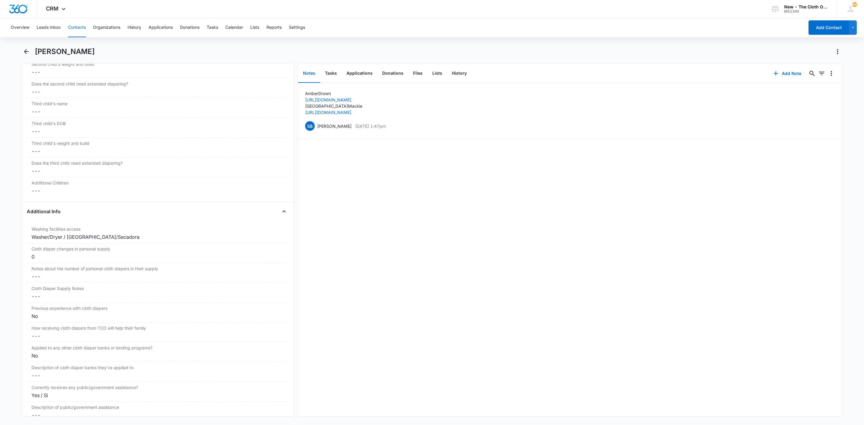
scroll to position [900, 0]
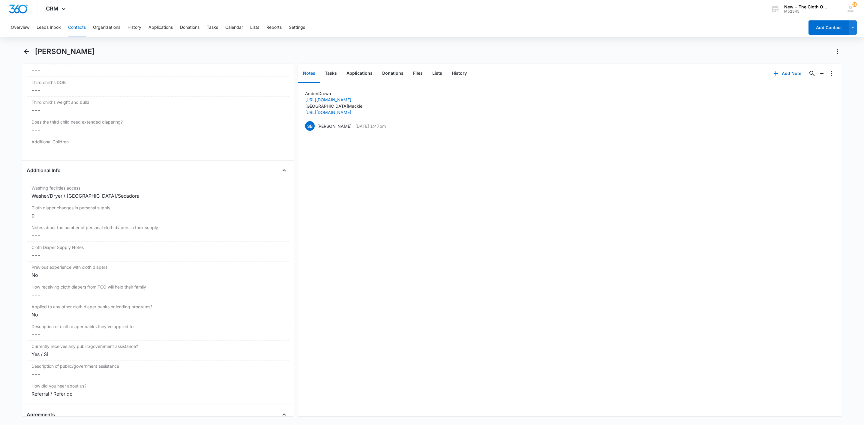
click at [81, 30] on button "Contacts" at bounding box center [77, 27] width 18 height 19
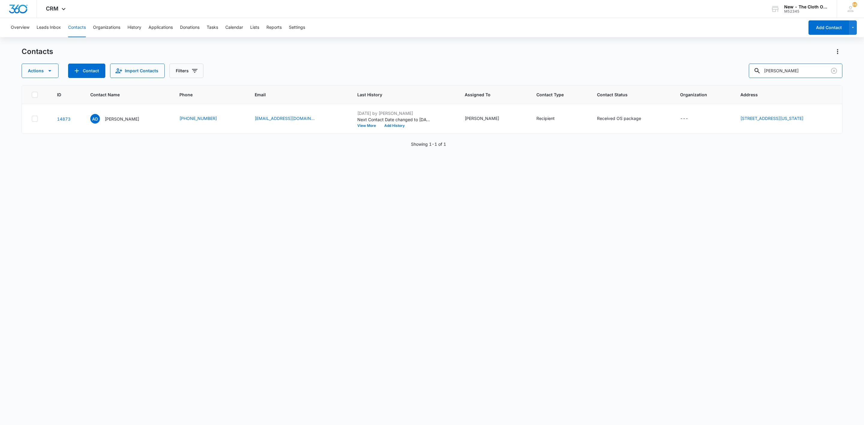
drag, startPoint x: 813, startPoint y: 73, endPoint x: 721, endPoint y: 71, distance: 91.8
click at [721, 70] on div "Actions Contact Import Contacts Filters Mackie Brown" at bounding box center [432, 71] width 821 height 14
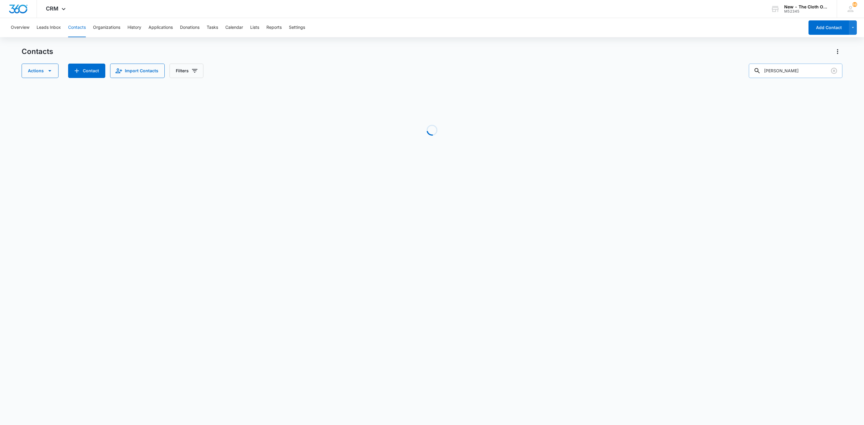
drag, startPoint x: 793, startPoint y: 70, endPoint x: 799, endPoint y: 70, distance: 6.3
click at [799, 70] on input "tabitha walker" at bounding box center [796, 71] width 94 height 14
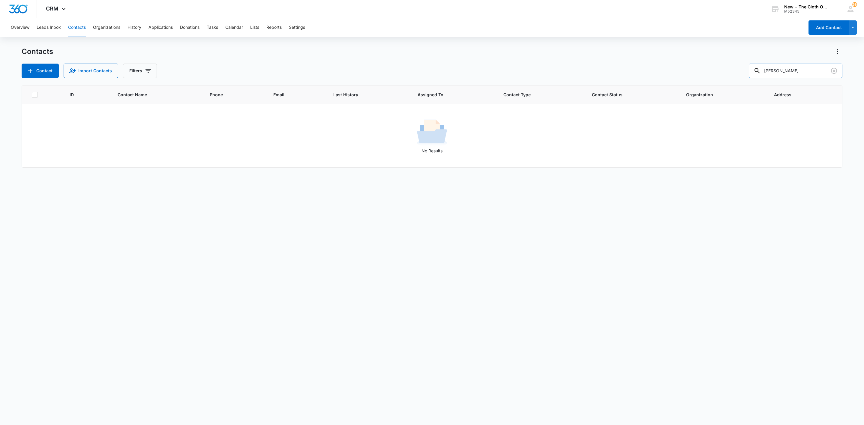
drag, startPoint x: 810, startPoint y: 72, endPoint x: 766, endPoint y: 70, distance: 44.1
click at [766, 70] on div "tabitha wicker" at bounding box center [796, 71] width 94 height 14
type input "[PERSON_NAME]"
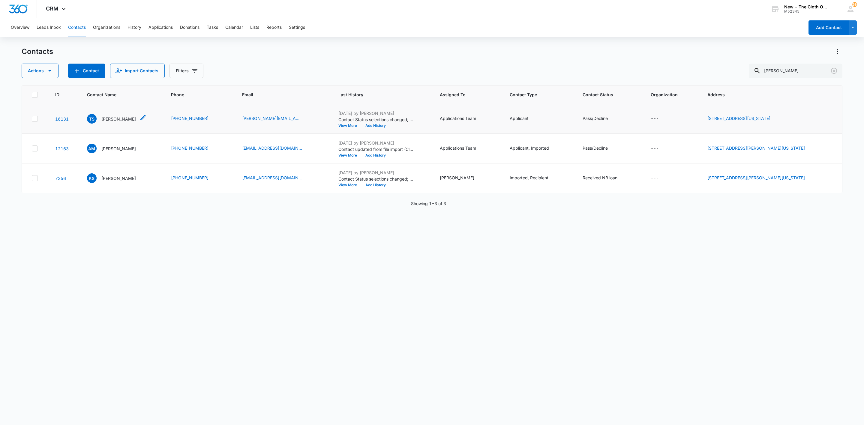
click at [121, 119] on p "[PERSON_NAME]" at bounding box center [118, 119] width 34 height 6
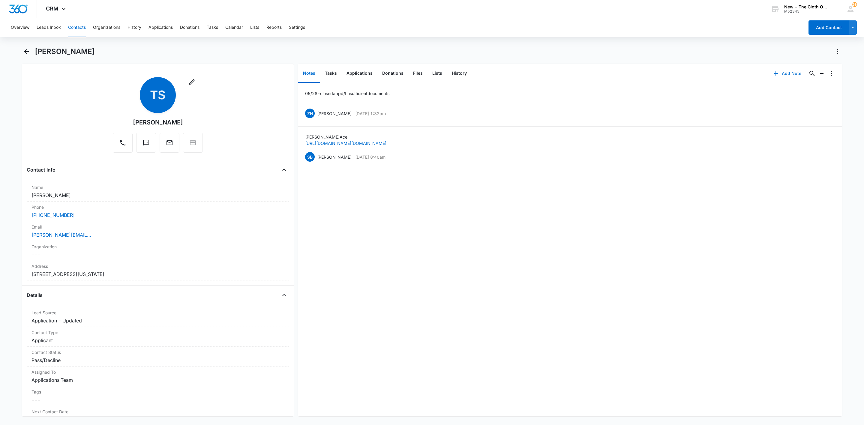
click at [783, 75] on button "Add Note" at bounding box center [787, 73] width 40 height 14
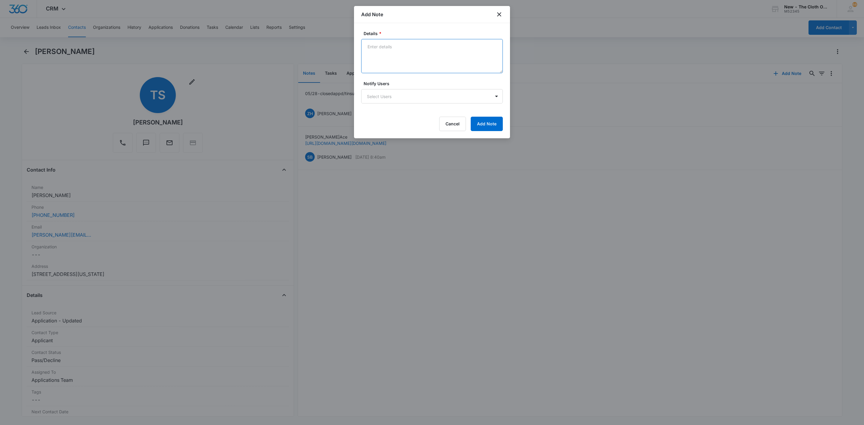
click at [389, 49] on textarea "Details *" at bounding box center [432, 56] width 142 height 34
type textarea "Reapplied for Emery, Titus, and Renesmae."
click at [487, 118] on button "Add Note" at bounding box center [487, 124] width 32 height 14
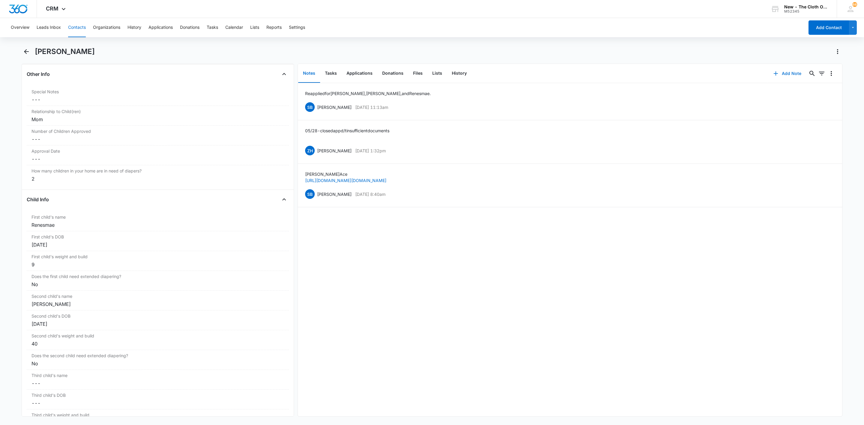
scroll to position [585, 0]
click at [829, 108] on button "Edit" at bounding box center [832, 106] width 6 height 11
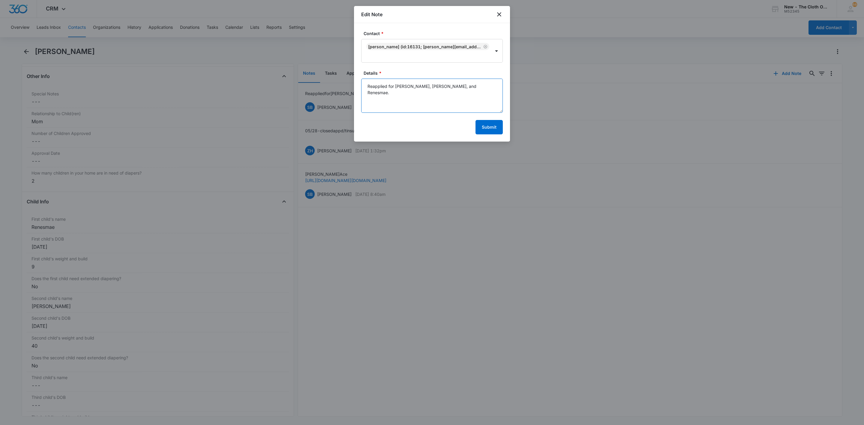
drag, startPoint x: 395, startPoint y: 87, endPoint x: 411, endPoint y: 88, distance: 16.0
click at [411, 88] on textarea "Reapplied for Emery, Titus, and Renesmae." at bounding box center [432, 96] width 142 height 34
type textarea "Reapplied for Titus and Renesmae, added Emery."
click at [482, 127] on button "Submit" at bounding box center [488, 127] width 27 height 14
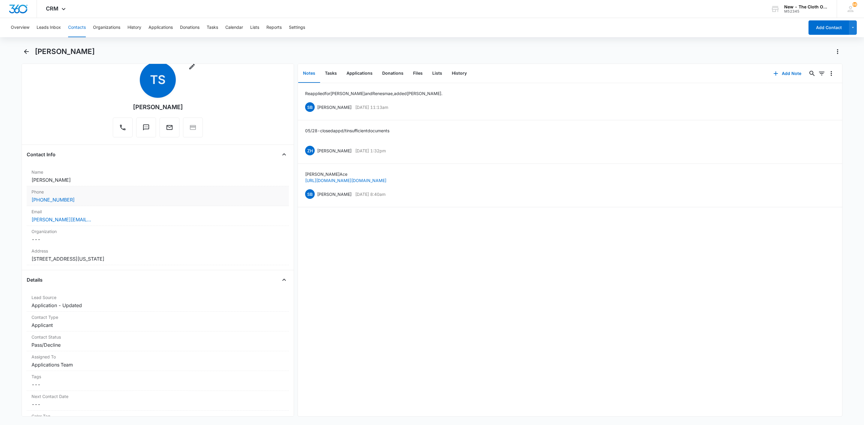
scroll to position [0, 0]
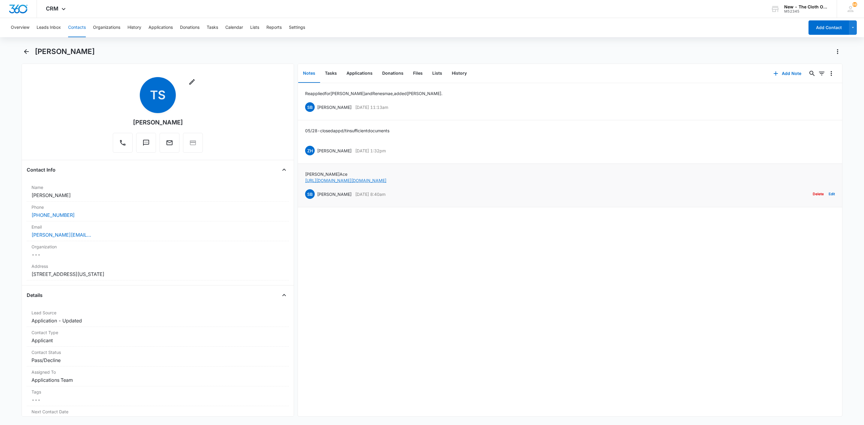
click at [386, 179] on link "[URL][DOMAIN_NAME][DOMAIN_NAME]" at bounding box center [345, 180] width 81 height 5
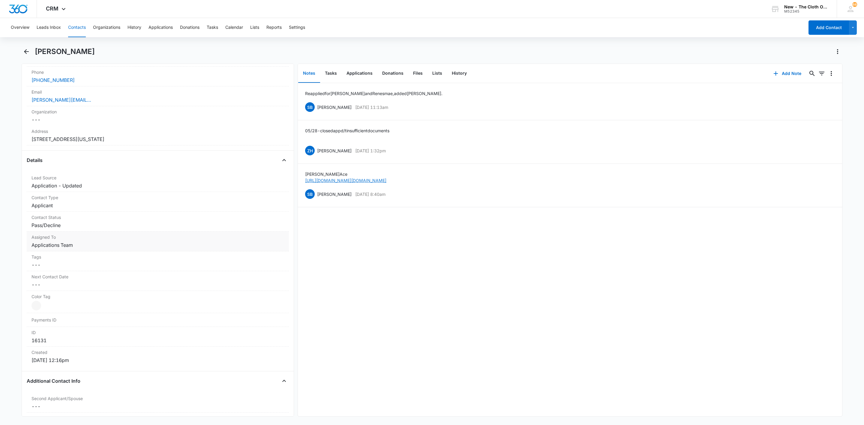
scroll to position [45, 0]
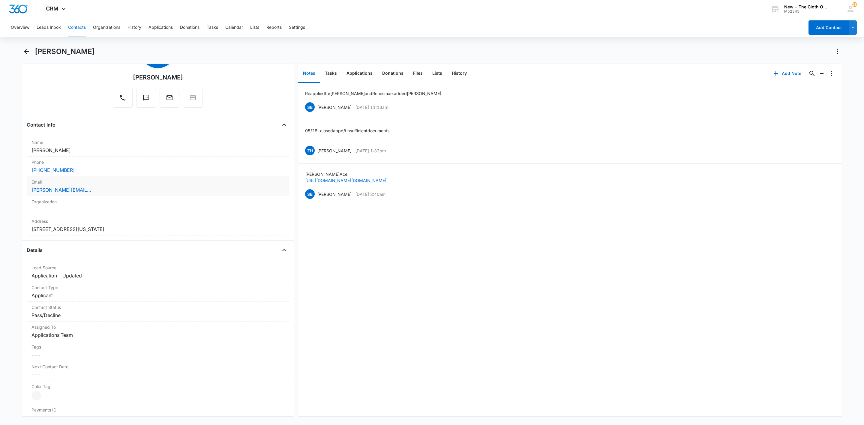
click at [111, 195] on div "Email Cancel Save Changes stegall.tabitha@icloud.com" at bounding box center [158, 186] width 262 height 20
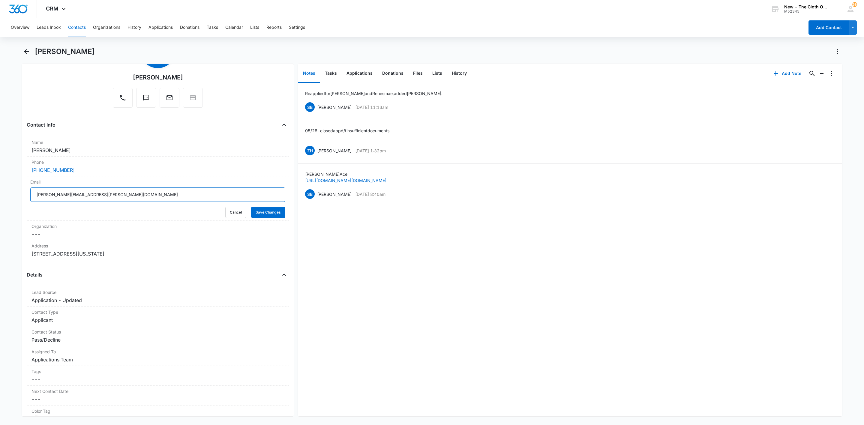
click at [121, 197] on input "[PERSON_NAME][EMAIL_ADDRESS][PERSON_NAME][DOMAIN_NAME]" at bounding box center [157, 194] width 255 height 14
click at [227, 214] on button "Cancel" at bounding box center [235, 212] width 21 height 11
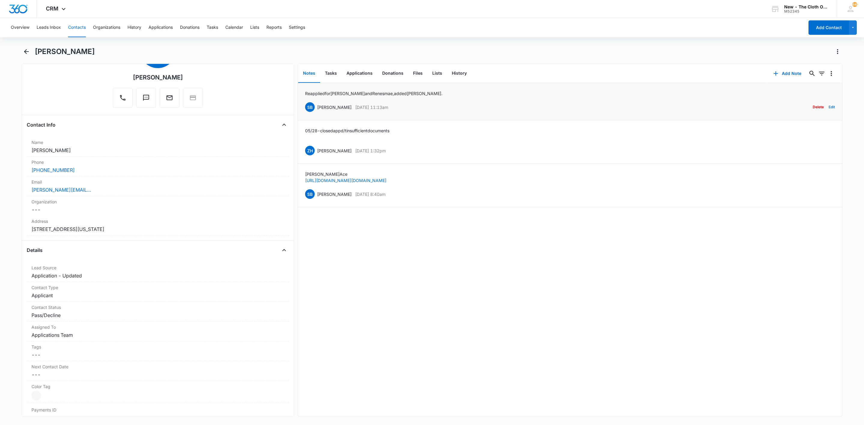
click at [829, 106] on button "Edit" at bounding box center [832, 106] width 6 height 11
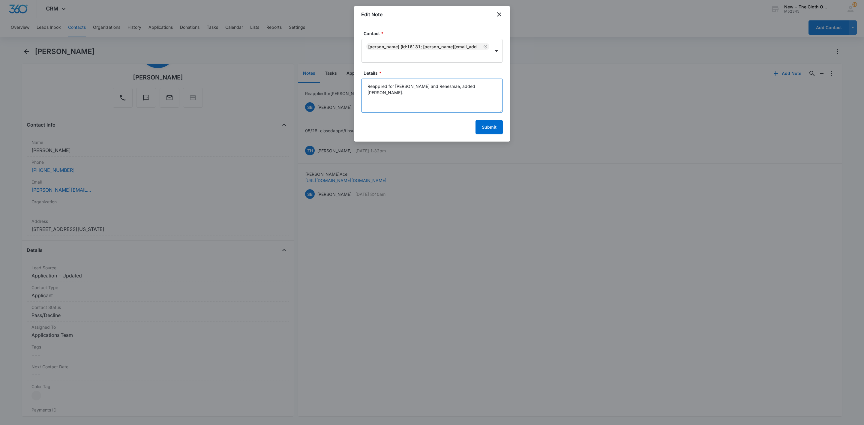
click at [479, 95] on textarea "Reapplied for Titus and Renesmae, added Emery." at bounding box center [432, 96] width 142 height 34
paste textarea "[PERSON_NAME][EMAIL_ADDRESS][PERSON_NAME][DOMAIN_NAME]"
click at [409, 105] on textarea "Reapplied for Titus and Renesmae, added Emery. Old email: stegall.tabitha@iclou…" at bounding box center [432, 96] width 142 height 34
paste textarea "[PERSON_NAME][EMAIL_ADDRESS][DOMAIN_NAME]"
type textarea "Reapplied for Titus and Renesmae, added Emery. Old email: stegall.tabitha@iclou…"
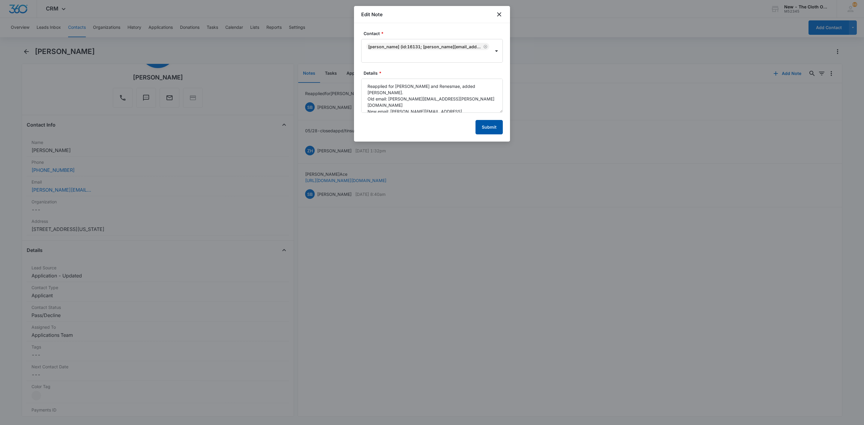
click at [497, 129] on button "Submit" at bounding box center [488, 127] width 27 height 14
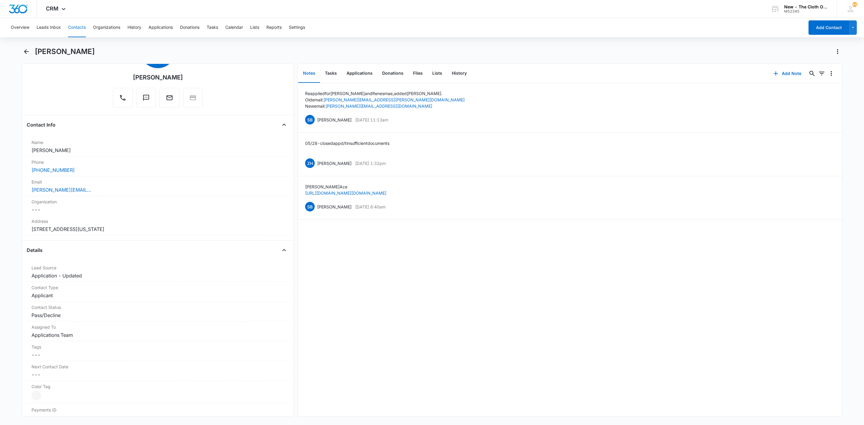
click at [113, 191] on div "[PERSON_NAME][EMAIL_ADDRESS][PERSON_NAME][DOMAIN_NAME]" at bounding box center [157, 189] width 253 height 7
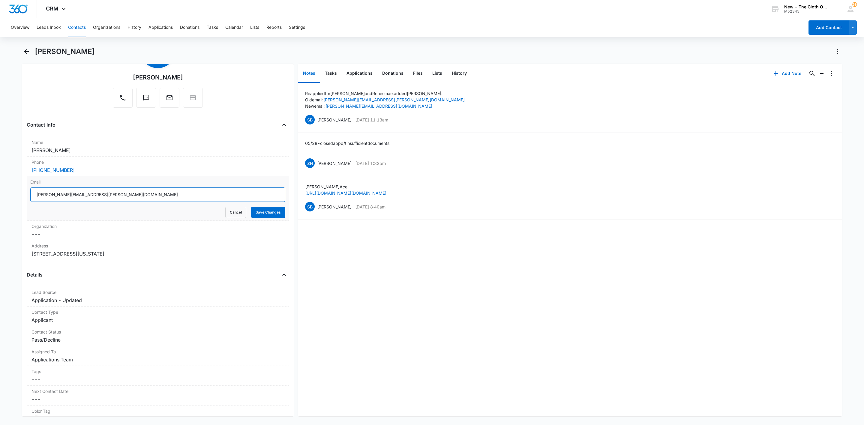
click at [117, 188] on input "[PERSON_NAME][EMAIL_ADDRESS][PERSON_NAME][DOMAIN_NAME]" at bounding box center [157, 194] width 255 height 14
paste input "212@gmail"
type input "[PERSON_NAME][EMAIL_ADDRESS][DOMAIN_NAME]"
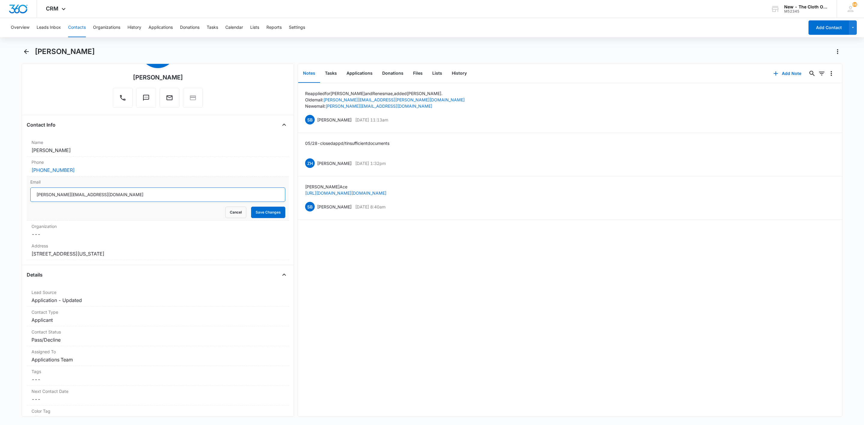
click at [251, 207] on button "Save Changes" at bounding box center [268, 212] width 34 height 11
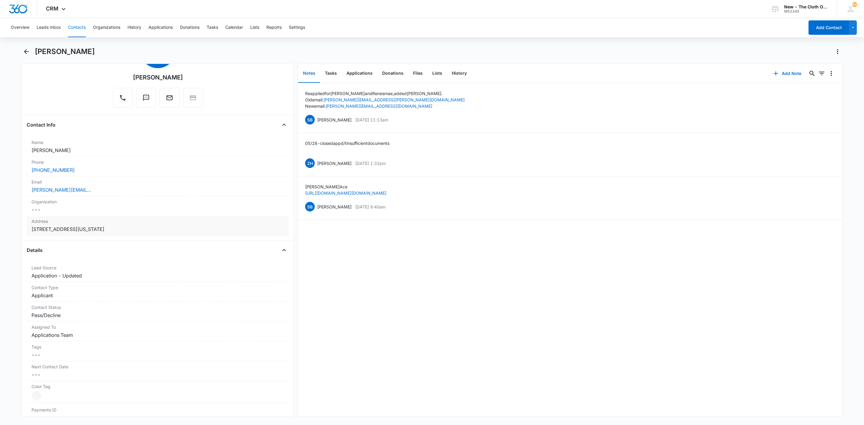
click at [164, 227] on dd "Cancel Save Changes 1014 South 17th Street New Castle Indiana 47362" at bounding box center [157, 229] width 253 height 7
click at [171, 233] on div "[STREET_ADDRESS][US_STATE]" at bounding box center [157, 288] width 255 height 123
click at [233, 367] on button "Cancel" at bounding box center [235, 370] width 21 height 11
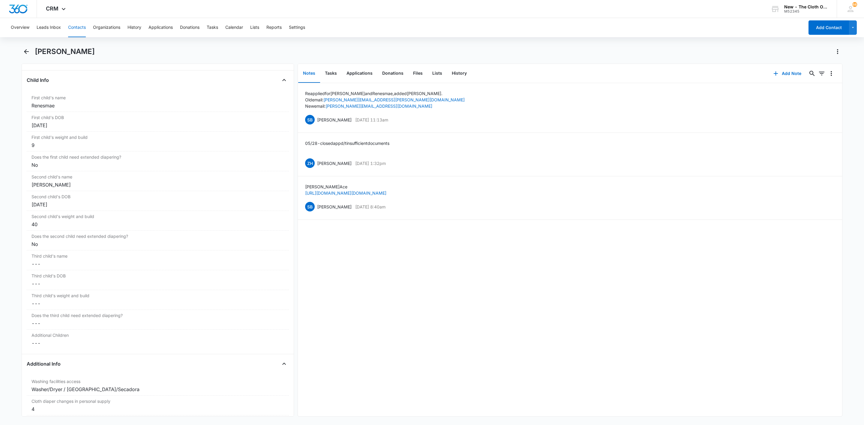
scroll to position [666, 0]
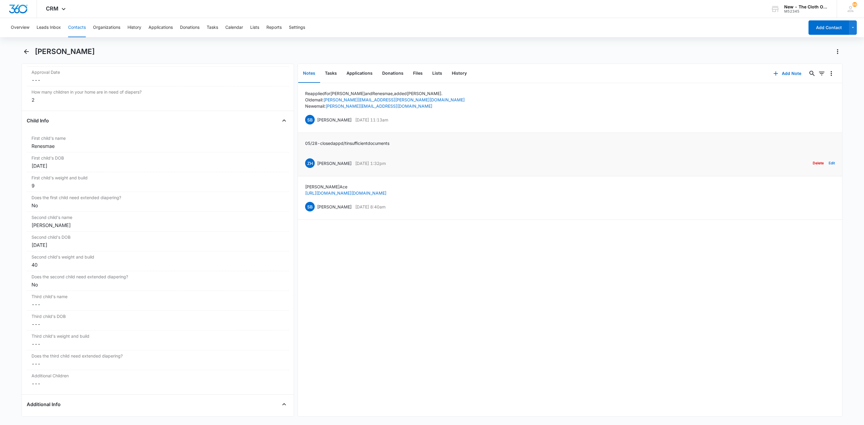
click at [829, 165] on button "Edit" at bounding box center [832, 162] width 6 height 11
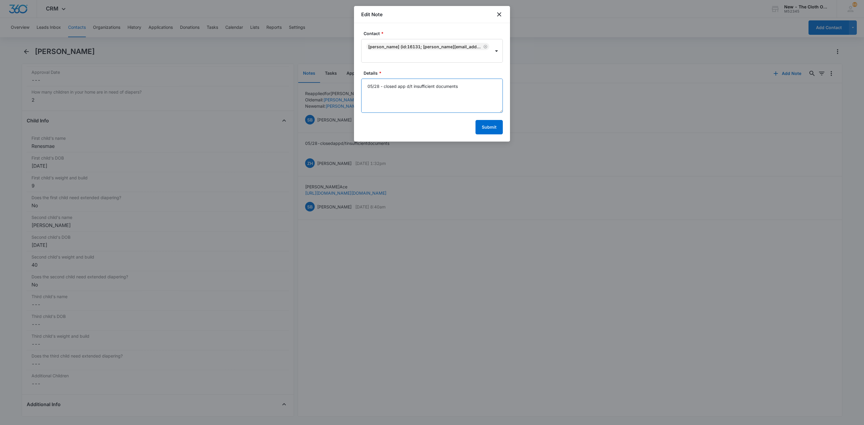
click at [492, 85] on textarea "05/28 - closed app d/t insufficient documents" at bounding box center [432, 96] width 142 height 34
click at [378, 86] on textarea "05/28 - closed app d/t insufficient documents - Renesmae and Titus." at bounding box center [432, 96] width 142 height 34
type textarea "05/28/25 - closed app d/t insufficient documents - Renesmae and Titus."
drag, startPoint x: 497, startPoint y: 129, endPoint x: 499, endPoint y: 115, distance: 14.7
click at [496, 129] on button "Submit" at bounding box center [488, 127] width 27 height 14
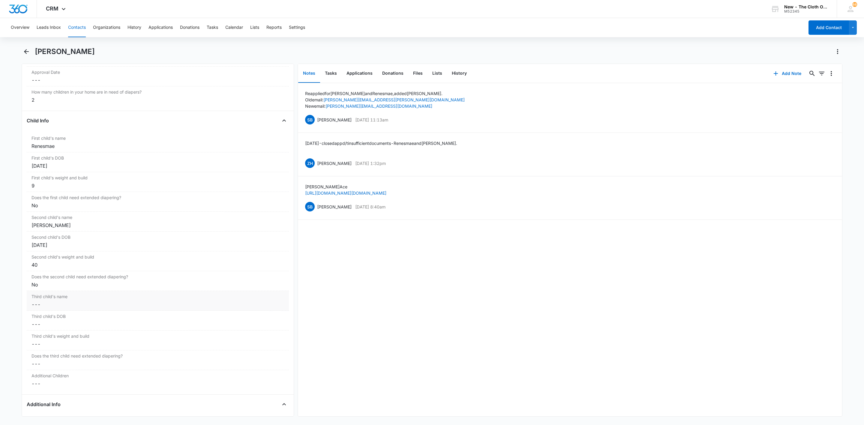
click at [58, 308] on dd "Cancel Save Changes ---" at bounding box center [157, 304] width 253 height 7
click at [145, 313] on input "Third child's name" at bounding box center [157, 309] width 255 height 14
paste input "[PERSON_NAME]"
type input "[PERSON_NAME] **MN DOC NEEDED**"
click at [251, 323] on form "[PERSON_NAME] **MN DOC NEEDED** Cancel Save Changes" at bounding box center [157, 317] width 255 height 31
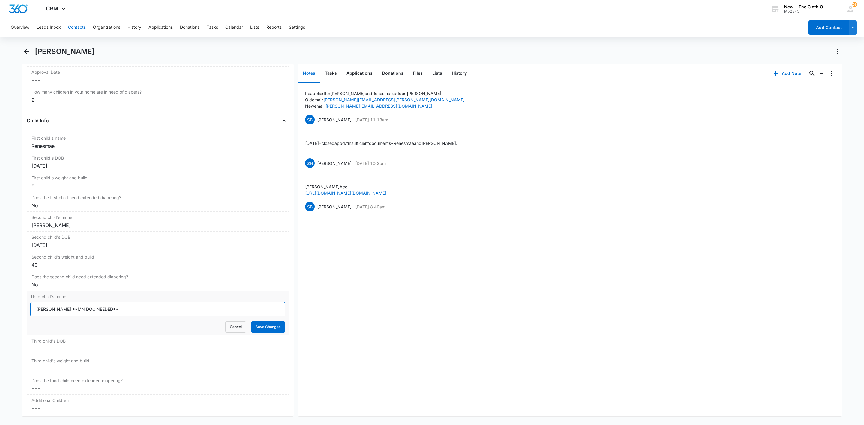
click at [252, 312] on input "[PERSON_NAME] **MN DOC NEEDED**" at bounding box center [157, 309] width 255 height 14
click at [262, 332] on button "Save Changes" at bounding box center [268, 326] width 34 height 11
click at [83, 327] on dd "Cancel Save Changes ---" at bounding box center [157, 324] width 253 height 7
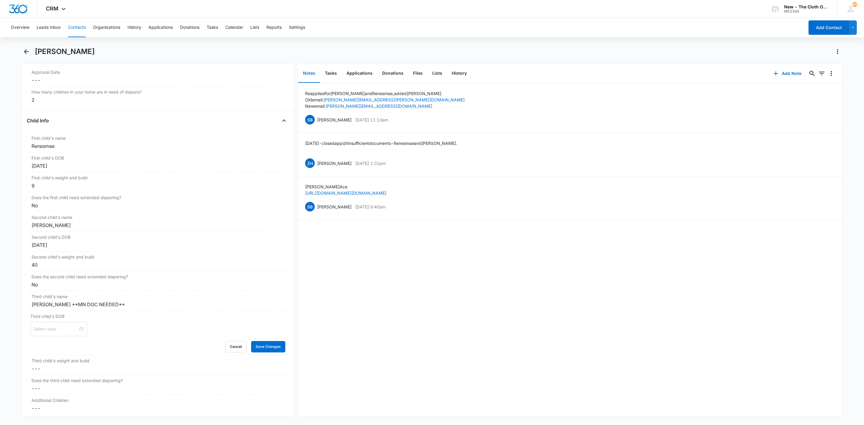
click at [66, 332] on input at bounding box center [56, 329] width 44 height 7
type input "[DATE]"
click at [103, 238] on span "button" at bounding box center [101, 239] width 3 height 3
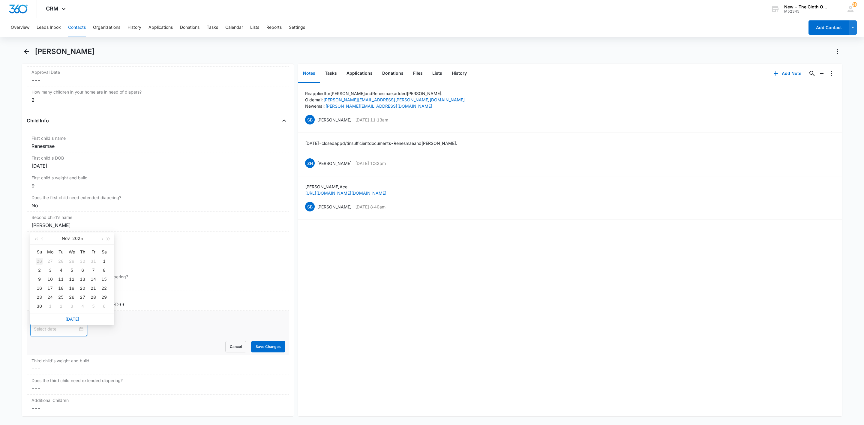
type input "Oct 26, 2025"
click at [34, 236] on button "button" at bounding box center [36, 238] width 7 height 12
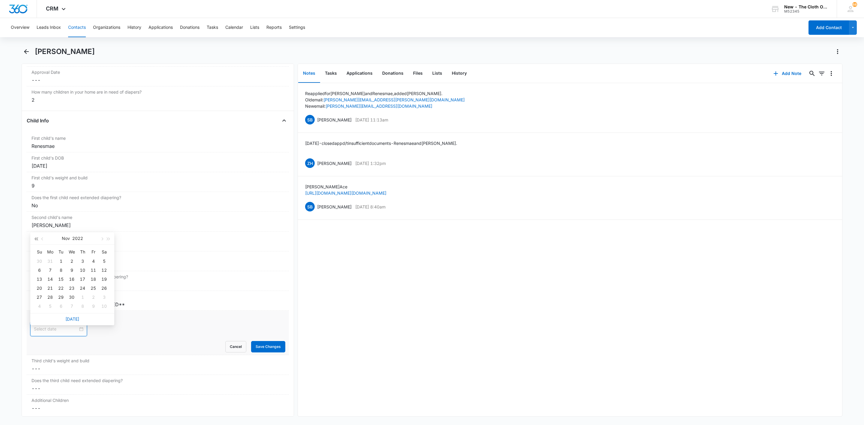
click at [34, 236] on button "button" at bounding box center [36, 238] width 7 height 12
type input "[DATE]"
click at [59, 261] on div "3" at bounding box center [60, 261] width 7 height 7
click at [88, 372] on dd "Cancel Save Changes ---" at bounding box center [157, 368] width 253 height 7
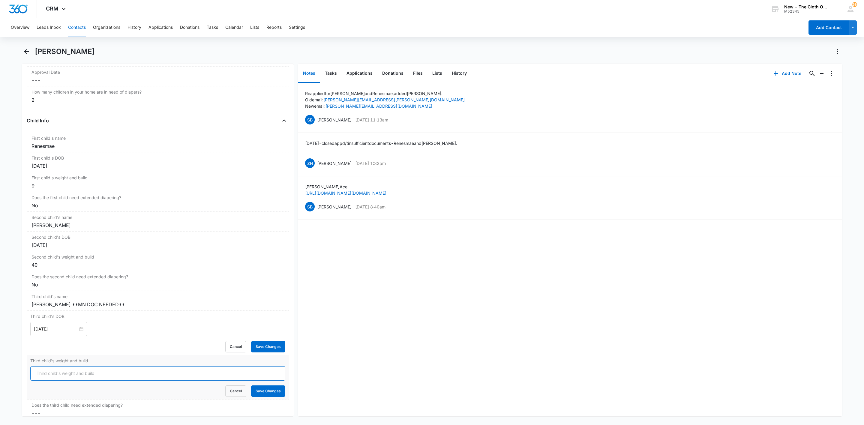
click at [88, 372] on input "Third child's weight and build" at bounding box center [157, 373] width 255 height 14
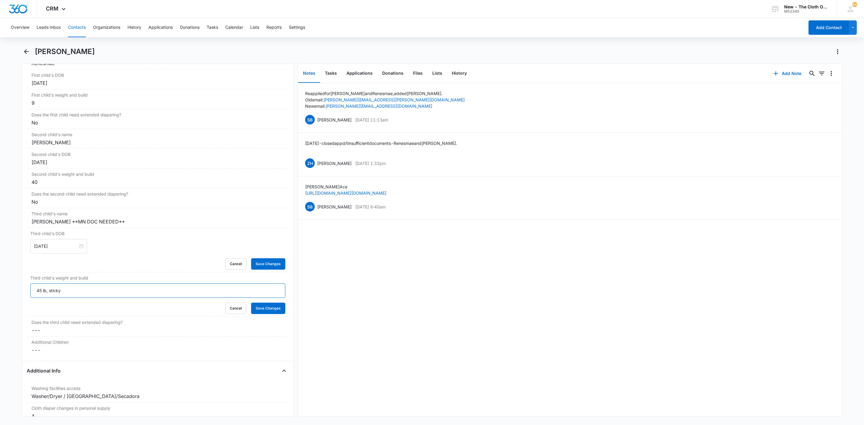
scroll to position [756, 0]
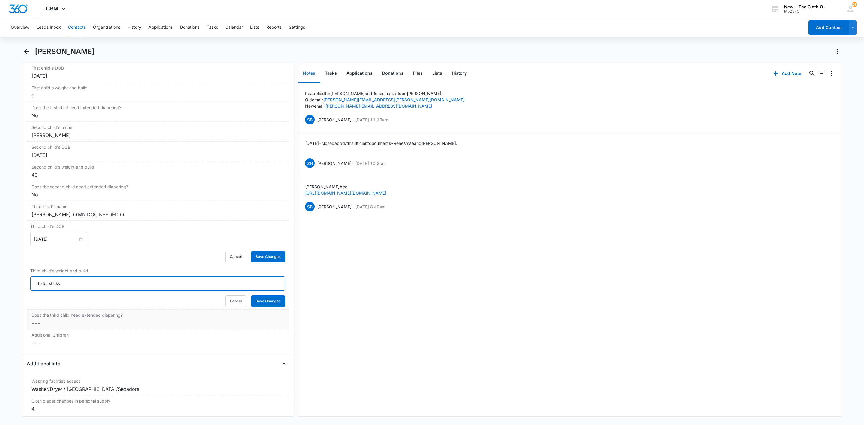
type input "45 lb, sticky"
click at [48, 327] on dd "Cancel Save Changes ---" at bounding box center [157, 322] width 253 height 7
click at [48, 330] on div at bounding box center [150, 328] width 229 height 8
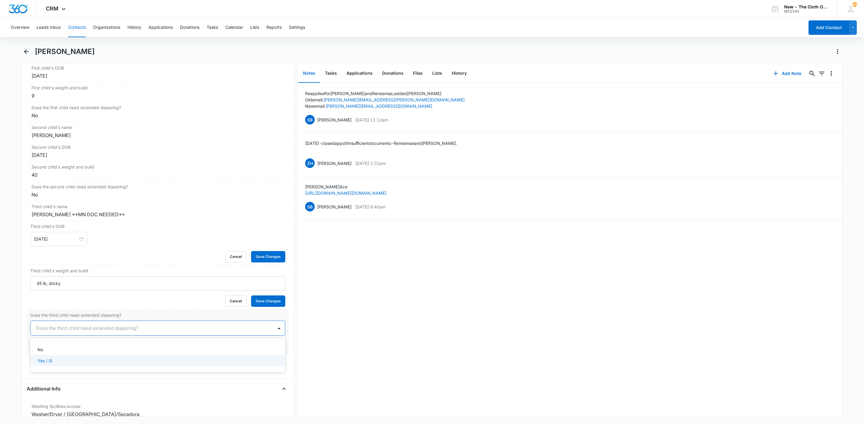
click at [43, 362] on div "Yes / Si" at bounding box center [157, 360] width 255 height 11
click at [276, 350] on button "Save Changes" at bounding box center [268, 345] width 34 height 11
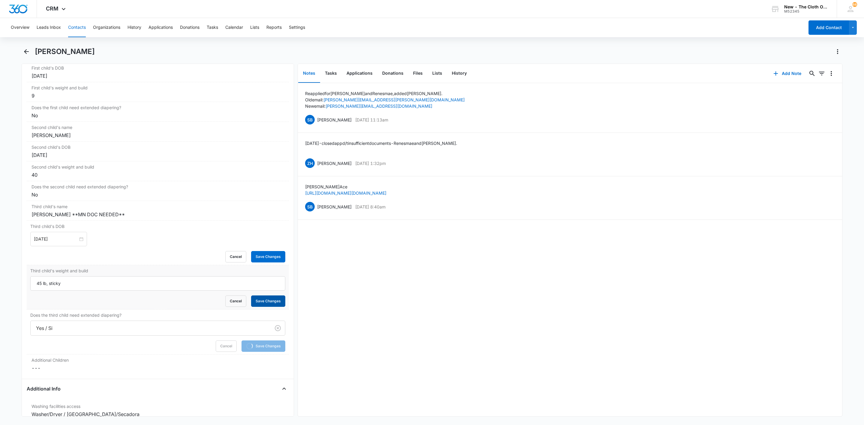
click at [265, 307] on button "Save Changes" at bounding box center [268, 300] width 34 height 11
click at [266, 262] on button "Save Changes" at bounding box center [268, 256] width 34 height 11
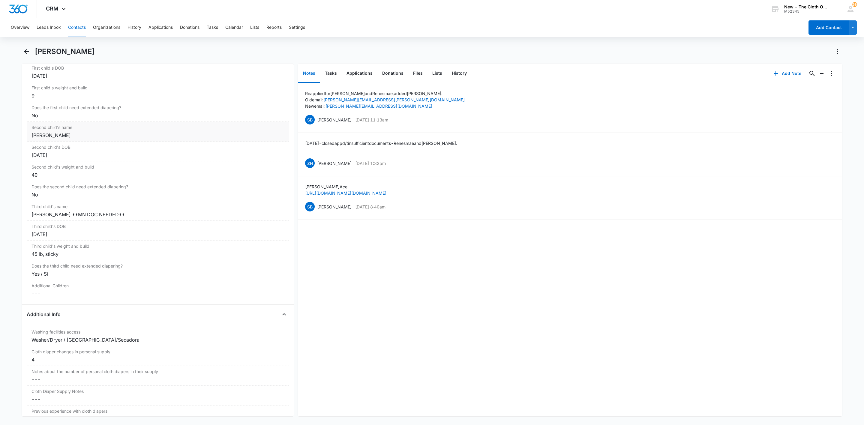
click at [60, 137] on div "[PERSON_NAME]" at bounding box center [157, 135] width 253 height 7
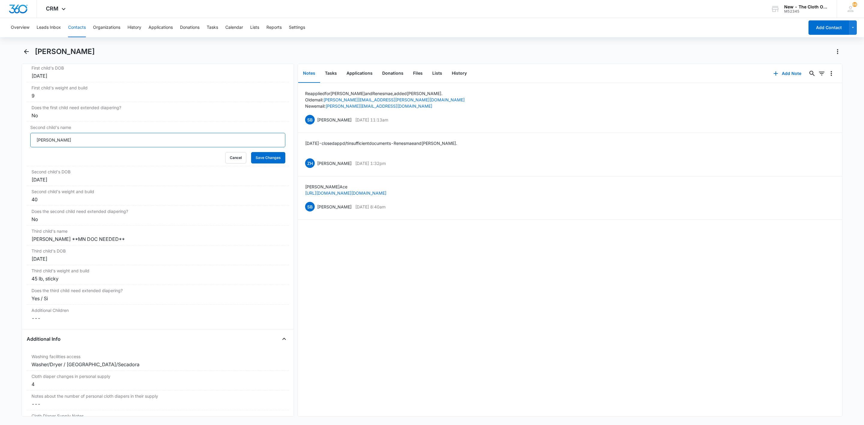
drag, startPoint x: 54, startPoint y: 144, endPoint x: 9, endPoint y: 145, distance: 45.0
click at [7, 144] on main "Tabitha Stegall Remove TS Tabitha Stegall Contact Info Name Cancel Save Changes…" at bounding box center [432, 235] width 864 height 377
paste input "Stegall"
type input "[PERSON_NAME]"
click at [73, 203] on div "40" at bounding box center [157, 199] width 253 height 7
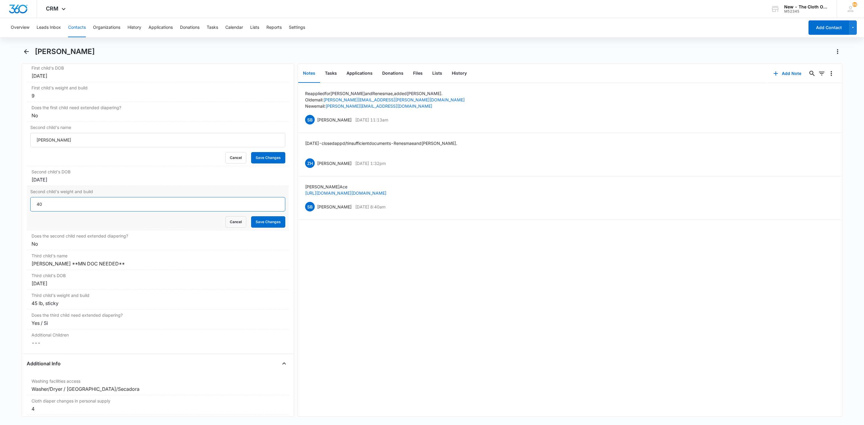
click at [69, 211] on input "40" at bounding box center [157, 204] width 255 height 14
type input "30 lb, slim"
click at [257, 228] on button "Save Changes" at bounding box center [268, 221] width 34 height 11
click at [263, 163] on button "Save Changes" at bounding box center [268, 157] width 34 height 11
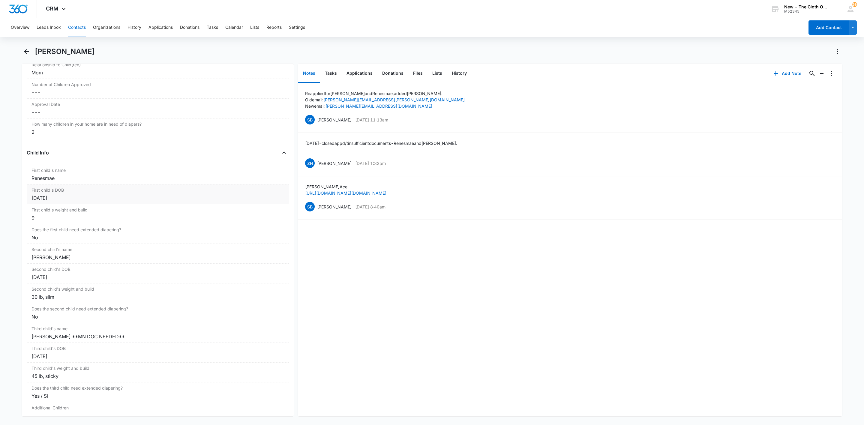
scroll to position [621, 0]
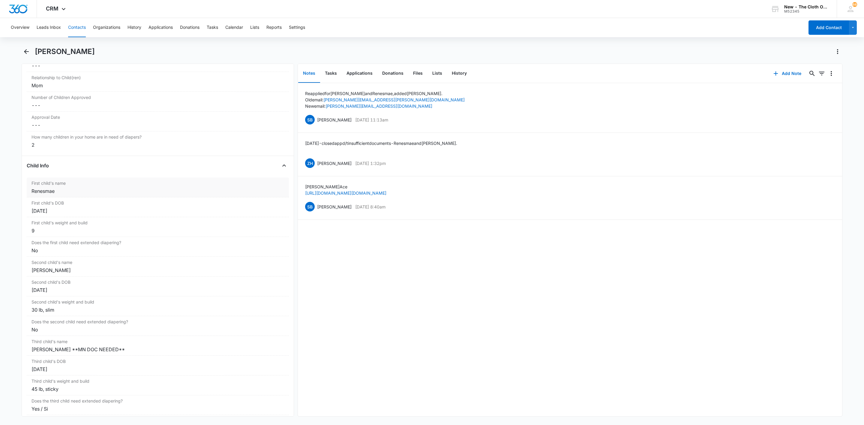
click at [76, 194] on div "Renesmae" at bounding box center [157, 190] width 253 height 7
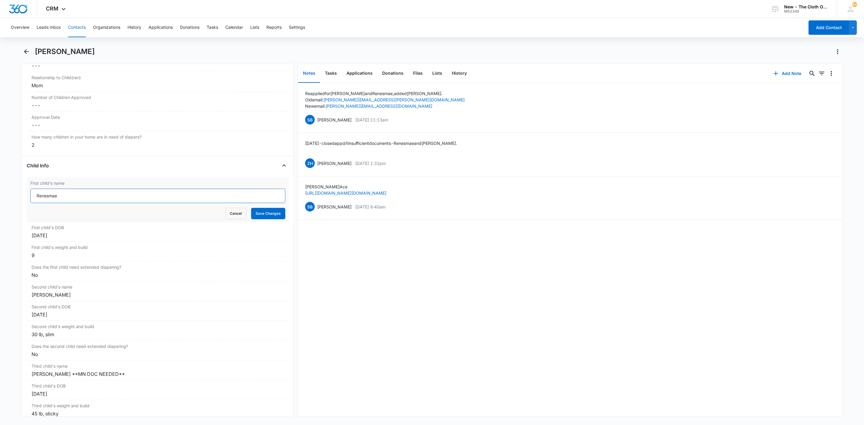
click at [76, 200] on input "Renesmae" at bounding box center [157, 196] width 255 height 14
paste input "Stegall"
type input "Renesmae [PERSON_NAME]"
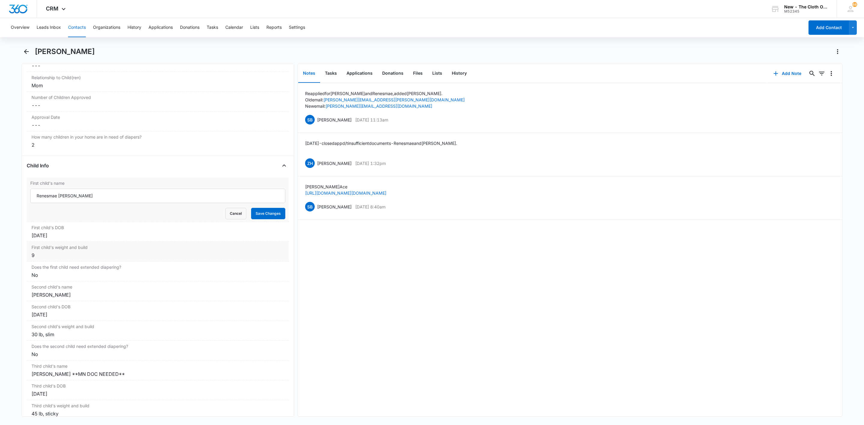
click at [55, 259] on div "9" at bounding box center [157, 255] width 253 height 7
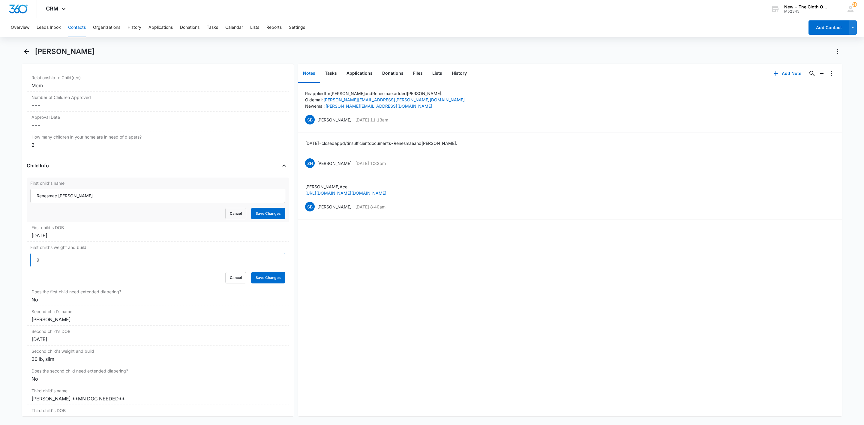
drag, startPoint x: 42, startPoint y: 265, endPoint x: 16, endPoint y: 259, distance: 26.6
click at [16, 259] on main "Tabitha Stegall Remove TS Tabitha Stegall Contact Info Name Cancel Save Changes…" at bounding box center [432, 235] width 864 height 377
type input "0"
type input "20 lb, chunky"
click at [253, 282] on button "Save Changes" at bounding box center [268, 277] width 34 height 11
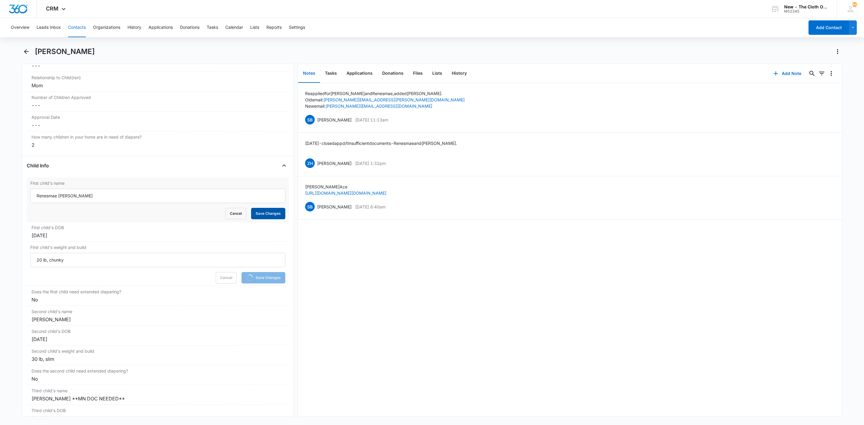
click at [267, 218] on button "Save Changes" at bounding box center [268, 213] width 34 height 11
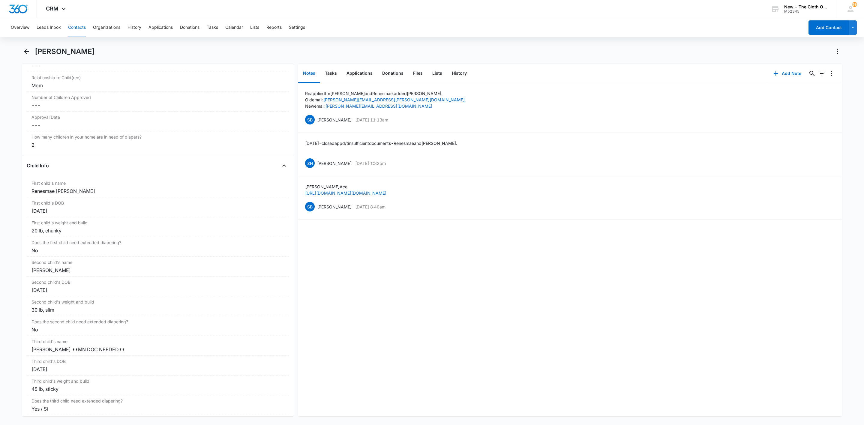
click at [62, 53] on h1 "[PERSON_NAME]" at bounding box center [65, 51] width 60 height 9
copy div "Tabitha Stegall Remove"
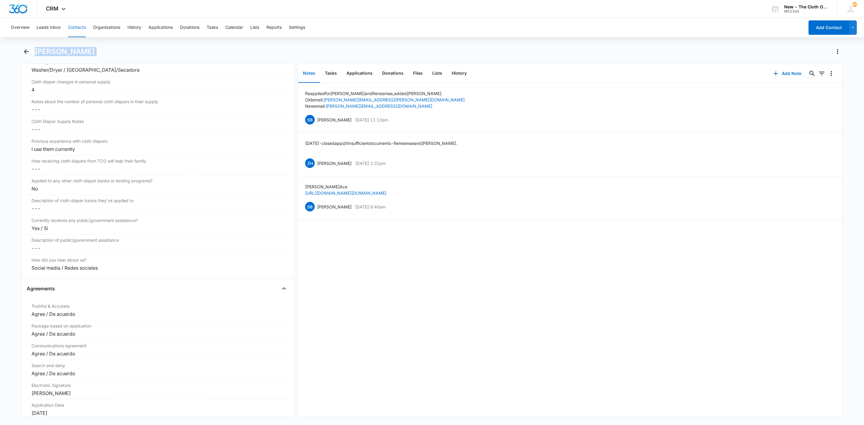
scroll to position [936, 0]
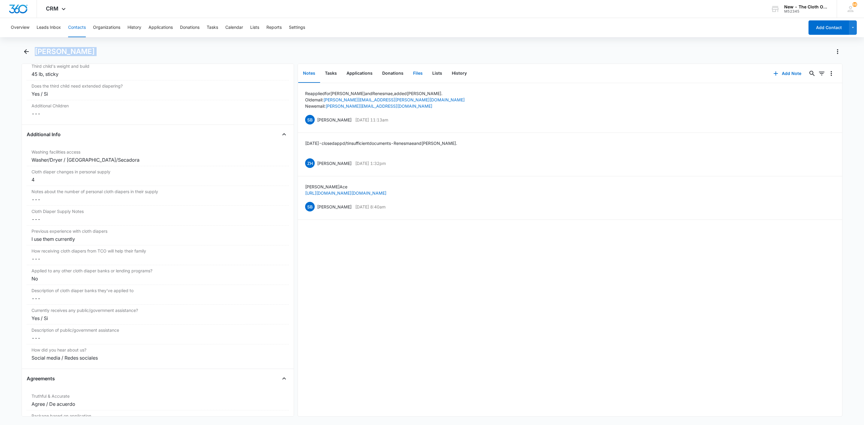
click at [418, 73] on button "Files" at bounding box center [417, 73] width 19 height 19
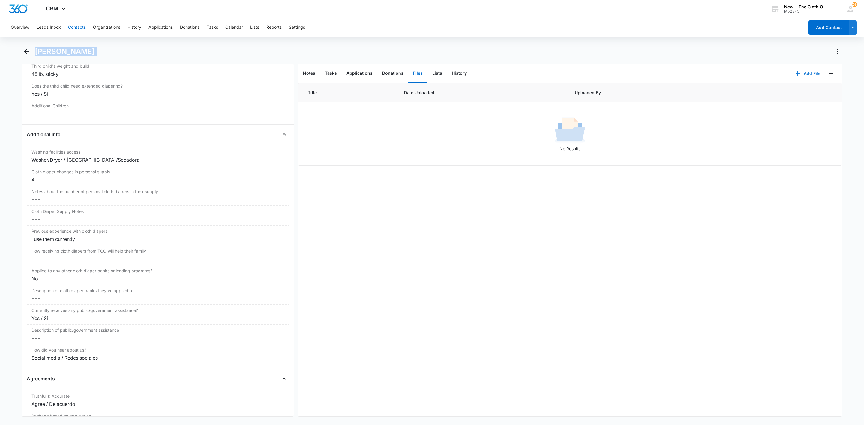
click at [796, 70] on button "Add File" at bounding box center [807, 73] width 37 height 14
click at [310, 74] on button "Notes" at bounding box center [309, 73] width 22 height 19
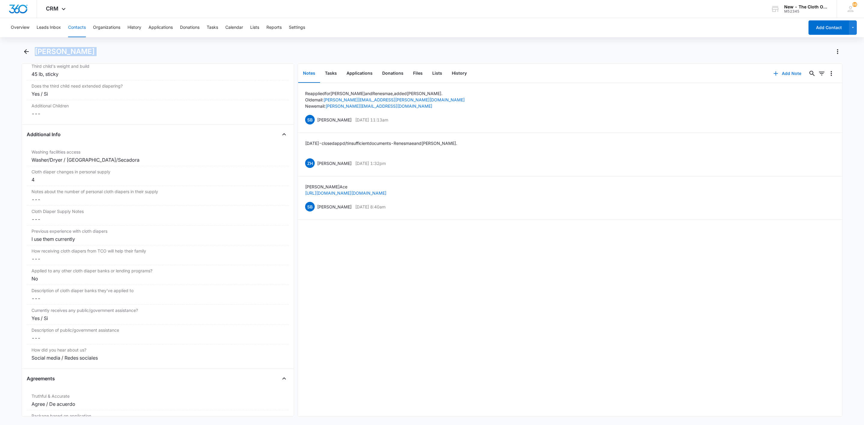
click at [775, 73] on button "Add Note" at bounding box center [787, 73] width 40 height 14
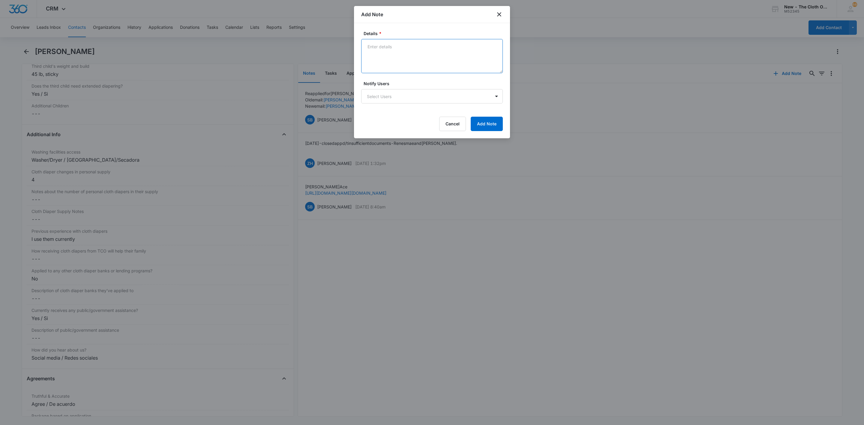
click at [379, 52] on textarea "Details *" at bounding box center [432, 56] width 142 height 34
paste textarea "[URL][DOMAIN_NAME][PERSON_NAME]"
click at [434, 43] on textarea "[URL][DOMAIN_NAME][PERSON_NAME]" at bounding box center [432, 56] width 142 height 34
paste textarea "Tabby Lynn"
type textarea "Tabby Lynn https://www.facebook.com/tabby.lynn.738418"
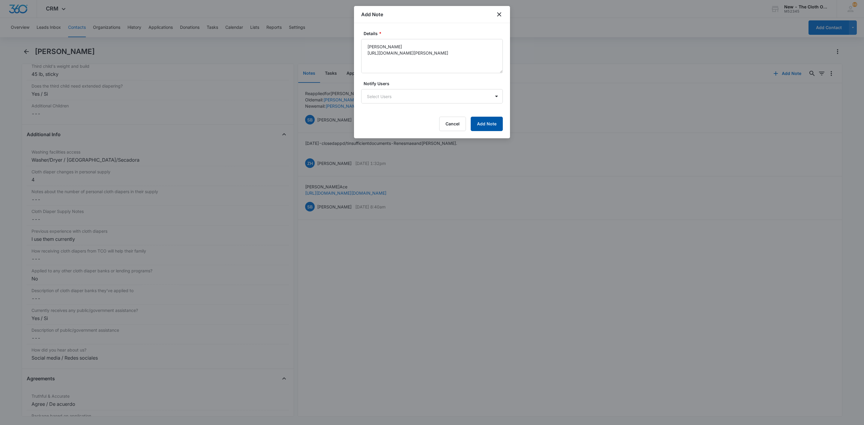
click at [489, 125] on button "Add Note" at bounding box center [487, 124] width 32 height 14
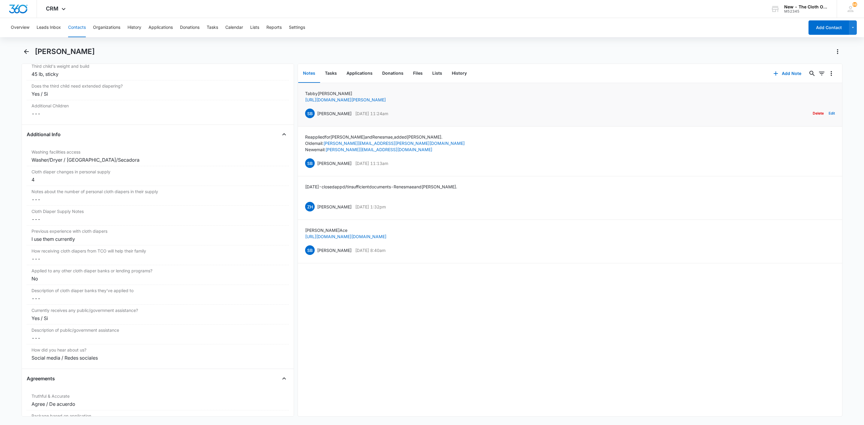
click at [829, 114] on button "Edit" at bounding box center [832, 113] width 6 height 11
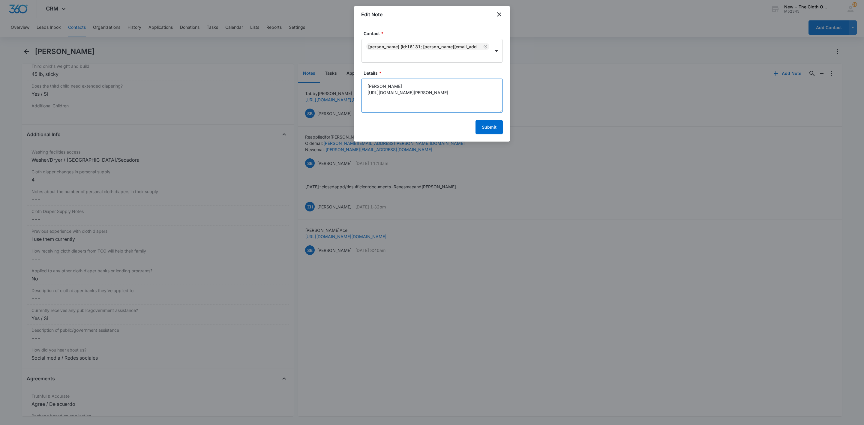
click at [367, 83] on textarea "Tabby Lynn https://www.facebook.com/tabby.lynn.738418" at bounding box center [432, 96] width 142 height 34
paste textarea "[URL][DOMAIN_NAME]"
click at [365, 82] on textarea "https://www.facebook.com/tabylynnnn2025 Tabby Lynn https://www.facebook.com/tab…" at bounding box center [432, 96] width 142 height 34
paste textarea "Tabby Lynn"
type textarea "Tabby Lynn https://www.facebook.com/tabylynnnn2025 Tabby Lynn https://www.faceb…"
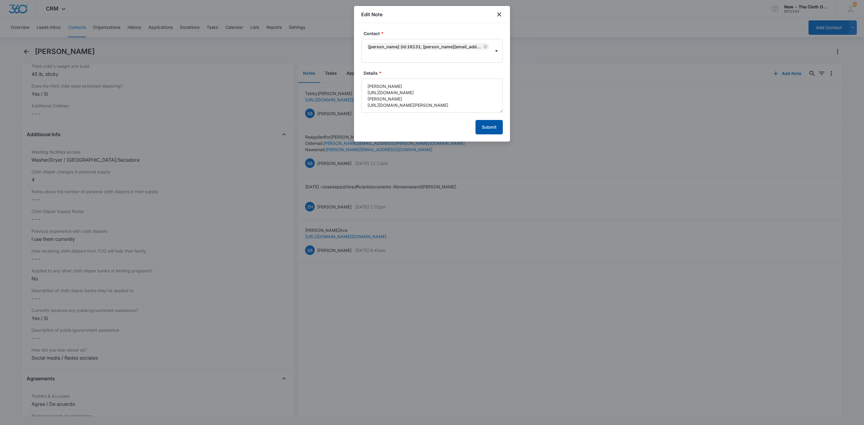
click at [497, 122] on button "Submit" at bounding box center [488, 127] width 27 height 14
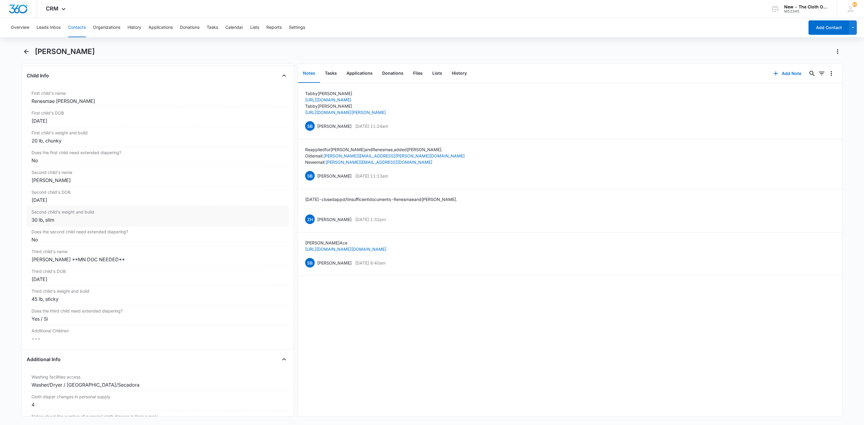
scroll to position [531, 0]
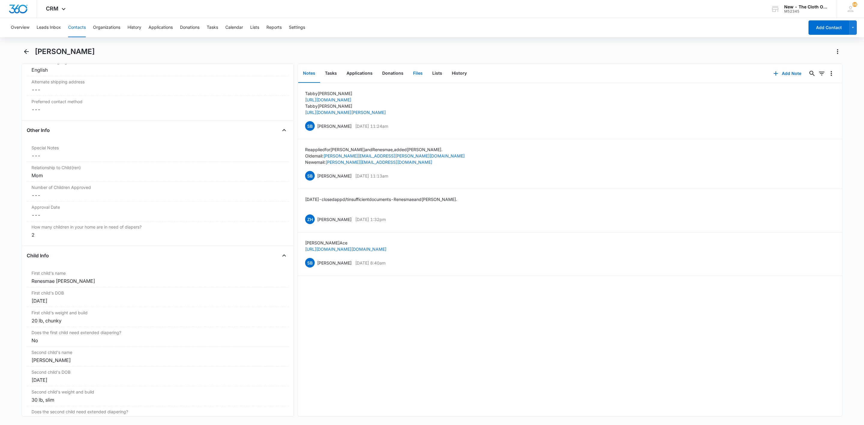
click at [416, 73] on button "Files" at bounding box center [417, 73] width 19 height 19
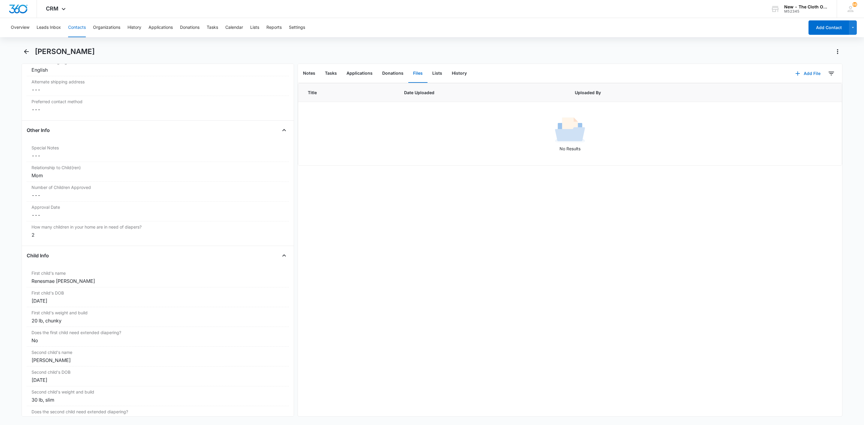
click at [803, 76] on button "Add File" at bounding box center [807, 73] width 37 height 14
click at [800, 93] on div "Upload Files" at bounding box center [800, 92] width 24 height 4
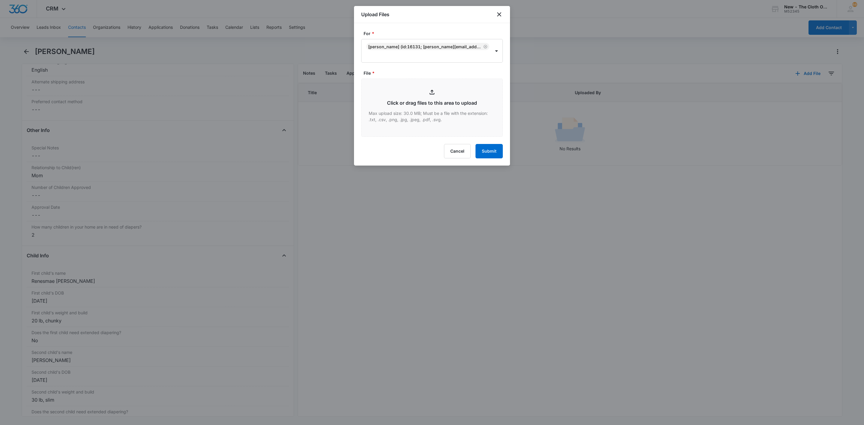
type input "C:\fakepath\DL - Tabitha Wicker.jpeg"
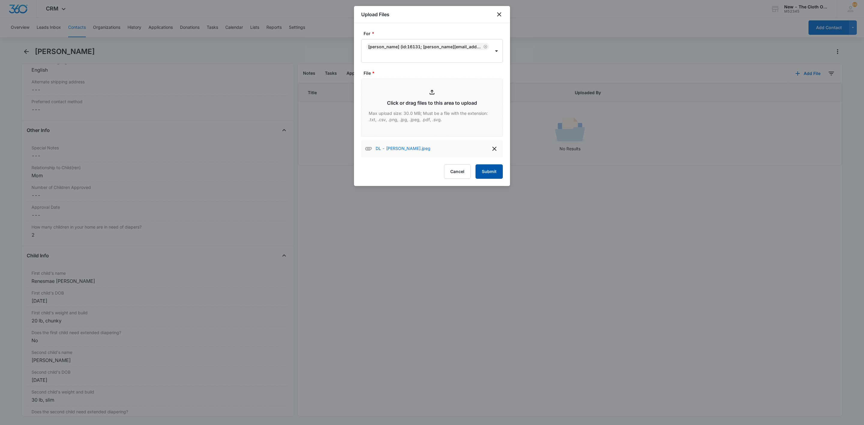
click at [497, 169] on button "Submit" at bounding box center [488, 171] width 27 height 14
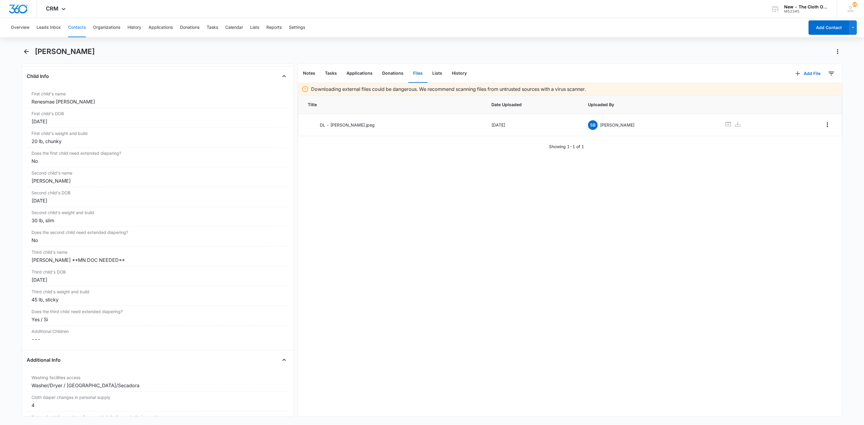
scroll to position [711, 0]
click at [794, 76] on icon "button" at bounding box center [797, 73] width 7 height 7
click at [789, 93] on div "Upload Files" at bounding box center [800, 92] width 24 height 4
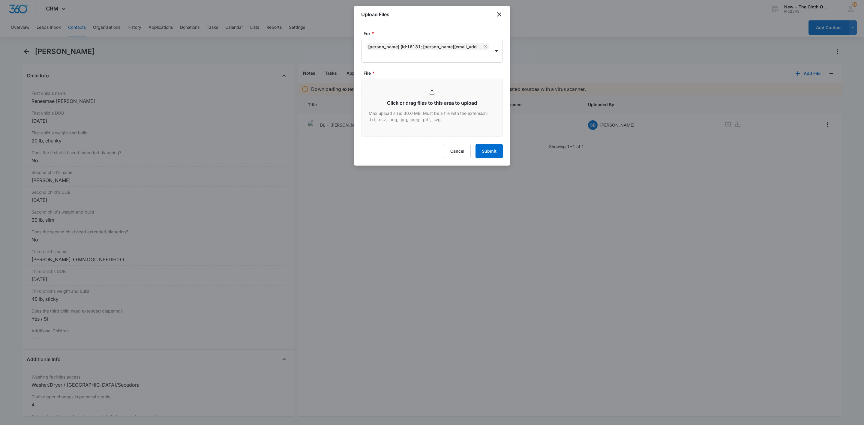
type input "C:\fakepath\BC - Emery Wicker 11.03.2020.png"
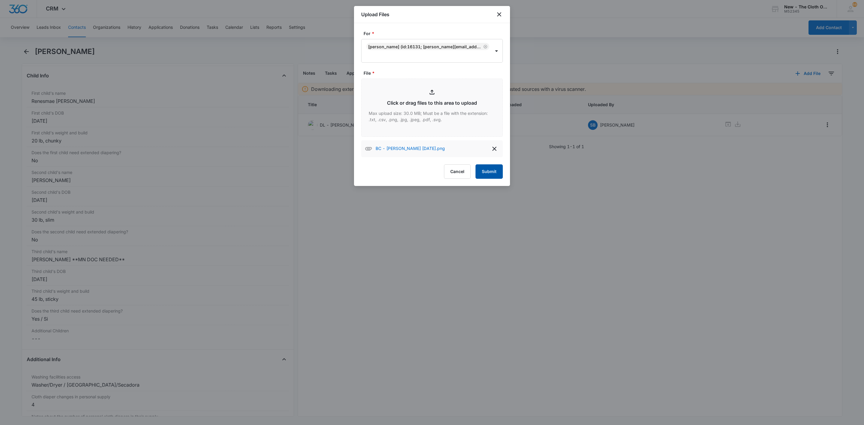
click at [499, 178] on button "Submit" at bounding box center [488, 171] width 27 height 14
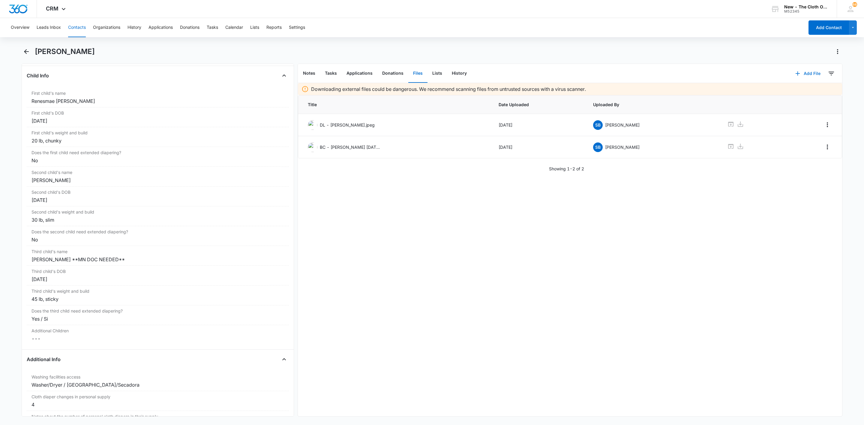
click at [805, 70] on button "Add File" at bounding box center [807, 73] width 37 height 14
click at [788, 92] on div "Upload Files" at bounding box center [800, 92] width 24 height 4
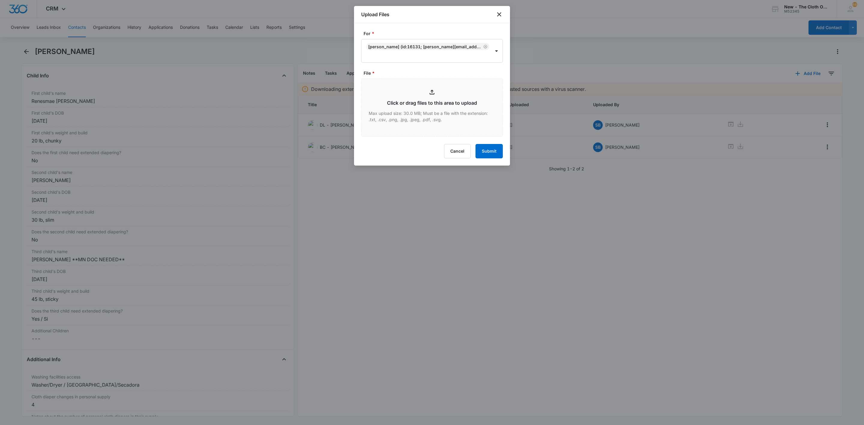
type input "C:\fakepath\BC - Renesmae_Titus.png"
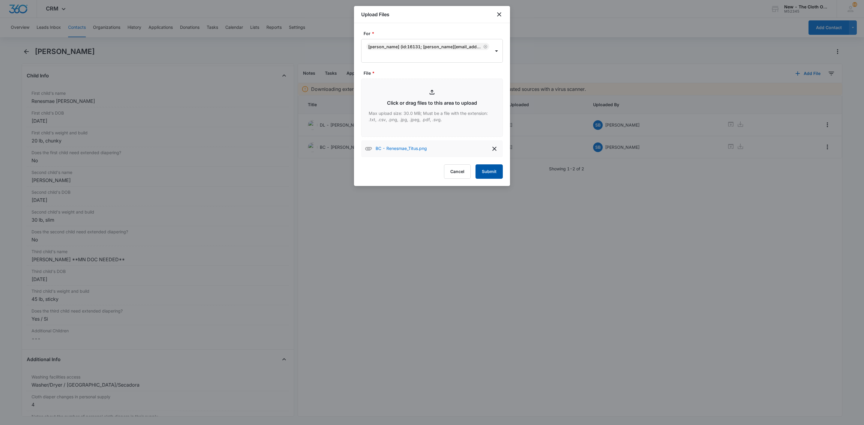
click at [495, 171] on button "Submit" at bounding box center [488, 171] width 27 height 14
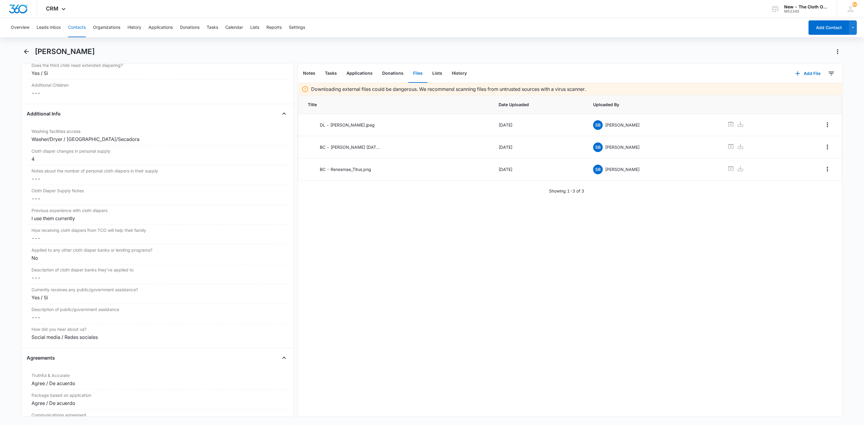
scroll to position [936, 0]
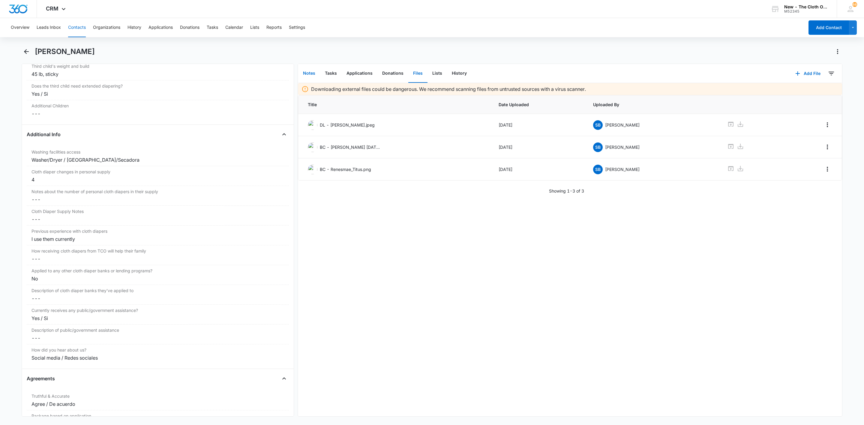
click at [311, 73] on button "Notes" at bounding box center [309, 73] width 22 height 19
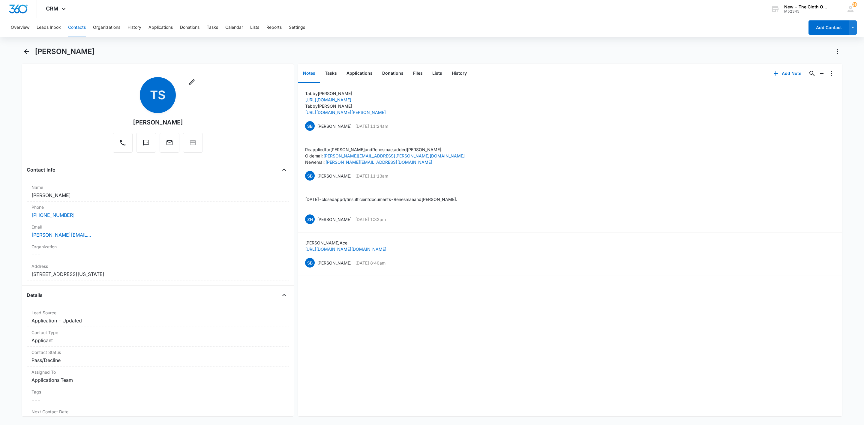
drag, startPoint x: 88, startPoint y: 52, endPoint x: 34, endPoint y: 58, distance: 54.9
click at [34, 58] on div "[PERSON_NAME]" at bounding box center [432, 55] width 821 height 17
click at [829, 127] on button "Edit" at bounding box center [832, 125] width 6 height 11
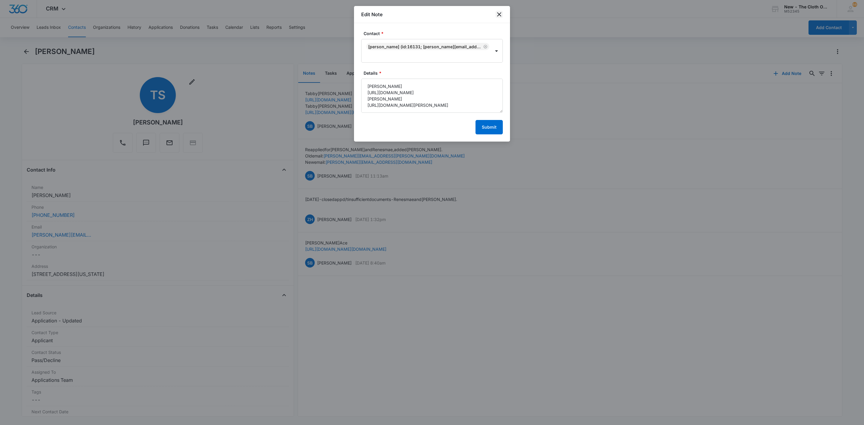
click at [498, 17] on icon "close" at bounding box center [499, 14] width 7 height 7
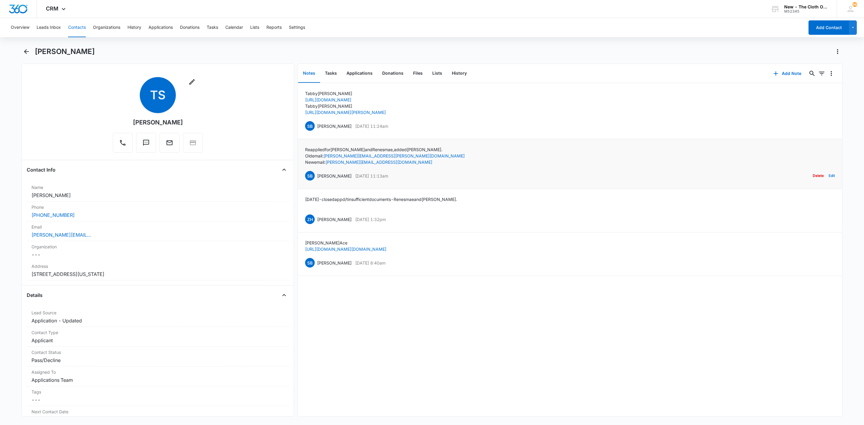
click at [829, 176] on button "Edit" at bounding box center [832, 175] width 6 height 11
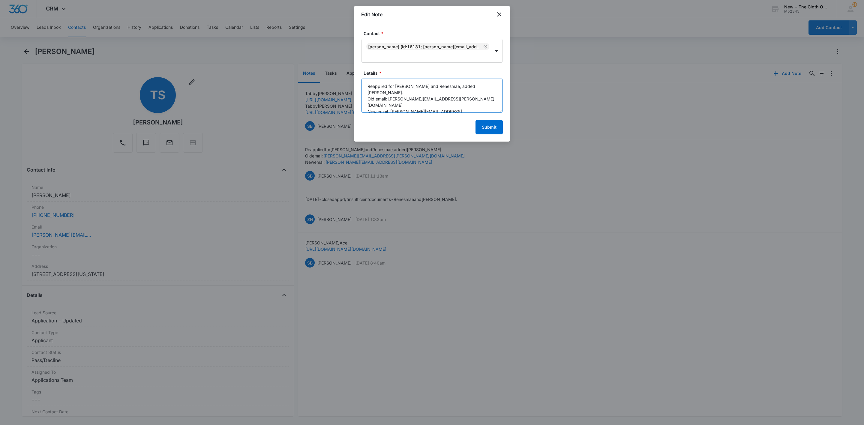
click at [467, 103] on textarea "Reapplied for Titus and Renesmae, added Emery. Old email: stegall.tabitha@iclou…" at bounding box center [432, 96] width 142 height 34
type textarea "Reapplied for Titus and Renesmae, added Emery. Old email: stegall.tabitha@iclou…"
click at [484, 120] on form "Contact * Tabitha Stegall (ID:16131; stegall.tabitha212@gmail.com; 7655617944) …" at bounding box center [432, 82] width 142 height 104
click at [486, 124] on button "Submit" at bounding box center [488, 127] width 27 height 14
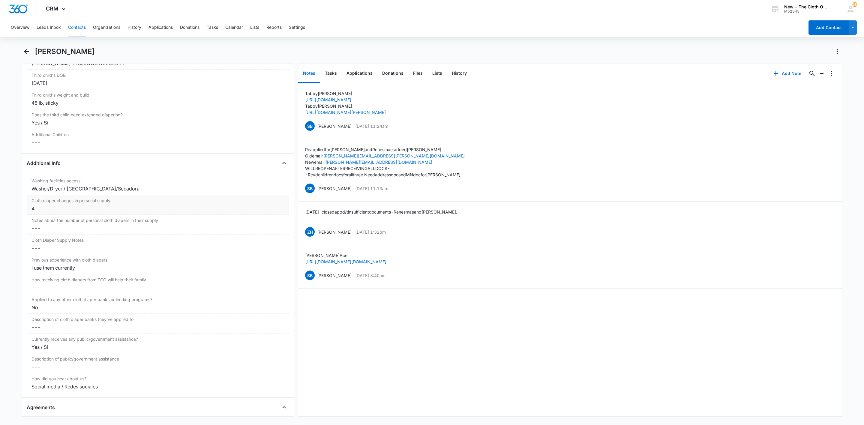
scroll to position [900, 0]
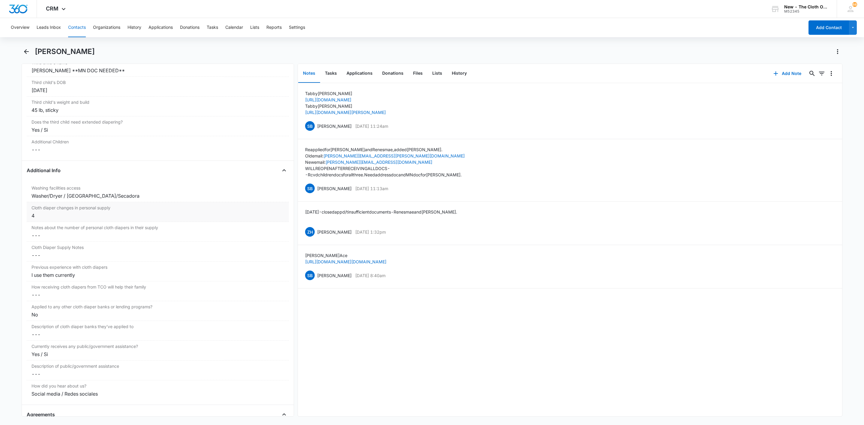
click at [99, 222] on div "Cloth diaper changes in personal supply Cancel Save Changes 4" at bounding box center [158, 212] width 262 height 20
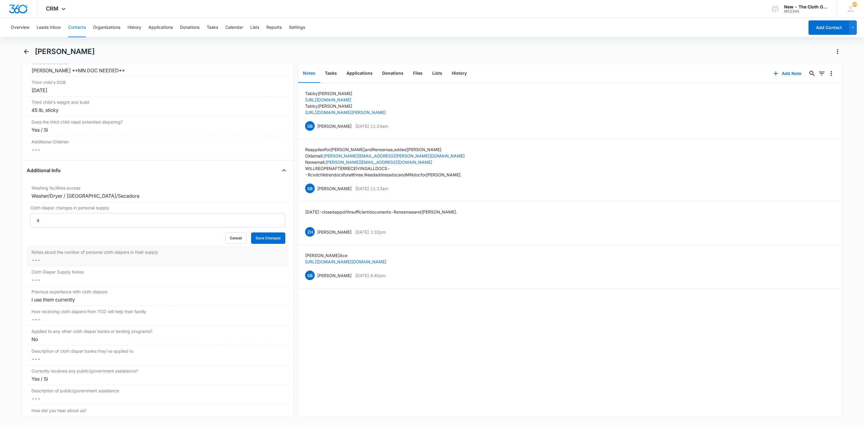
click at [90, 253] on div "Notes about the number of personal cloth diapers in their supply Cancel Save Ch…" at bounding box center [158, 257] width 262 height 20
click at [89, 269] on input "Notes about the number of personal cloth diapers in their supply" at bounding box center [157, 265] width 255 height 14
type input "[DATE]: 3 ** [DATE]: 4"
click at [271, 286] on button "Save Changes" at bounding box center [268, 282] width 34 height 11
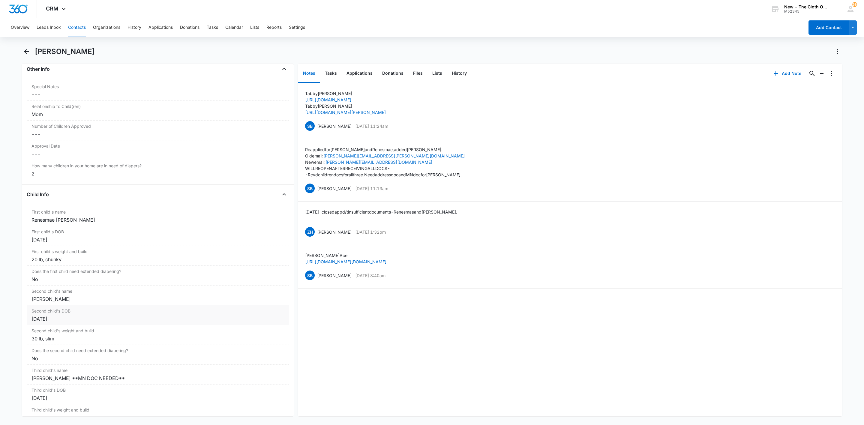
scroll to position [765, 0]
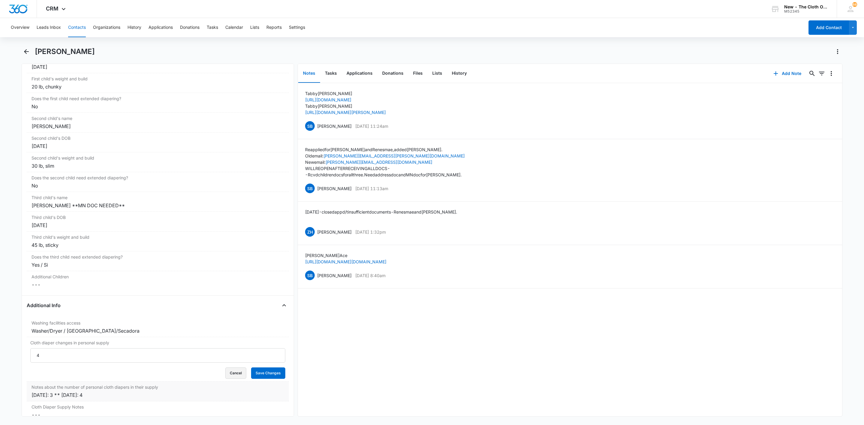
click at [232, 379] on button "Cancel" at bounding box center [235, 372] width 21 height 11
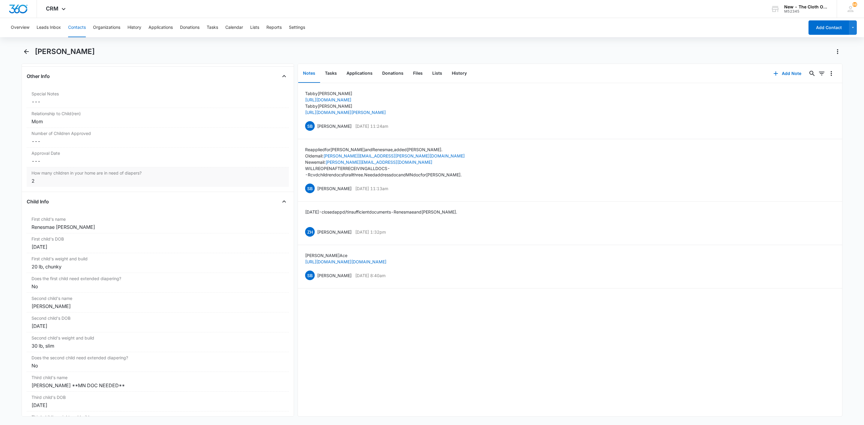
click at [70, 184] on div "2" at bounding box center [157, 180] width 253 height 7
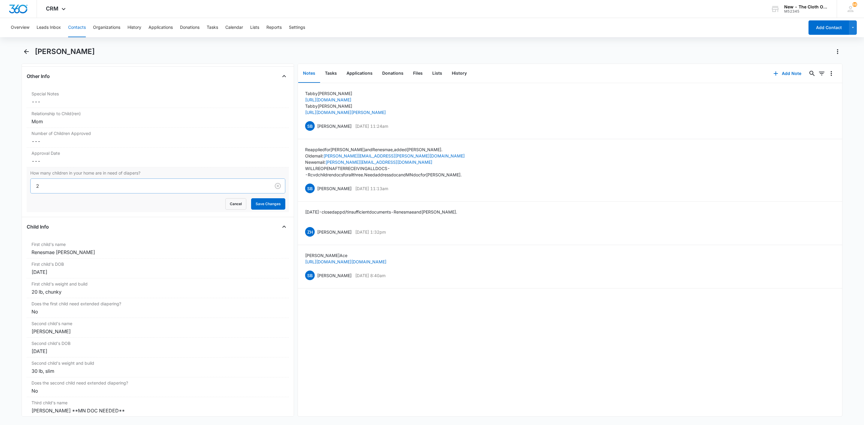
click at [42, 190] on div at bounding box center [149, 186] width 227 height 8
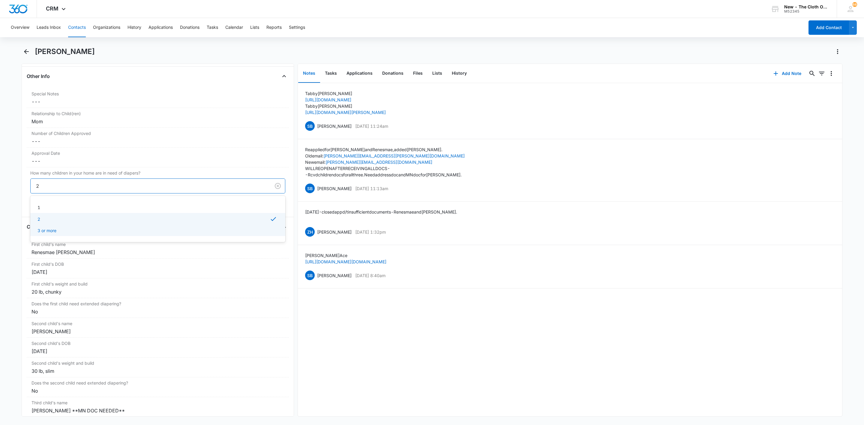
click at [50, 234] on p "3 or more" at bounding box center [46, 230] width 19 height 6
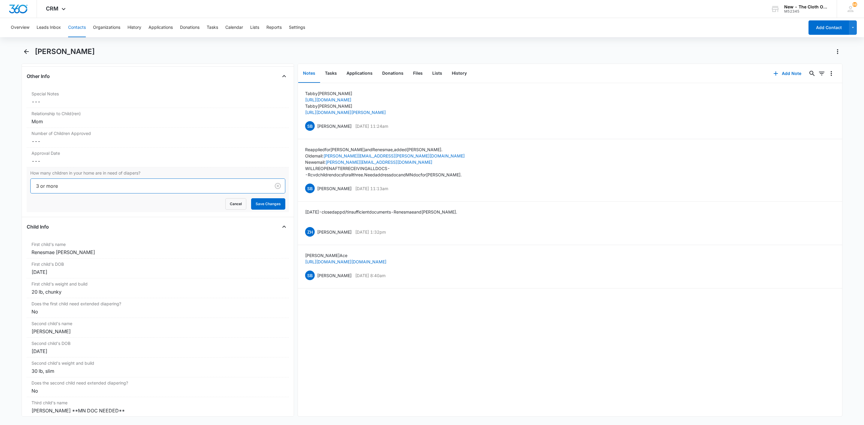
click at [29, 199] on div "How many children in your home are in need of diapers? option 3 or more, select…" at bounding box center [158, 189] width 262 height 45
click at [269, 210] on button "Save Changes" at bounding box center [268, 203] width 34 height 11
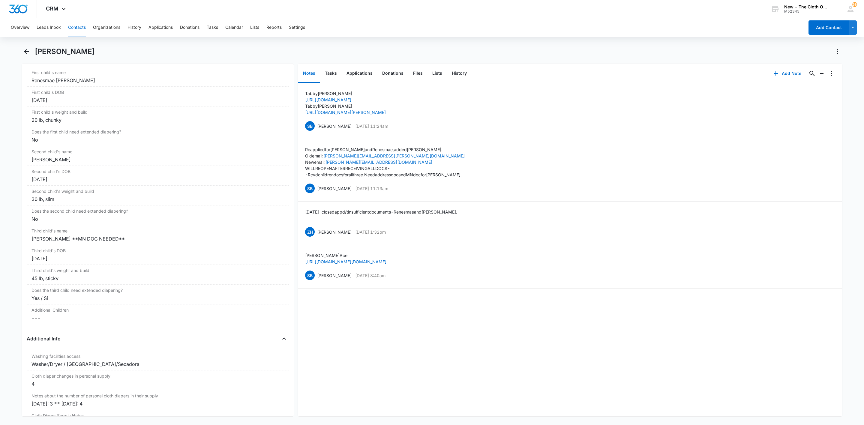
scroll to position [736, 0]
drag, startPoint x: 76, startPoint y: 82, endPoint x: 34, endPoint y: 80, distance: 43.0
click at [7, 79] on main "Tabitha Stegall Remove TS Tabitha Stegall Contact Info Name Cancel Save Changes…" at bounding box center [432, 235] width 864 height 377
copy div "Renesmae [PERSON_NAME]"
click at [75, 99] on div "[DATE]" at bounding box center [157, 95] width 253 height 7
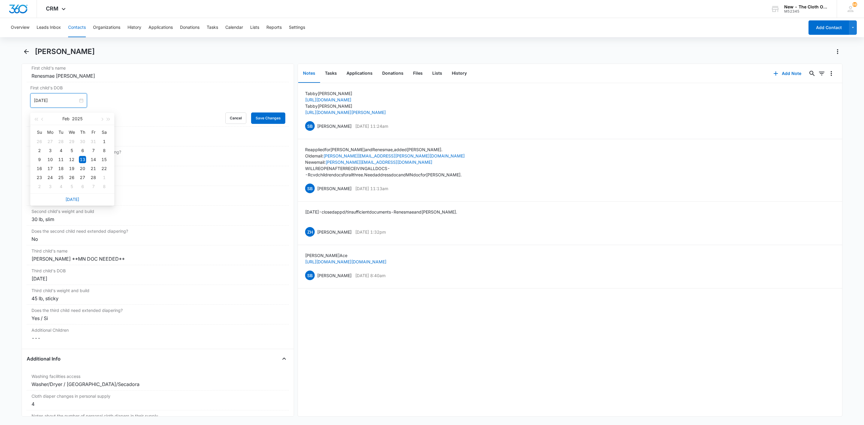
drag, startPoint x: 63, startPoint y: 104, endPoint x: 21, endPoint y: 99, distance: 42.6
click at [21, 99] on main "Tabitha Stegall Remove TS Tabitha Stegall Contact Info Name Cancel Save Changes…" at bounding box center [432, 235] width 864 height 377
click at [226, 124] on button "Cancel" at bounding box center [235, 117] width 21 height 11
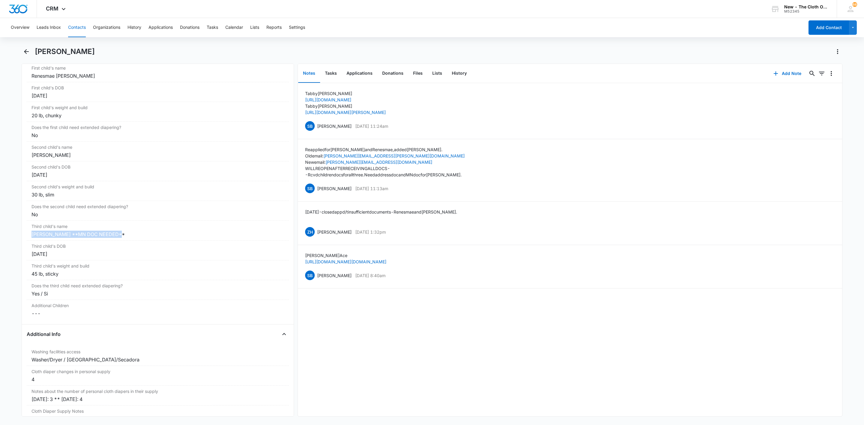
drag, startPoint x: 87, startPoint y: 241, endPoint x: 13, endPoint y: 238, distance: 74.8
click at [13, 238] on main "Tabitha Stegall Remove TS Tabitha Stegall Contact Info Name Cancel Save Changes…" at bounding box center [432, 235] width 864 height 377
copy div "[PERSON_NAME] **MN DOC NEEDED**"
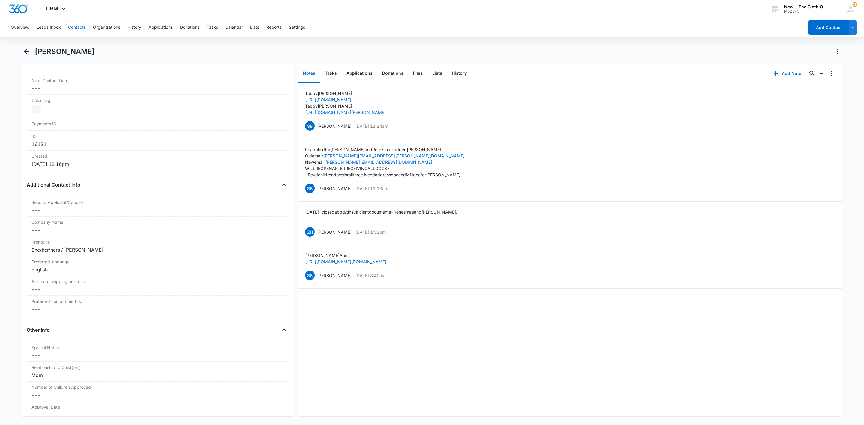
scroll to position [61, 0]
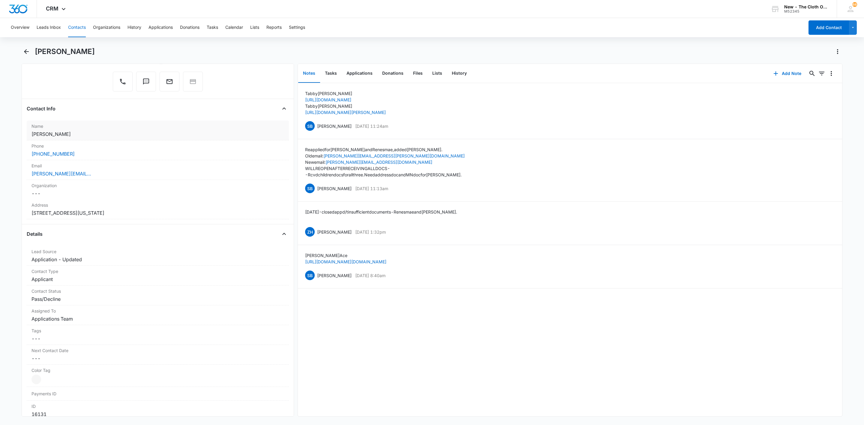
click at [62, 137] on dd "Cancel Save Changes Tabitha Stegall" at bounding box center [157, 133] width 253 height 7
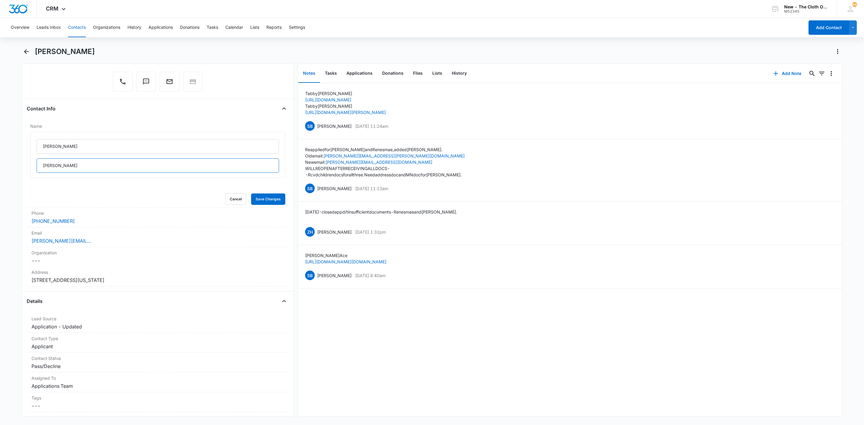
drag, startPoint x: 62, startPoint y: 166, endPoint x: 15, endPoint y: 159, distance: 48.0
click at [15, 159] on main "Tabitha Stegall Remove TS Tabitha Stegall Contact Info Name Tabitha Stegall Can…" at bounding box center [432, 235] width 864 height 377
type input "Wicker"
click at [251, 193] on button "Save Changes" at bounding box center [268, 198] width 34 height 11
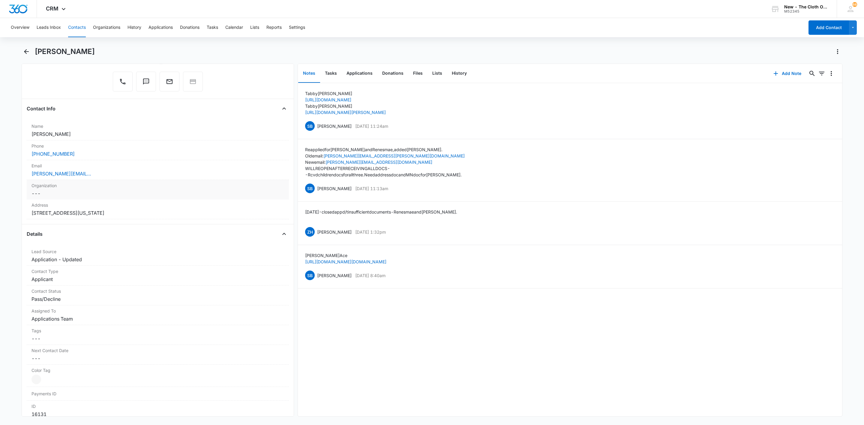
click at [105, 177] on div "[PERSON_NAME][EMAIL_ADDRESS][DOMAIN_NAME]" at bounding box center [157, 173] width 253 height 7
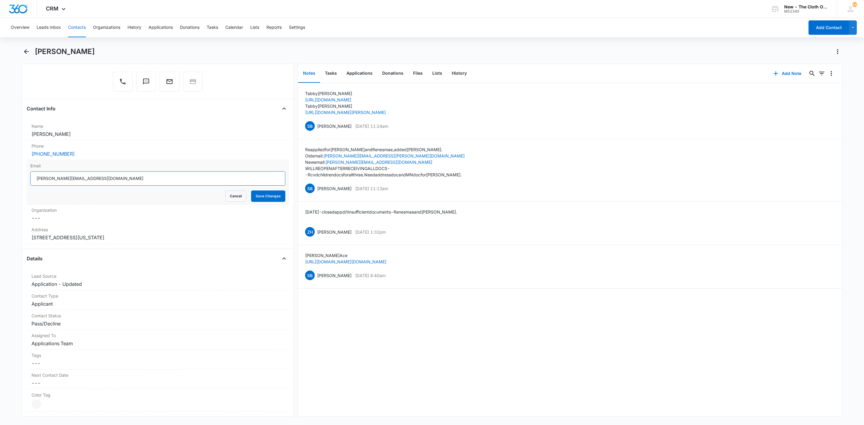
click at [140, 182] on input "[PERSON_NAME][EMAIL_ADDRESS][DOMAIN_NAME]" at bounding box center [157, 178] width 255 height 14
click at [230, 198] on button "Cancel" at bounding box center [235, 195] width 21 height 11
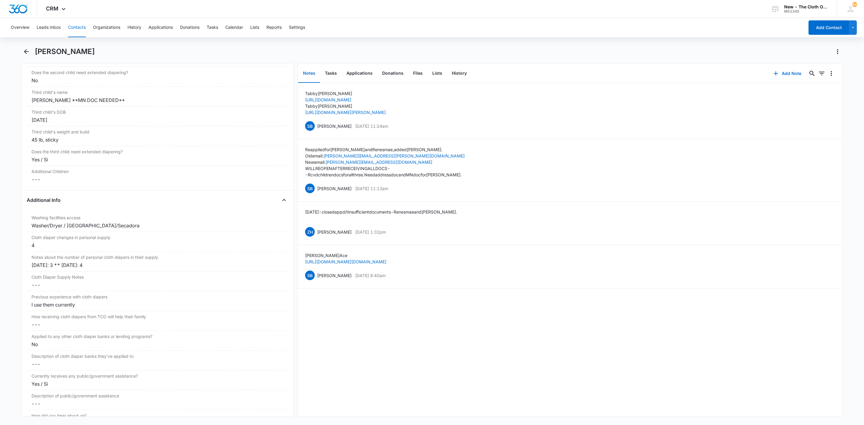
scroll to position [871, 0]
click at [38, 248] on div "4" at bounding box center [157, 244] width 253 height 7
drag, startPoint x: 40, startPoint y: 254, endPoint x: 24, endPoint y: 255, distance: 16.8
click at [24, 255] on div "Remove TW [PERSON_NAME] Contact Info Name Cancel Save Changes [PERSON_NAME] Pho…" at bounding box center [158, 240] width 272 height 353
type input "3"
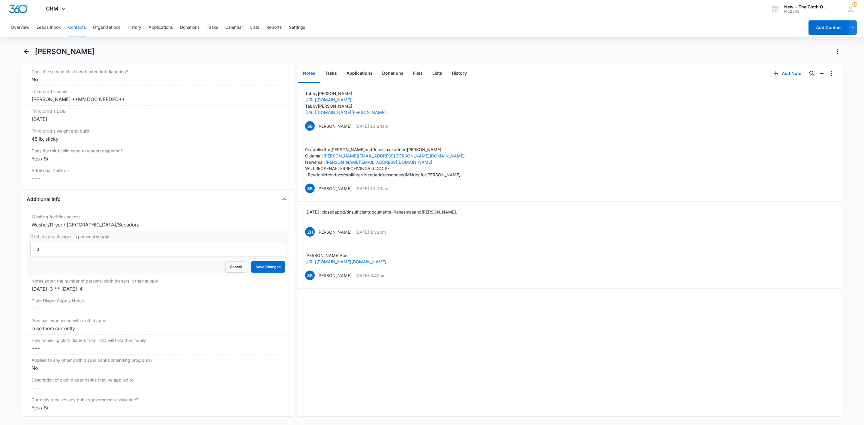
drag, startPoint x: 24, startPoint y: 255, endPoint x: 50, endPoint y: 266, distance: 28.4
click at [24, 255] on div "Remove TW [PERSON_NAME] Contact Info Name Cancel Save Changes [PERSON_NAME] Pho…" at bounding box center [158, 240] width 272 height 353
click at [274, 273] on button "Save Changes" at bounding box center [268, 266] width 34 height 11
click at [106, 307] on div "I use them currently" at bounding box center [157, 303] width 253 height 7
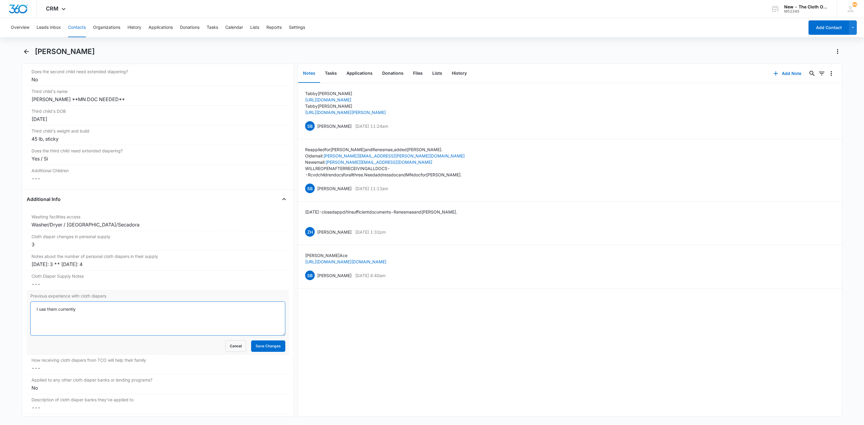
click at [105, 319] on textarea "I use them currently" at bounding box center [157, 318] width 255 height 34
type textarea "[DATE]: Yes ** [DATE]: I use them currently"
click at [64, 352] on div "Cancel Save Changes" at bounding box center [157, 345] width 255 height 11
click at [254, 352] on button "Save Changes" at bounding box center [268, 345] width 34 height 11
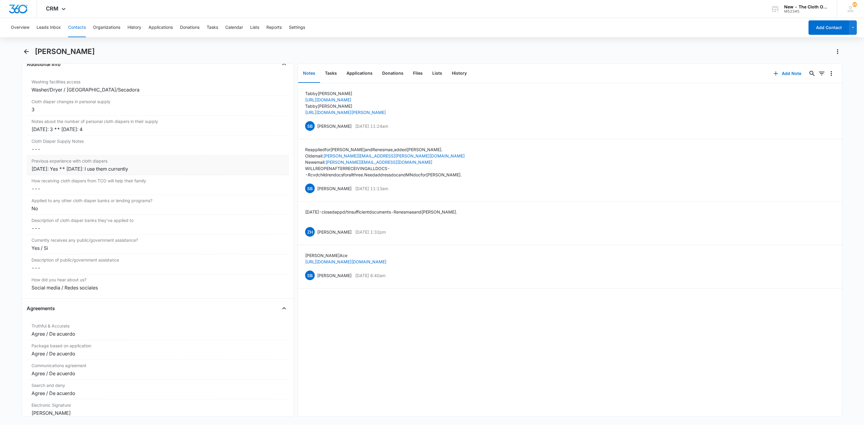
scroll to position [1051, 0]
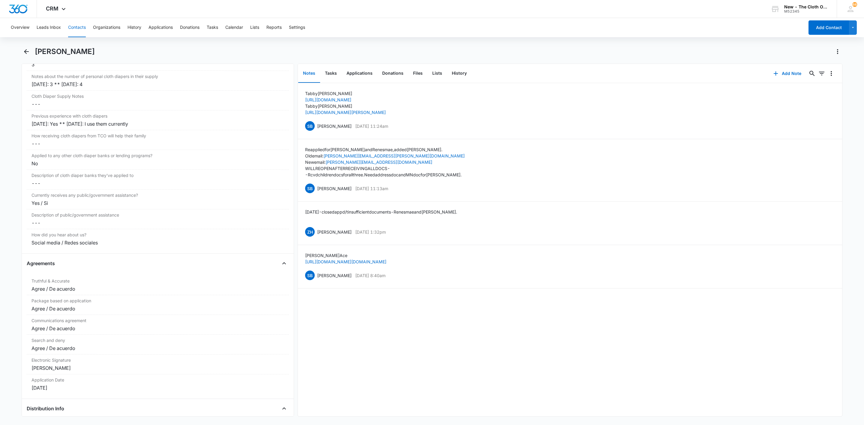
click at [83, 28] on button "Contacts" at bounding box center [77, 27] width 18 height 19
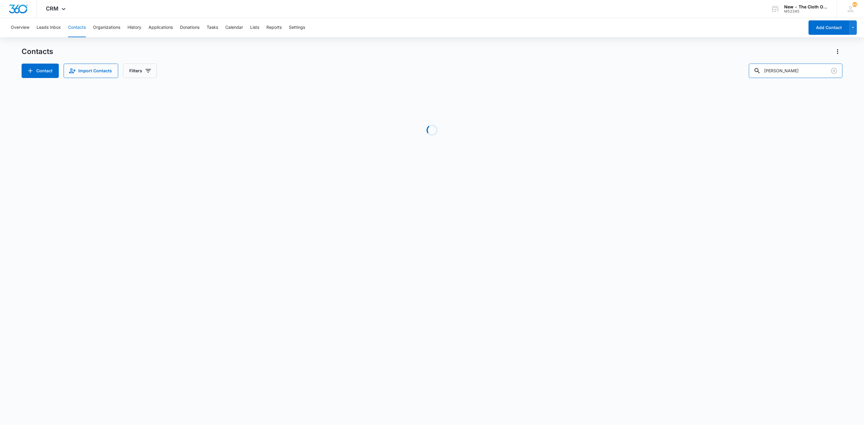
drag, startPoint x: 816, startPoint y: 69, endPoint x: 712, endPoint y: 70, distance: 104.4
click at [712, 70] on div "Contact Import Contacts Filters Tabitha Wicker" at bounding box center [432, 71] width 821 height 14
paste input "[PERSON_NAME]"
type input "[PERSON_NAME]"
drag, startPoint x: 748, startPoint y: 70, endPoint x: 705, endPoint y: 63, distance: 43.8
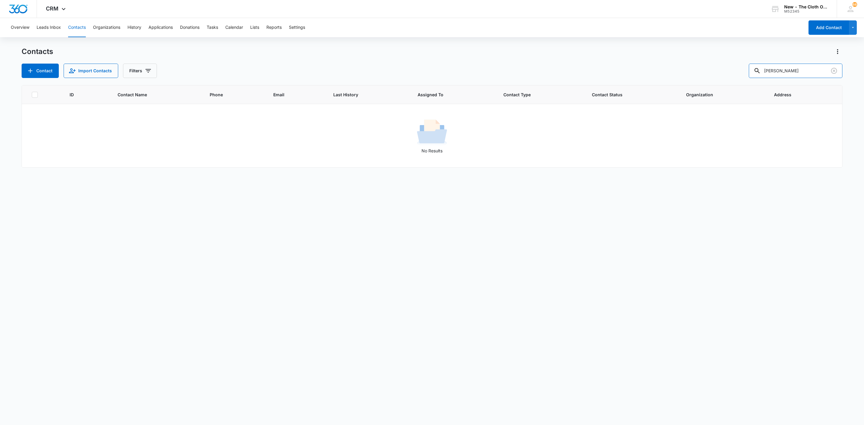
click at [706, 63] on div "Contacts Contact Import Contacts Filters Laci Coats" at bounding box center [432, 62] width 821 height 31
